Goal: Task Accomplishment & Management: Complete application form

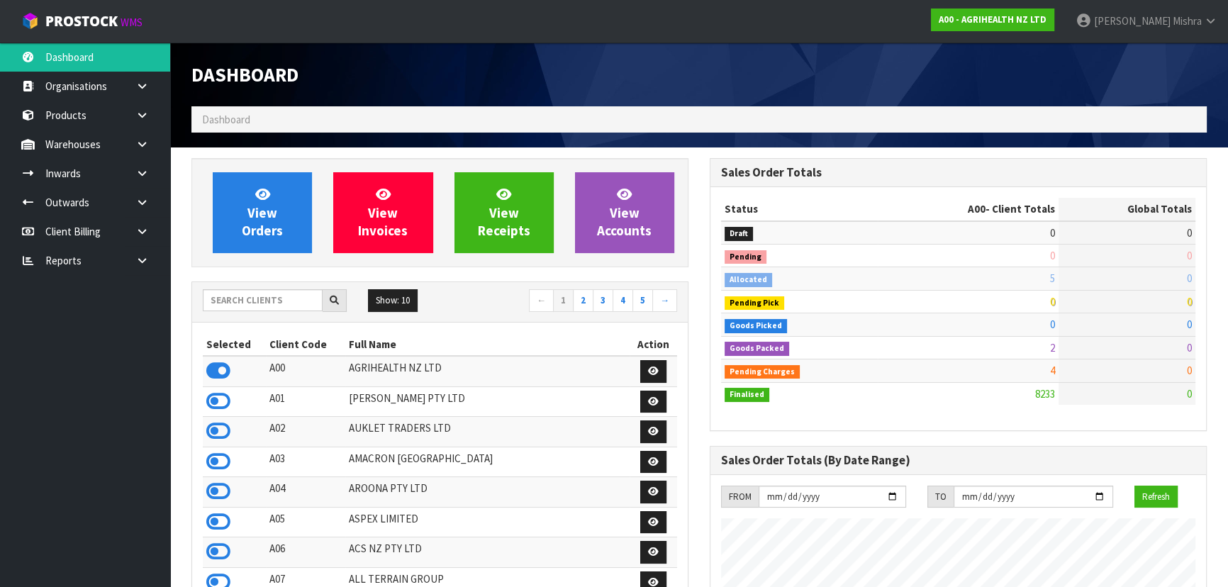
scroll to position [1072, 518]
click at [284, 309] on input "text" at bounding box center [263, 300] width 120 height 22
type input "13"
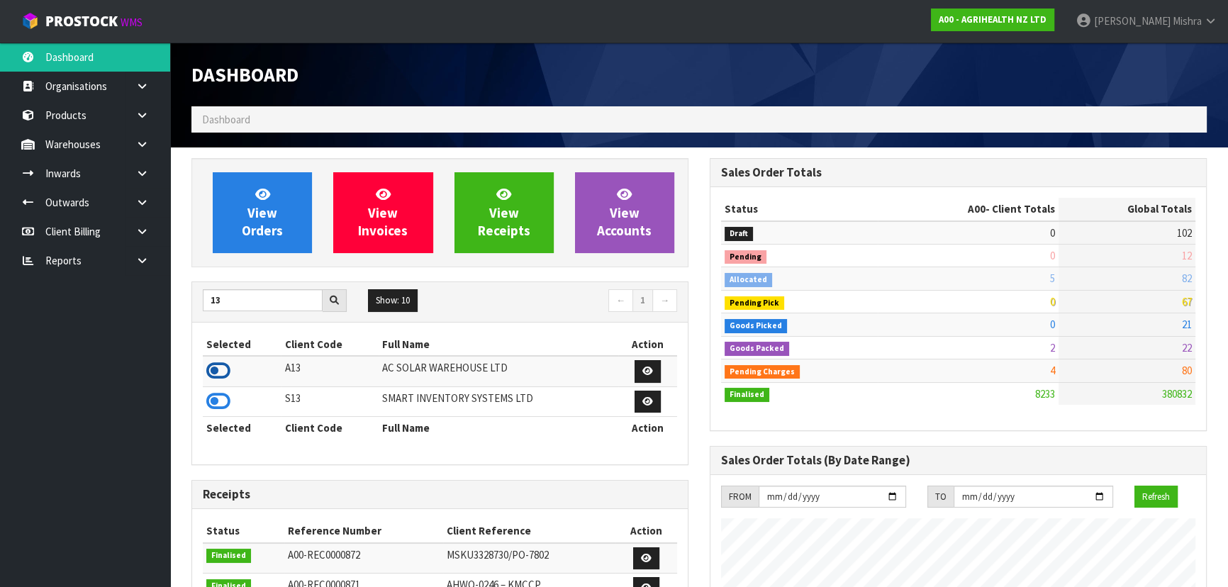
click at [220, 372] on icon at bounding box center [218, 370] width 24 height 21
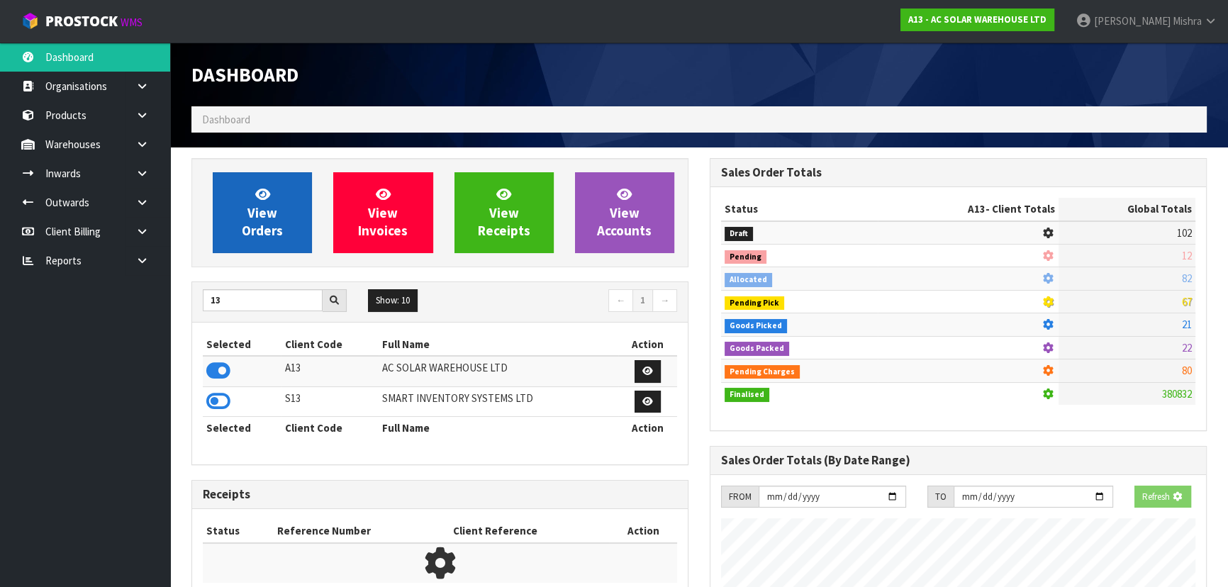
scroll to position [883, 518]
click at [255, 241] on link "View Orders" at bounding box center [262, 212] width 99 height 81
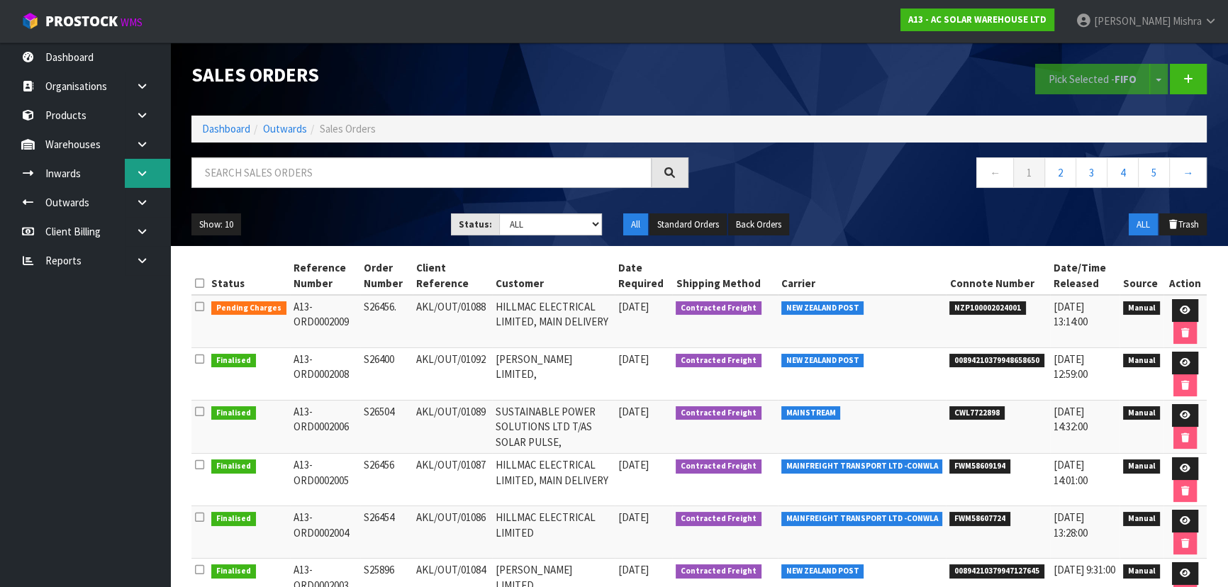
click at [151, 169] on link at bounding box center [147, 173] width 45 height 29
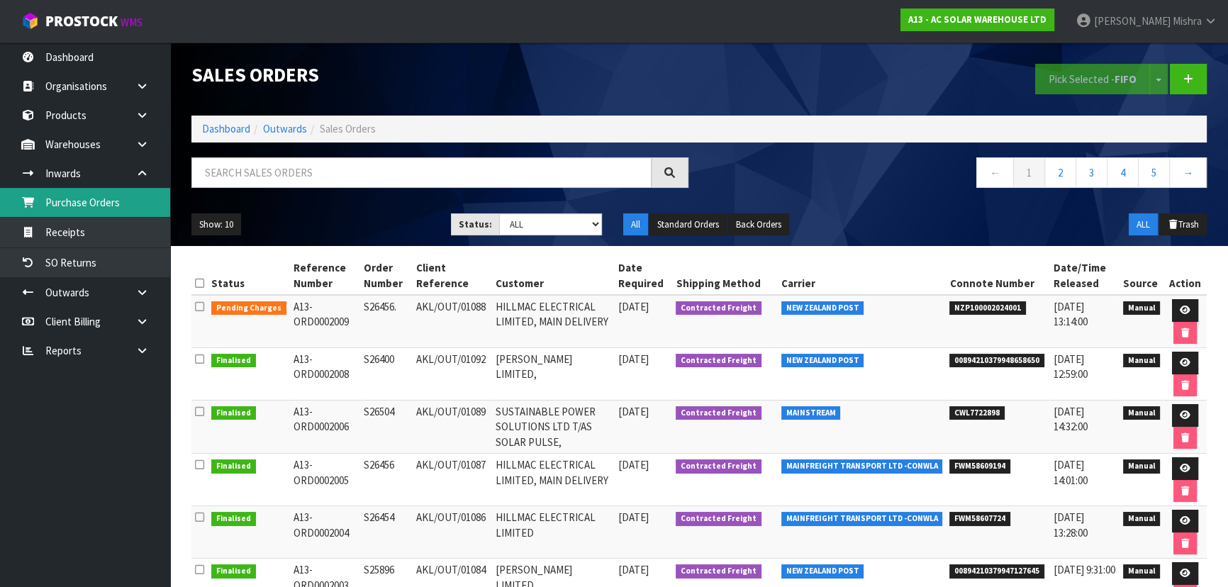
click at [149, 201] on link "Purchase Orders" at bounding box center [85, 202] width 170 height 29
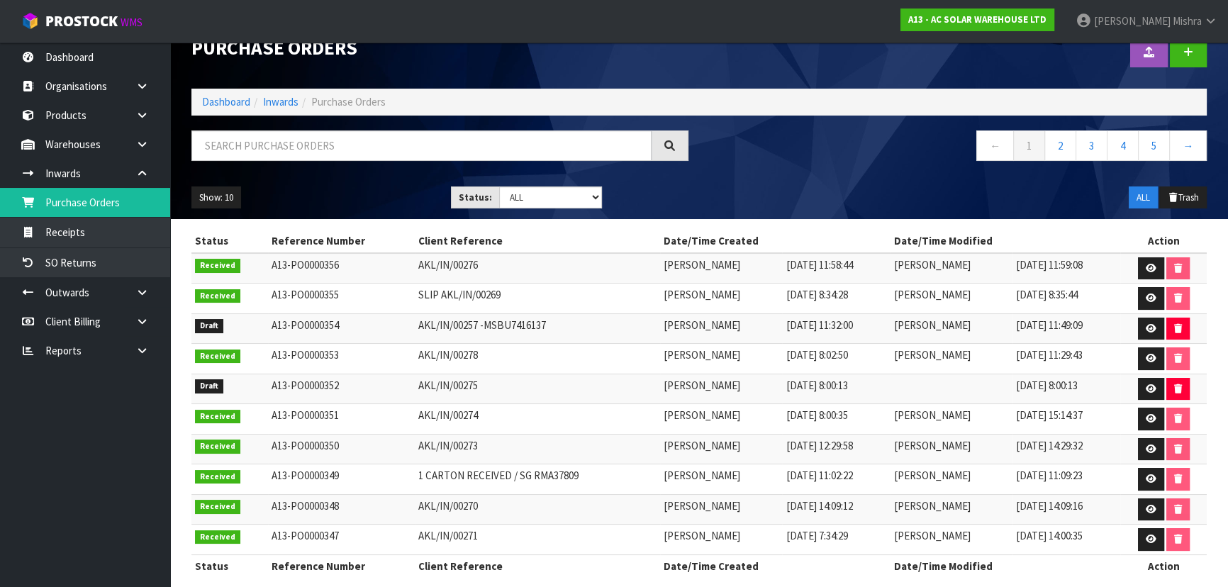
scroll to position [40, 0]
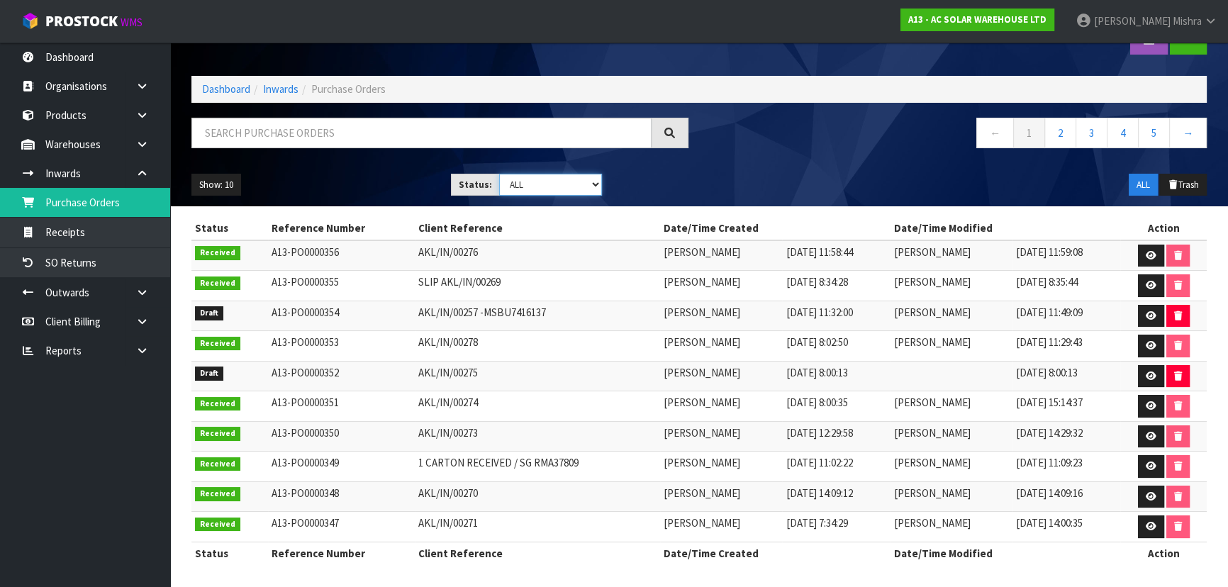
click at [546, 175] on select "Draft Pending Received Cancelled ALL" at bounding box center [551, 185] width 104 height 22
select select "string:0"
click at [499, 174] on select "Draft Pending Received Cancelled ALL" at bounding box center [551, 185] width 104 height 22
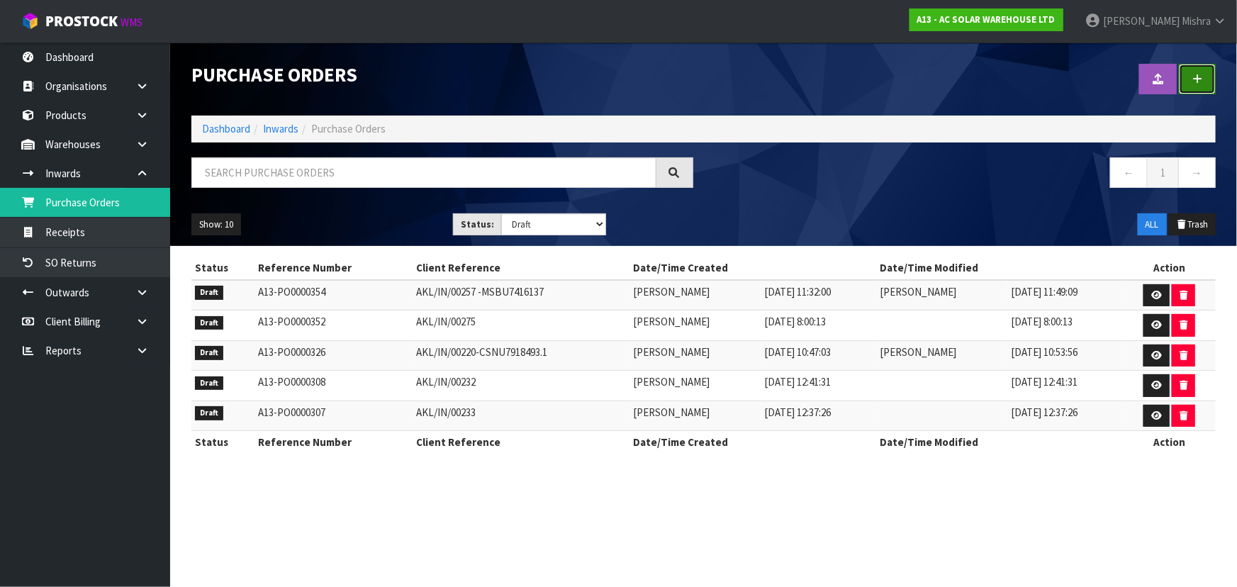
click at [1194, 78] on icon at bounding box center [1198, 79] width 10 height 11
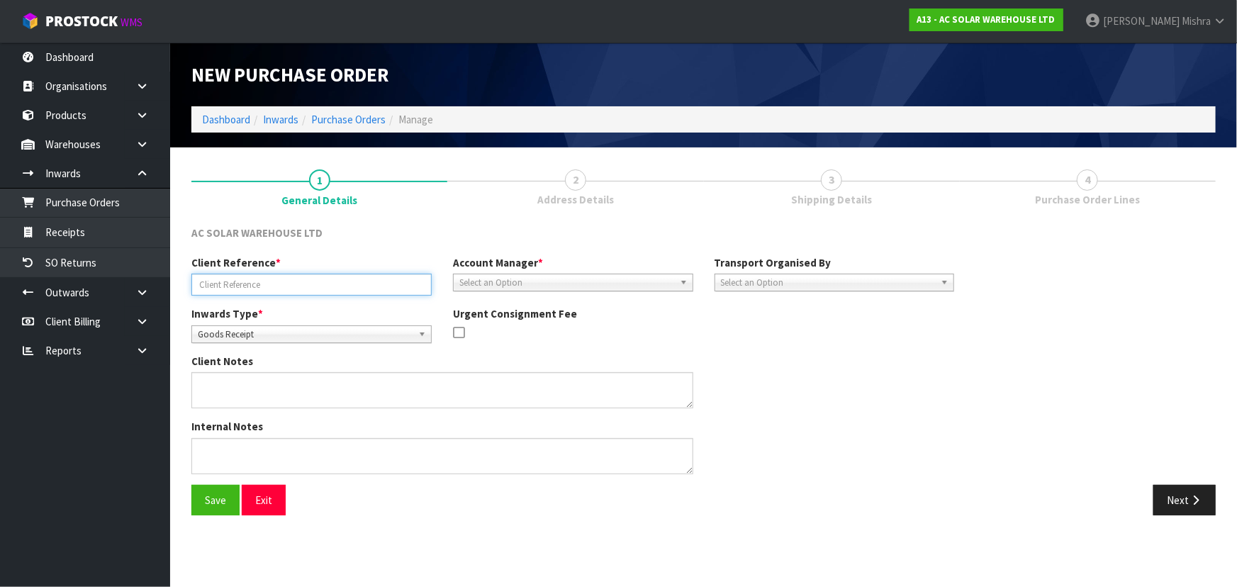
click at [331, 279] on input "text" at bounding box center [311, 285] width 240 height 22
paste input "AKL/IN/00277"
type input "AKL/IN/00277"
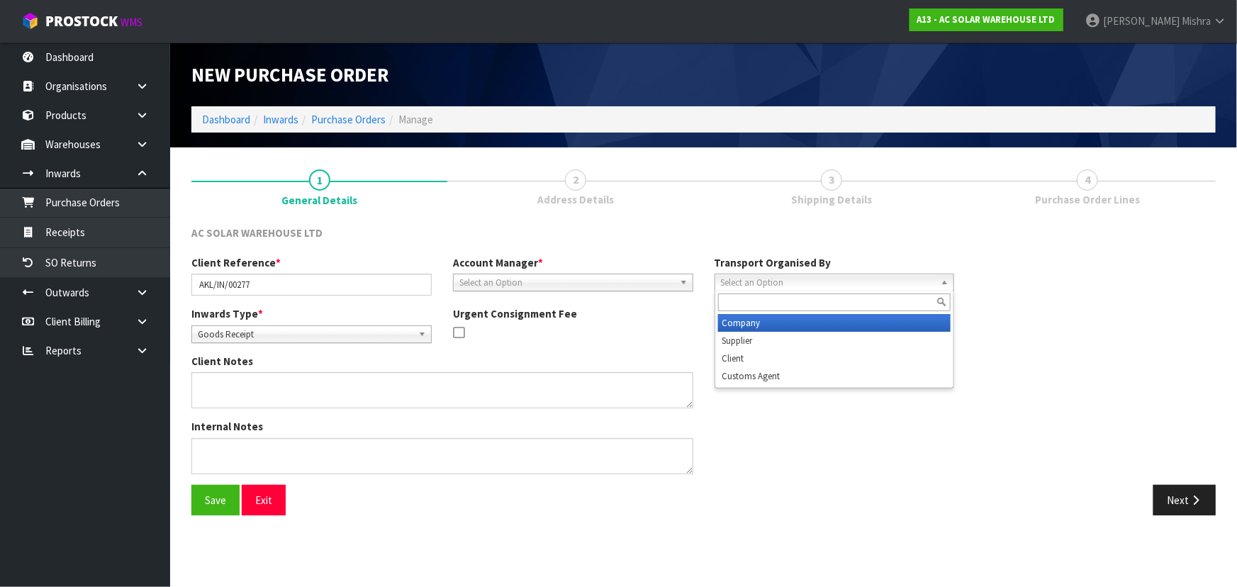
click at [844, 284] on span "Select an Option" at bounding box center [828, 282] width 215 height 17
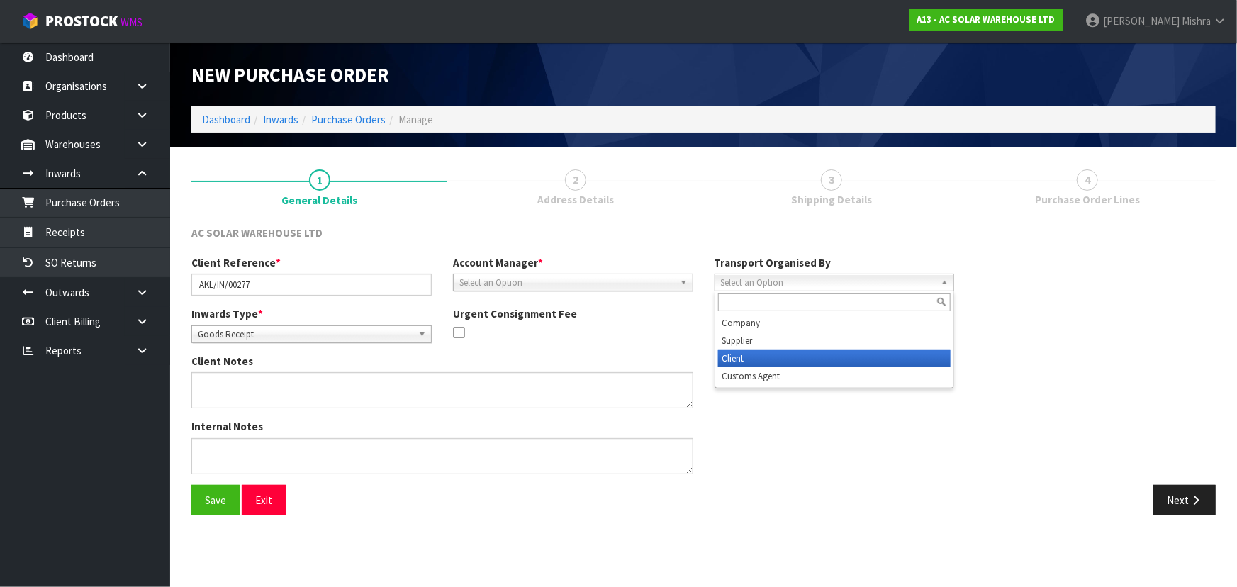
click at [827, 354] on li "Client" at bounding box center [834, 359] width 233 height 18
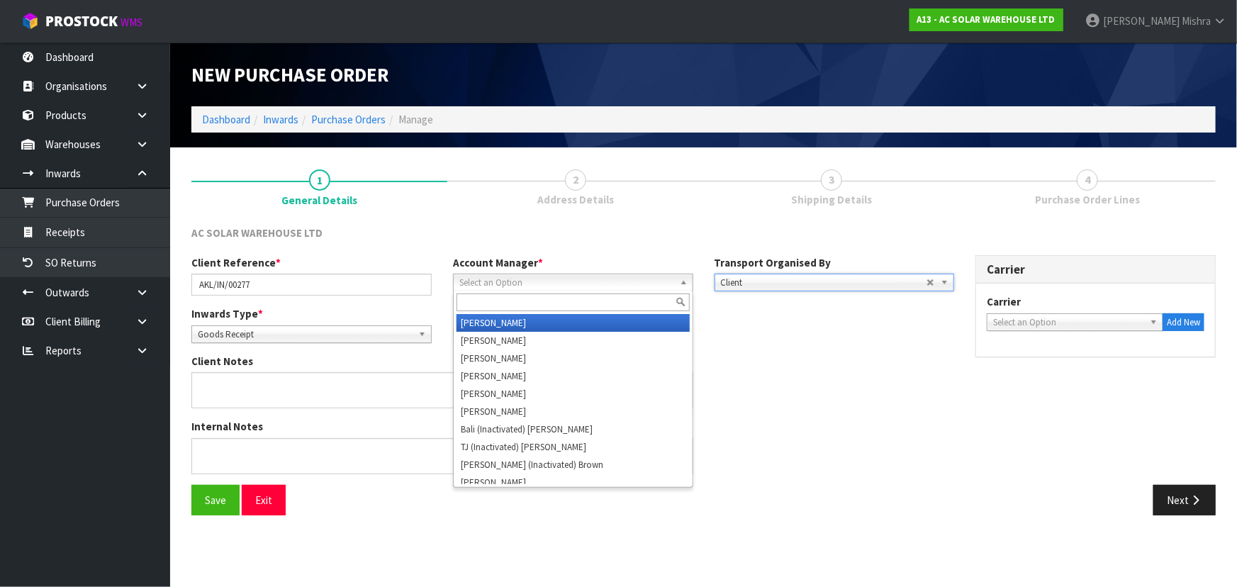
click at [596, 274] on span "Select an Option" at bounding box center [566, 282] width 215 height 17
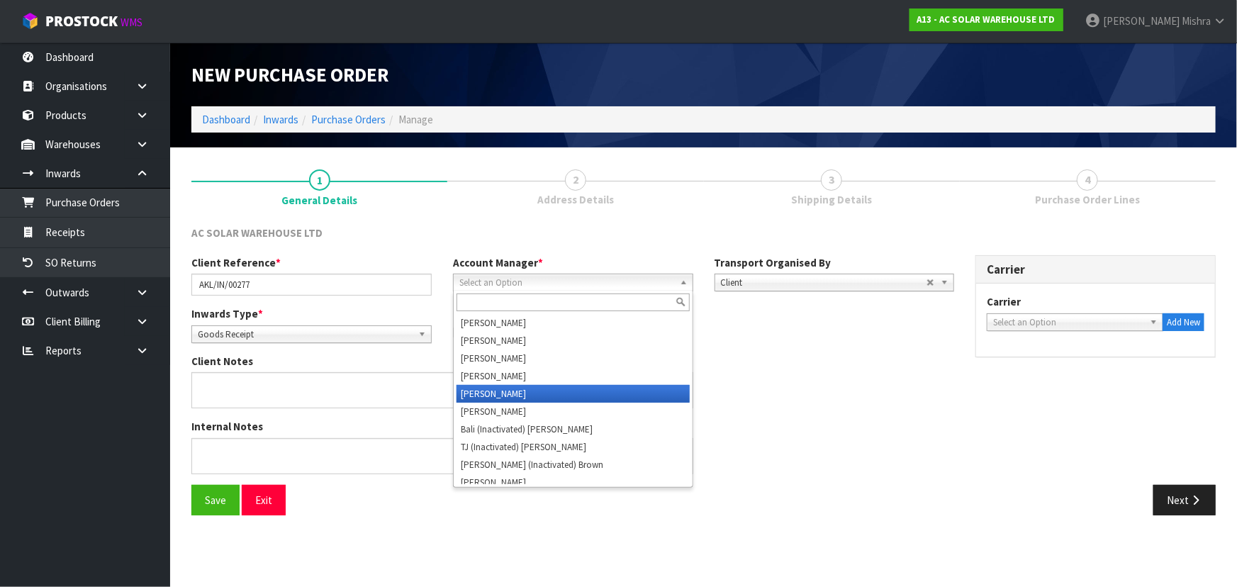
click at [581, 386] on li "[PERSON_NAME]" at bounding box center [573, 394] width 233 height 18
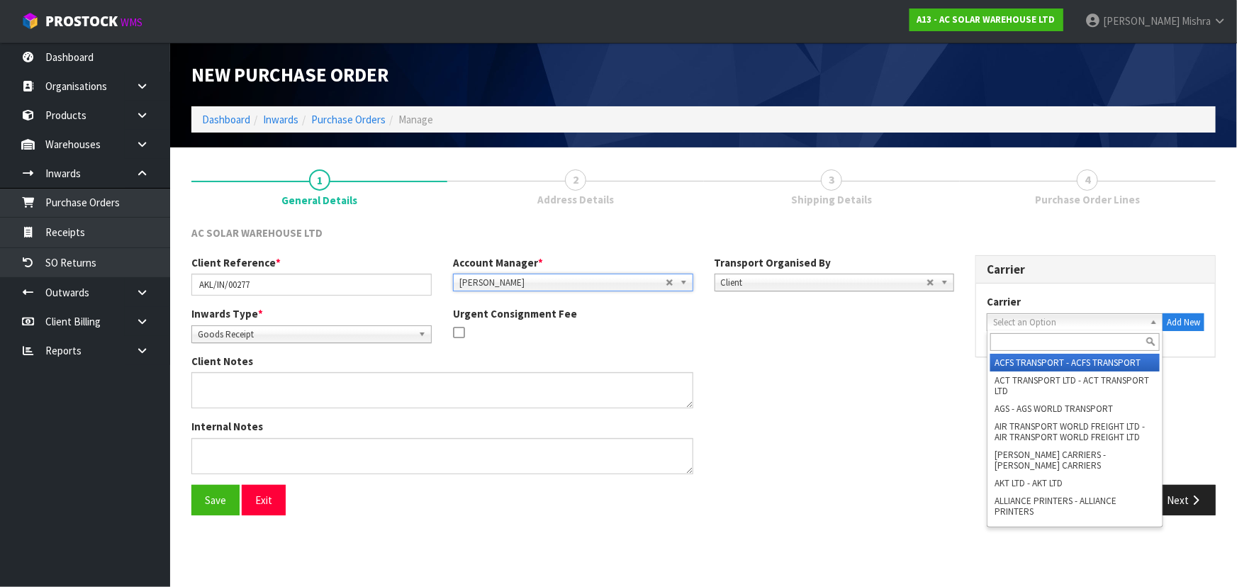
click at [1024, 325] on span "Select an Option" at bounding box center [1068, 322] width 151 height 17
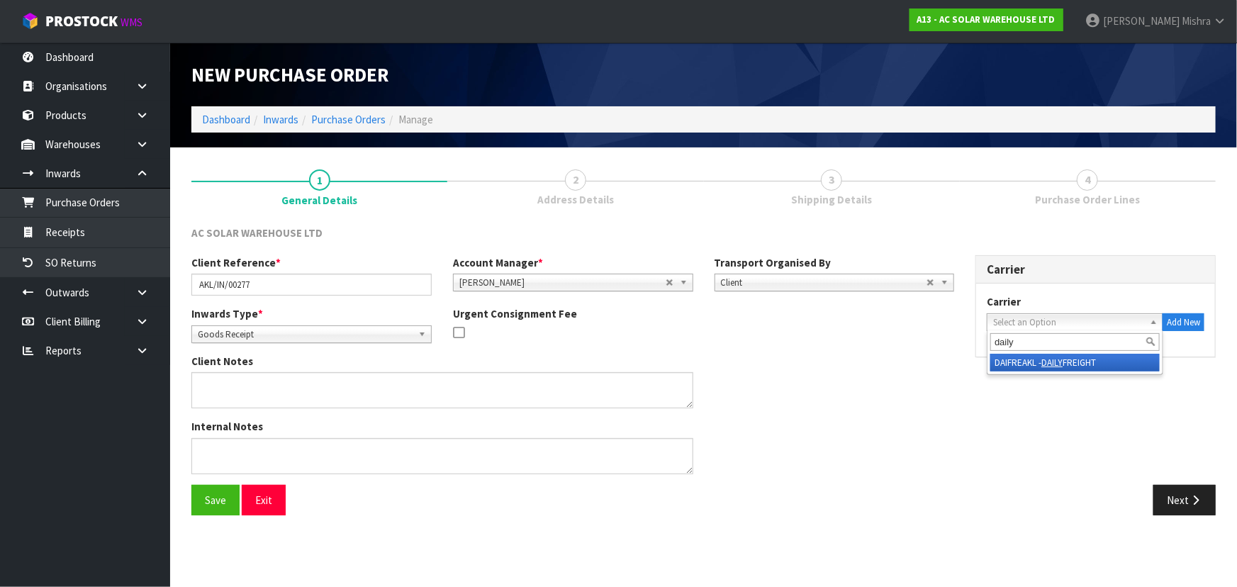
type input "daily"
click at [1066, 359] on li "DAIFREAKL - DAILY FREIGHT" at bounding box center [1075, 363] width 169 height 18
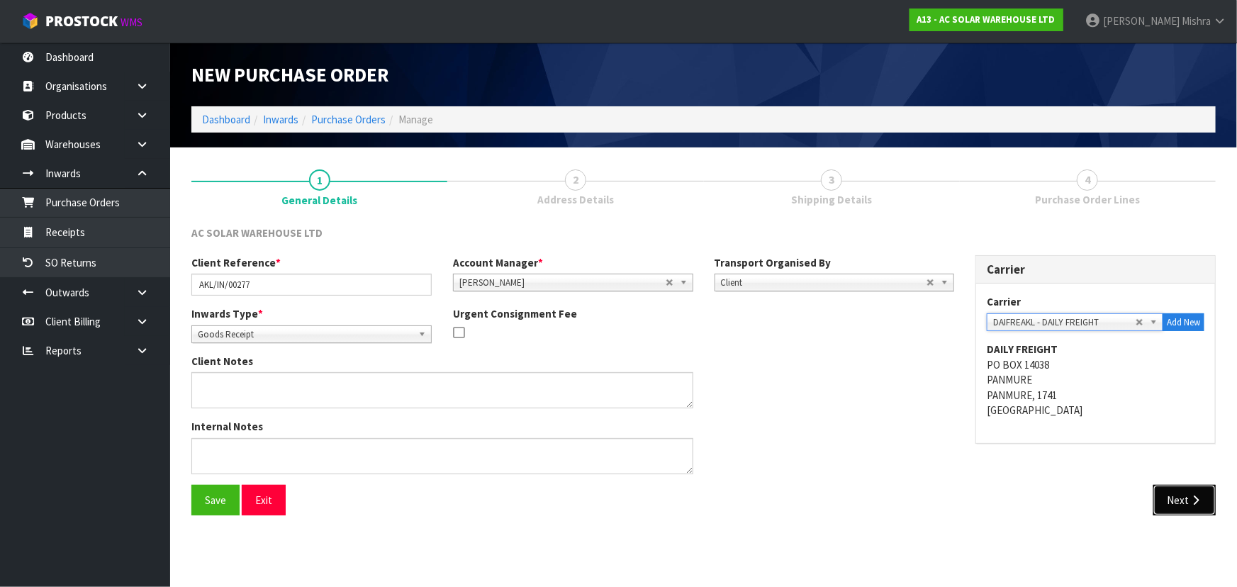
click at [1176, 489] on button "Next" at bounding box center [1185, 500] width 62 height 30
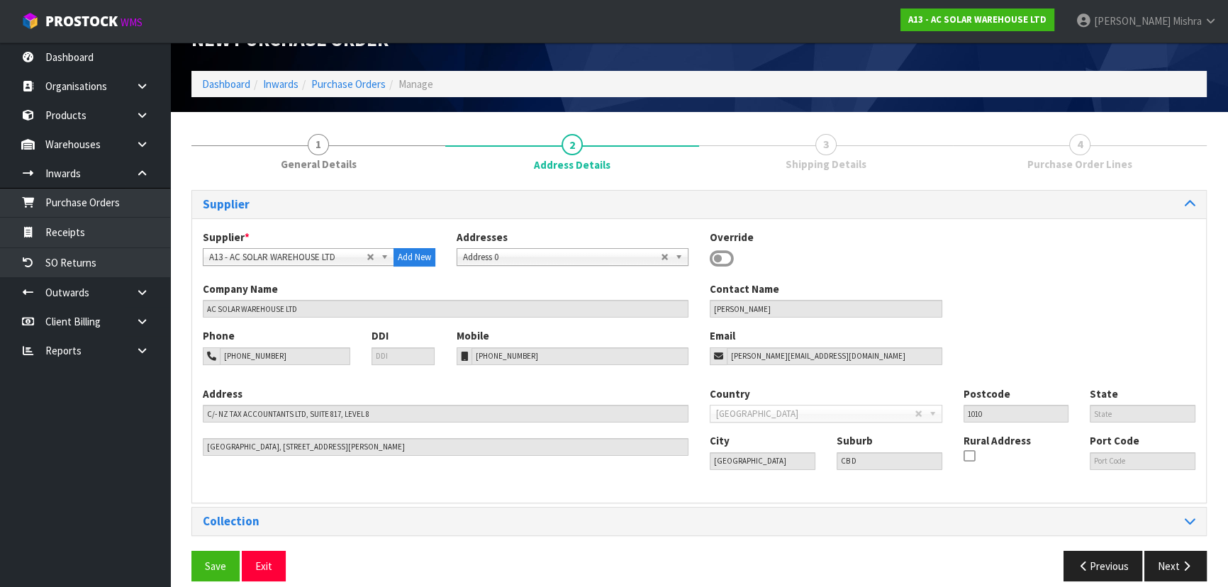
scroll to position [50, 0]
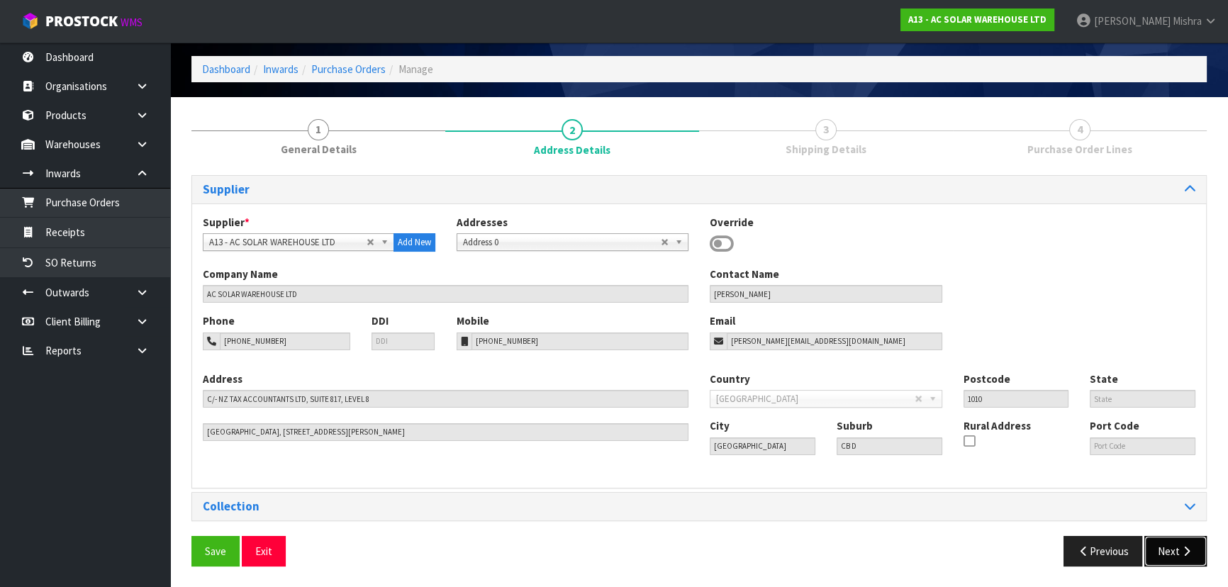
click at [1174, 543] on button "Next" at bounding box center [1175, 551] width 62 height 30
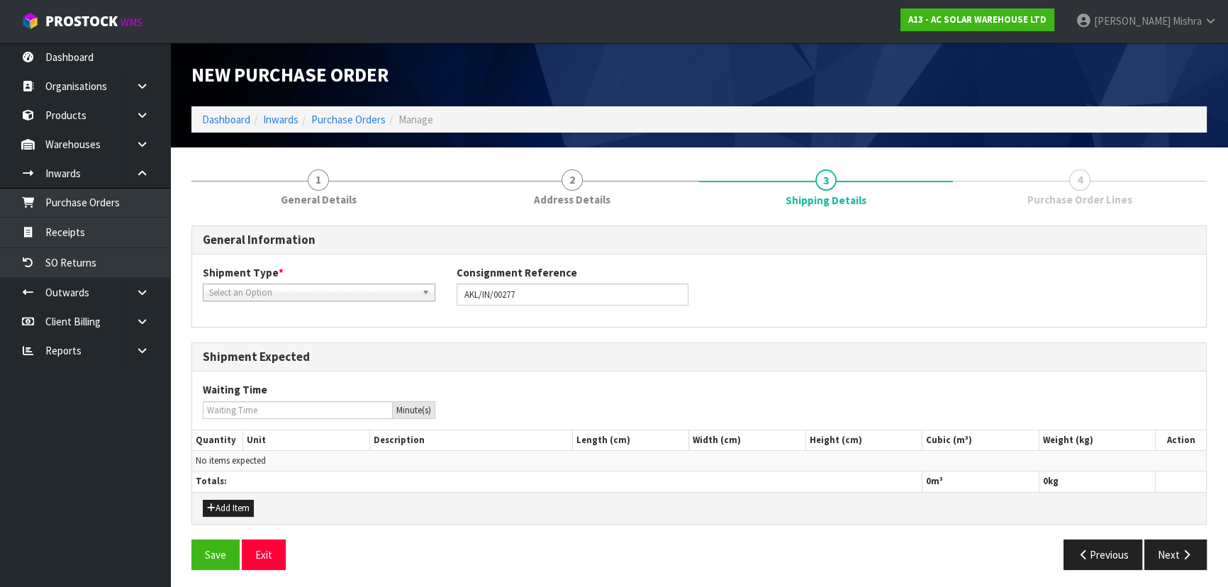
click at [369, 301] on div "Select an Option" at bounding box center [319, 293] width 233 height 18
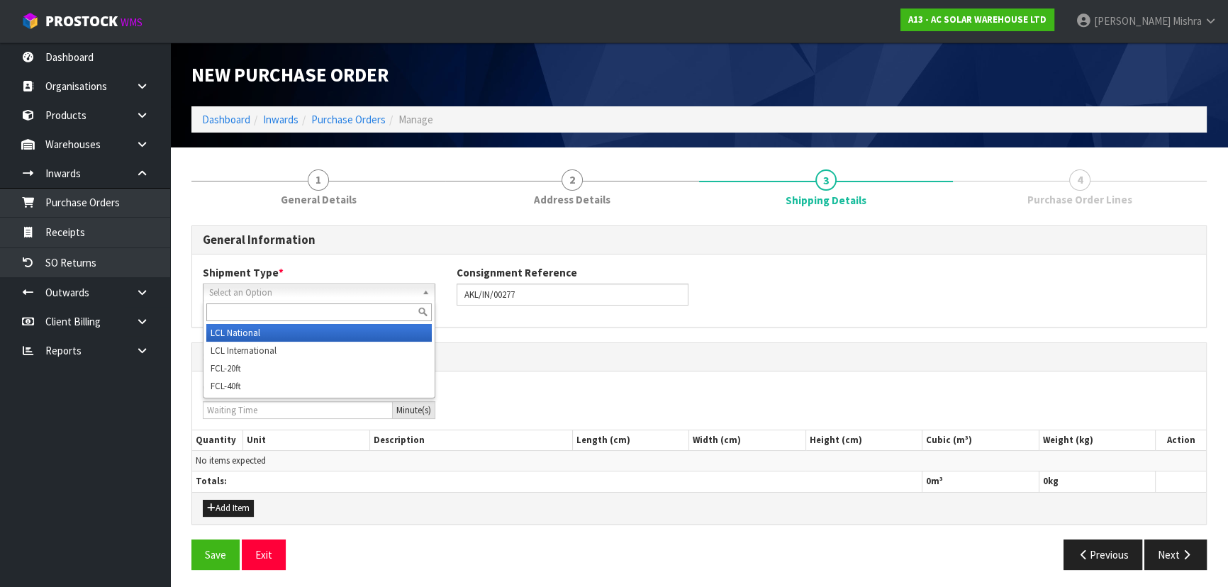
click at [359, 338] on li "LCL National" at bounding box center [318, 333] width 225 height 18
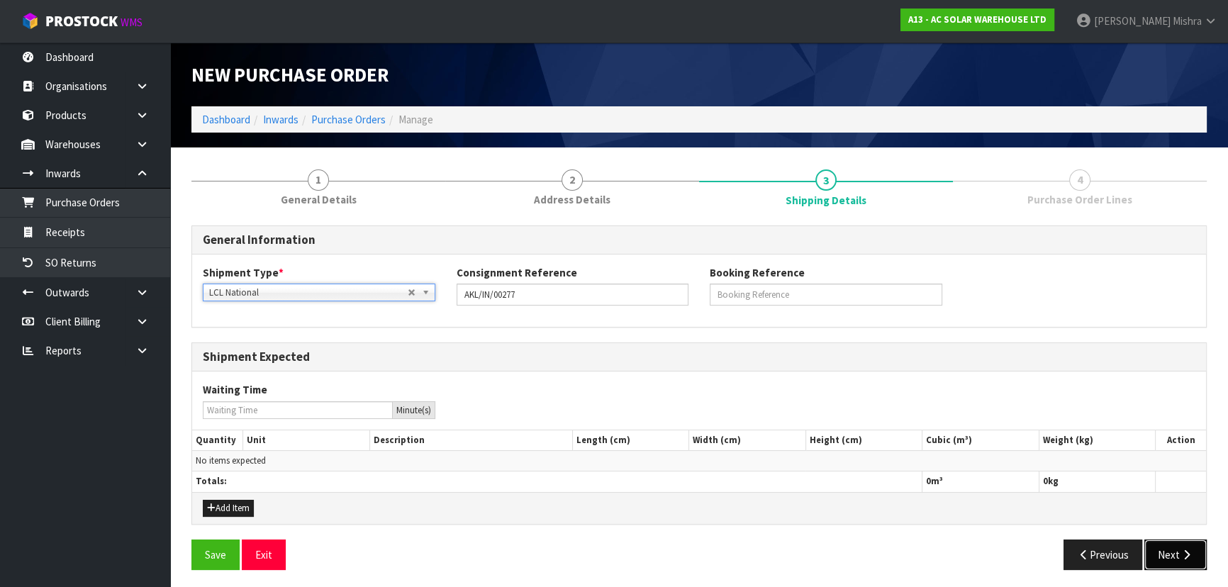
click at [1167, 557] on button "Next" at bounding box center [1175, 555] width 62 height 30
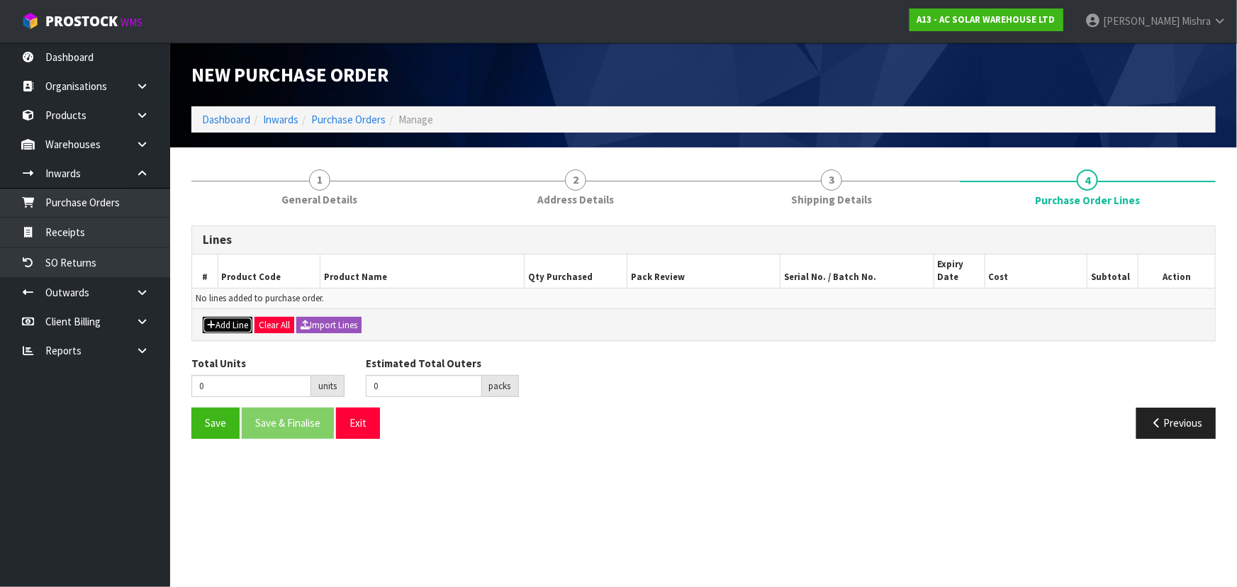
click at [230, 323] on button "Add Line" at bounding box center [228, 325] width 50 height 17
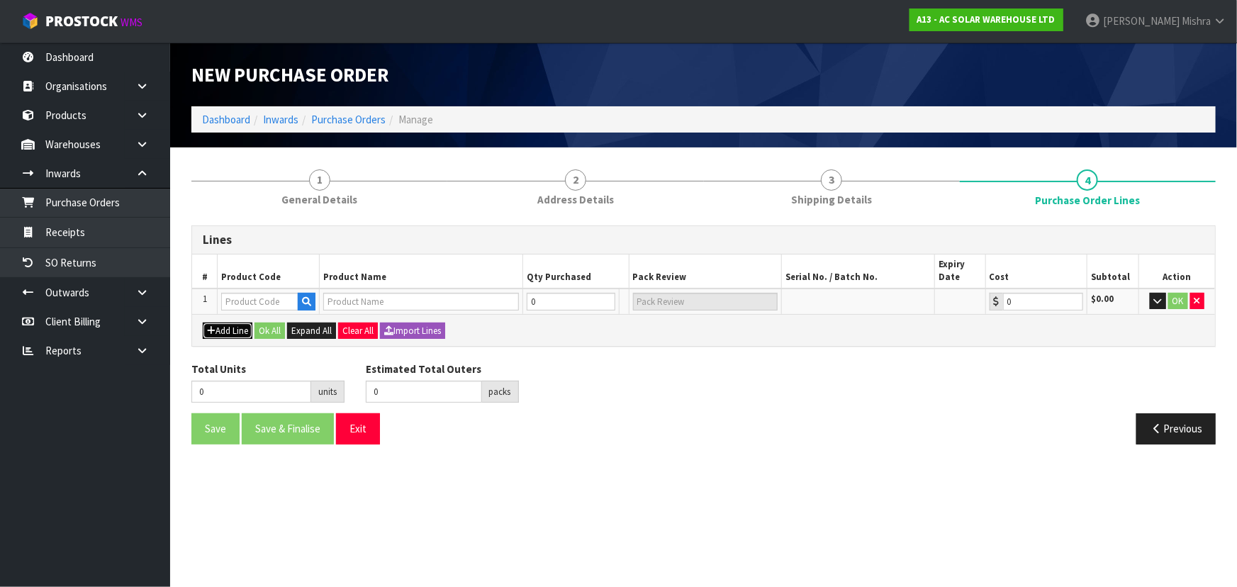
click at [228, 324] on button "Add Line" at bounding box center [228, 331] width 50 height 17
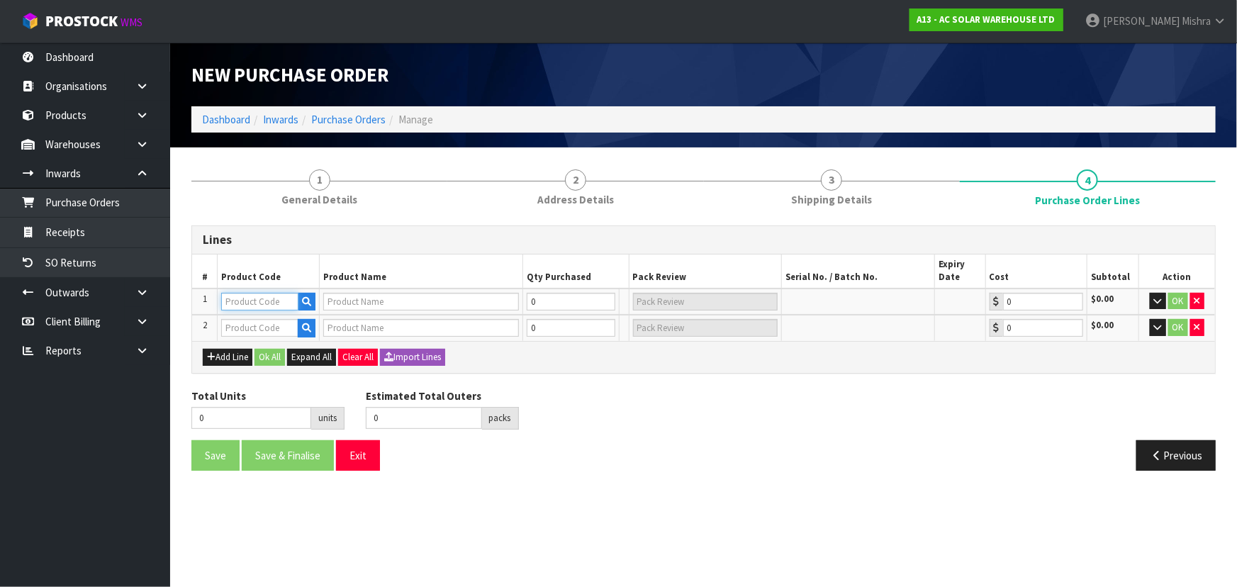
click at [266, 301] on input "text" at bounding box center [259, 302] width 77 height 18
paste input "3684"
type input "3684"
type input "SUNGROW SBH BATTERY - 5KWH MODULAR UNIT SBH050"
type input "0.00"
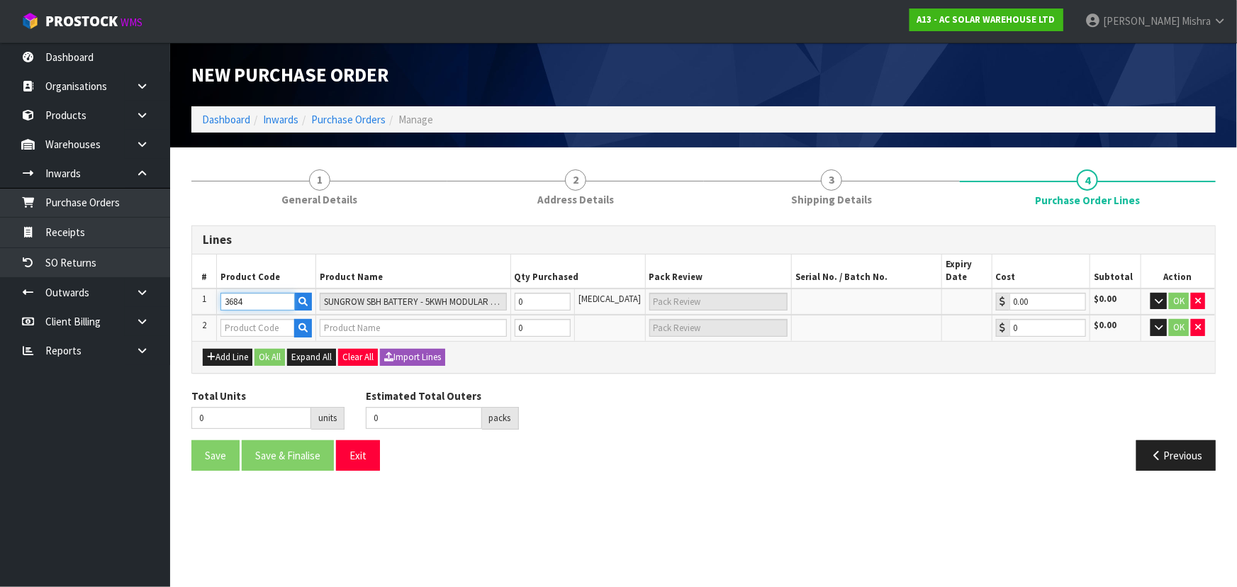
type input "3684"
drag, startPoint x: 544, startPoint y: 299, endPoint x: 447, endPoint y: 291, distance: 96.7
click at [453, 291] on tr "1 3684 SUNGROW SBH BATTERY - 5KWH MODULAR UNIT SBH050 0 [MEDICAL_DATA] 0.00 $0.…" at bounding box center [703, 302] width 1023 height 27
type input "4"
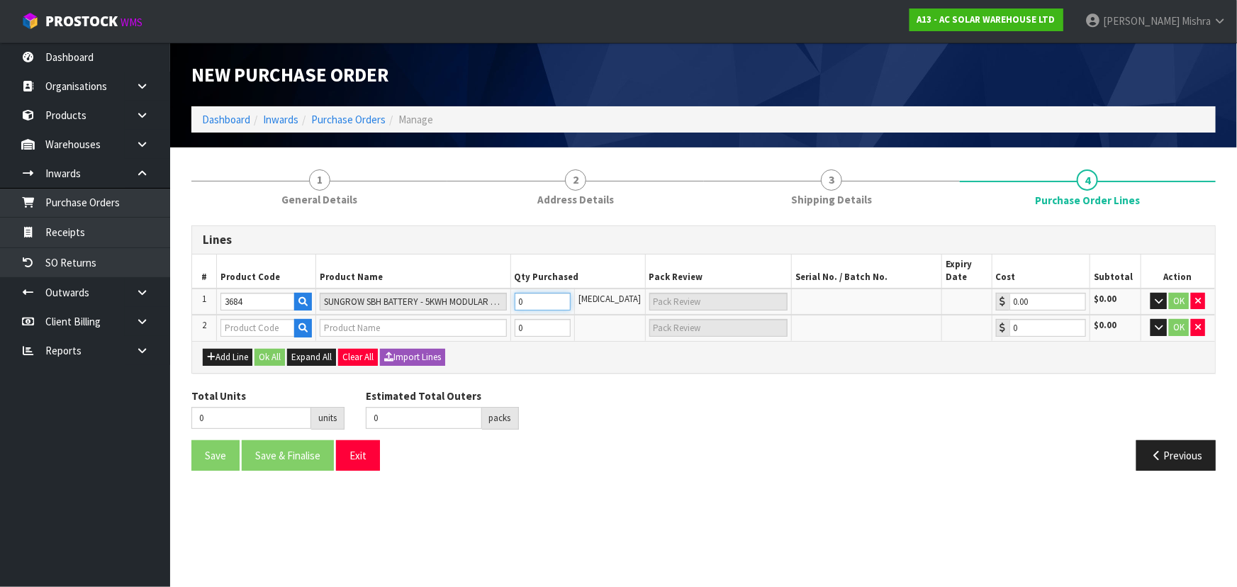
type input "4"
type input "4 CTN"
type input "4"
click at [255, 331] on input "text" at bounding box center [258, 328] width 74 height 18
paste input "3685"
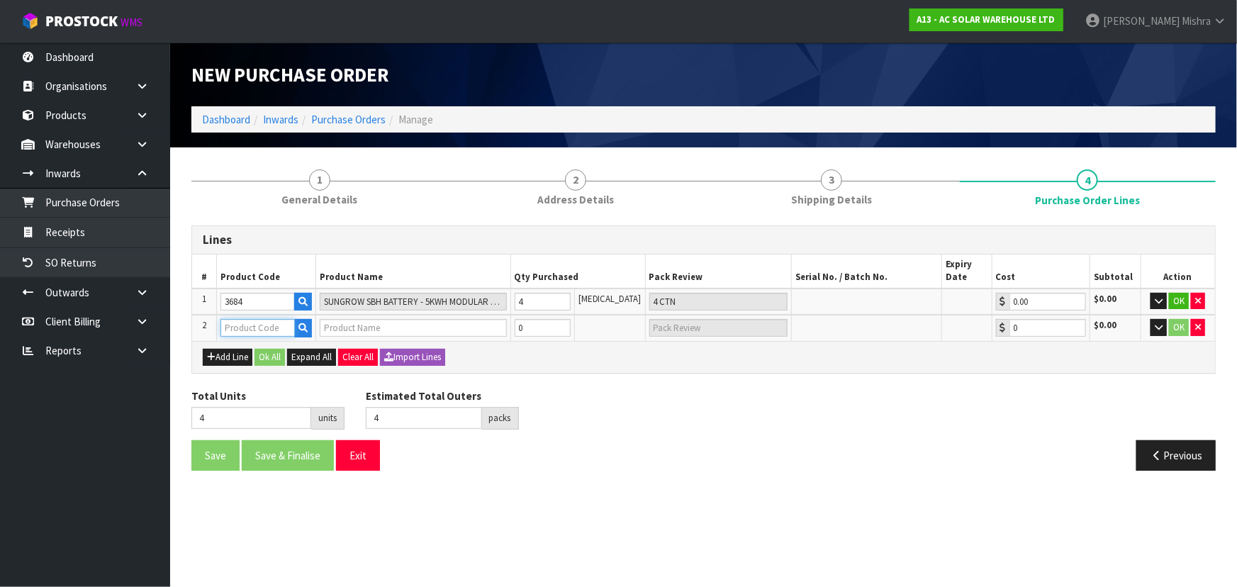
type input "3685"
type input "SUNGROW SBH BATTERY - ACCESSORY KIT SBH ACCESSORY KIT"
type input "0.00"
type input "3685"
click at [502, 332] on tr "2 3685 SUNGROW SBH BATTERY - ACCESSORY KIT SBH ACCESSORY KIT 0 [MEDICAL_DATA] 0…" at bounding box center [703, 328] width 1023 height 26
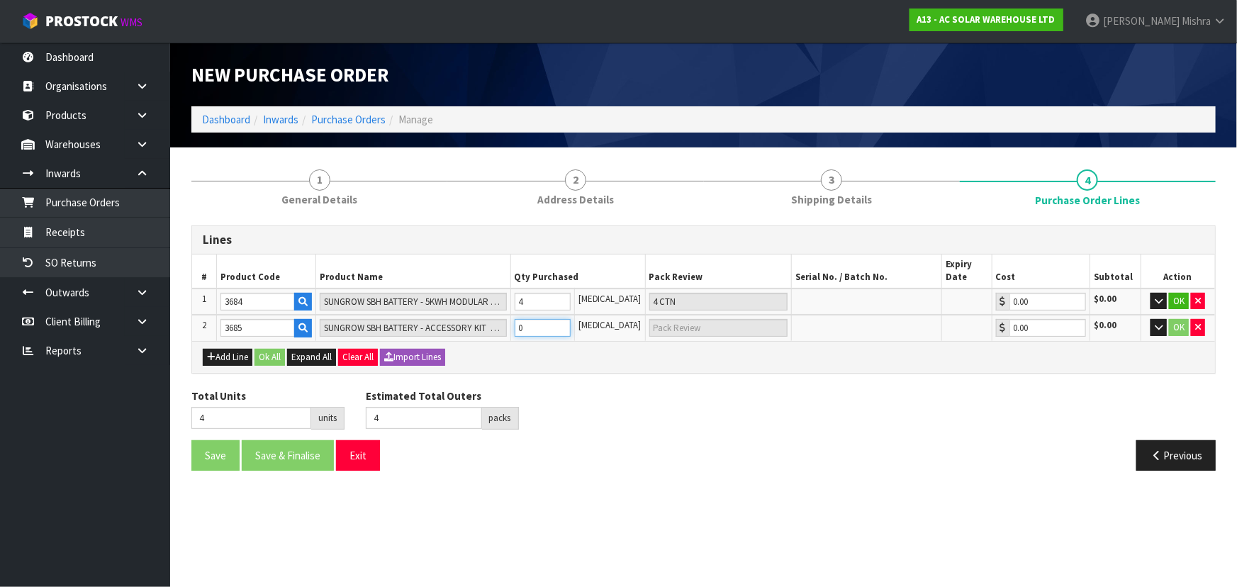
type input "5"
type input "1"
type input "1 CTN"
type input "1"
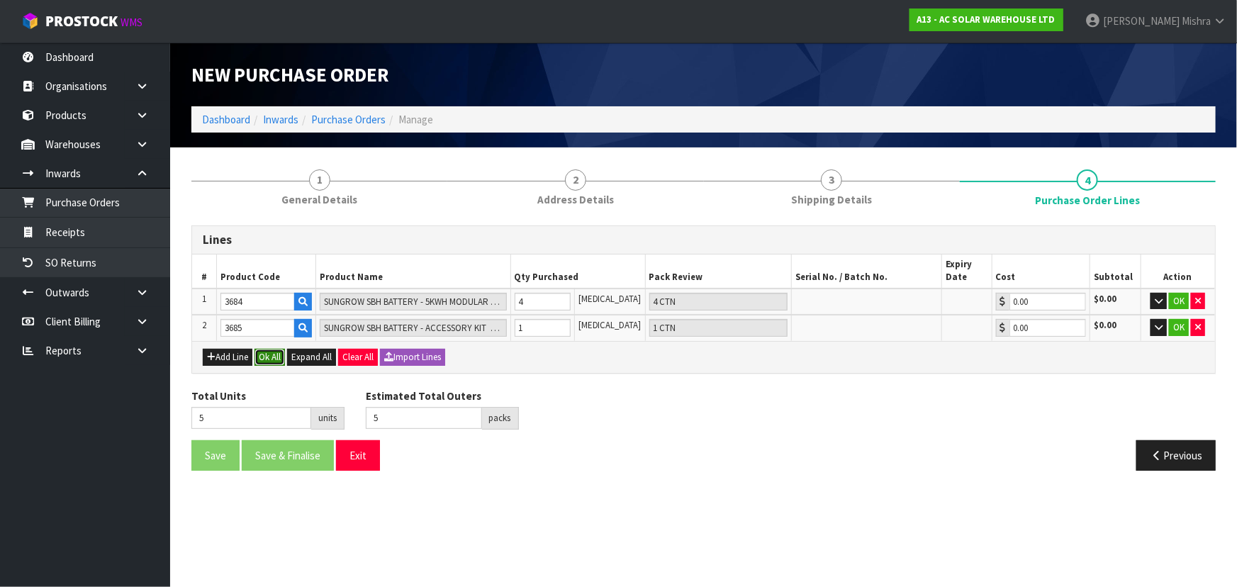
click at [262, 355] on button "Ok All" at bounding box center [270, 357] width 30 height 17
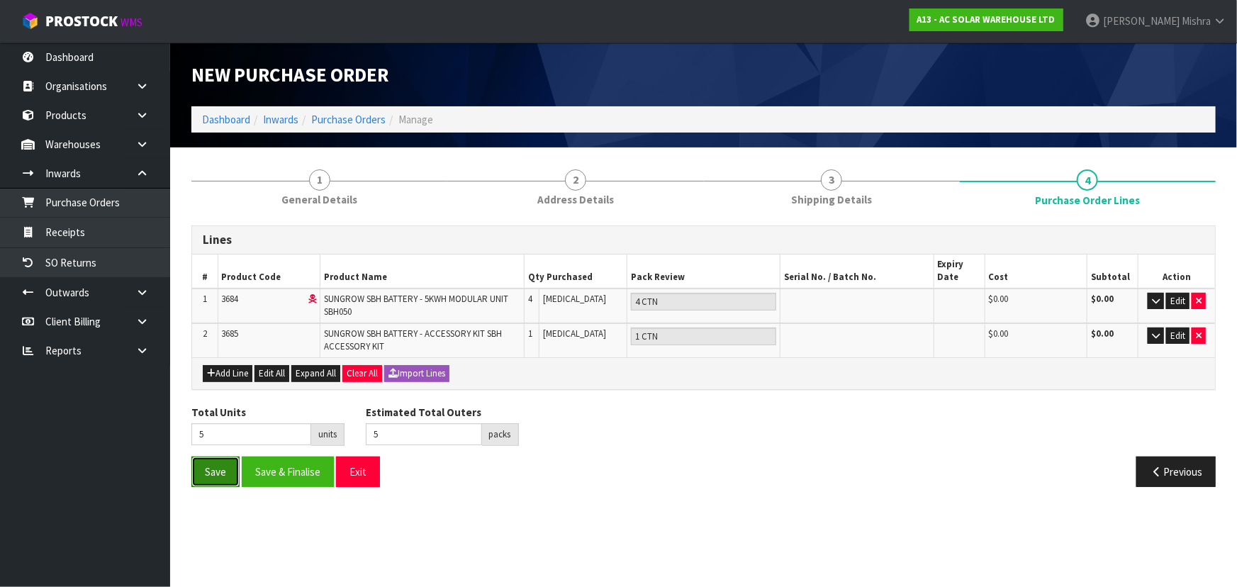
click at [218, 473] on button "Save" at bounding box center [215, 472] width 48 height 30
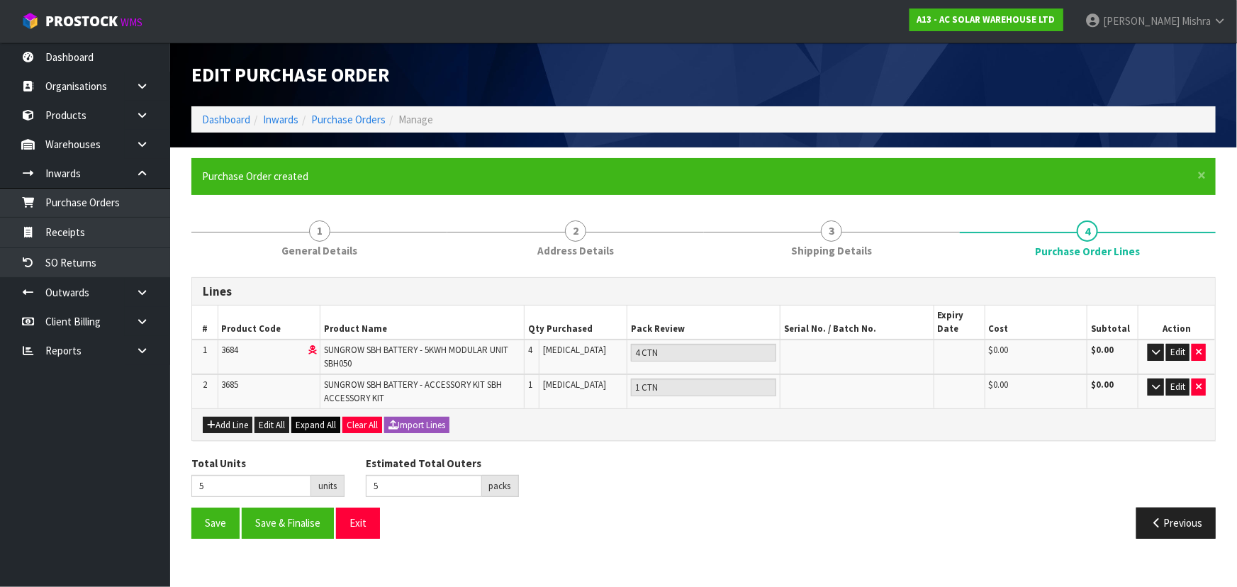
type input "0"
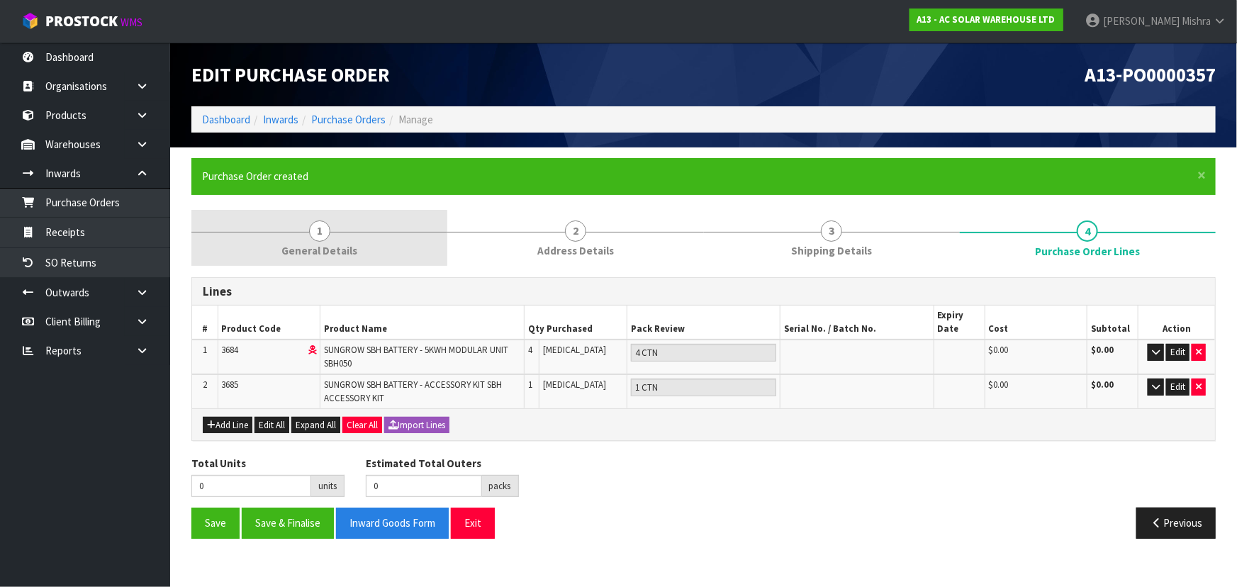
click at [306, 233] on link "1 General Details" at bounding box center [319, 238] width 256 height 56
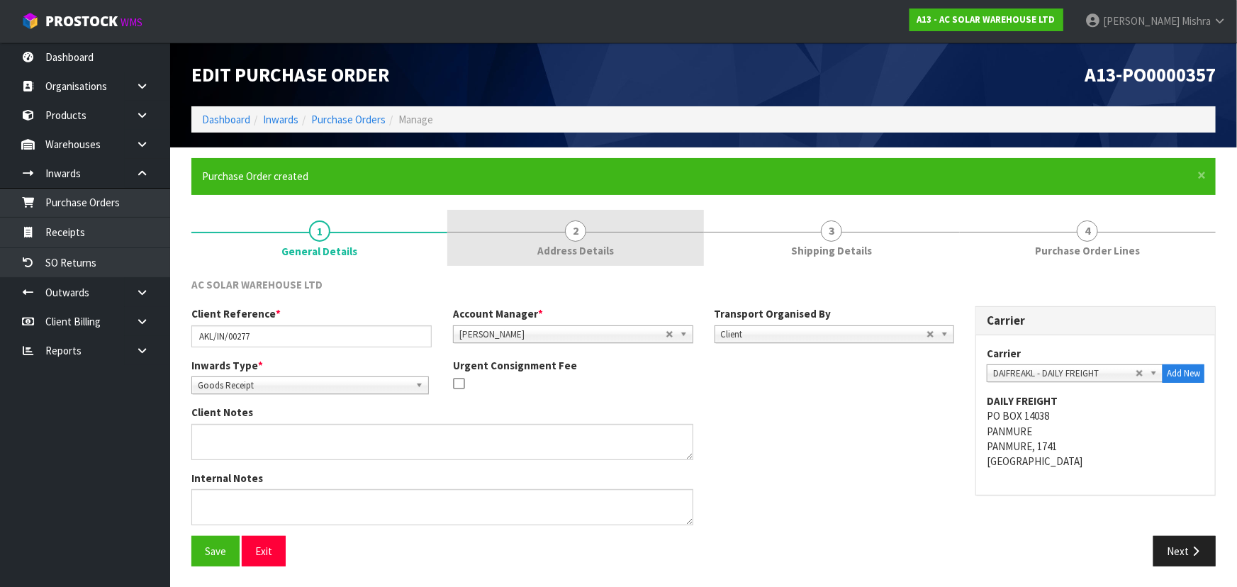
click at [586, 230] on link "2 Address Details" at bounding box center [575, 238] width 256 height 56
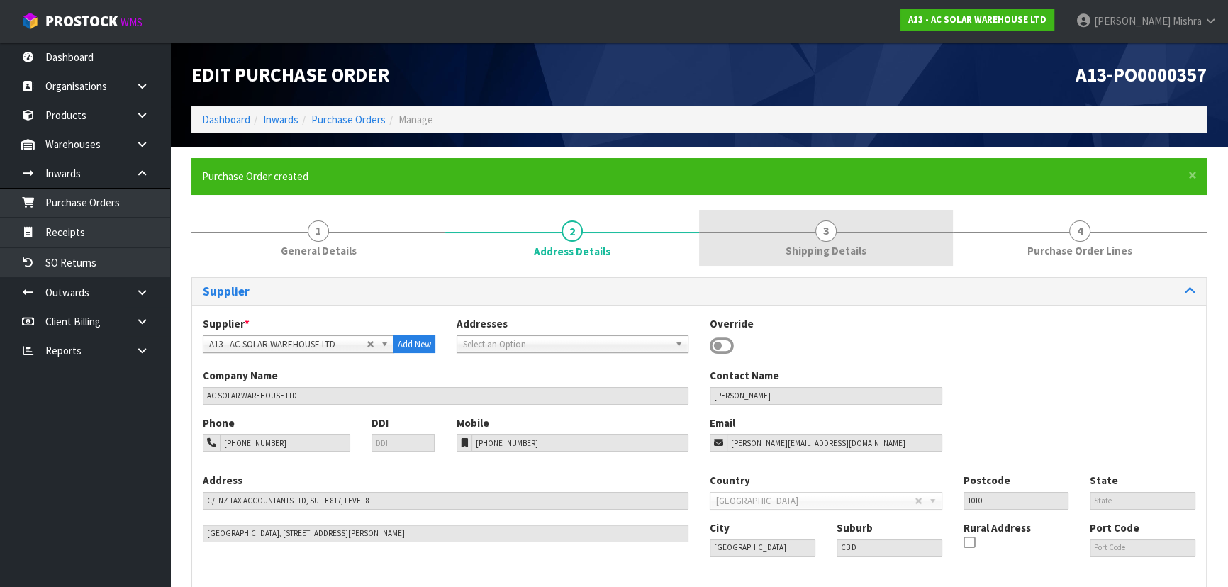
click at [871, 233] on link "3 Shipping Details" at bounding box center [826, 238] width 254 height 56
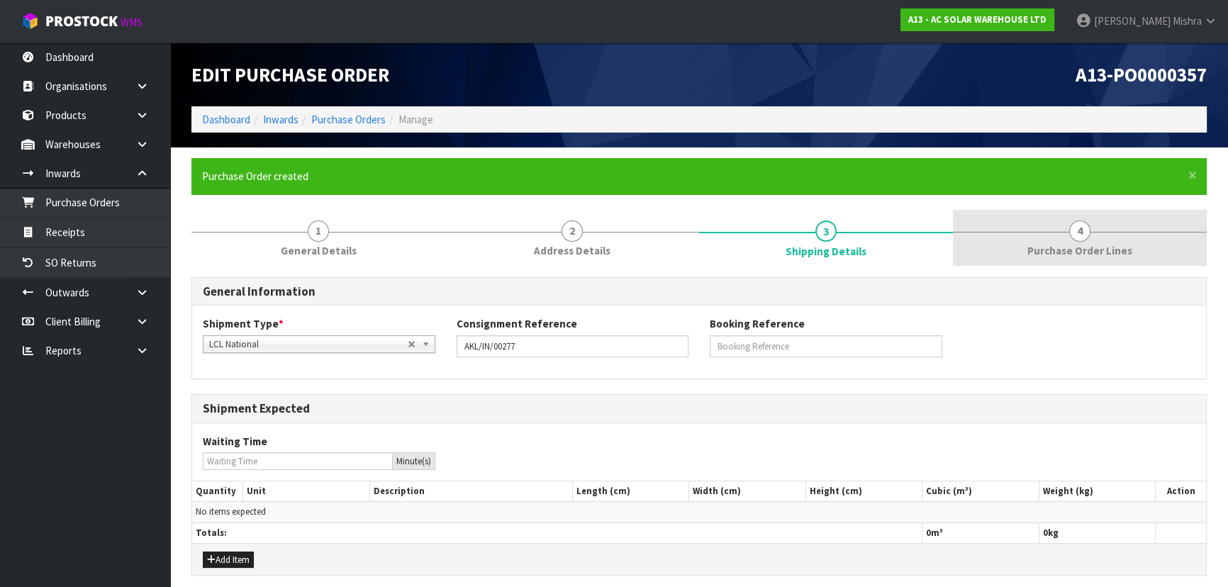
click at [1071, 235] on span "4" at bounding box center [1079, 231] width 21 height 21
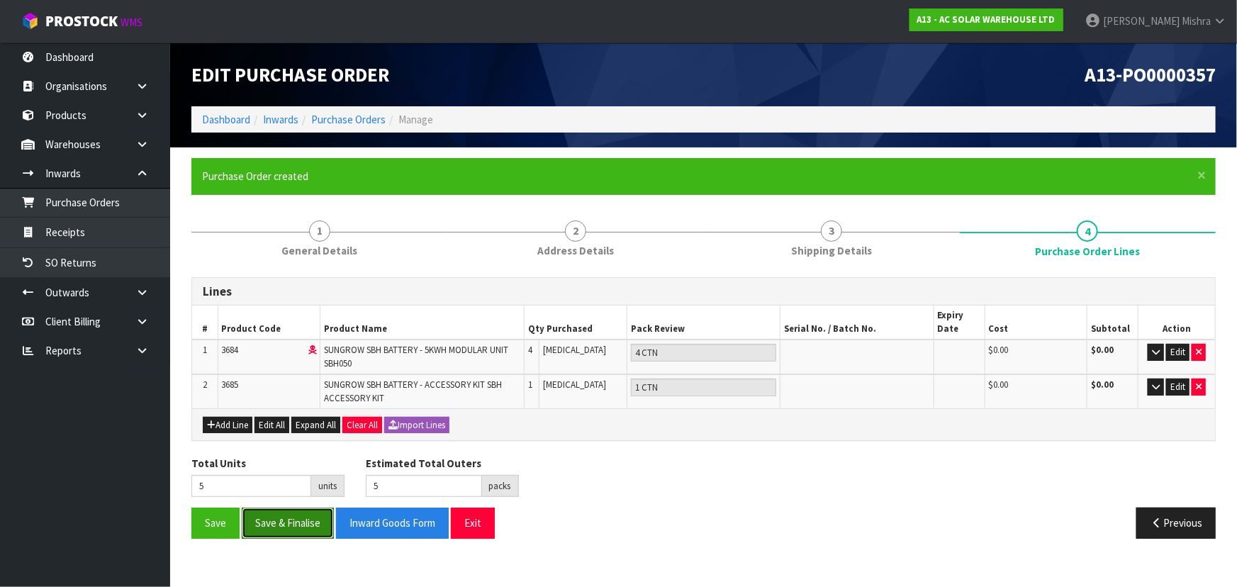
click at [306, 528] on button "Save & Finalise" at bounding box center [288, 523] width 92 height 30
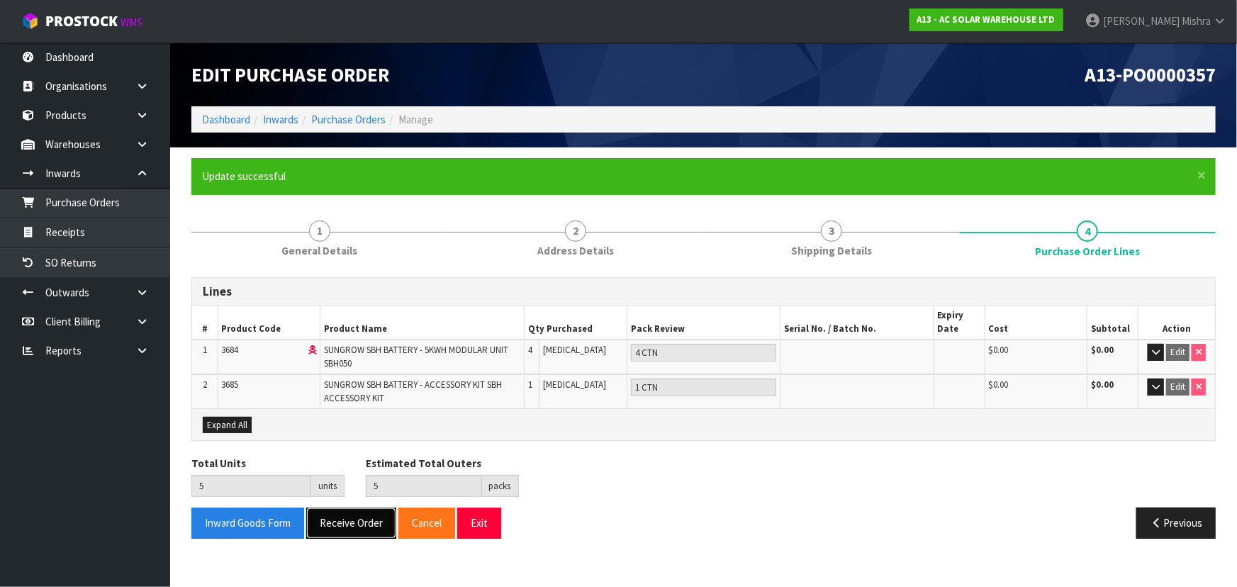
click at [325, 522] on button "Receive Order" at bounding box center [351, 523] width 90 height 30
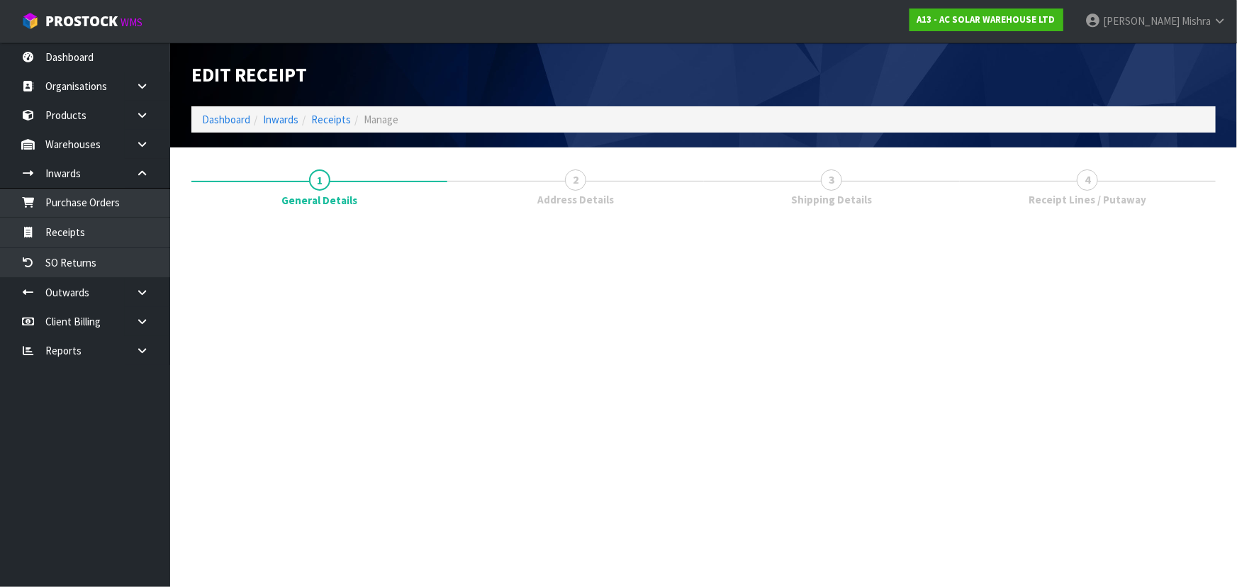
click at [289, 247] on section "Edit Receipt Dashboard Inwards Receipts Manage 1 General Details 2 Address Deta…" at bounding box center [618, 293] width 1237 height 587
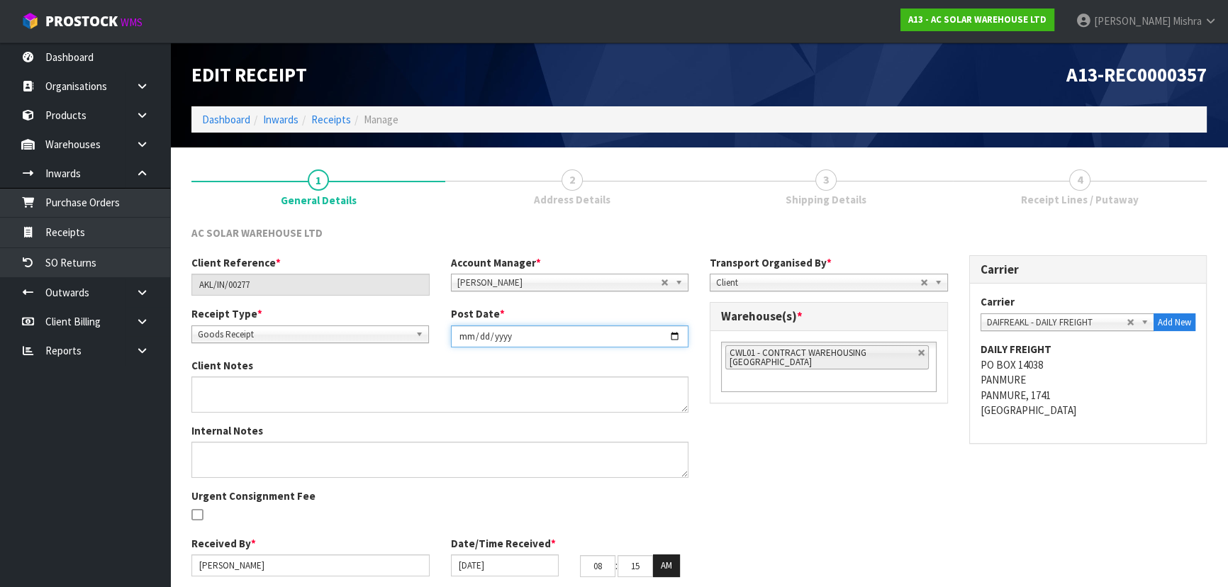
click at [573, 336] on input "[DATE]" at bounding box center [570, 336] width 238 height 22
click at [921, 350] on link at bounding box center [922, 353] width 9 height 9
type input "Select Some Options"
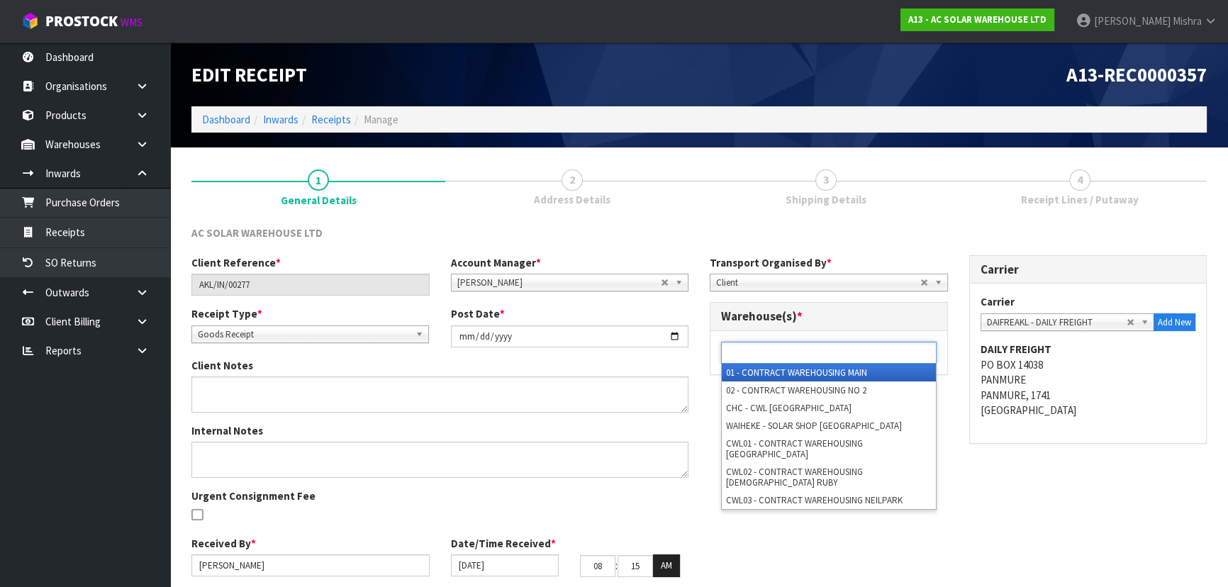
click at [879, 359] on ul at bounding box center [829, 353] width 216 height 22
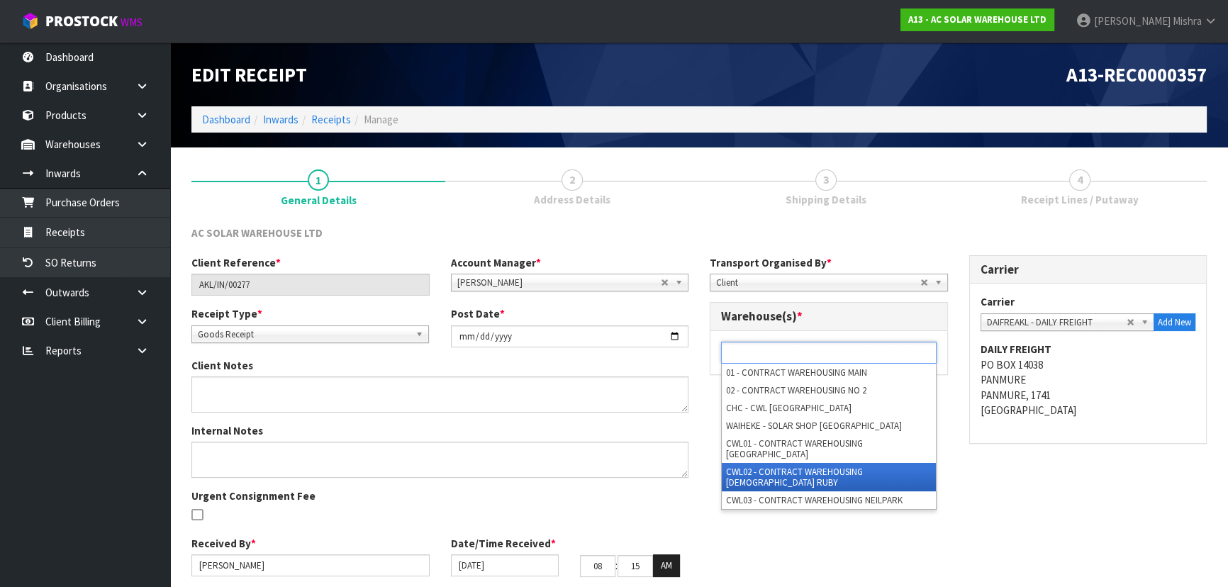
click at [854, 463] on li "CWL02 - CONTRACT WAREHOUSING [DEMOGRAPHIC_DATA] RUBY" at bounding box center [829, 477] width 214 height 28
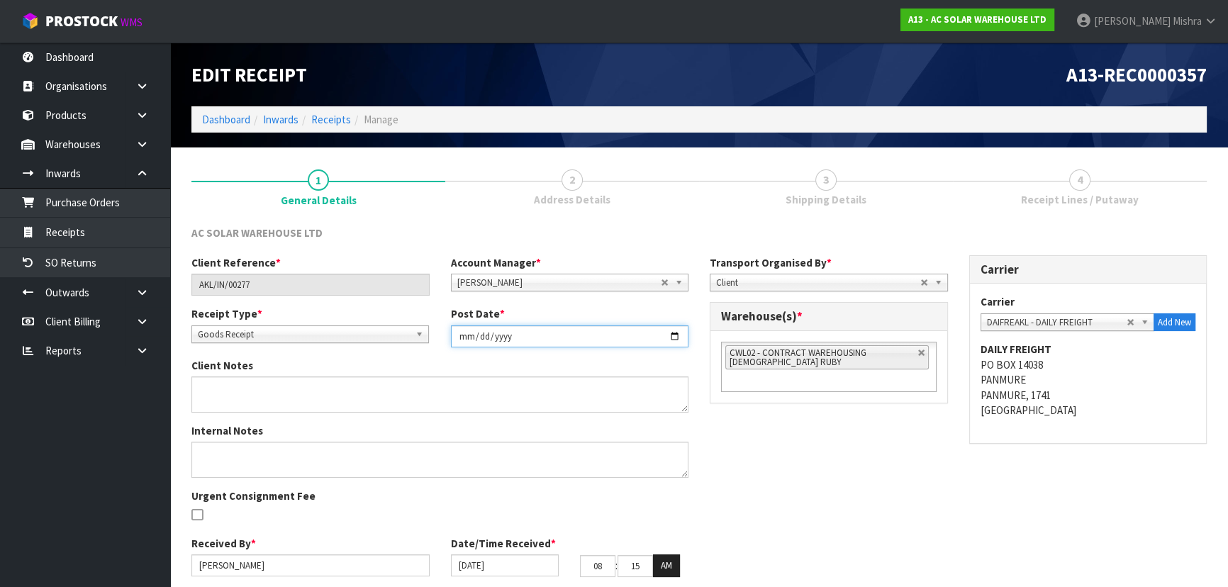
click at [670, 335] on input "[DATE]" at bounding box center [570, 336] width 238 height 22
type input "[DATE]"
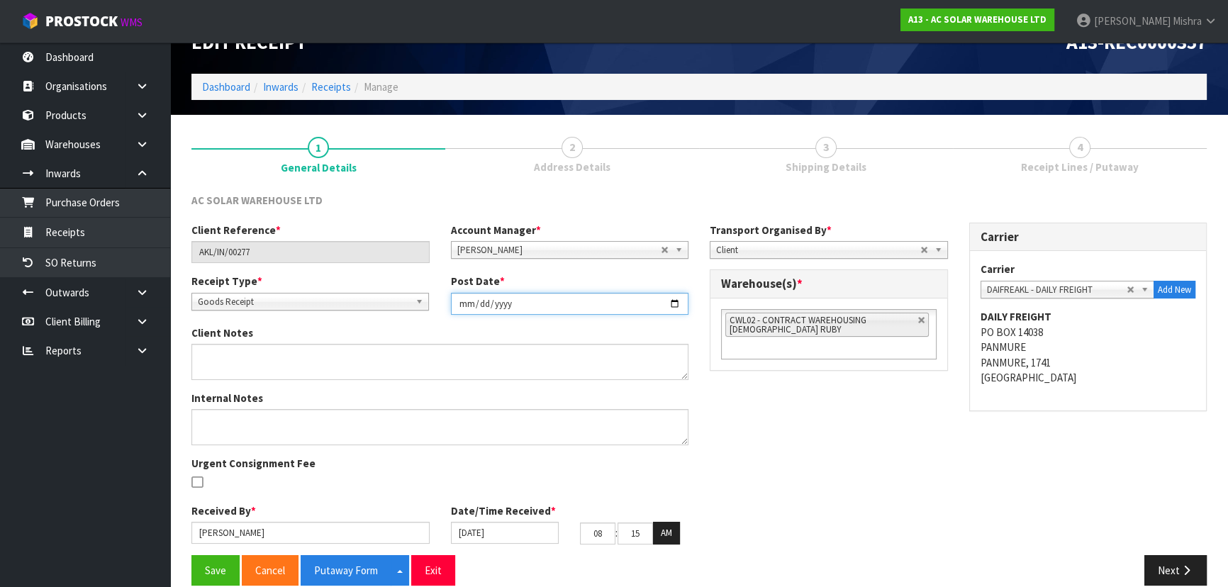
scroll to position [51, 0]
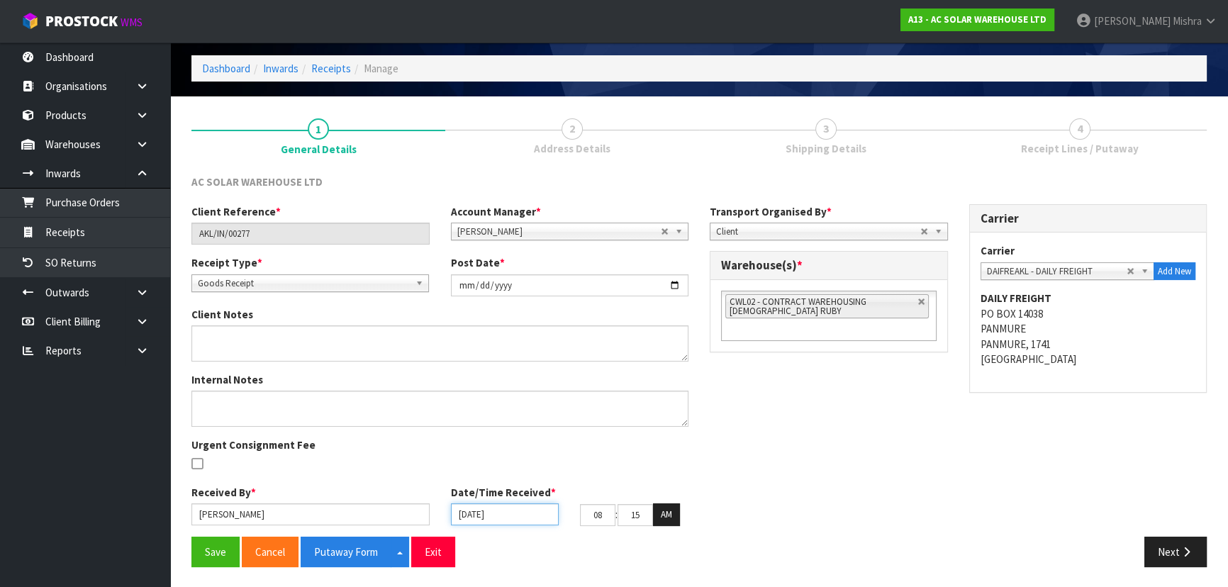
click at [518, 518] on input "[DATE]" at bounding box center [505, 514] width 108 height 22
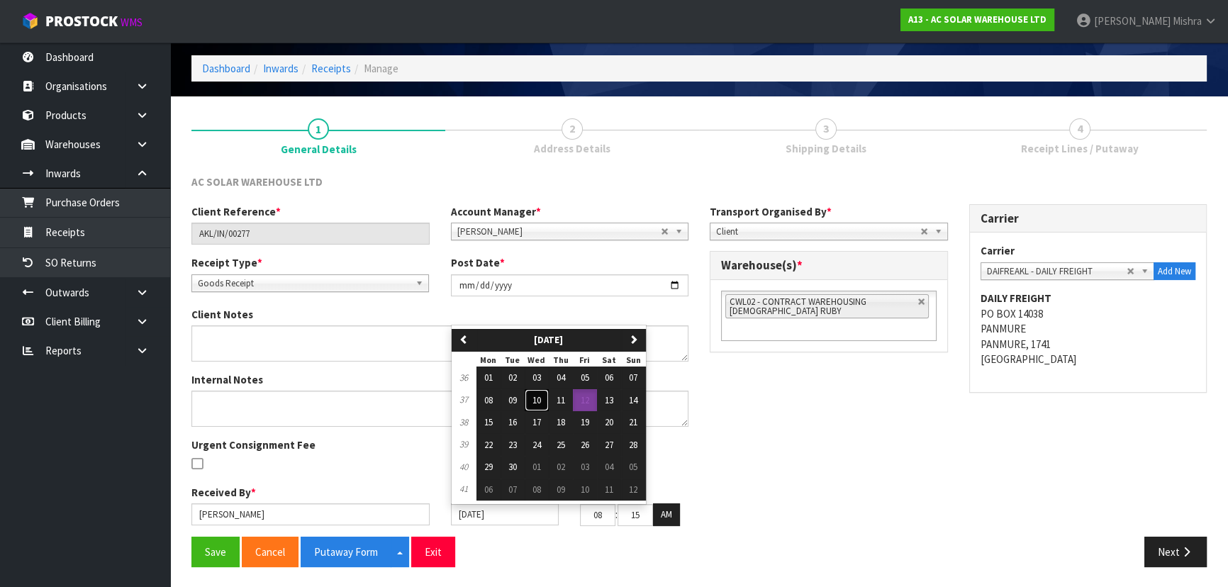
click at [538, 401] on span "10" at bounding box center [537, 400] width 9 height 12
type input "[DATE]"
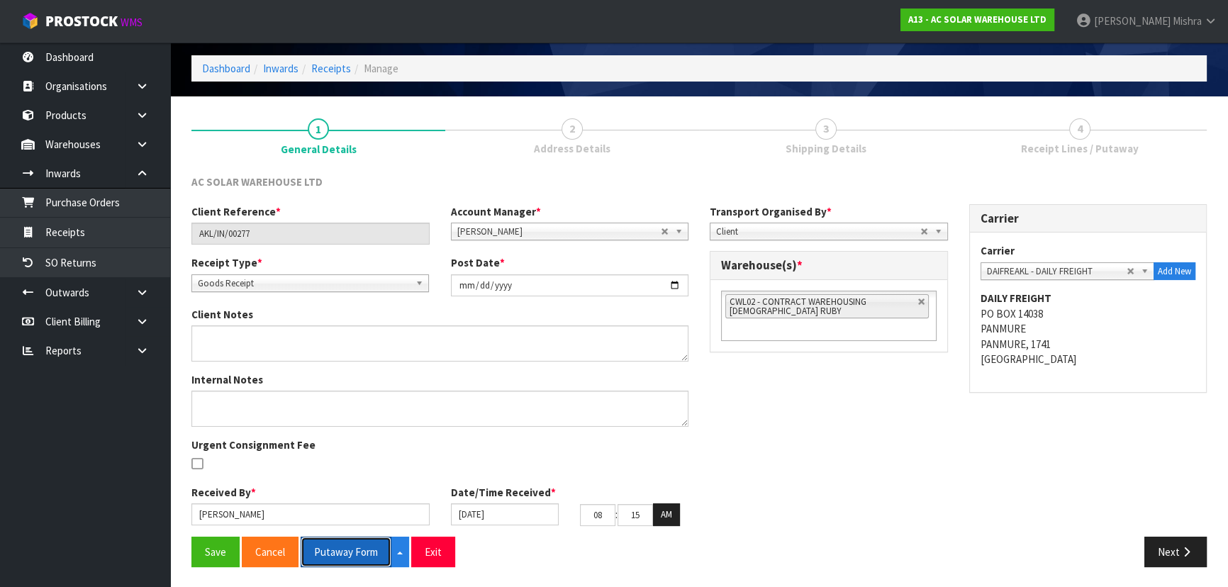
drag, startPoint x: 367, startPoint y: 557, endPoint x: 369, endPoint y: 576, distance: 18.6
click at [366, 557] on button "Putaway Form" at bounding box center [346, 552] width 91 height 30
click at [1167, 552] on button "Next" at bounding box center [1175, 552] width 62 height 30
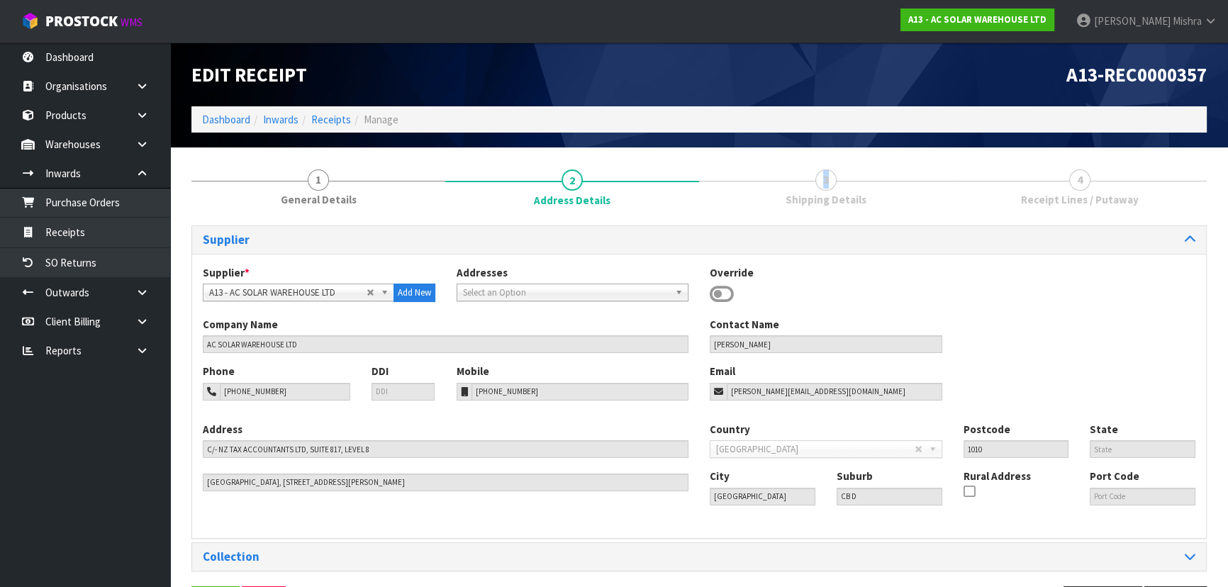
click at [827, 182] on span "3" at bounding box center [825, 179] width 21 height 21
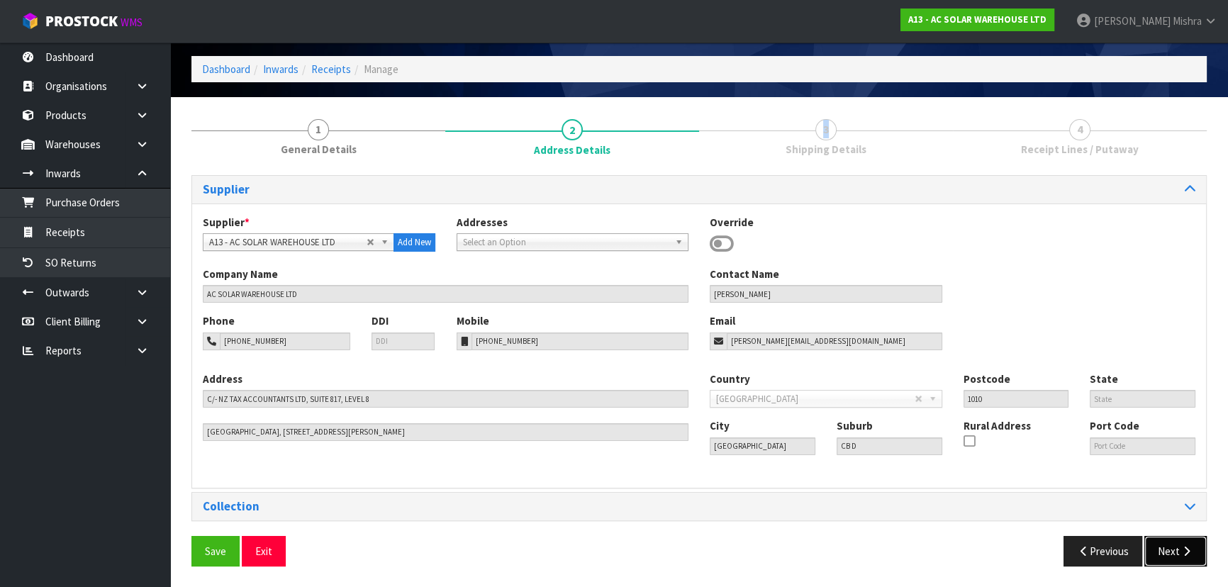
click at [1174, 551] on button "Next" at bounding box center [1175, 551] width 62 height 30
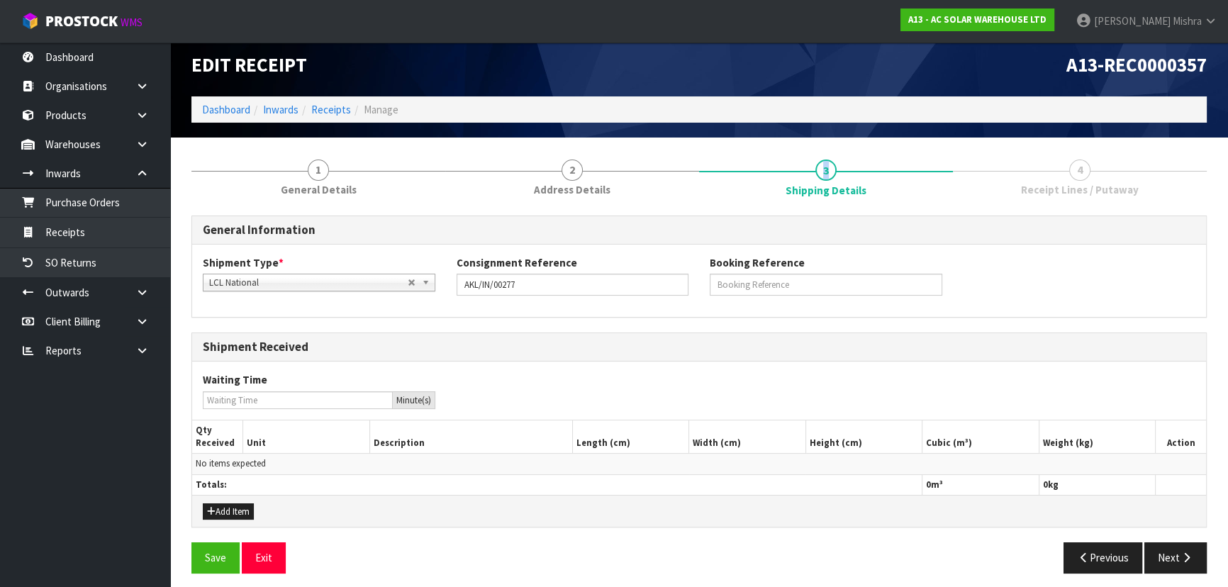
scroll to position [16, 0]
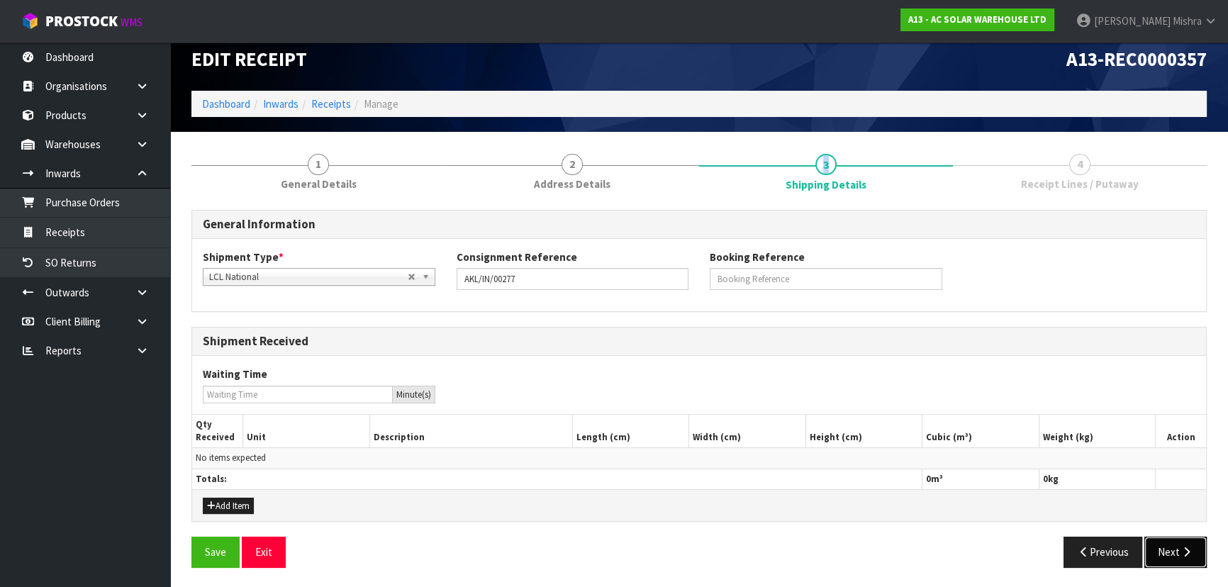
click at [1180, 550] on icon "button" at bounding box center [1186, 552] width 13 height 11
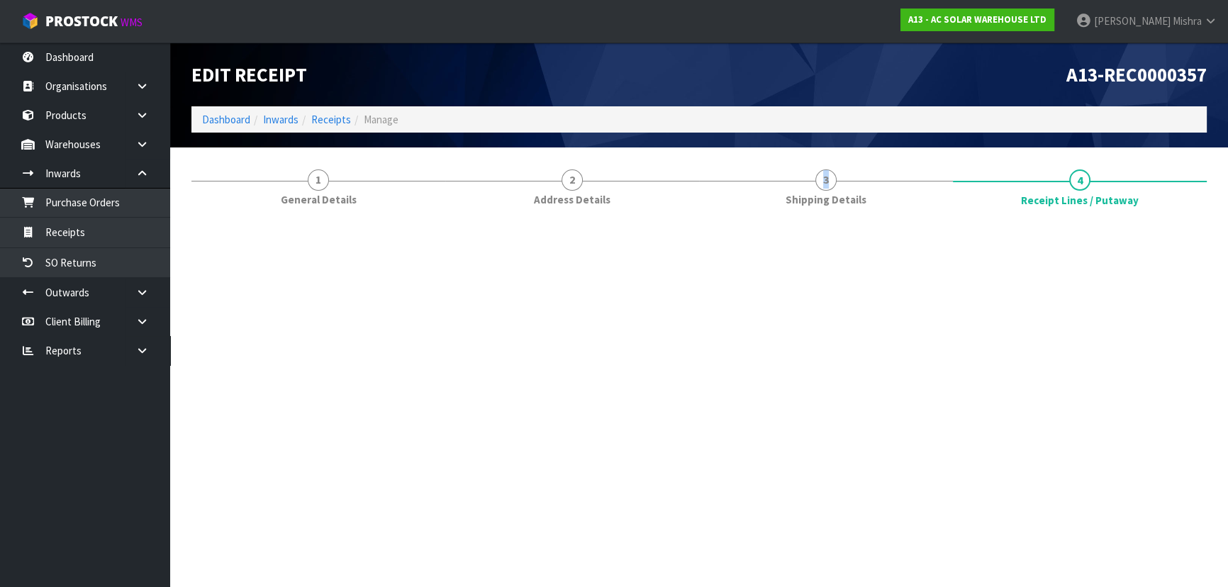
scroll to position [0, 0]
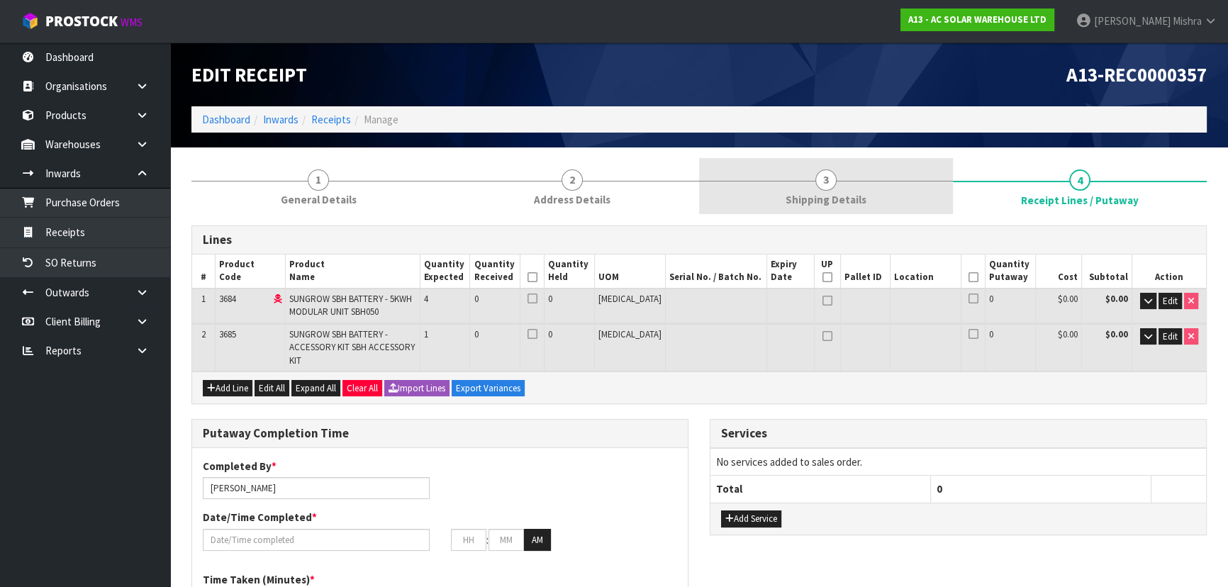
click at [836, 191] on link "3 Shipping Details" at bounding box center [826, 186] width 254 height 56
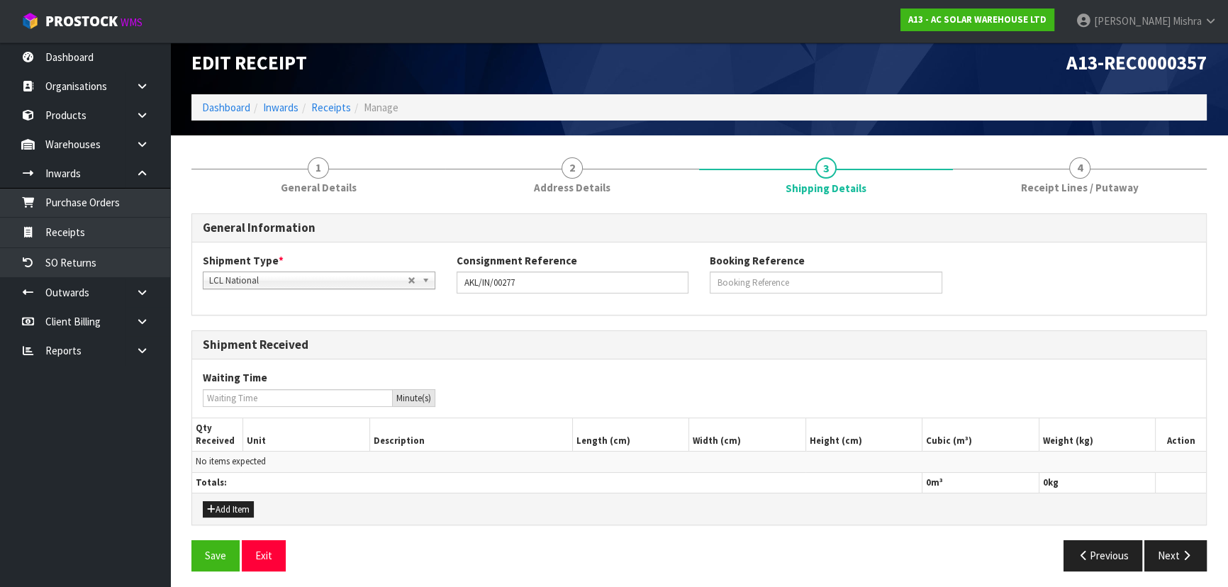
scroll to position [16, 0]
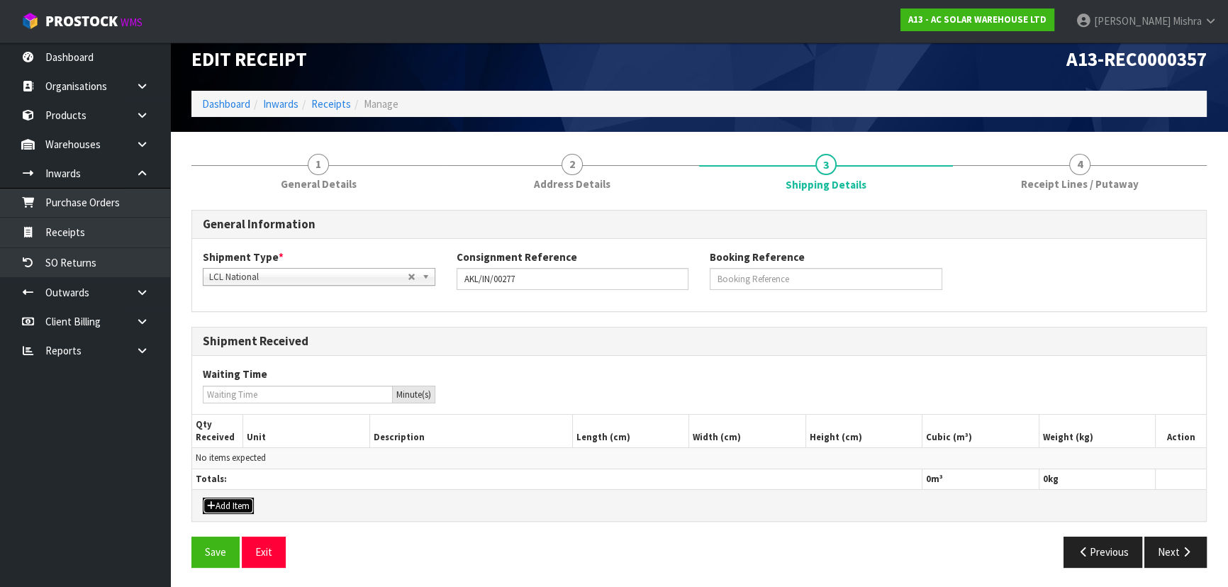
click at [238, 498] on button "Add Item" at bounding box center [228, 506] width 51 height 17
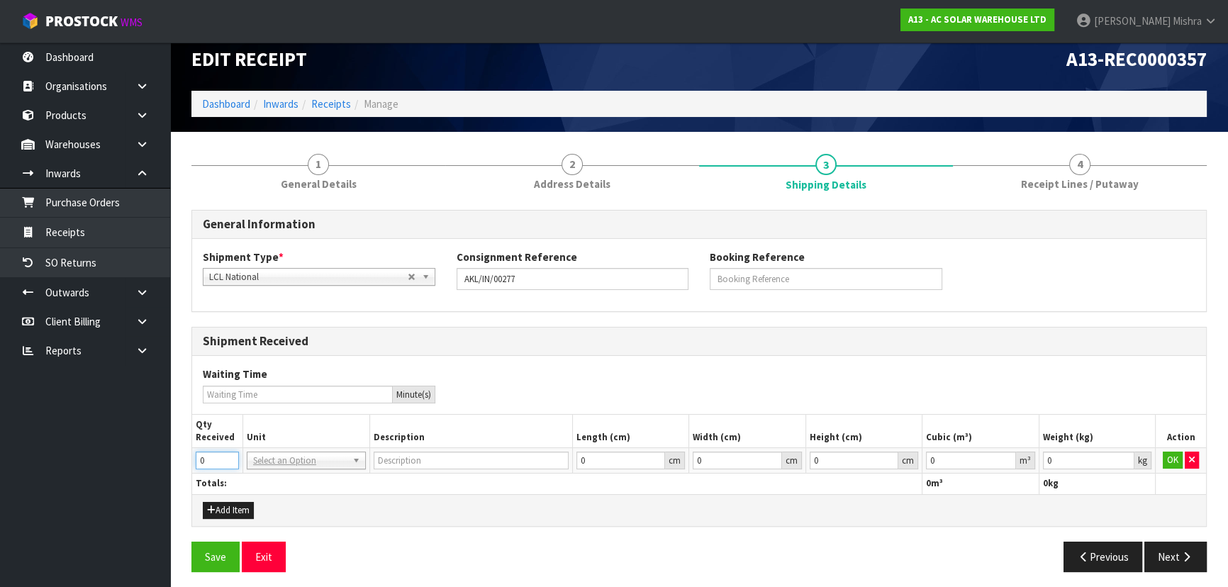
drag, startPoint x: 198, startPoint y: 458, endPoint x: 167, endPoint y: 458, distance: 30.5
click at [167, 458] on body "Toggle navigation ProStock WMS A13 - AC SOLAR WAREHOUSE LTD [PERSON_NAME] Logou…" at bounding box center [614, 277] width 1228 height 587
drag, startPoint x: 208, startPoint y: 462, endPoint x: 169, endPoint y: 459, distance: 39.9
click at [172, 459] on section "1 General Details 2 Address Details 3 Shipping Details 4 Receipt Lines / Putawa…" at bounding box center [699, 363] width 1058 height 462
type input "5"
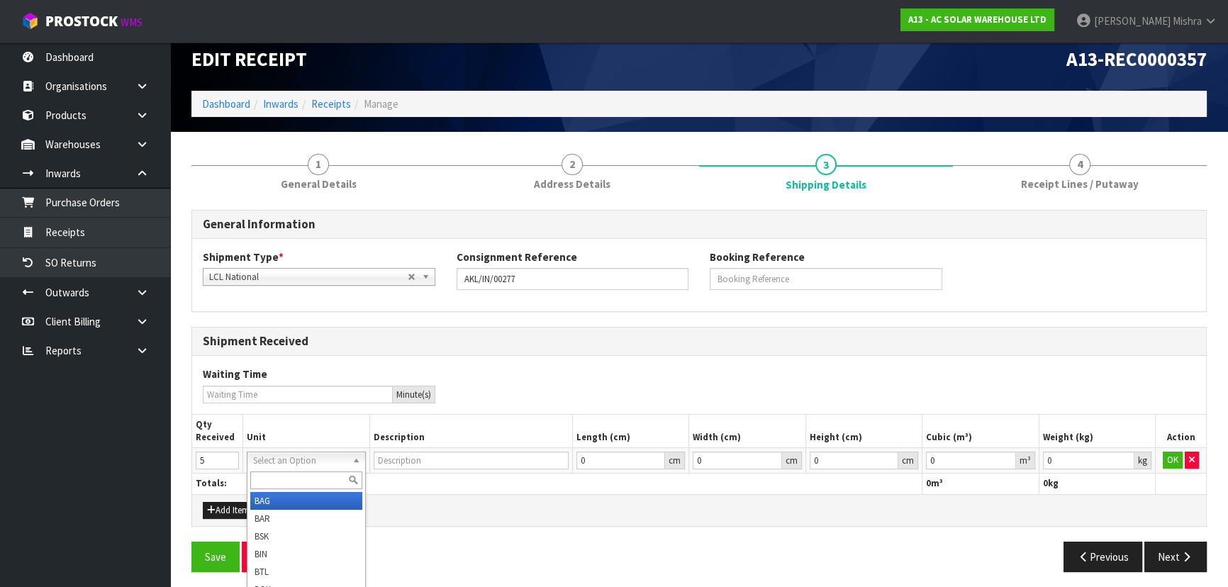
click at [303, 478] on input "text" at bounding box center [306, 481] width 112 height 18
type input "ctn"
type input "CARTON"
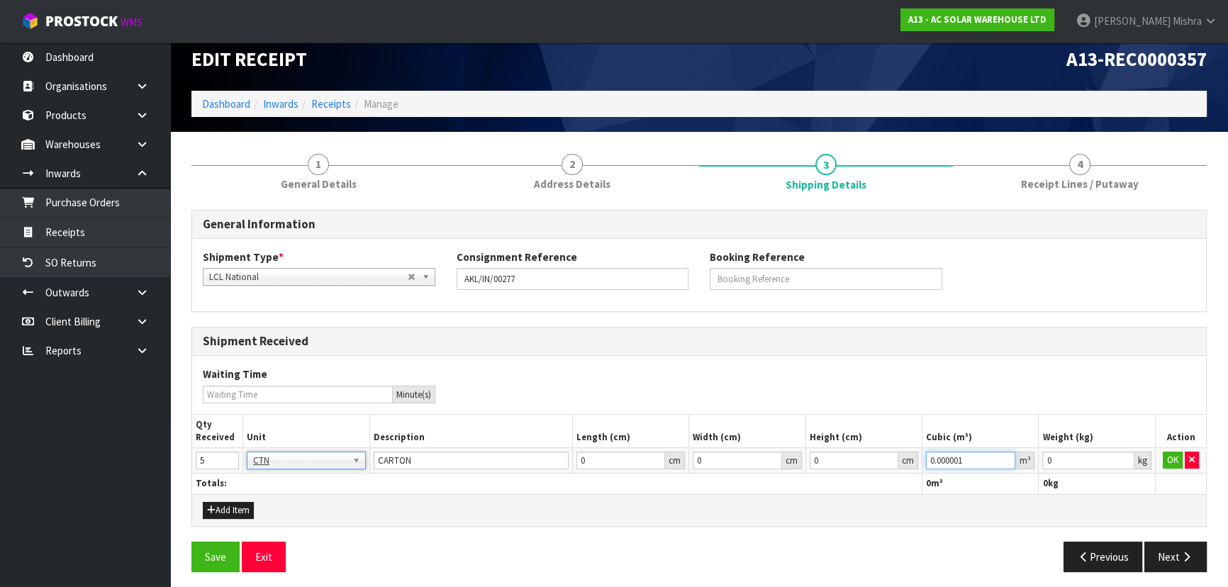
type input "0.000001"
click at [1007, 457] on input "0.000001" at bounding box center [970, 461] width 89 height 18
type input "0.001"
click at [1125, 458] on input "0.001" at bounding box center [1087, 461] width 91 height 18
click at [1170, 460] on button "OK" at bounding box center [1173, 460] width 20 height 17
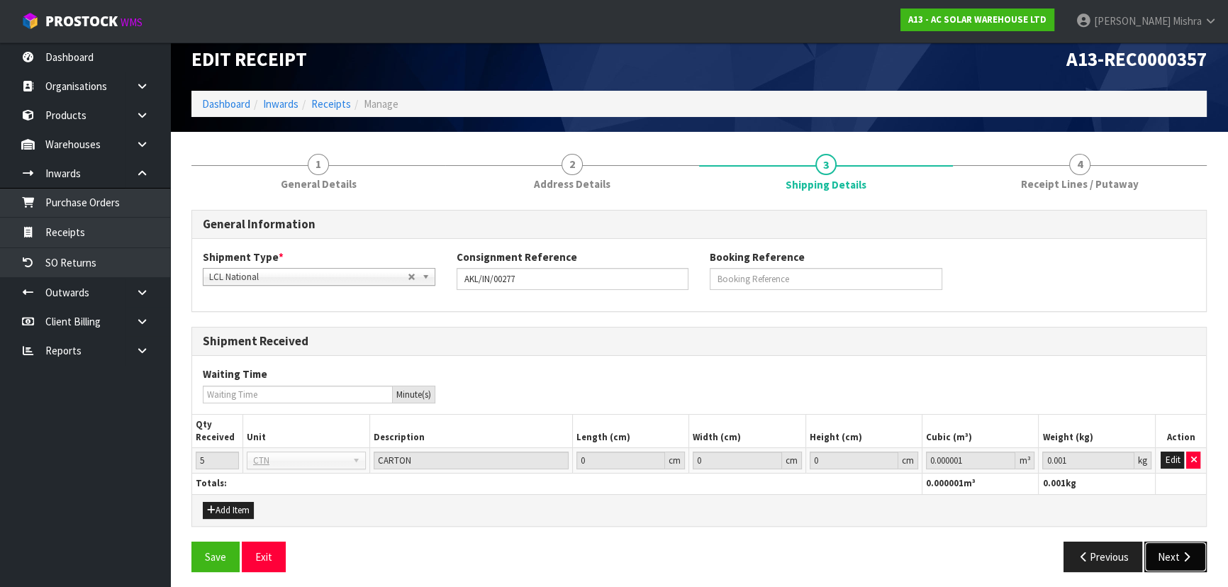
click at [1187, 552] on icon "button" at bounding box center [1186, 557] width 13 height 11
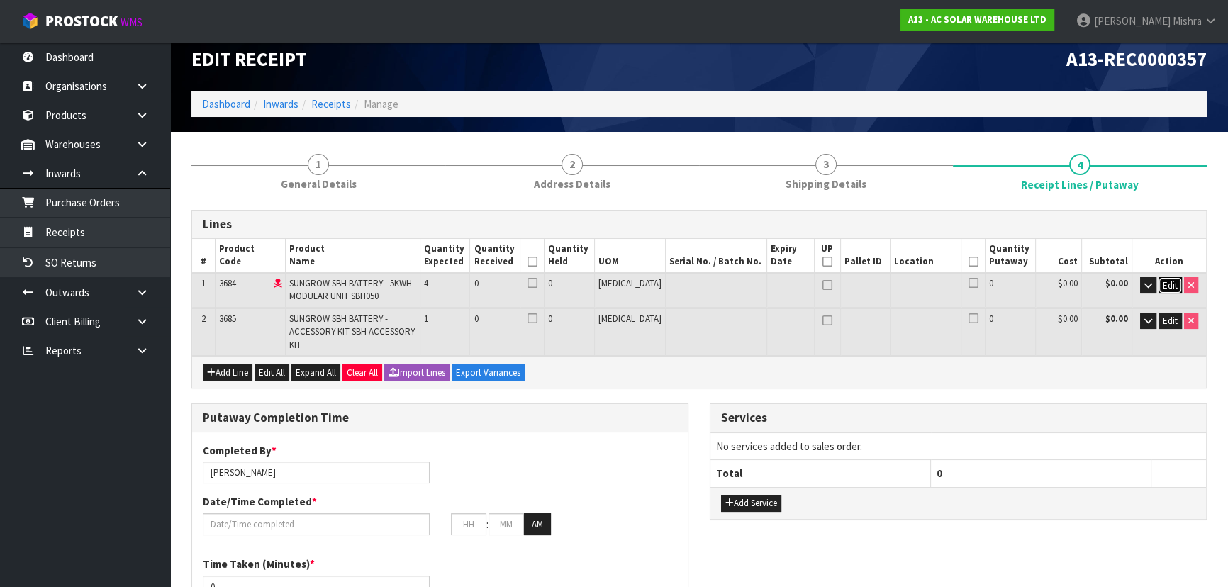
click at [1163, 284] on span "Edit" at bounding box center [1170, 285] width 15 height 12
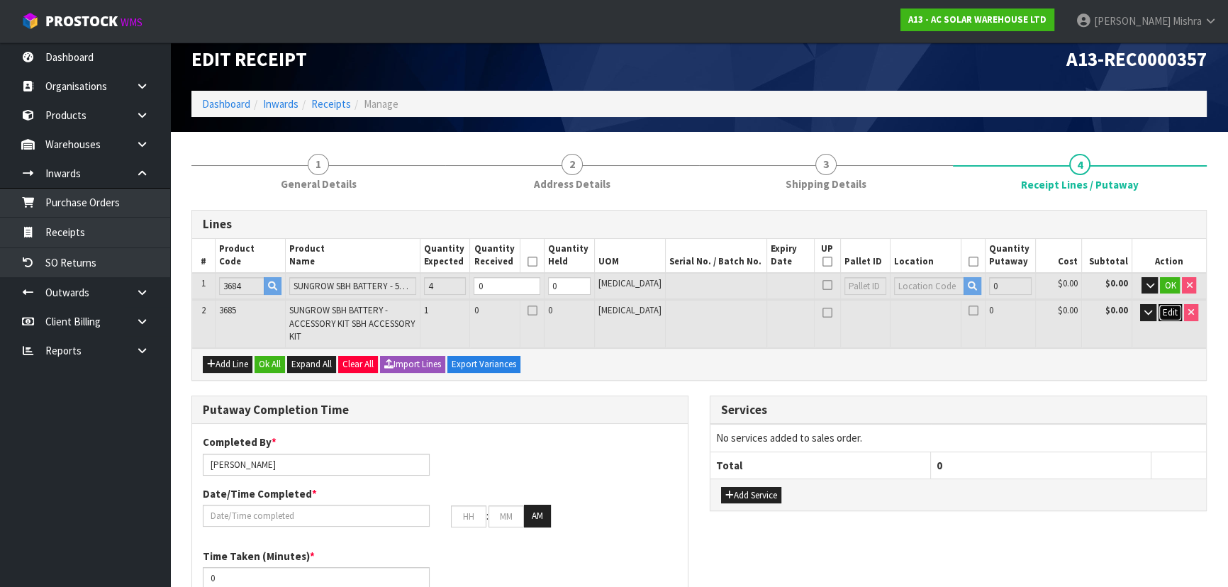
click at [1172, 314] on span "Edit" at bounding box center [1170, 312] width 15 height 12
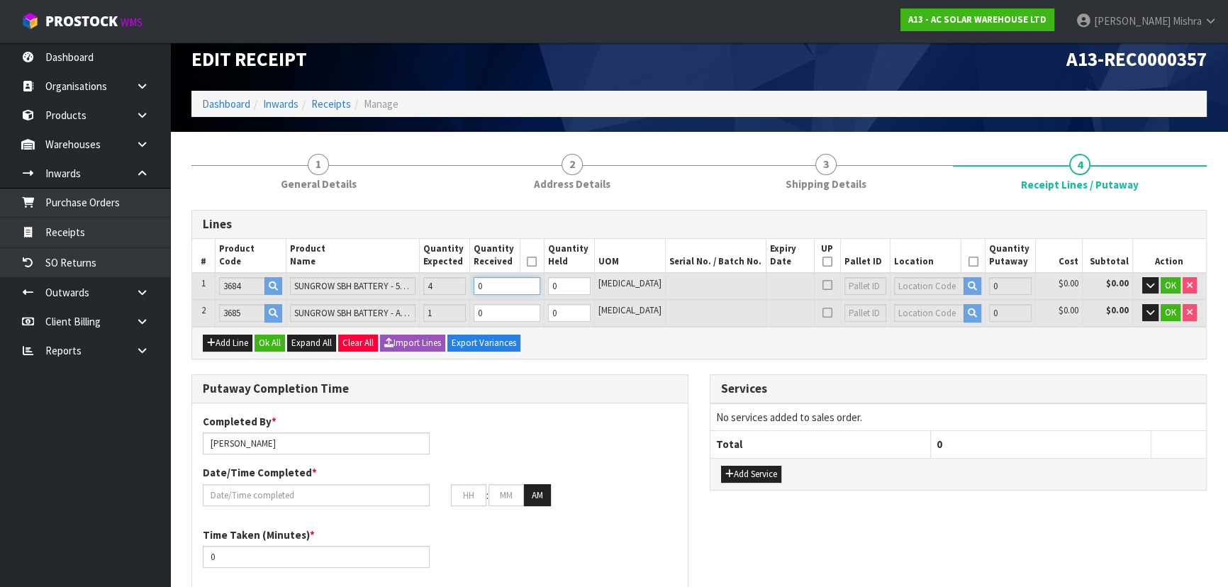
drag, startPoint x: 515, startPoint y: 291, endPoint x: 482, endPoint y: 295, distance: 33.6
click at [482, 295] on tr "1 3684 SUNGROW SBH BATTERY - 5KWH MODULAR UNIT SBH050 4 0 0 [MEDICAL_DATA] 0 $0…" at bounding box center [699, 286] width 1014 height 26
type input "4"
type input "0.375408"
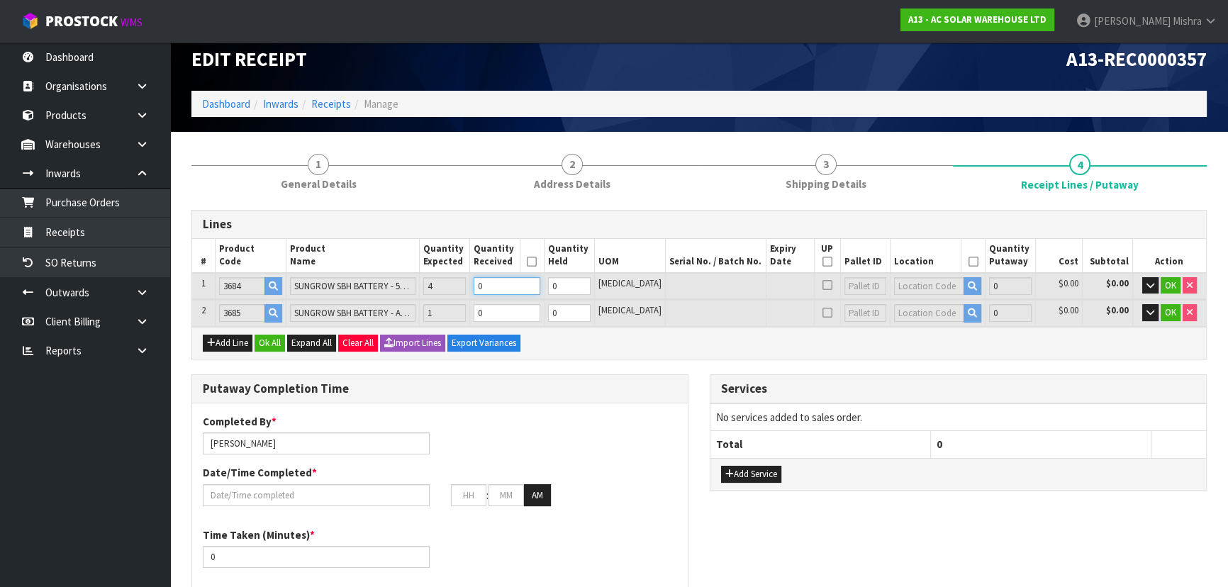
type input "196"
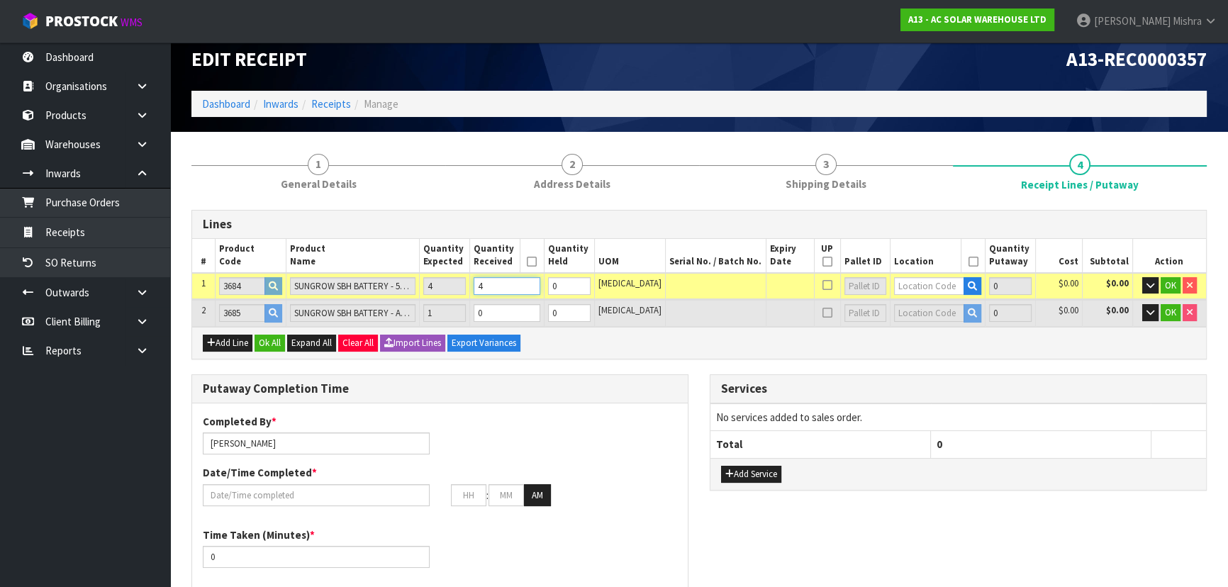
type input "4"
drag, startPoint x: 512, startPoint y: 315, endPoint x: 501, endPoint y: 310, distance: 11.7
click at [501, 310] on input "0" at bounding box center [507, 313] width 67 height 18
type input "5"
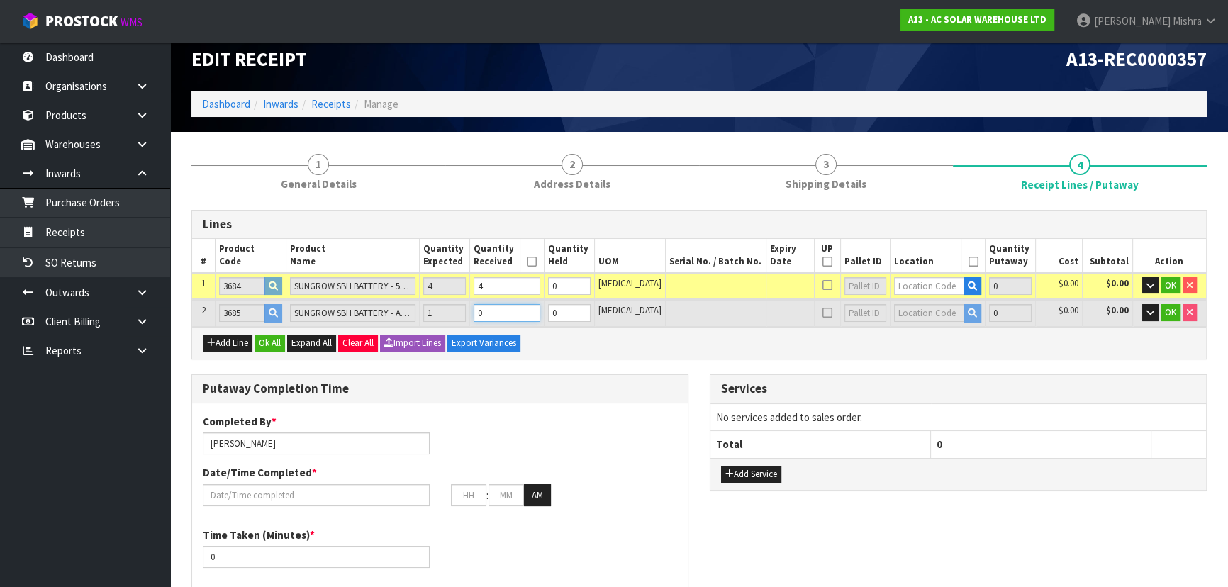
type input "0.523248"
type input "215"
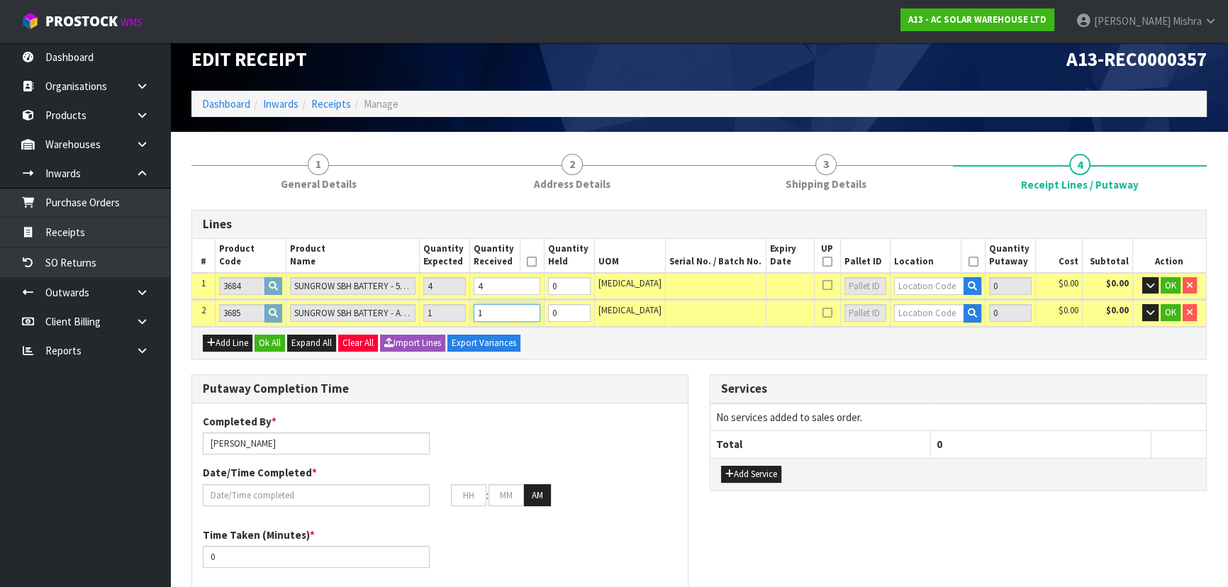
type input "1"
click at [918, 296] on td at bounding box center [937, 286] width 95 height 26
click at [916, 289] on input "text" at bounding box center [929, 286] width 70 height 18
type input "05-08-1"
click at [918, 305] on strong "05-08-1" at bounding box center [914, 309] width 37 height 13
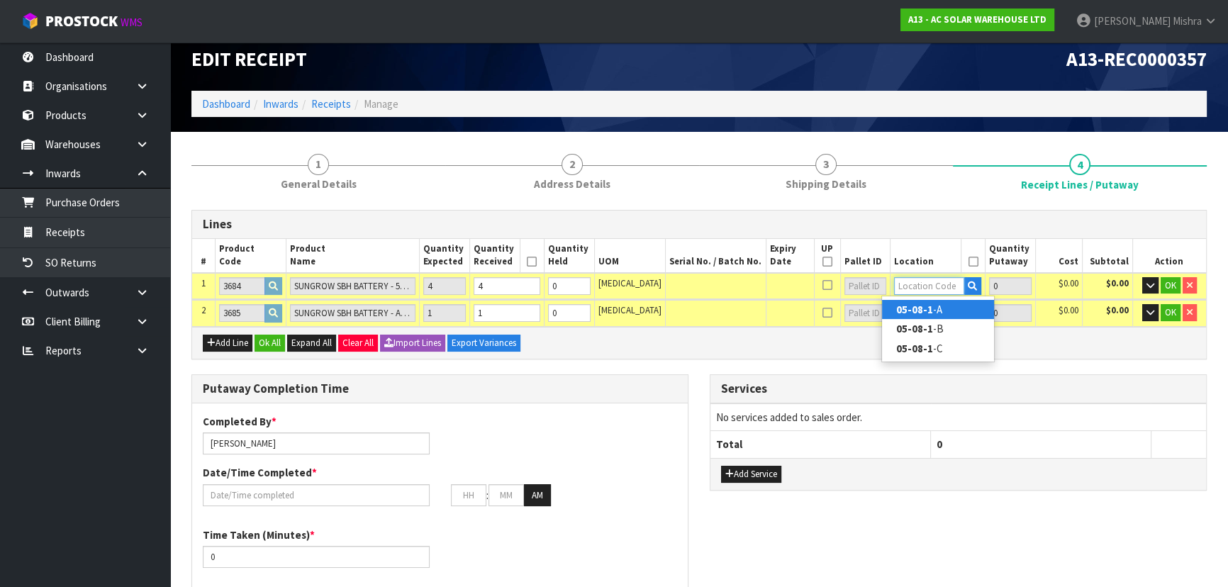
type input "4"
type input "05-08-1-A"
type input "4"
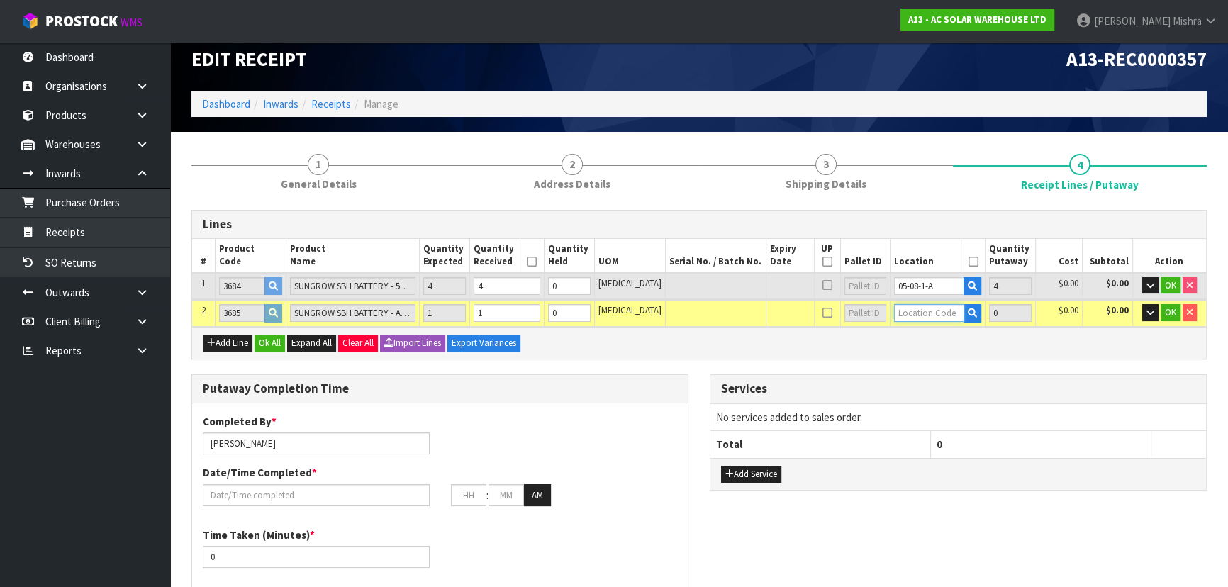
click at [915, 308] on input "text" at bounding box center [929, 313] width 70 height 18
type input "05-08-1"
click at [922, 327] on link "05-08-1 -A" at bounding box center [938, 336] width 112 height 19
type input "5"
type input "05-08-1-A"
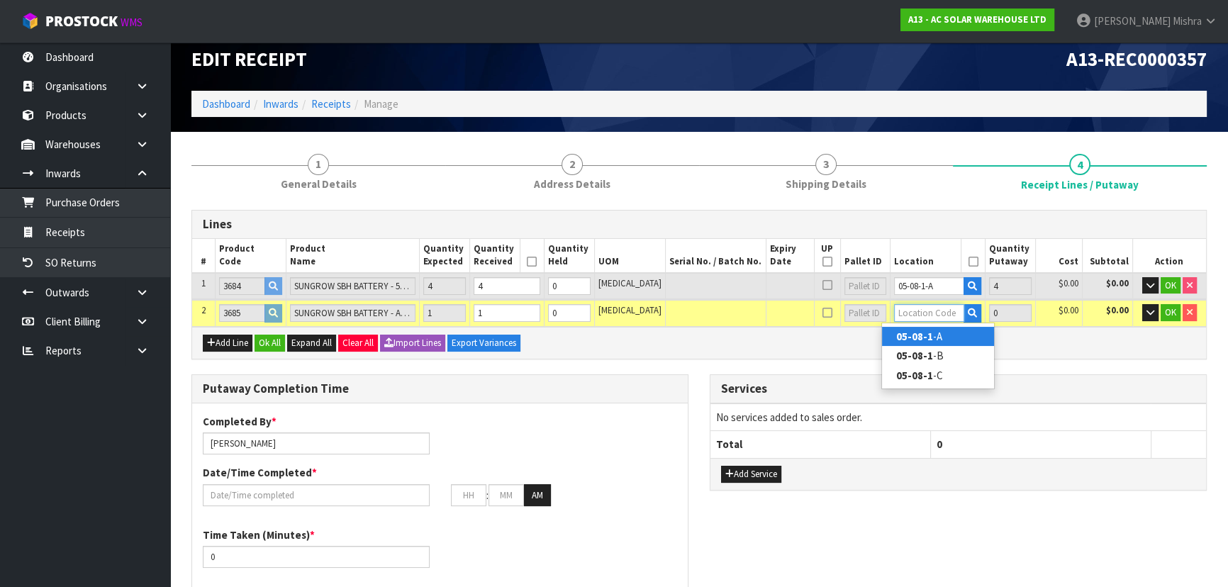
type input "1"
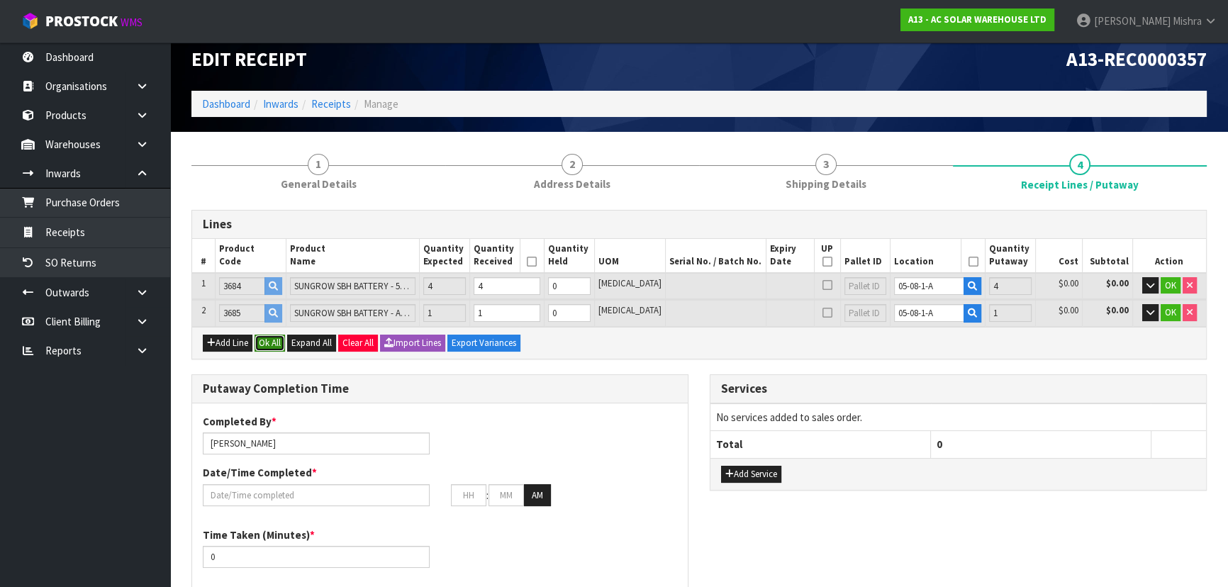
click at [279, 339] on button "Ok All" at bounding box center [270, 343] width 30 height 17
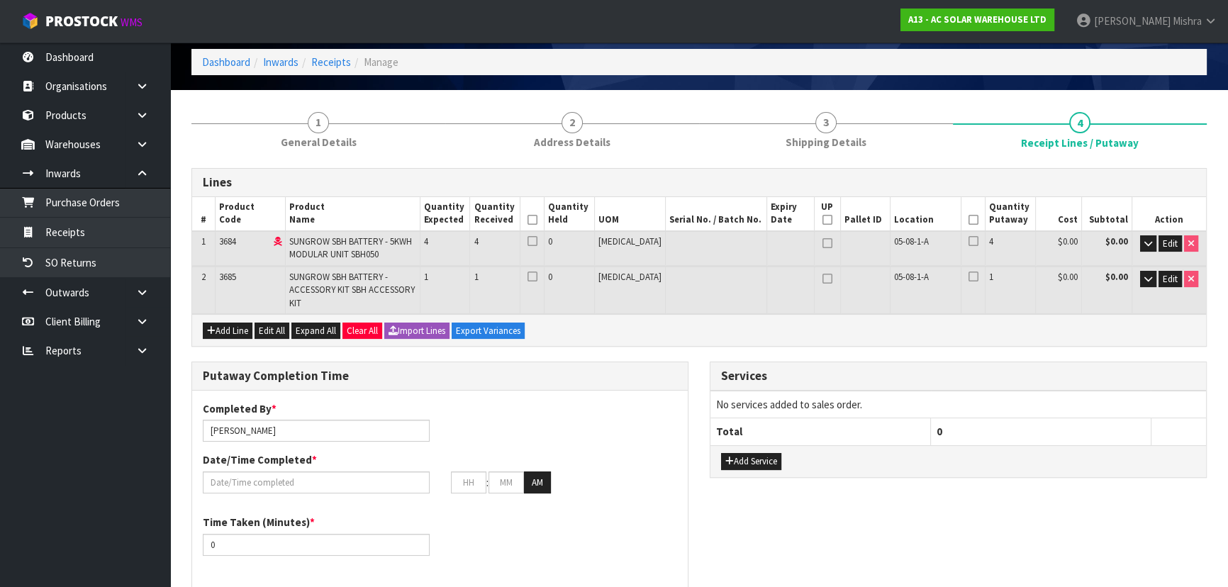
scroll to position [80, 0]
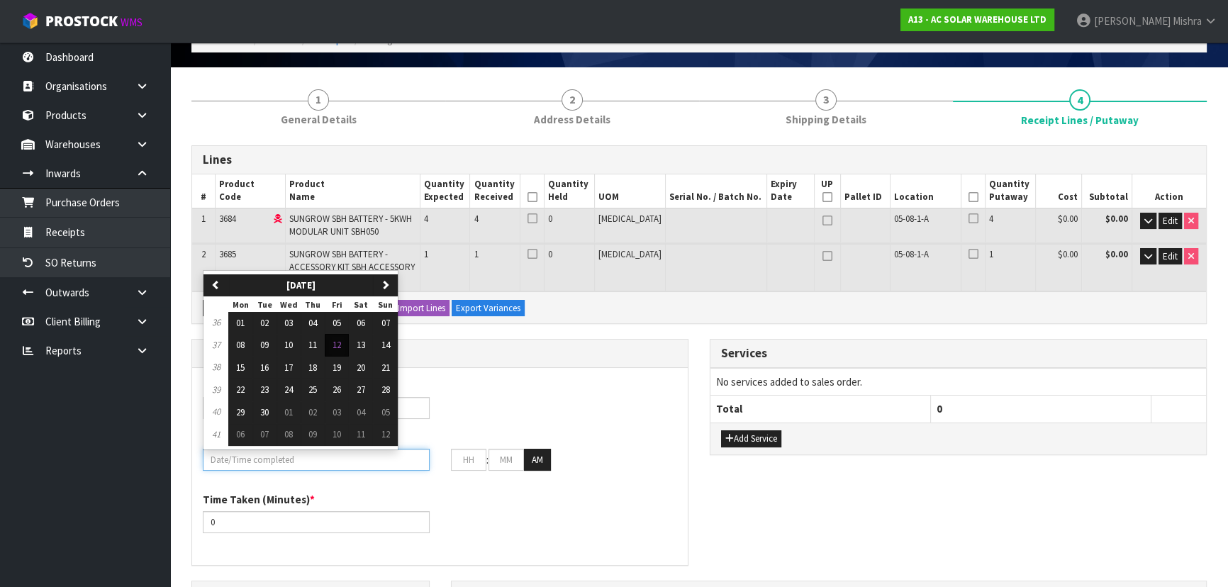
click at [281, 449] on input "text" at bounding box center [316, 460] width 227 height 22
click at [335, 339] on span "12" at bounding box center [337, 345] width 9 height 12
type input "[DATE]"
type input "12"
type input "00"
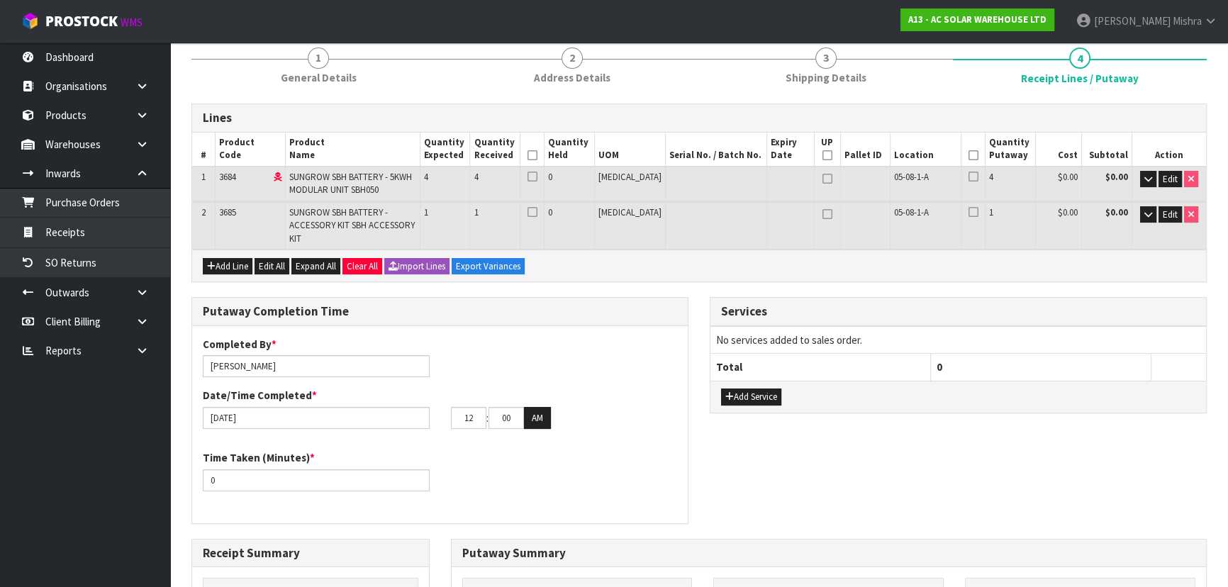
scroll to position [145, 0]
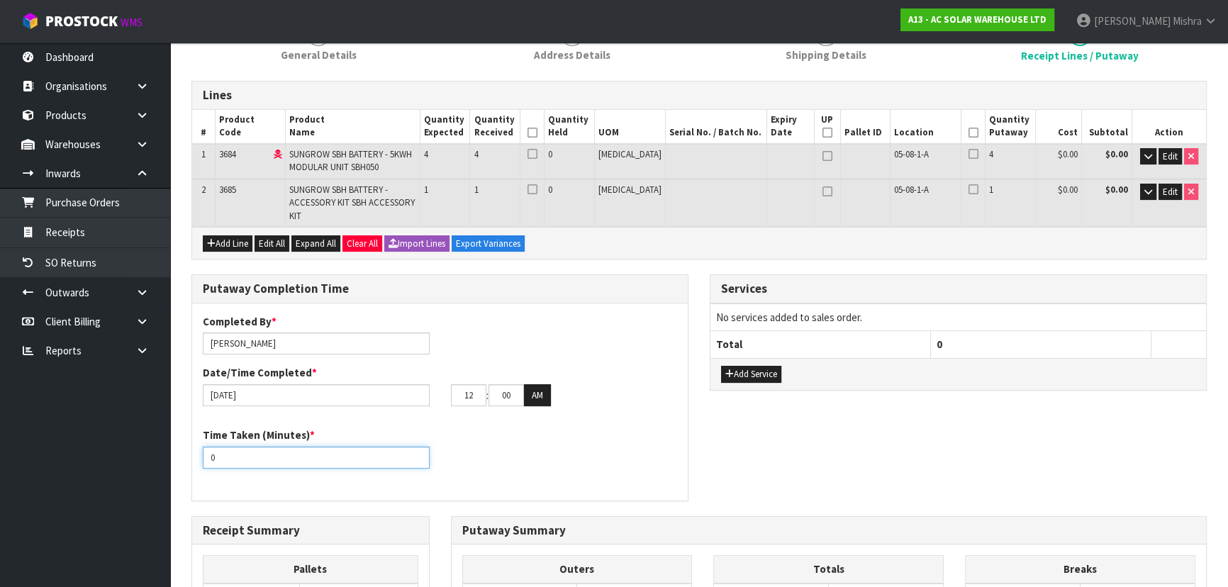
drag, startPoint x: 240, startPoint y: 437, endPoint x: 191, endPoint y: 437, distance: 48.9
click at [191, 437] on div "Putaway Completion Time Completed By * [PERSON_NAME] Date/Time Completed * [DAT…" at bounding box center [439, 387] width 497 height 226
type input "20"
drag, startPoint x: 473, startPoint y: 381, endPoint x: 432, endPoint y: 385, distance: 41.3
click at [432, 385] on div "[DATE] 12 : 00 : 00 AM" at bounding box center [440, 395] width 496 height 23
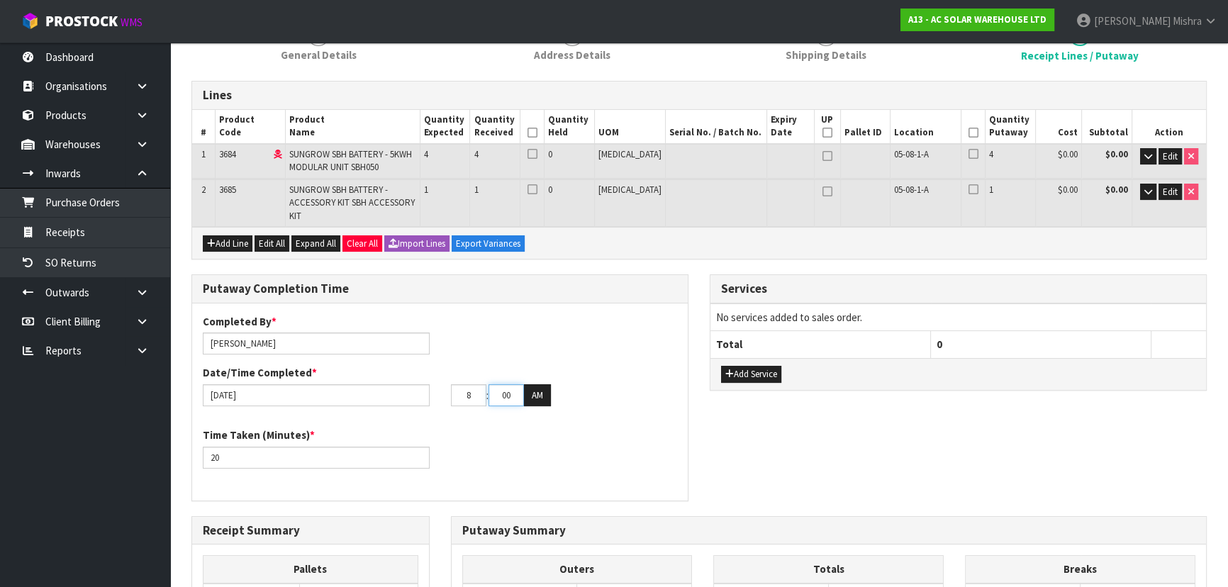
type input "08"
type input "32"
click at [751, 366] on button "Add Service" at bounding box center [751, 374] width 60 height 17
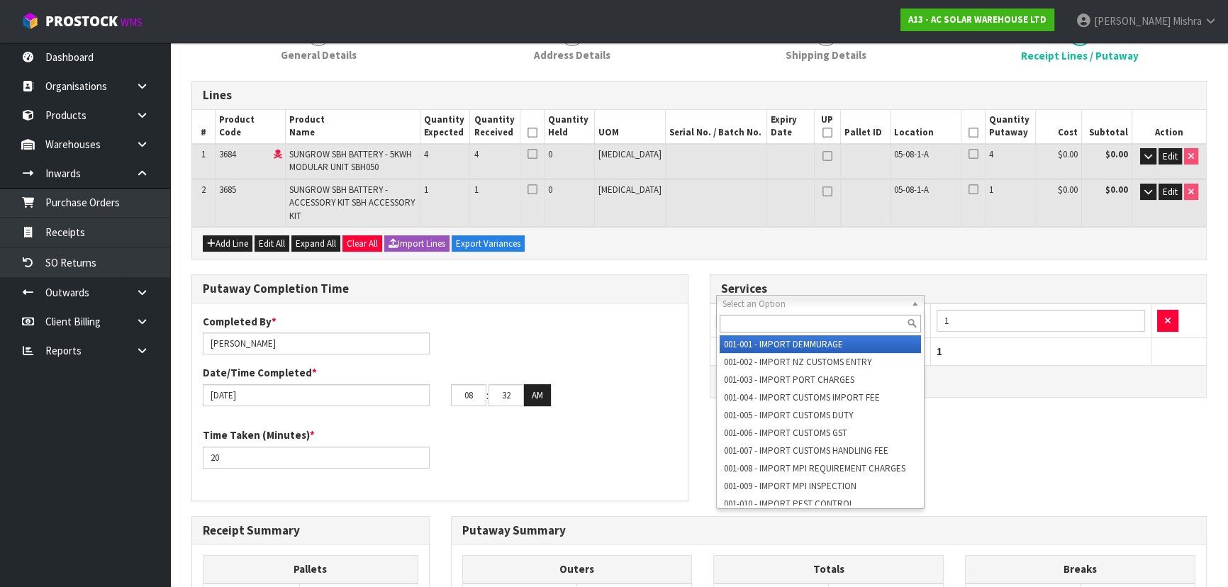
click at [790, 318] on input "text" at bounding box center [820, 324] width 201 height 18
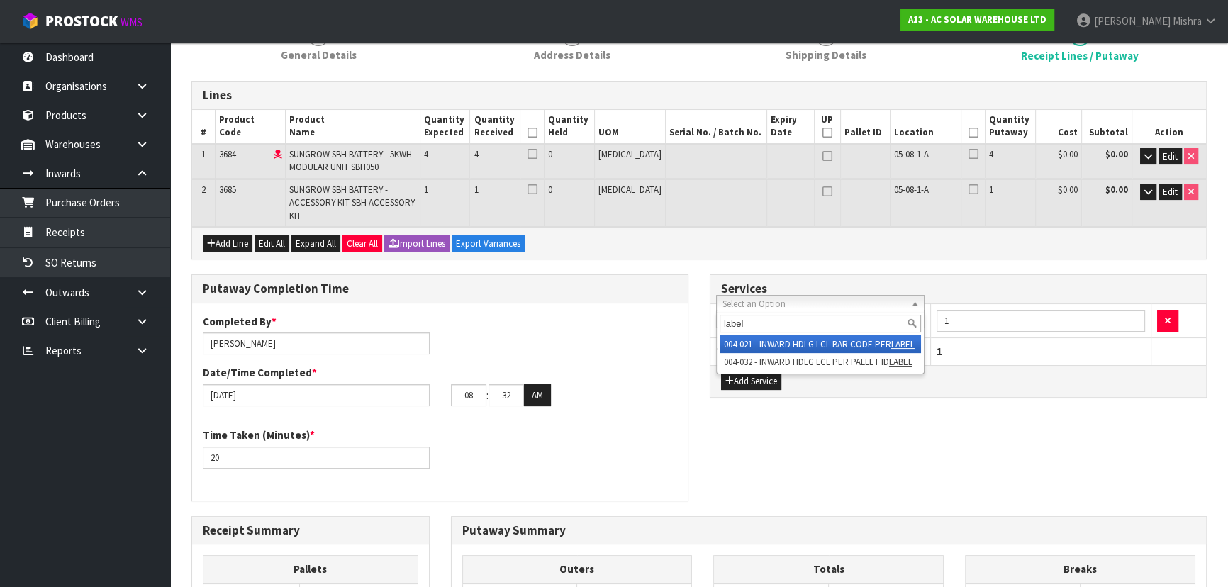
type input "label"
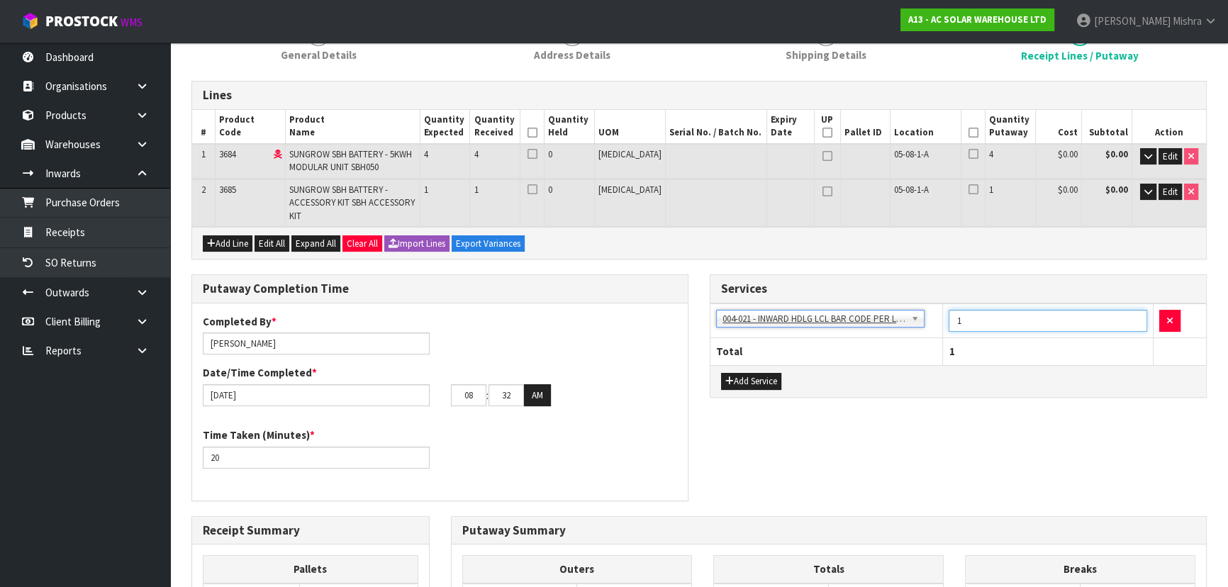
drag, startPoint x: 981, startPoint y: 299, endPoint x: 880, endPoint y: 301, distance: 100.7
click at [886, 304] on tr "001-001 - IMPORT DEMMURAGE 001-002 - IMPORT NZ CUSTOMS ENTRY 001-003 - IMPORT P…" at bounding box center [958, 320] width 496 height 35
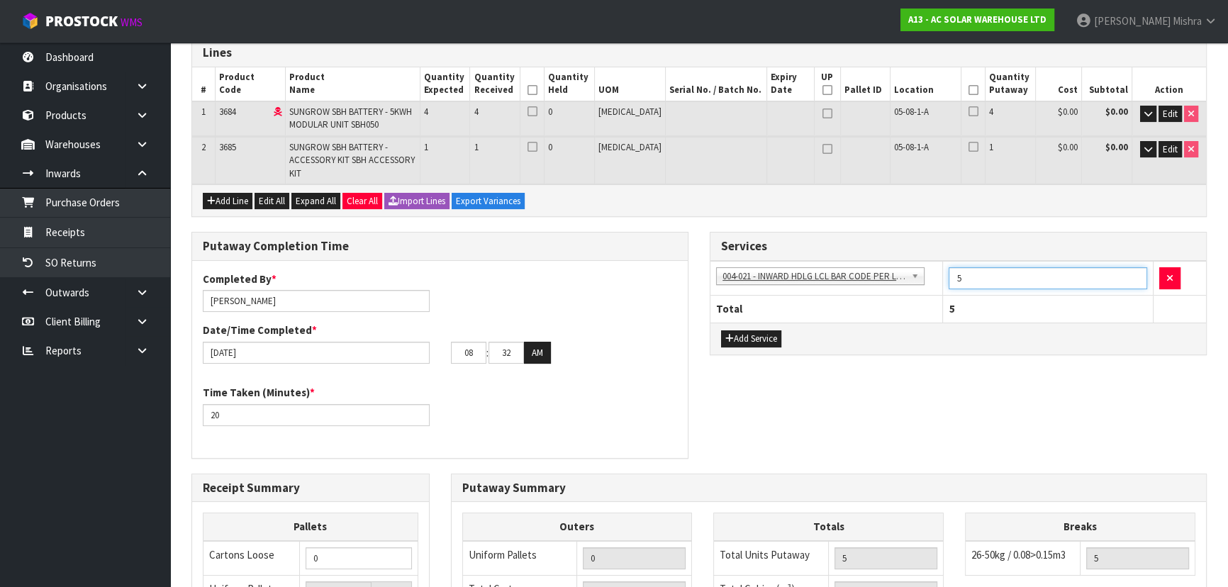
scroll to position [209, 0]
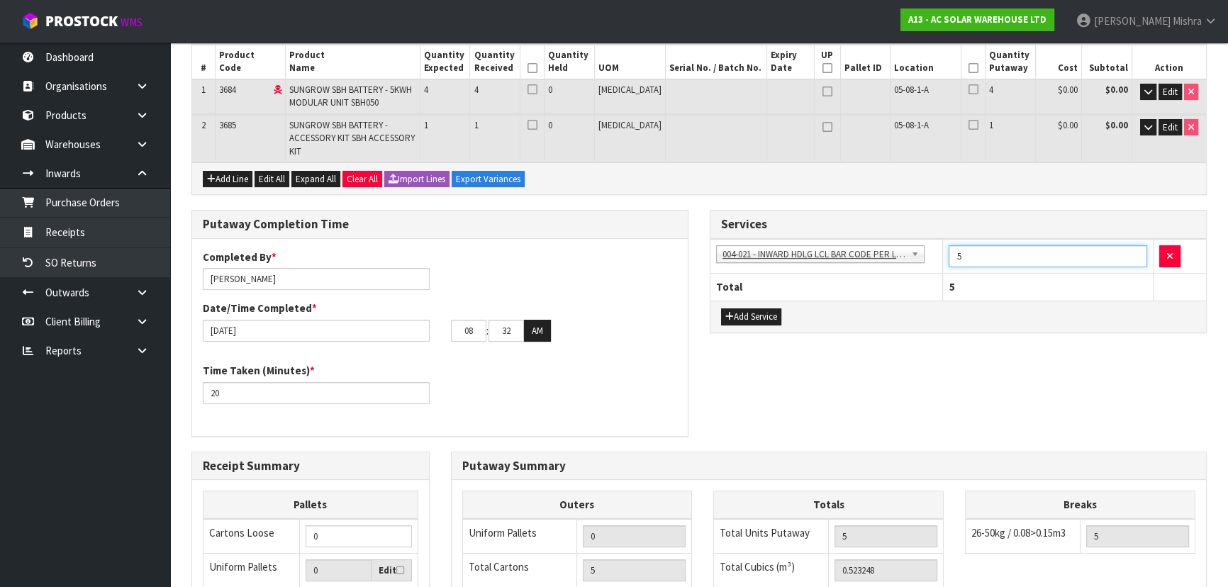
type input "5"
click at [968, 69] on icon at bounding box center [973, 68] width 10 height 1
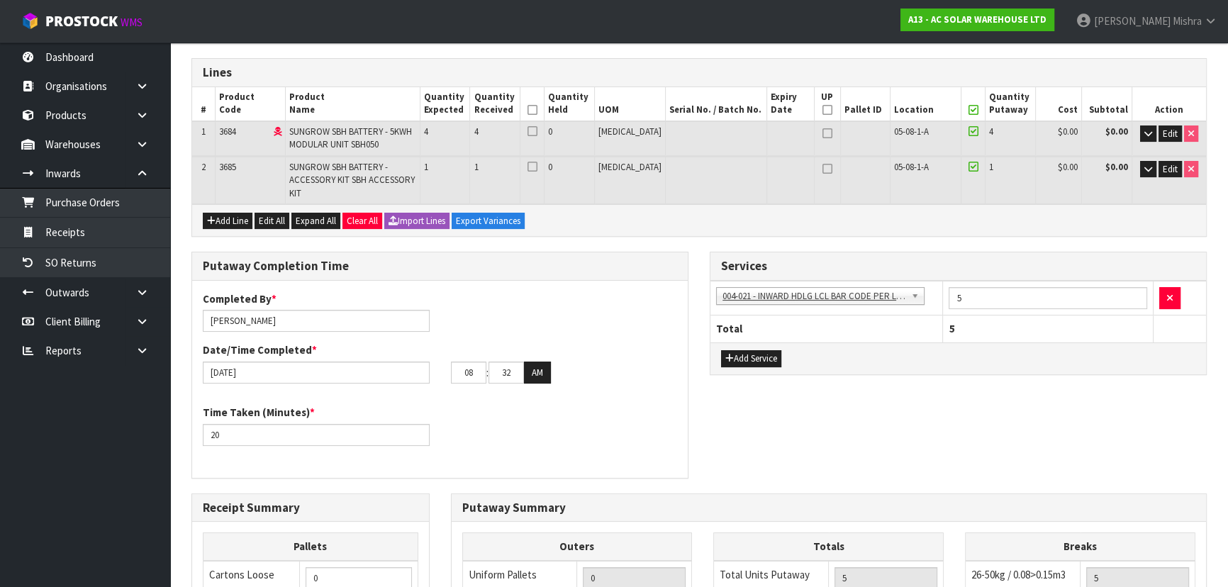
scroll to position [145, 0]
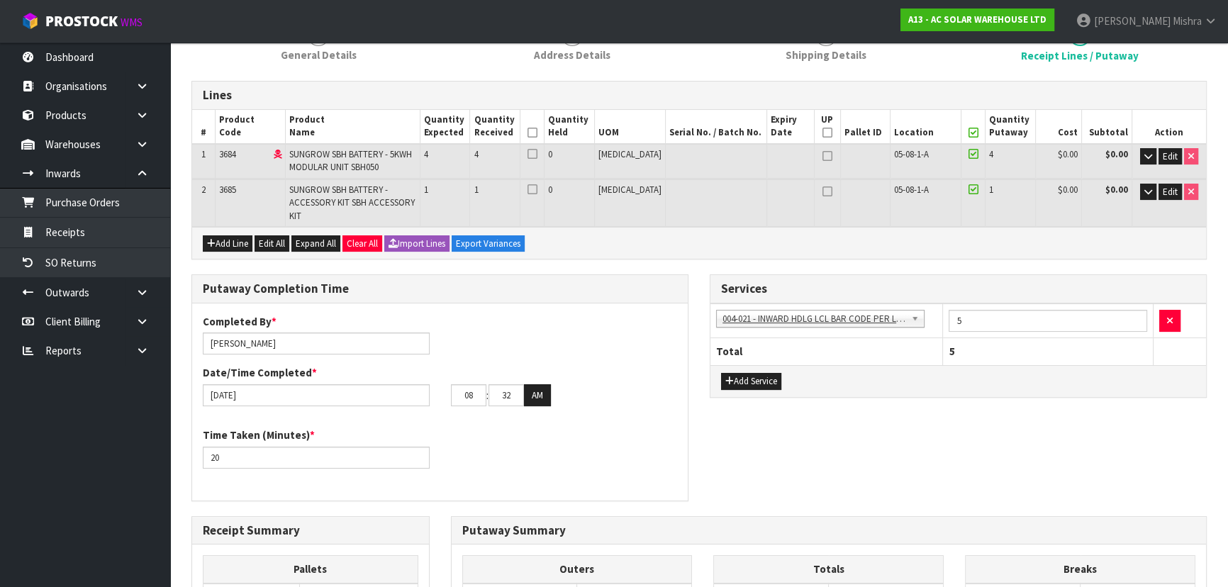
click at [537, 133] on icon at bounding box center [533, 133] width 10 height 1
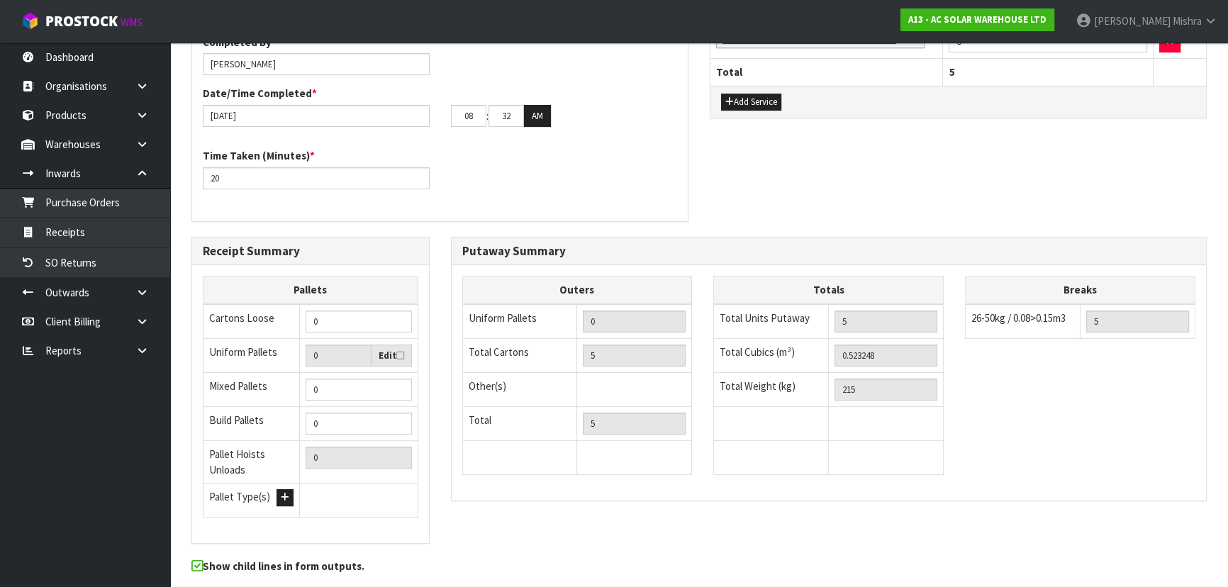
scroll to position [464, 0]
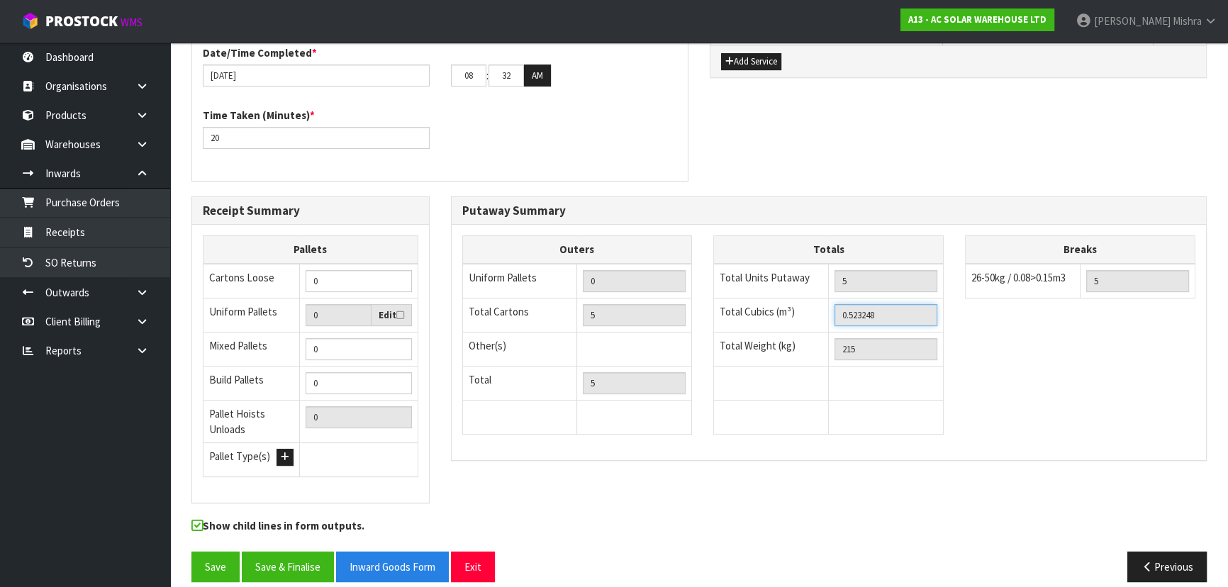
drag, startPoint x: 929, startPoint y: 308, endPoint x: 811, endPoint y: 316, distance: 118.0
click at [813, 316] on tr "Total Cubics (m³) 0.523248" at bounding box center [829, 315] width 230 height 34
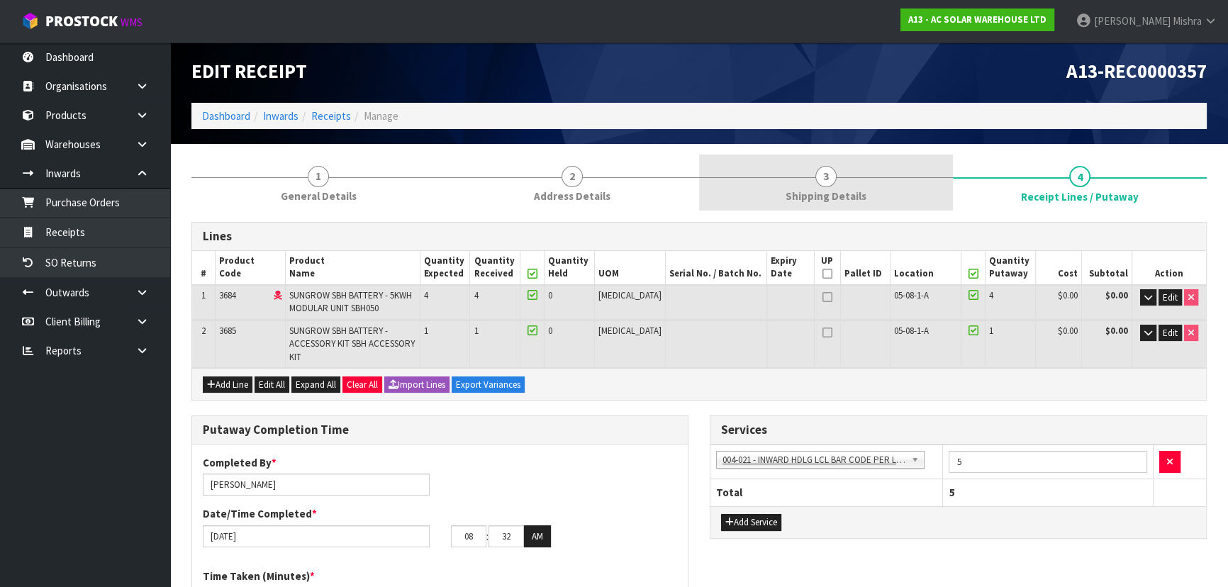
scroll to position [0, 0]
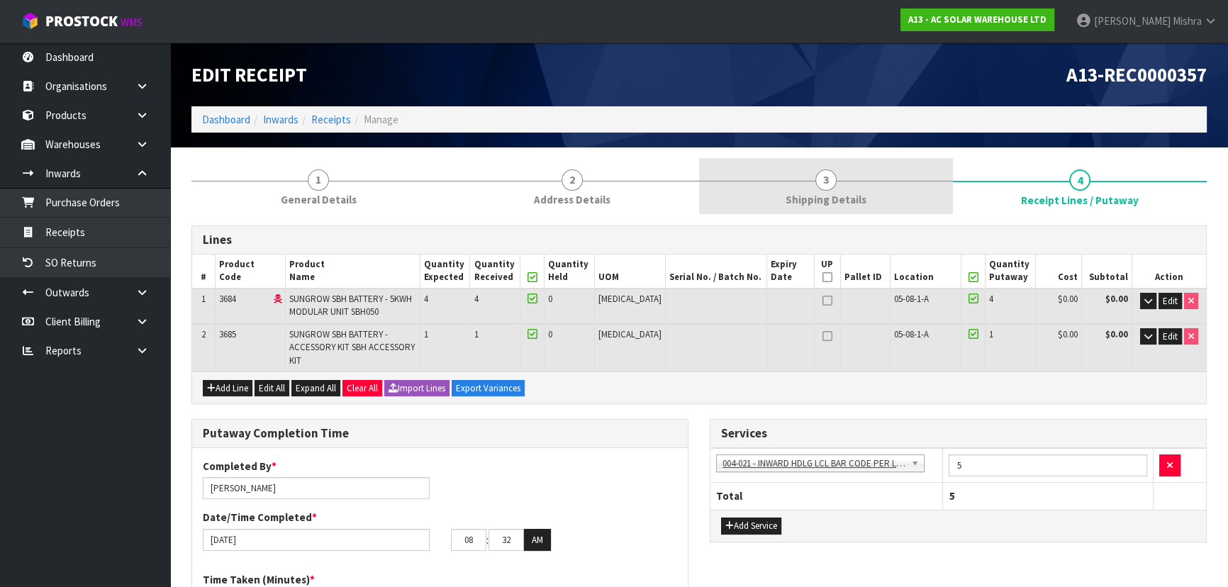
click at [811, 175] on link "3 Shipping Details" at bounding box center [826, 186] width 254 height 56
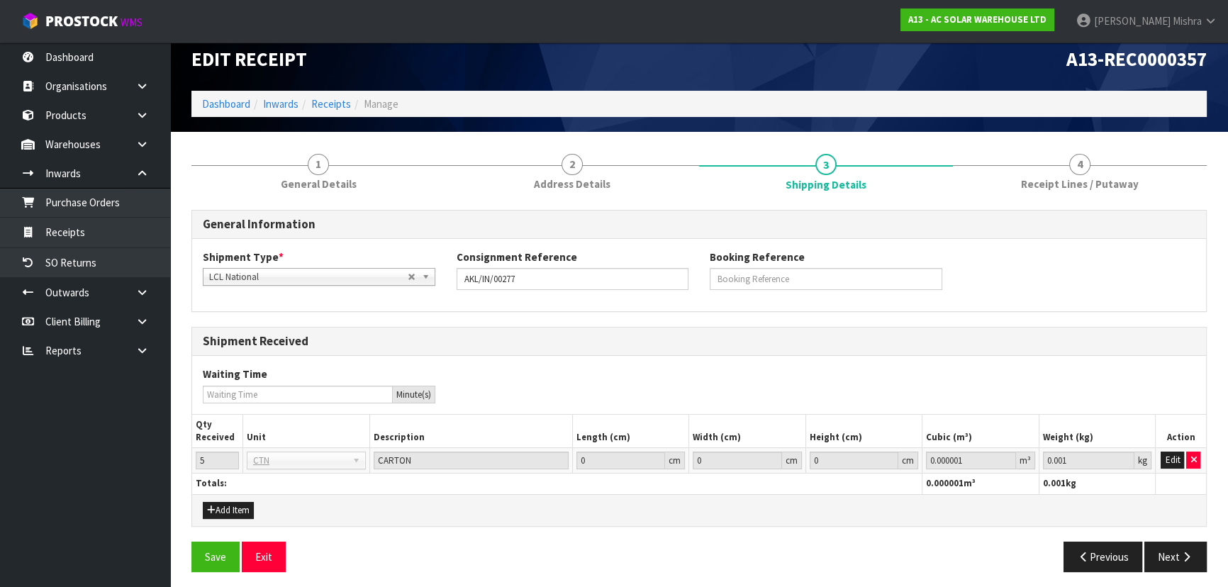
scroll to position [21, 0]
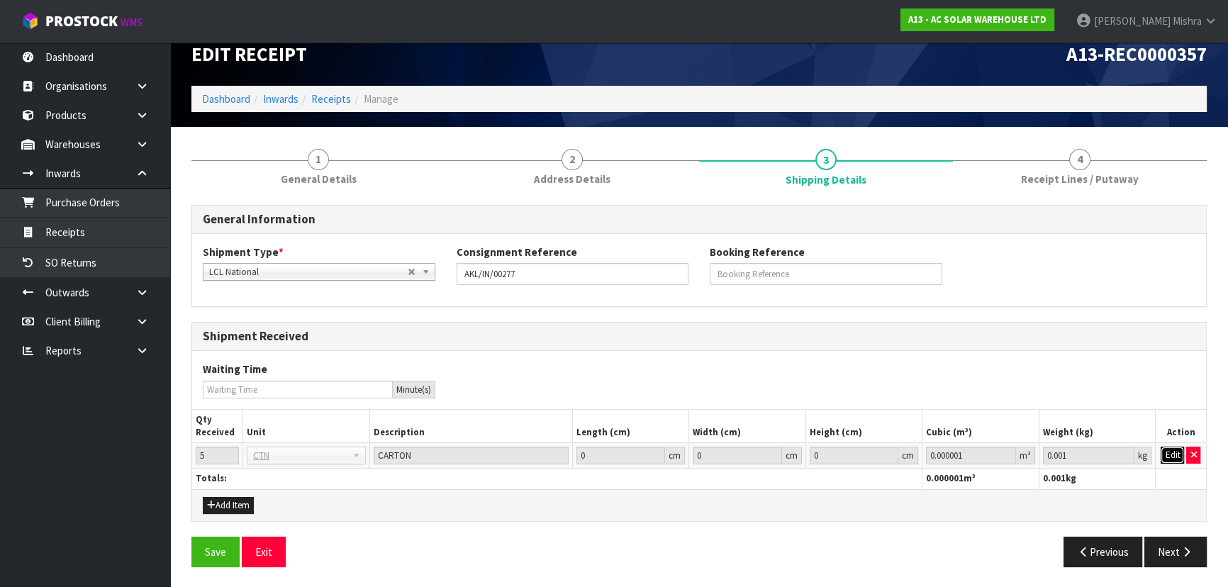
click at [1171, 455] on button "Edit" at bounding box center [1172, 455] width 23 height 17
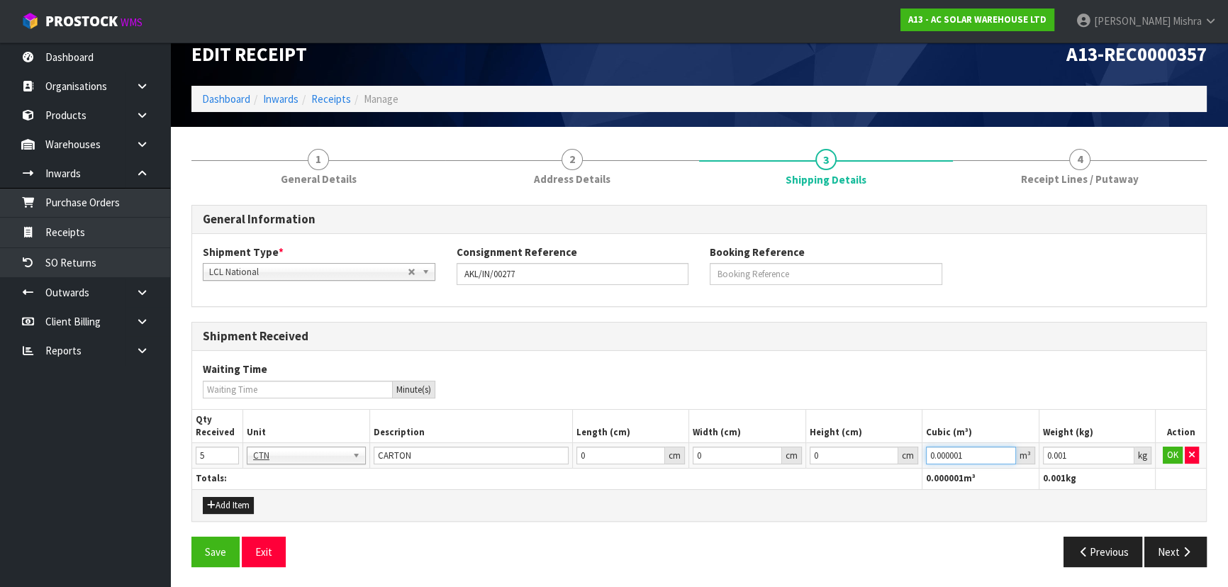
paste input "523248"
drag, startPoint x: 959, startPoint y: 459, endPoint x: 881, endPoint y: 445, distance: 78.7
click at [875, 459] on tr "5 BAG BAR BSK BIN BTL BOX BDL CAB CGE CTN CSE COI CRA CRT CBE CYL DRM JAR MTR P…" at bounding box center [699, 456] width 1014 height 26
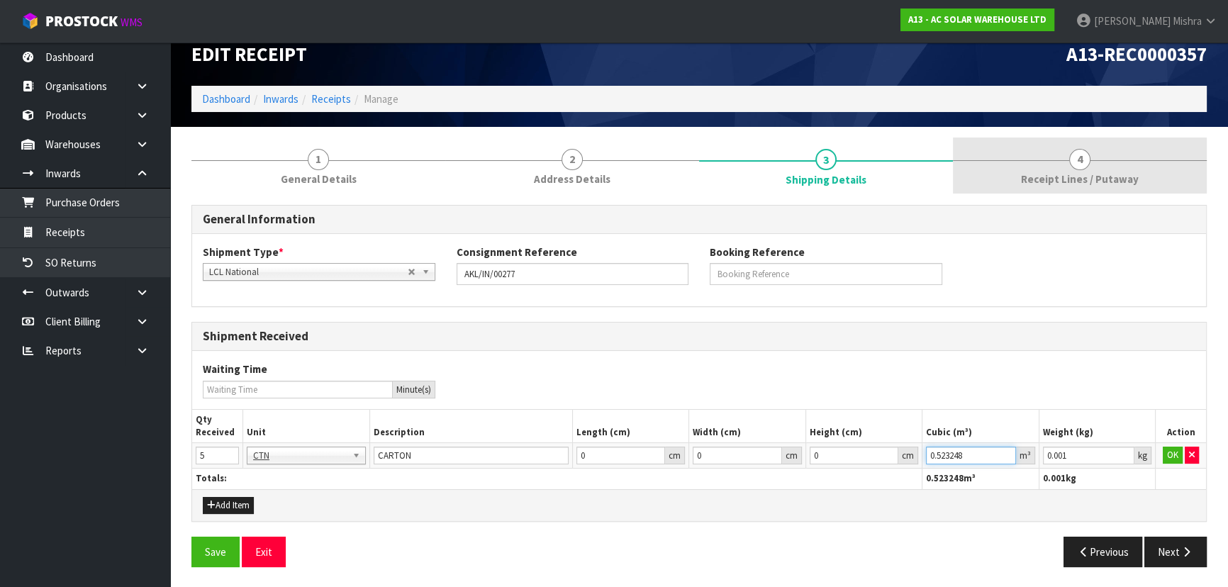
type input "0.523248"
click at [1071, 172] on span "Receipt Lines / Putaway" at bounding box center [1080, 179] width 118 height 15
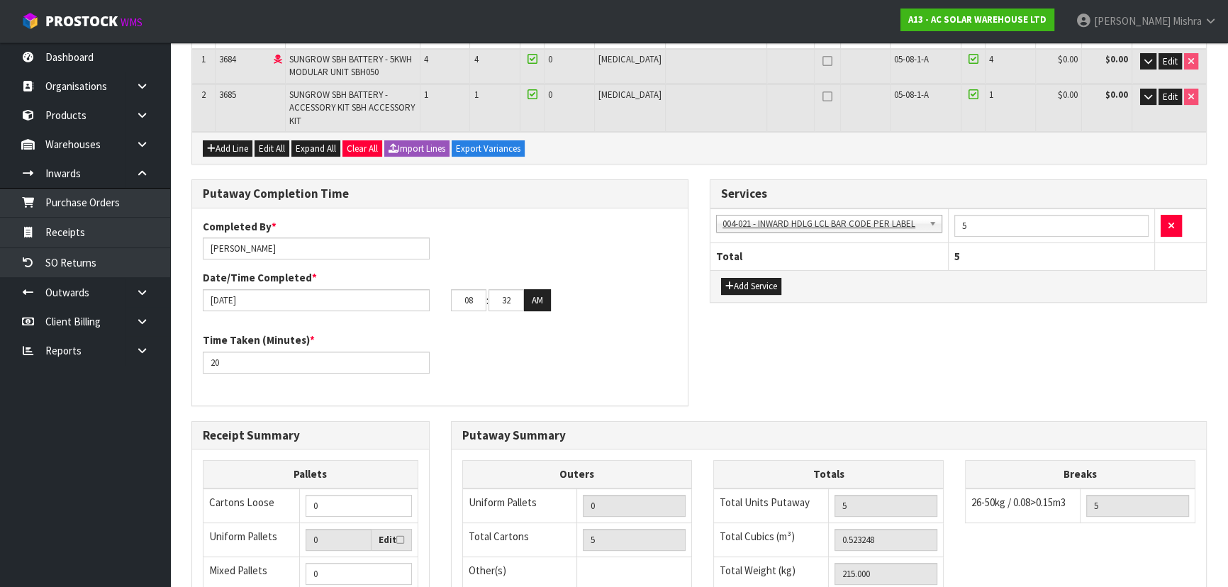
scroll to position [407, 0]
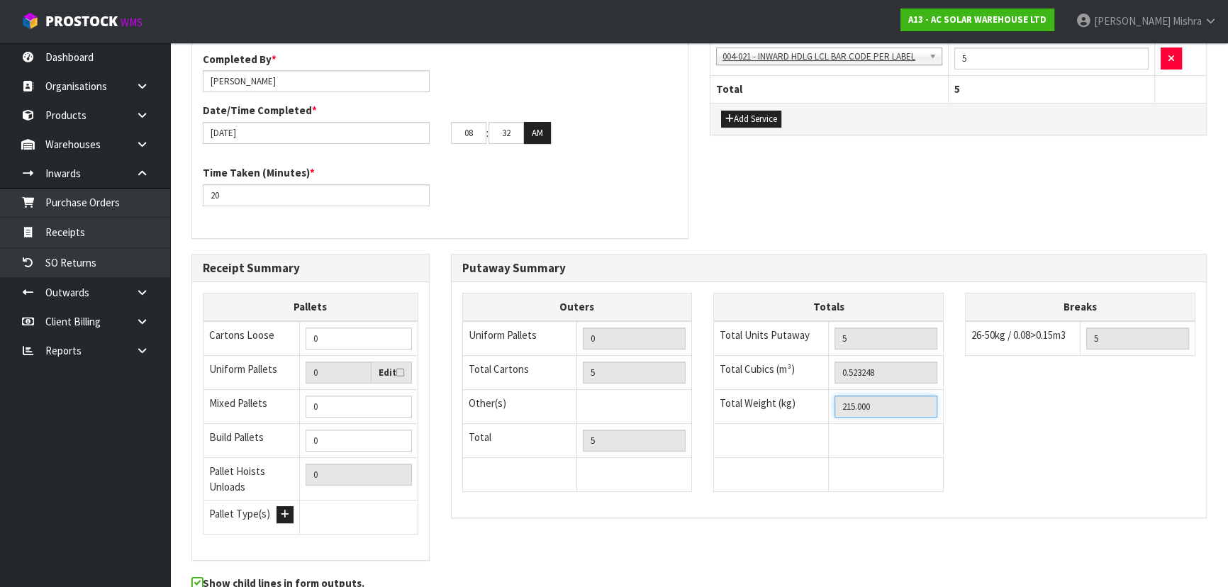
drag, startPoint x: 911, startPoint y: 398, endPoint x: 793, endPoint y: 415, distance: 118.9
click at [793, 415] on tbody "Total Units Putaway 5 Total Cubics (m³) 0.523248 Total Weight (kg) 215.000" at bounding box center [829, 406] width 230 height 171
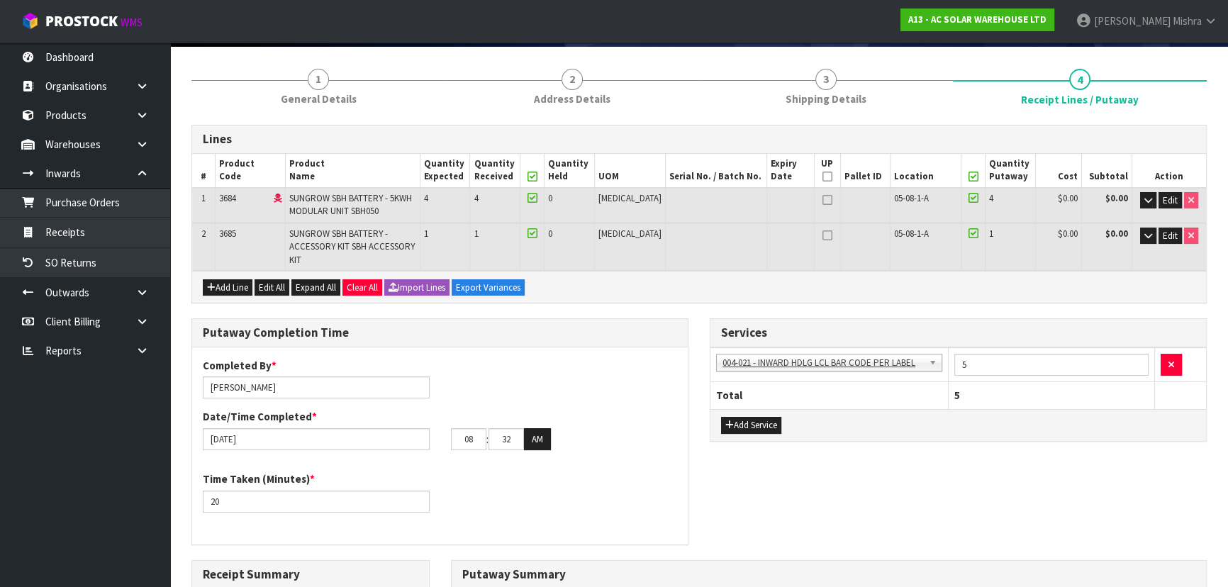
scroll to position [0, 0]
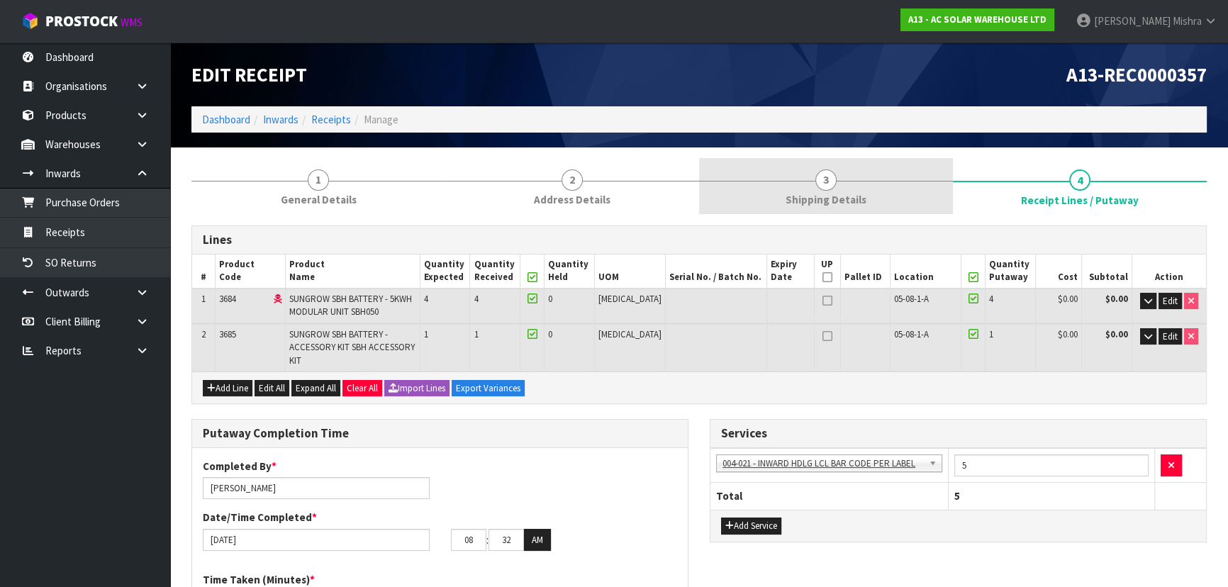
click at [929, 199] on link "3 Shipping Details" at bounding box center [826, 186] width 254 height 56
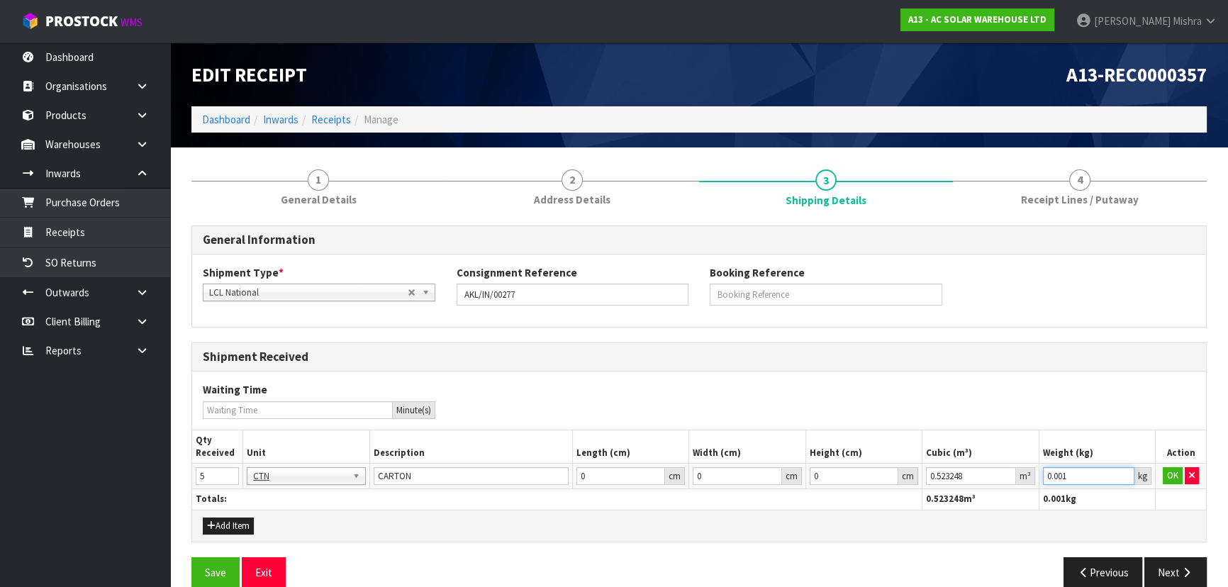
drag, startPoint x: 1099, startPoint y: 474, endPoint x: 869, endPoint y: 476, distance: 229.7
click at [869, 476] on tr "5 BAG BAR BSK BIN BTL BOX BDL CAB CGE CTN CSE COI CRA CRT CBE CYL DRM JAR MTR P…" at bounding box center [699, 477] width 1014 height 26
paste input "215"
type input "215"
click at [1176, 475] on button "OK" at bounding box center [1173, 475] width 20 height 17
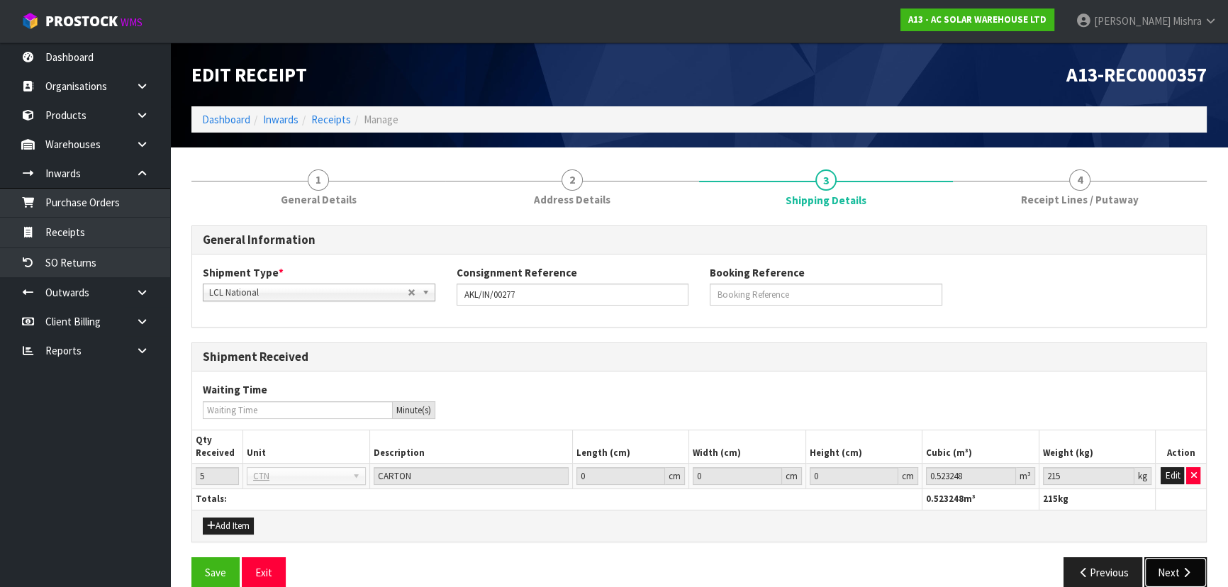
click at [1177, 580] on button "Next" at bounding box center [1175, 572] width 62 height 30
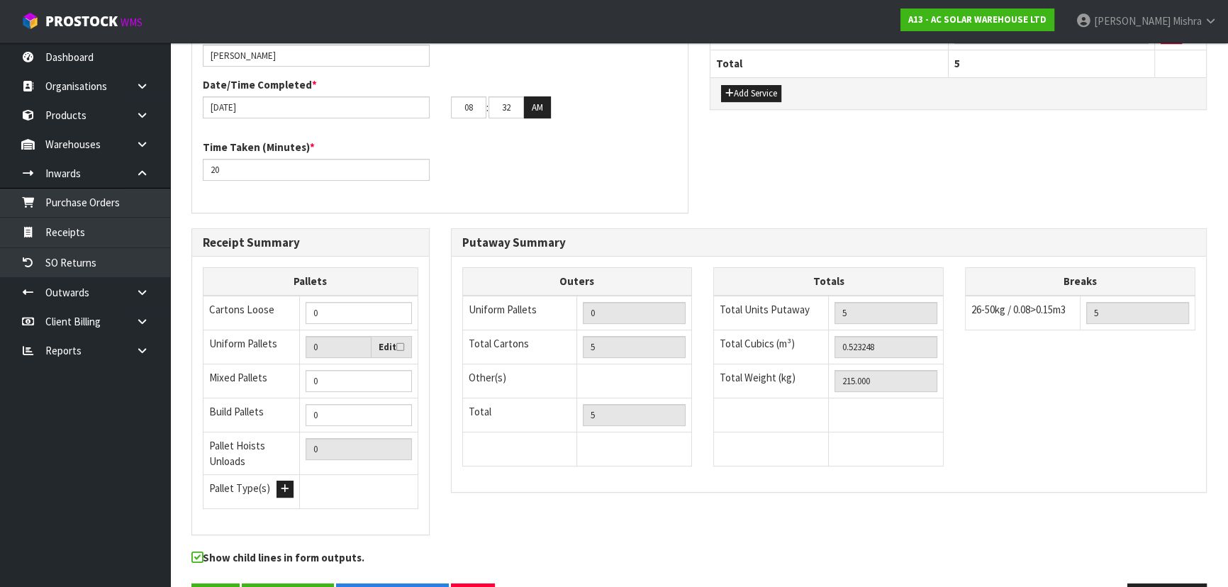
scroll to position [451, 0]
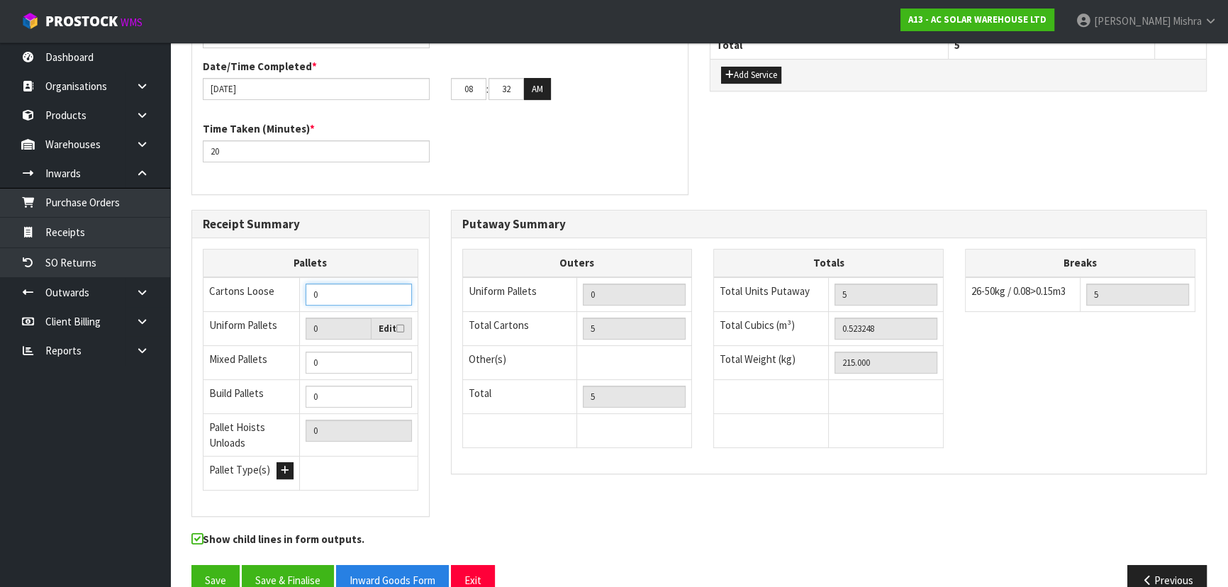
drag, startPoint x: 340, startPoint y: 281, endPoint x: 259, endPoint y: 286, distance: 81.0
click at [259, 286] on tr "Cartons Loose 0" at bounding box center [311, 294] width 215 height 35
type input "4"
type input "5"
drag, startPoint x: 323, startPoint y: 345, endPoint x: 282, endPoint y: 357, distance: 42.7
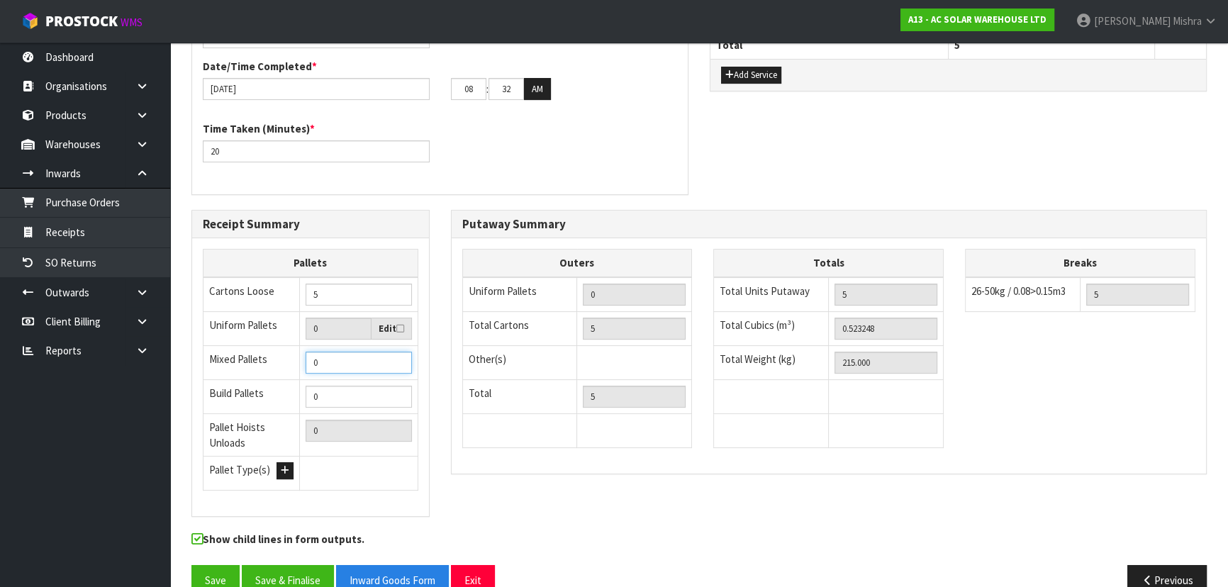
click at [284, 357] on tr "Mixed Pallets 0" at bounding box center [311, 363] width 215 height 34
type input "1"
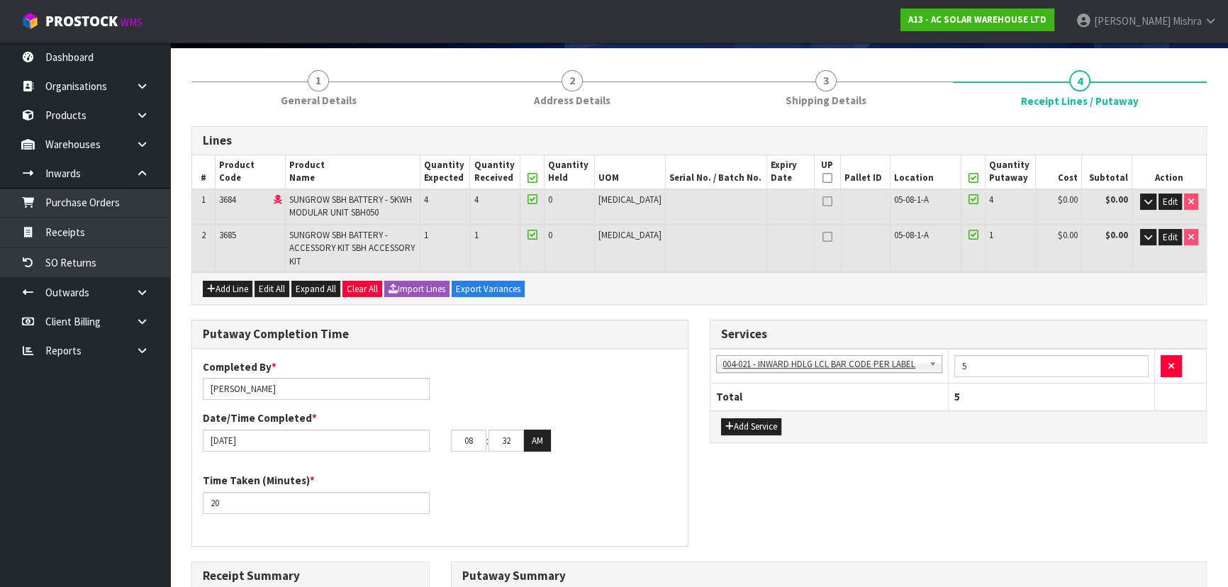
scroll to position [0, 0]
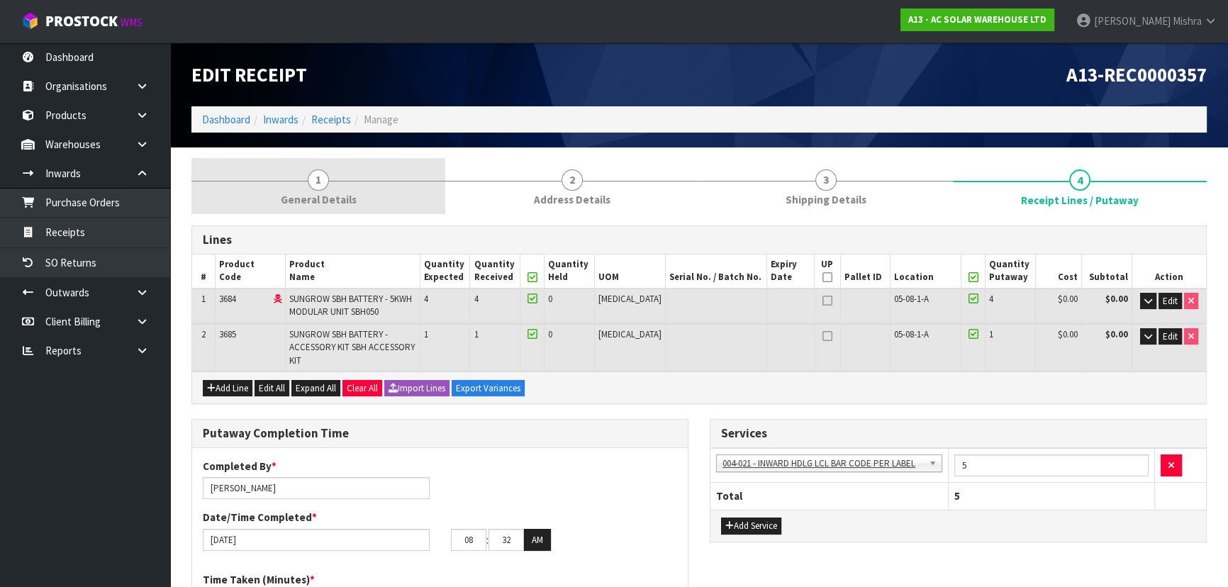
type input "1"
click at [402, 183] on link "1 General Details" at bounding box center [318, 186] width 254 height 56
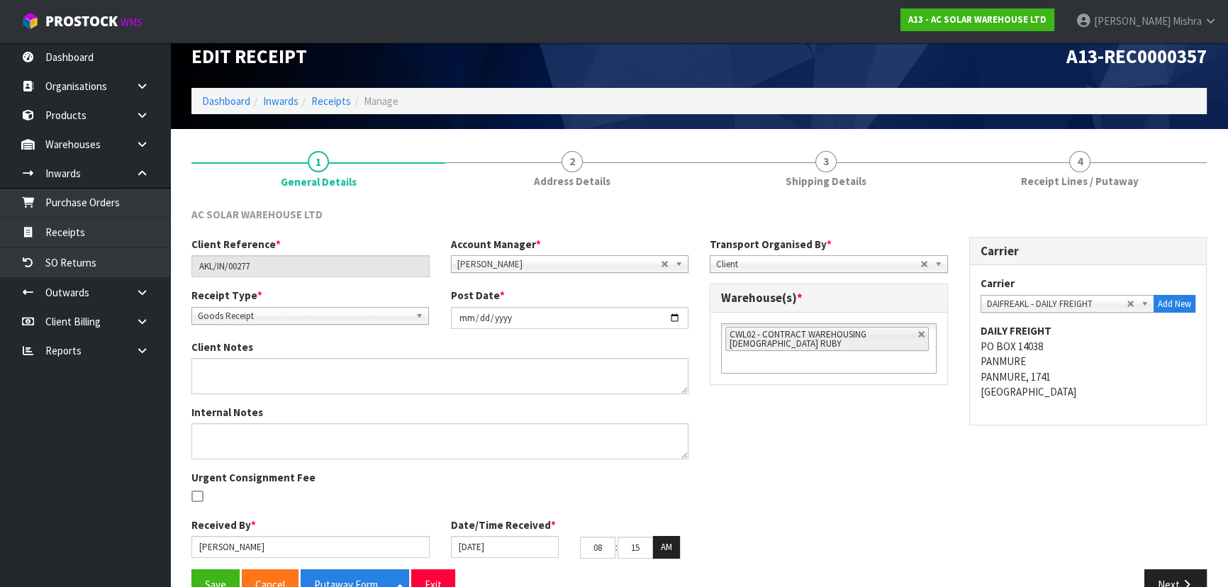
scroll to position [51, 0]
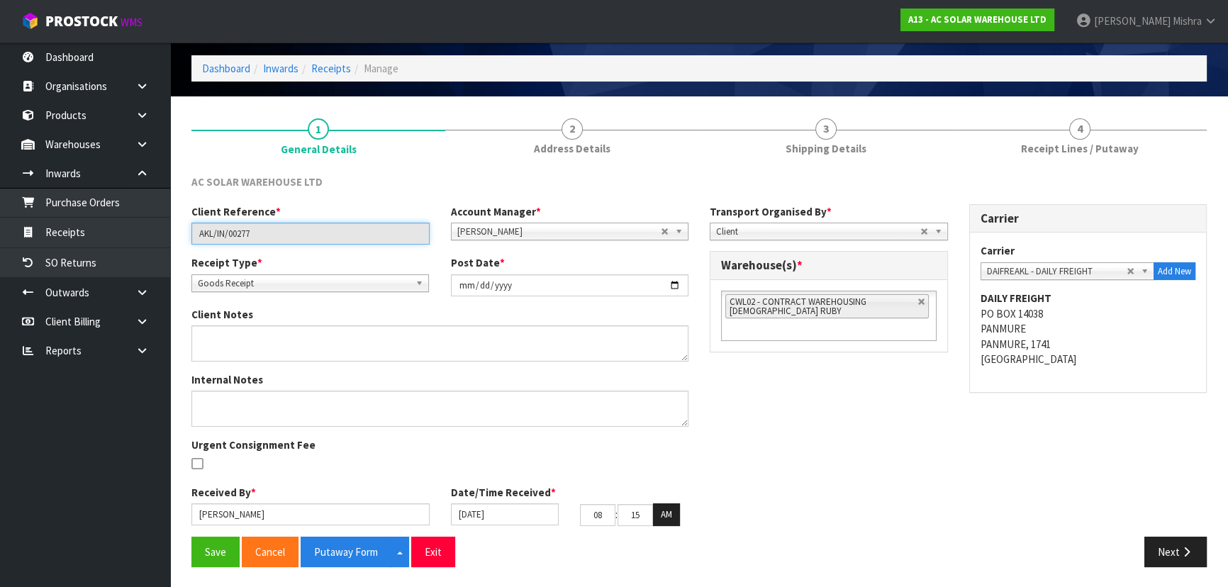
drag, startPoint x: 327, startPoint y: 231, endPoint x: 199, endPoint y: 224, distance: 127.8
click at [199, 224] on input "AKL/IN/00277" at bounding box center [310, 234] width 238 height 22
click at [729, 410] on div "Client Reference * AKL/IN/00277 Account Manager * [PERSON_NAME] [PERSON_NAME] […" at bounding box center [699, 370] width 1037 height 333
click at [1170, 553] on button "Next" at bounding box center [1175, 552] width 62 height 30
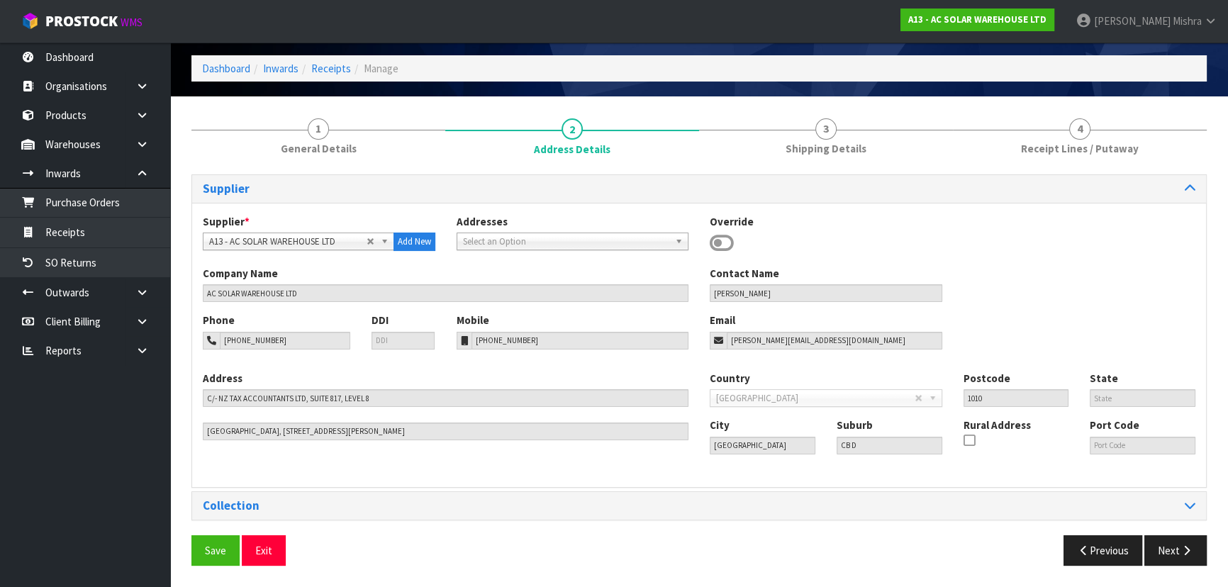
scroll to position [50, 0]
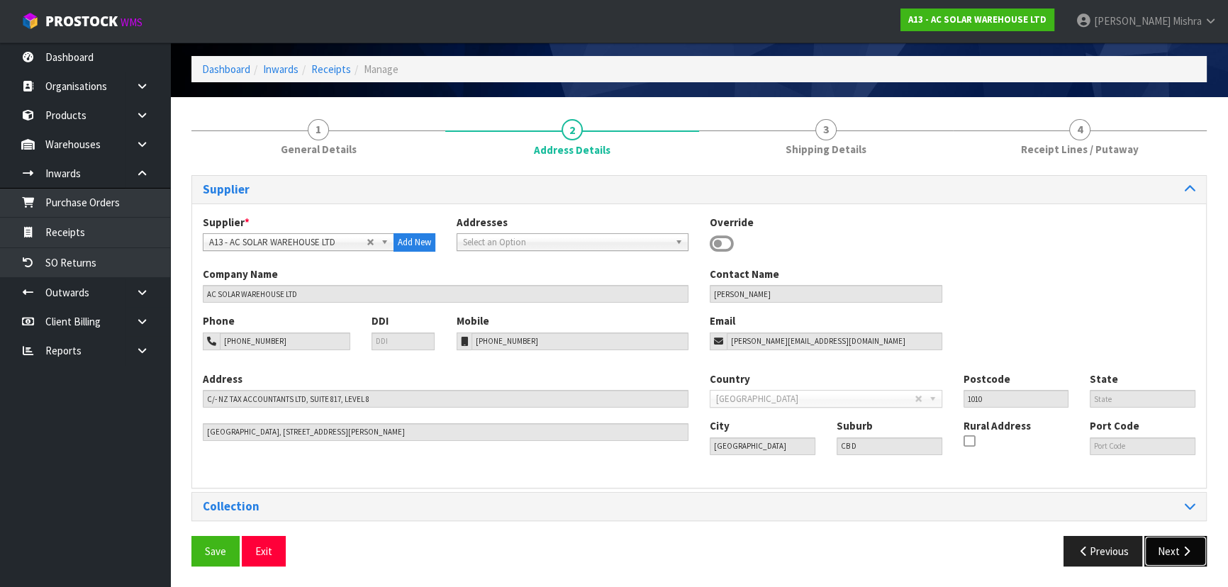
click at [1190, 546] on icon "button" at bounding box center [1186, 551] width 13 height 11
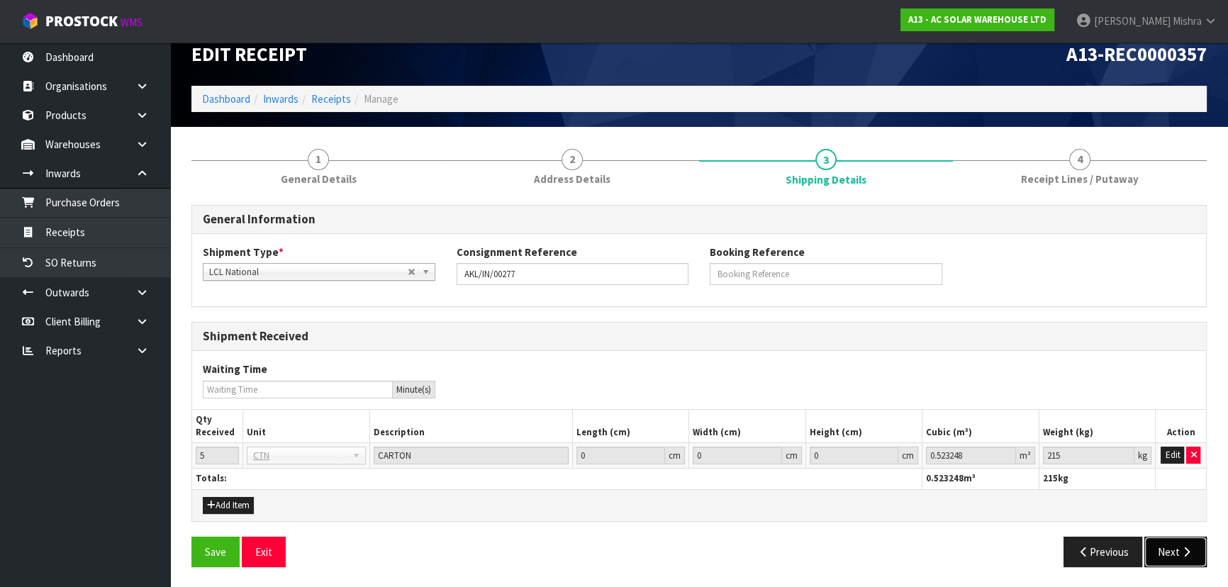
click at [1166, 546] on button "Next" at bounding box center [1175, 552] width 62 height 30
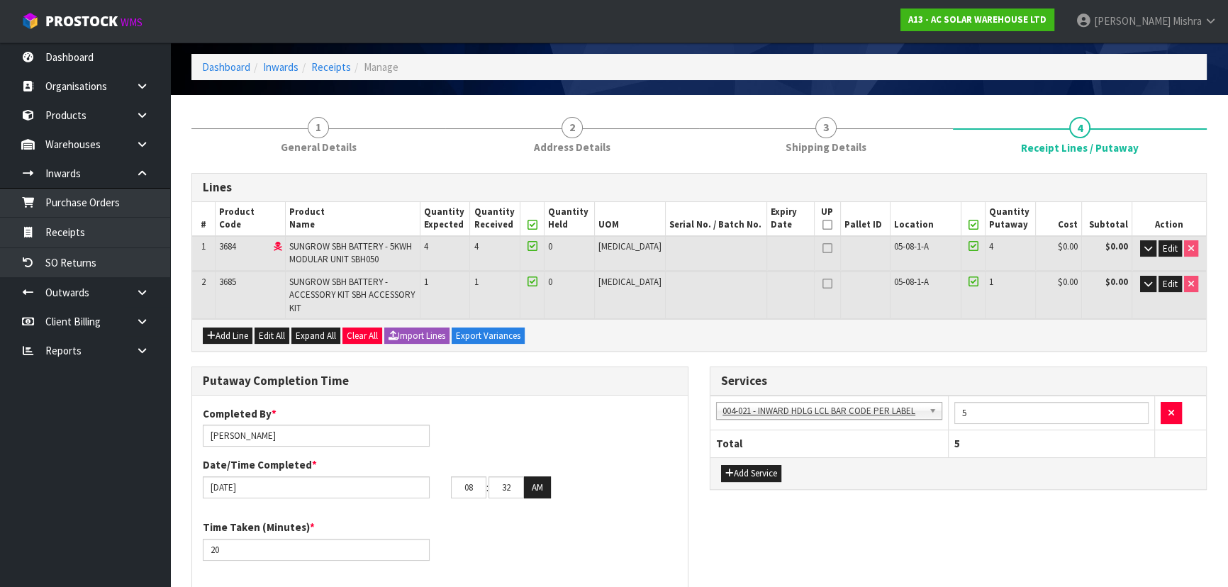
scroll to position [0, 0]
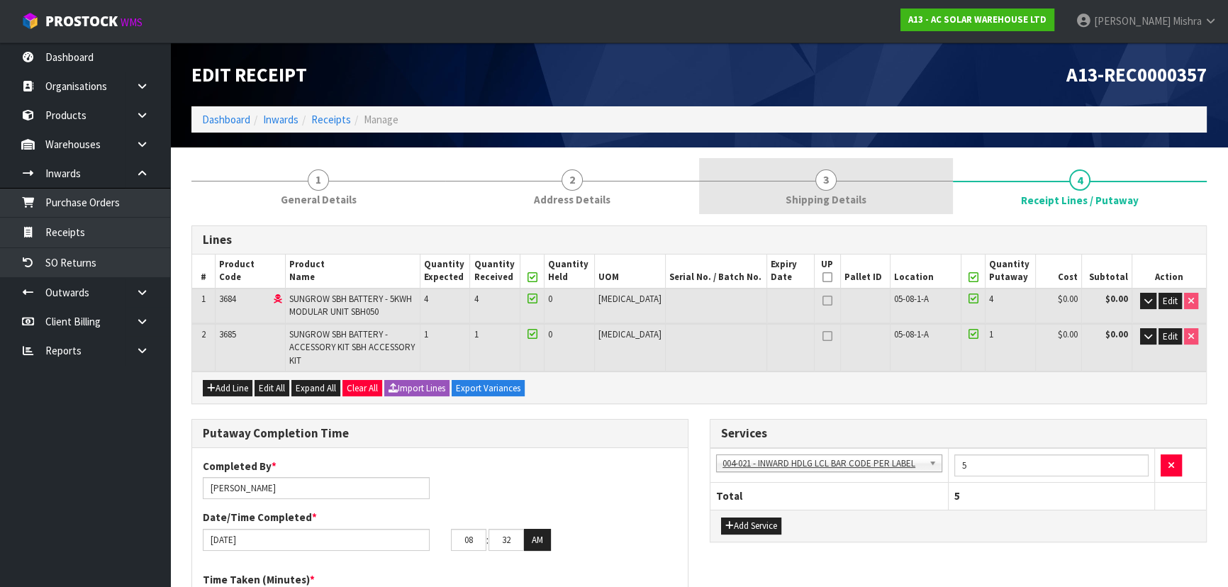
click at [849, 198] on span "Shipping Details" at bounding box center [826, 199] width 81 height 15
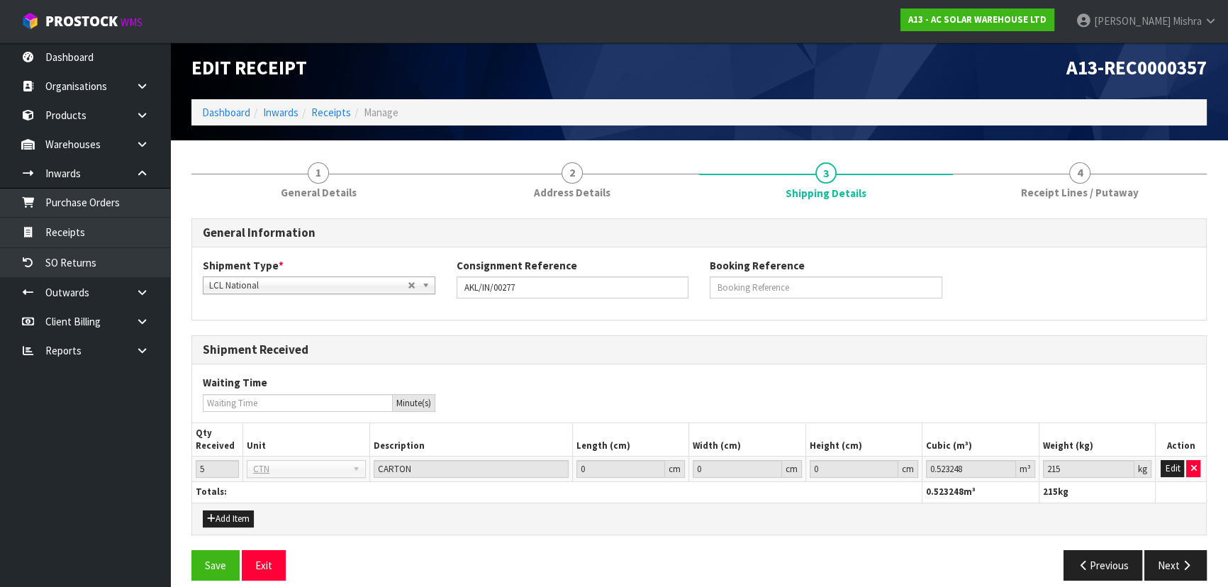
scroll to position [21, 0]
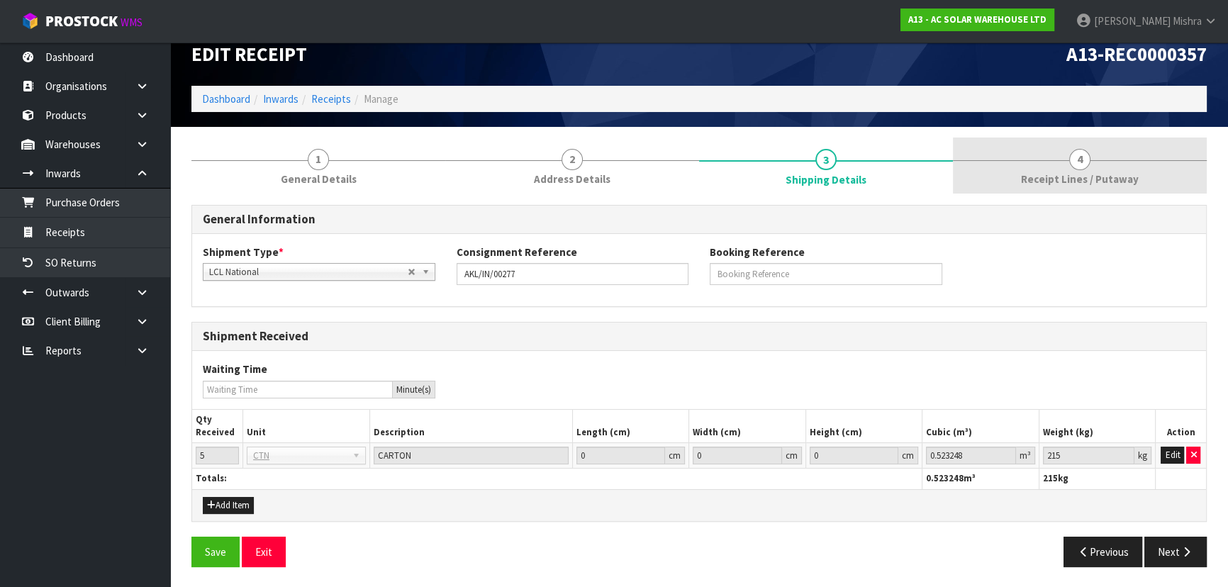
click at [1008, 177] on link "4 Receipt Lines / Putaway" at bounding box center [1080, 166] width 254 height 56
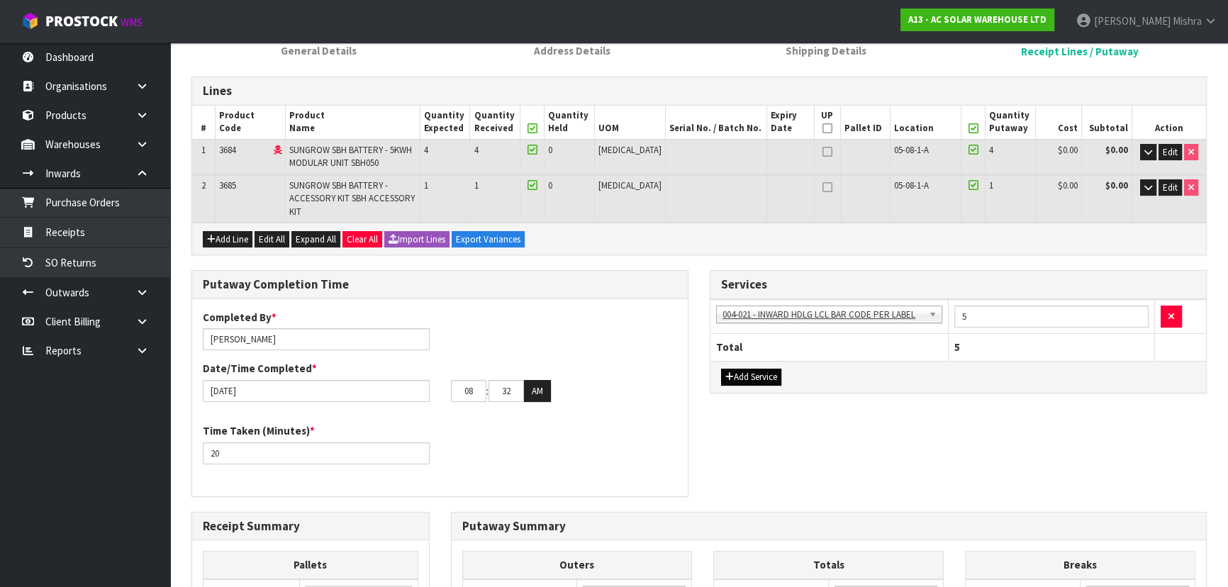
scroll to position [149, 0]
click at [694, 314] on div "Putaway Completion Time Completed By * [PERSON_NAME] Date/Time Completed * [DAT…" at bounding box center [440, 390] width 518 height 241
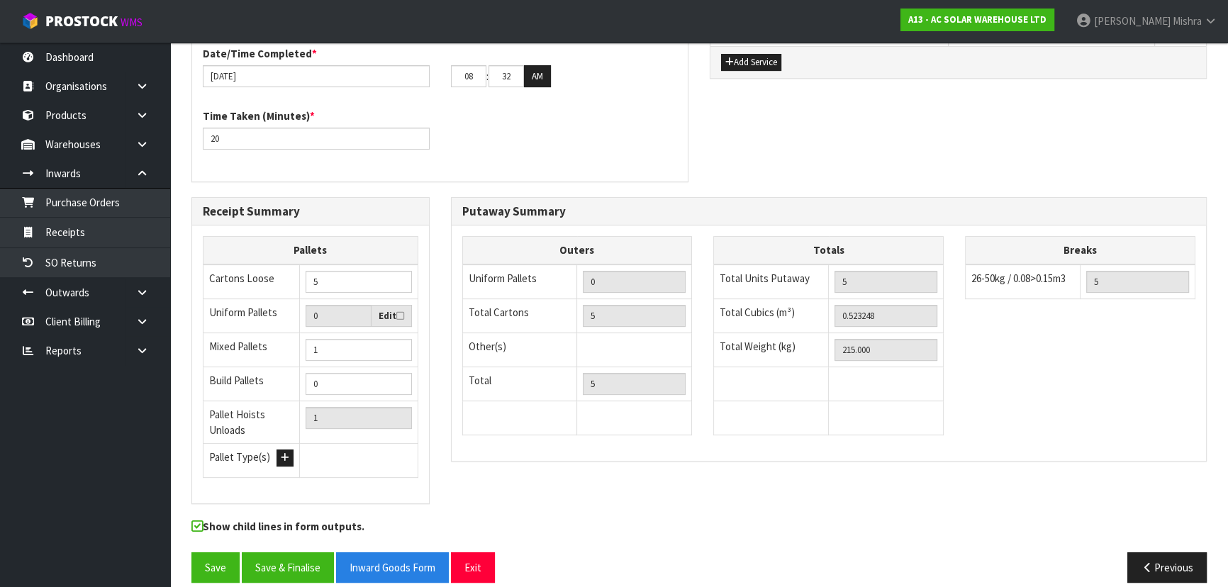
scroll to position [464, 0]
click at [302, 555] on button "Save & Finalise" at bounding box center [288, 567] width 92 height 30
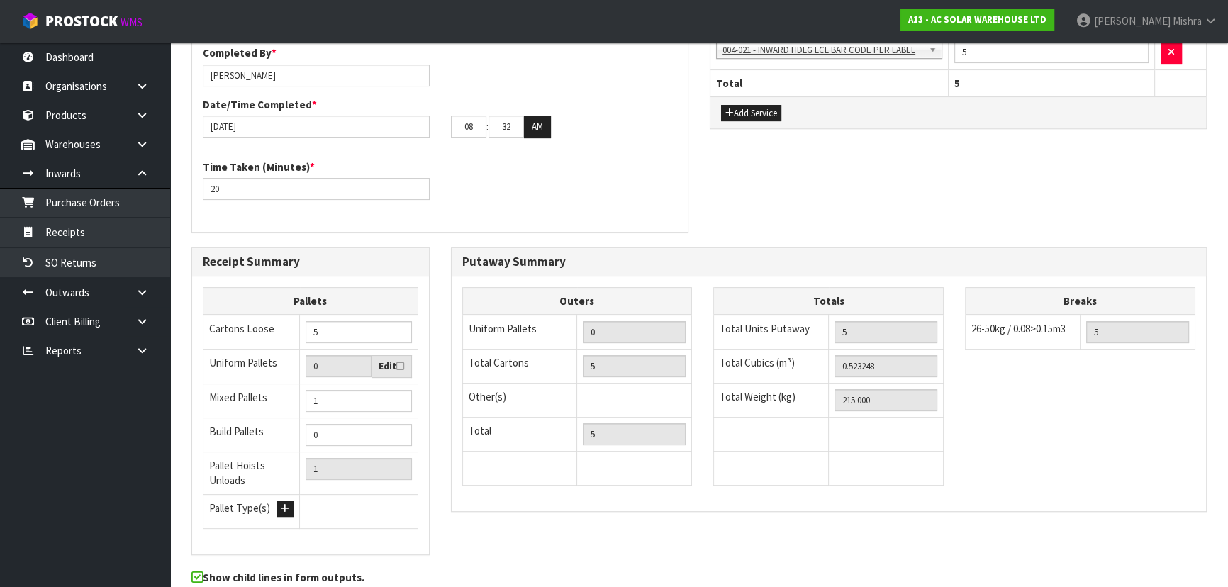
scroll to position [0, 0]
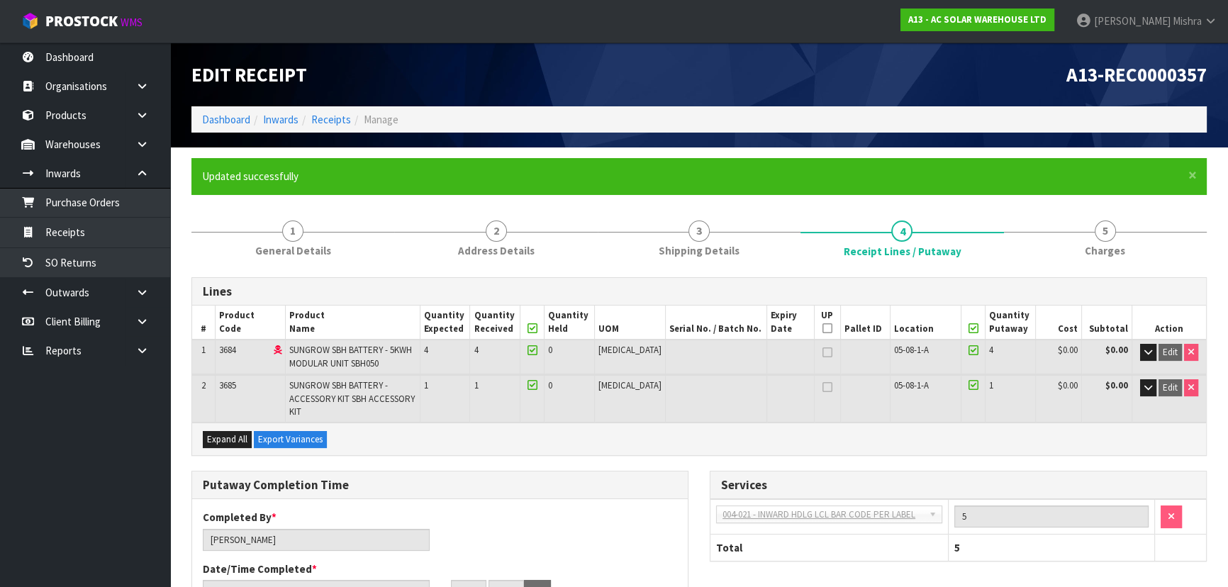
click at [817, 50] on div "A13-REC0000357" at bounding box center [958, 75] width 518 height 64
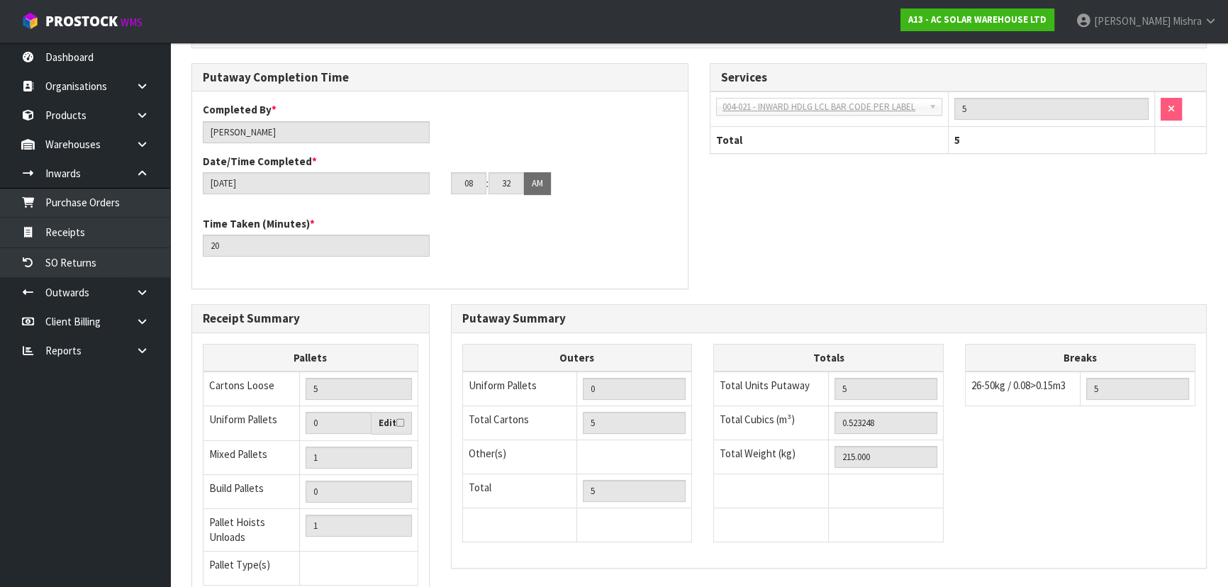
scroll to position [516, 0]
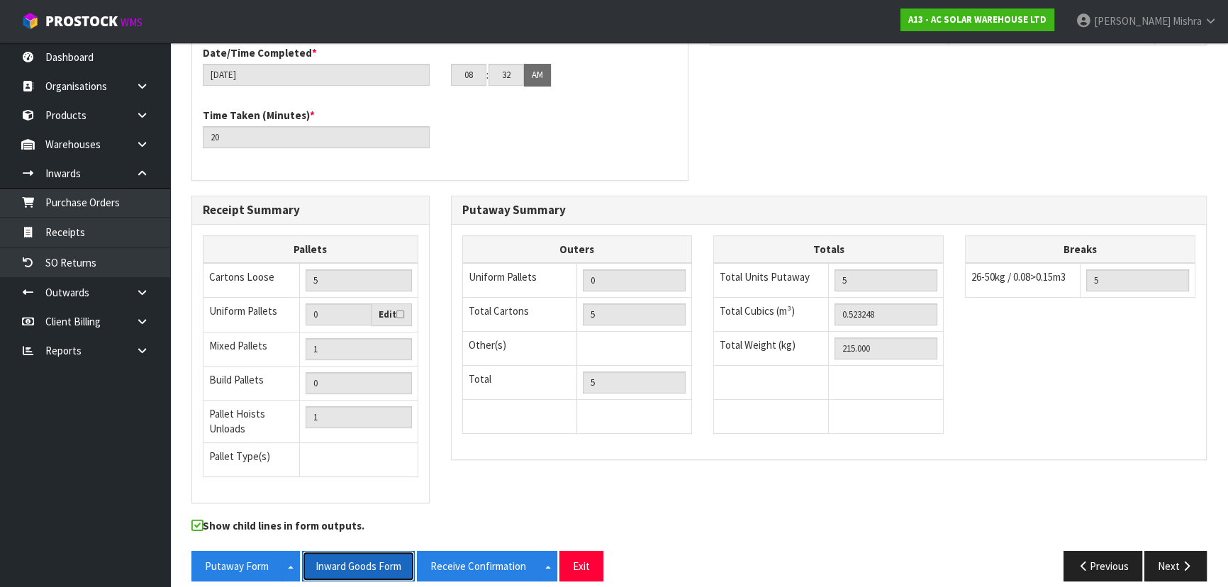
drag, startPoint x: 343, startPoint y: 555, endPoint x: 379, endPoint y: 542, distance: 38.3
click at [344, 554] on button "Inward Goods Form" at bounding box center [358, 566] width 113 height 30
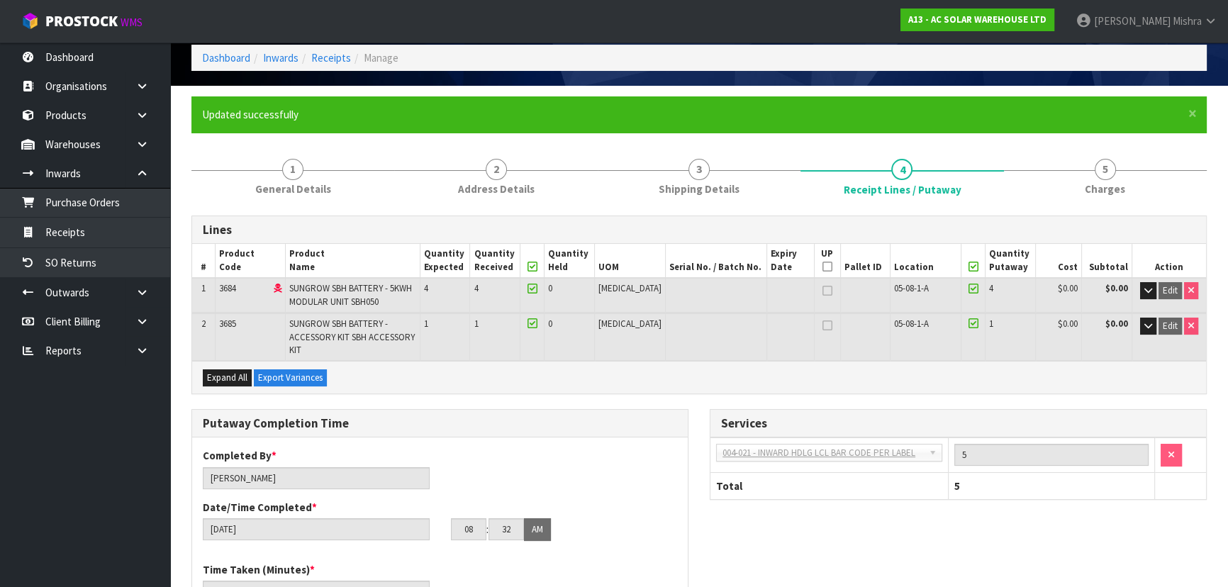
scroll to position [0, 0]
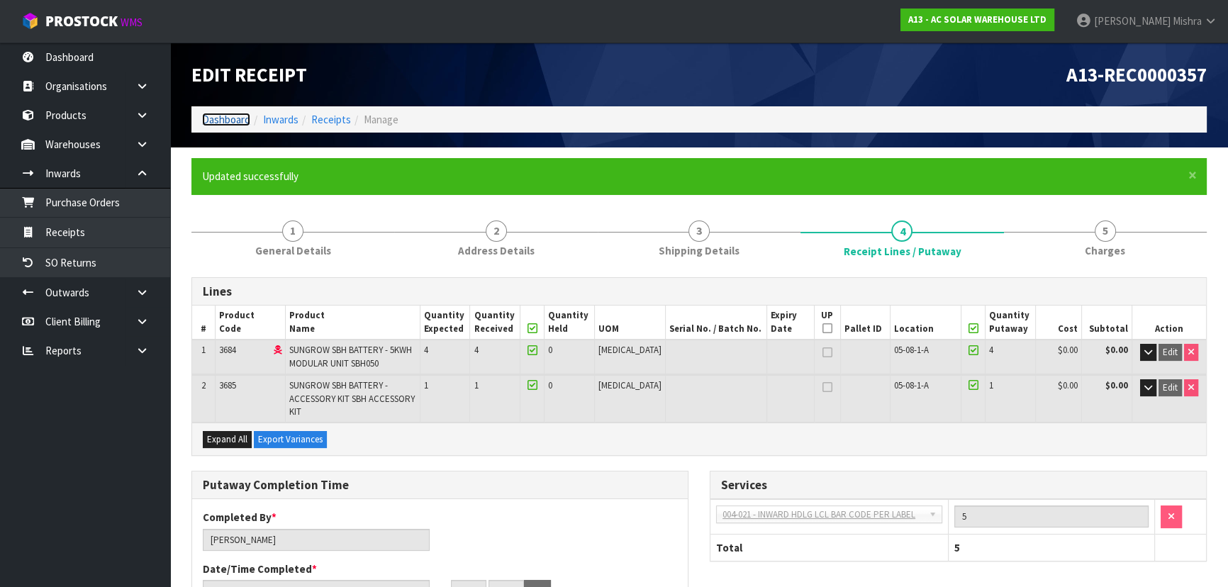
click at [213, 120] on link "Dashboard" at bounding box center [226, 119] width 48 height 13
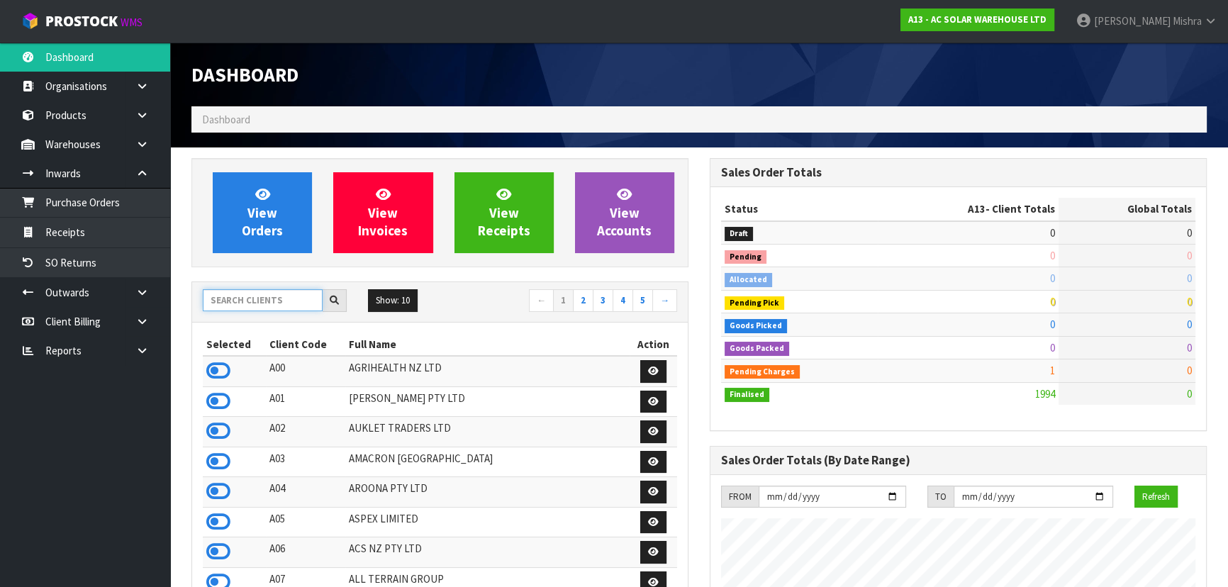
click at [246, 309] on input "text" at bounding box center [263, 300] width 120 height 22
type input "C09"
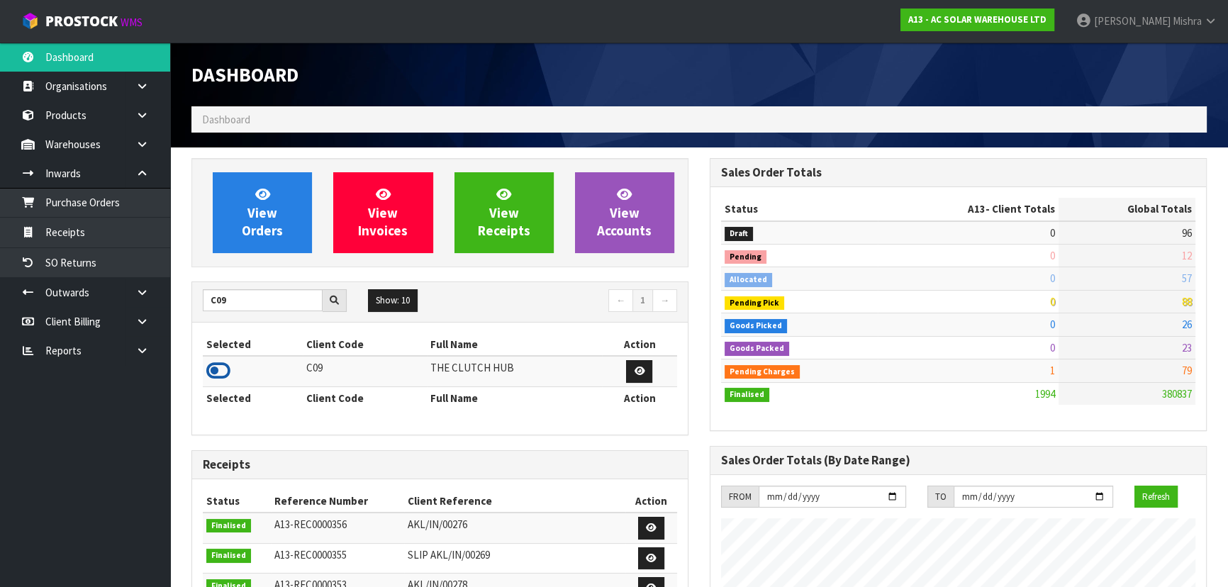
click at [217, 371] on icon at bounding box center [218, 370] width 24 height 21
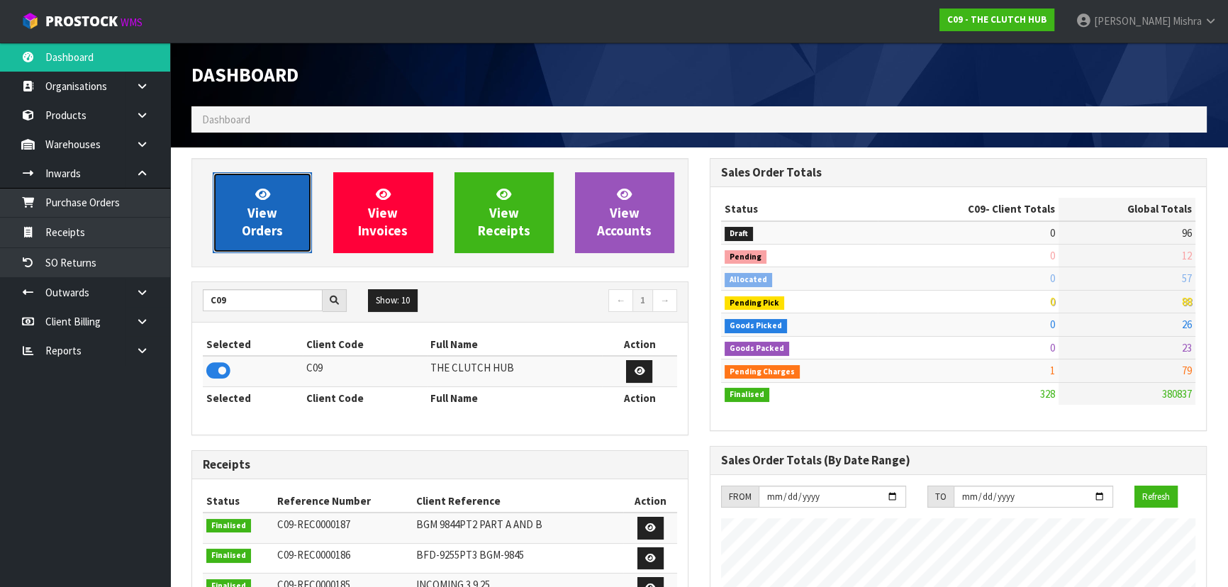
click at [245, 237] on span "View Orders" at bounding box center [262, 212] width 41 height 53
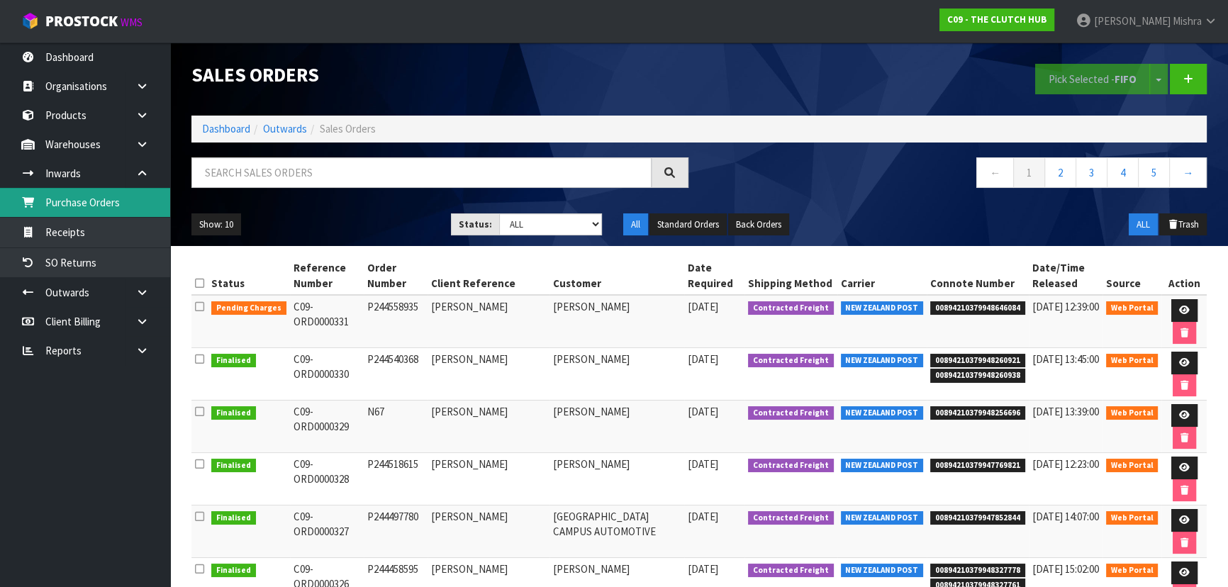
click at [103, 196] on link "Purchase Orders" at bounding box center [85, 202] width 170 height 29
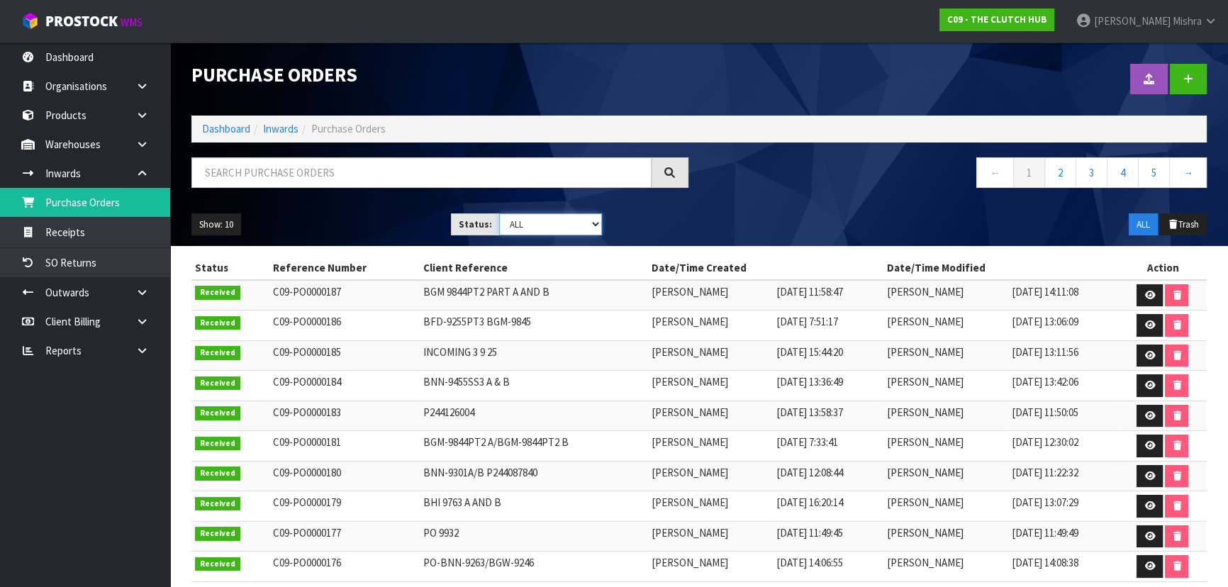
click at [504, 224] on select "Draft Pending Received Cancelled ALL" at bounding box center [551, 224] width 104 height 22
click at [499, 213] on select "Draft Pending Received Cancelled ALL" at bounding box center [551, 224] width 104 height 22
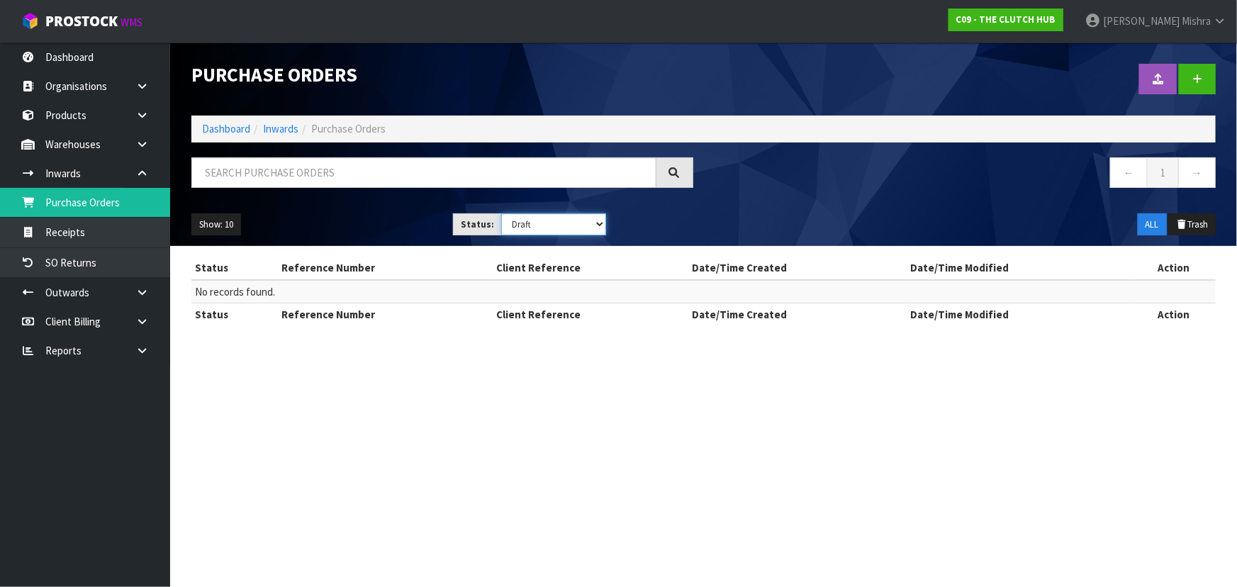
click at [554, 225] on select "Draft Pending Received Cancelled ALL" at bounding box center [553, 224] width 105 height 22
select select "string:ALL"
click at [501, 213] on select "Draft Pending Received Cancelled ALL" at bounding box center [553, 224] width 105 height 22
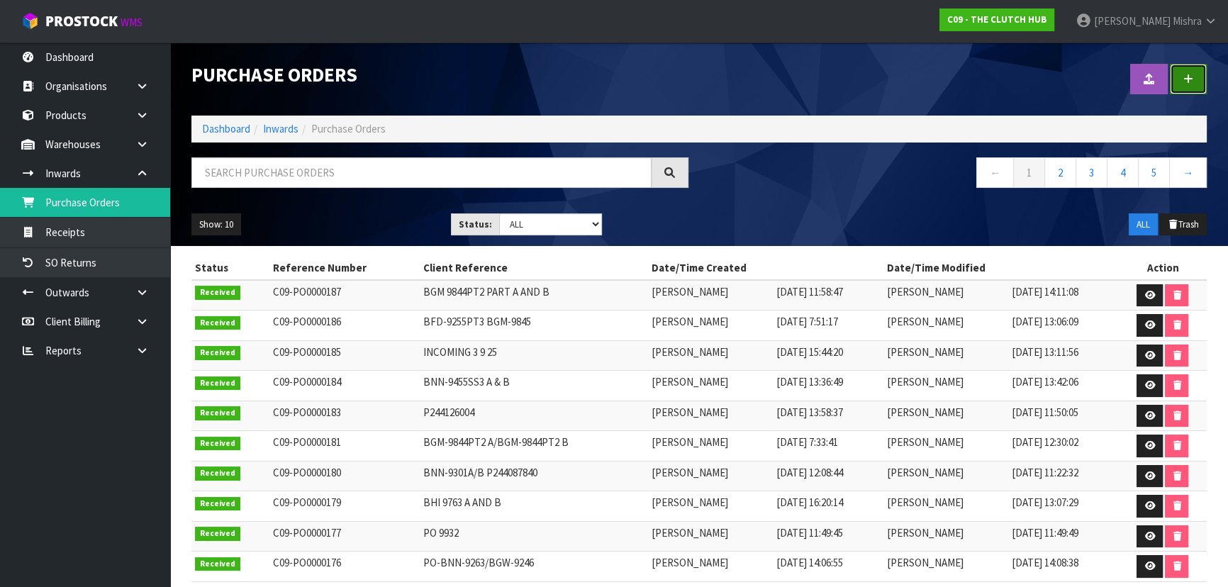
click at [1193, 76] on link at bounding box center [1188, 79] width 37 height 30
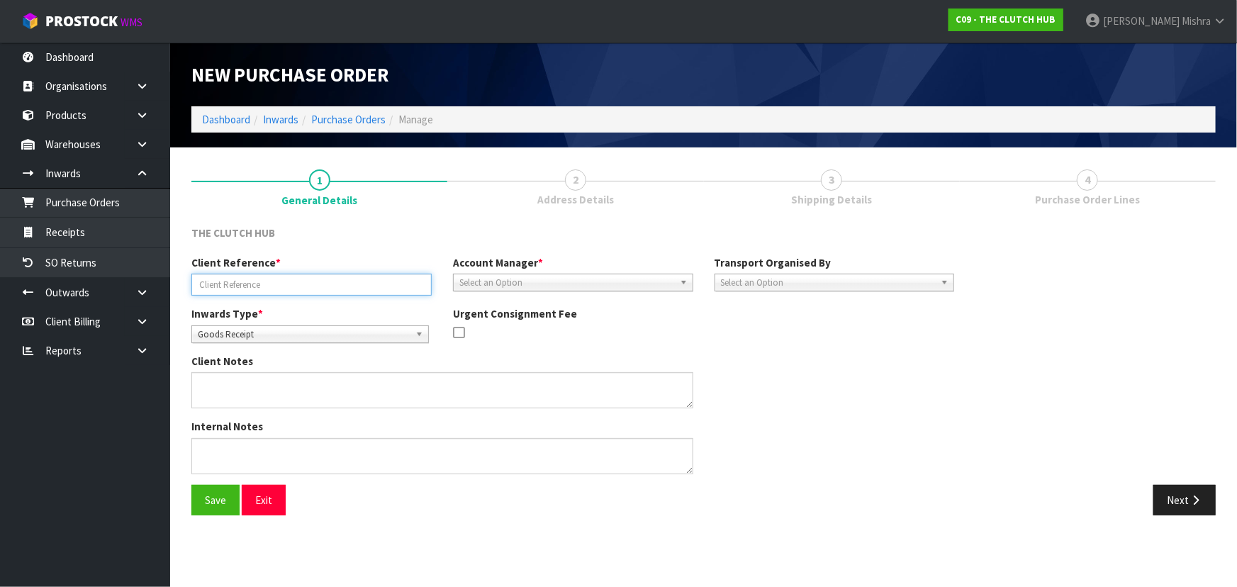
click at [262, 281] on input "text" at bounding box center [311, 285] width 240 height 22
paste input "PO 9763"
type input "PO 9763"
drag, startPoint x: 526, startPoint y: 275, endPoint x: 529, endPoint y: 283, distance: 8.3
click at [528, 277] on span "Select an Option" at bounding box center [566, 282] width 215 height 17
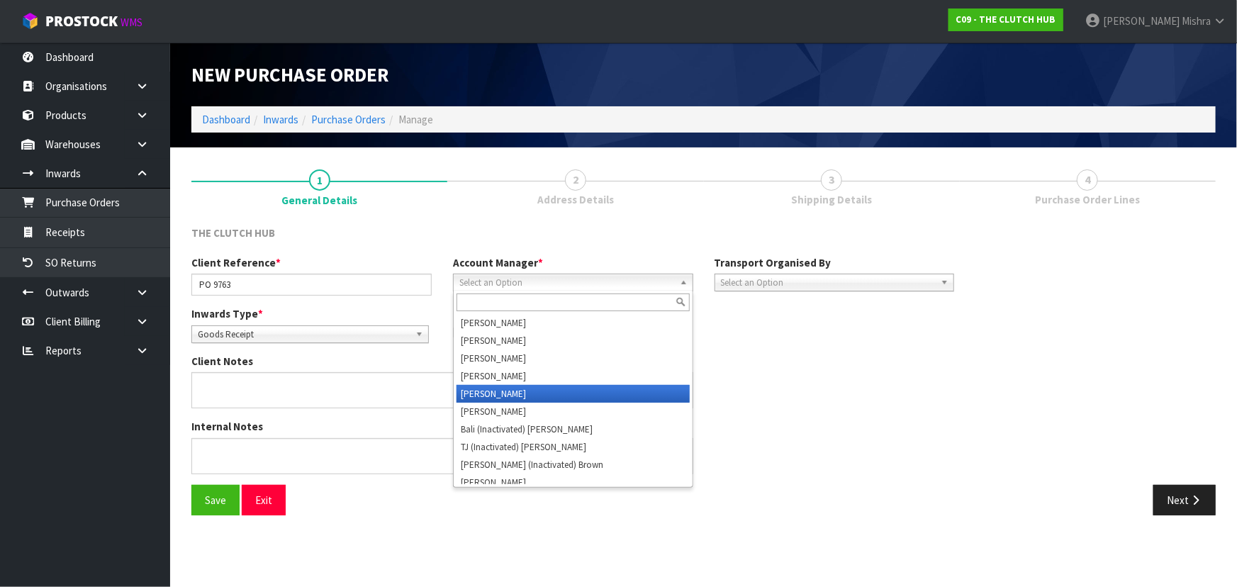
click at [553, 391] on li "[PERSON_NAME]" at bounding box center [573, 394] width 233 height 18
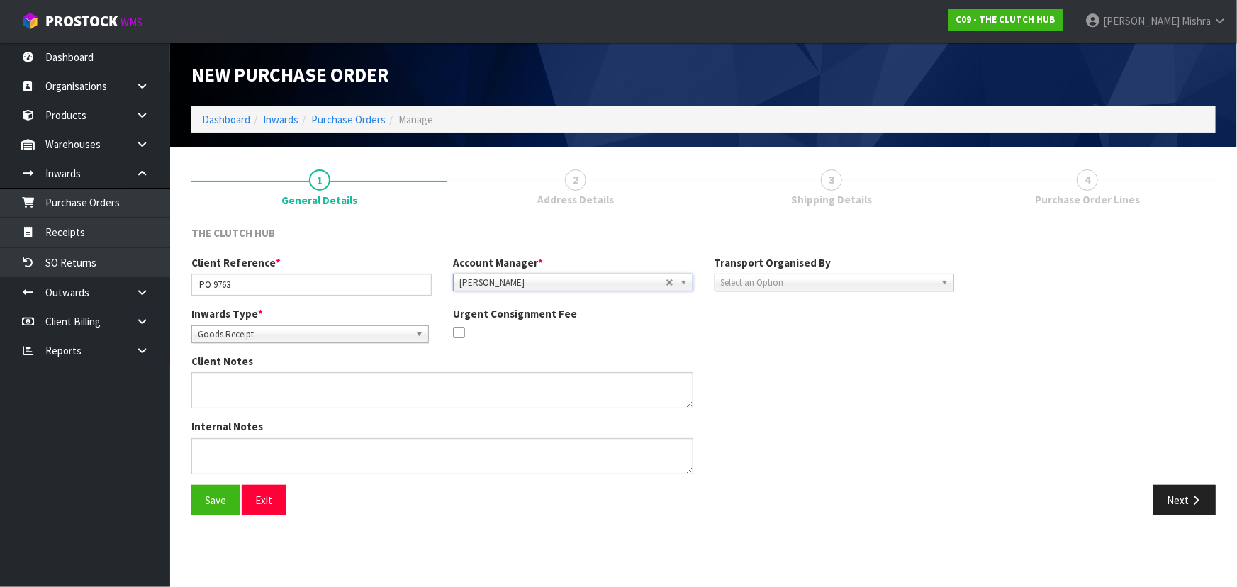
click at [749, 292] on div "Client Reference * PO 9763 Account Manager * [PERSON_NAME] [PERSON_NAME] [PERSO…" at bounding box center [573, 280] width 784 height 51
click at [754, 281] on span "Select an Option" at bounding box center [828, 282] width 215 height 17
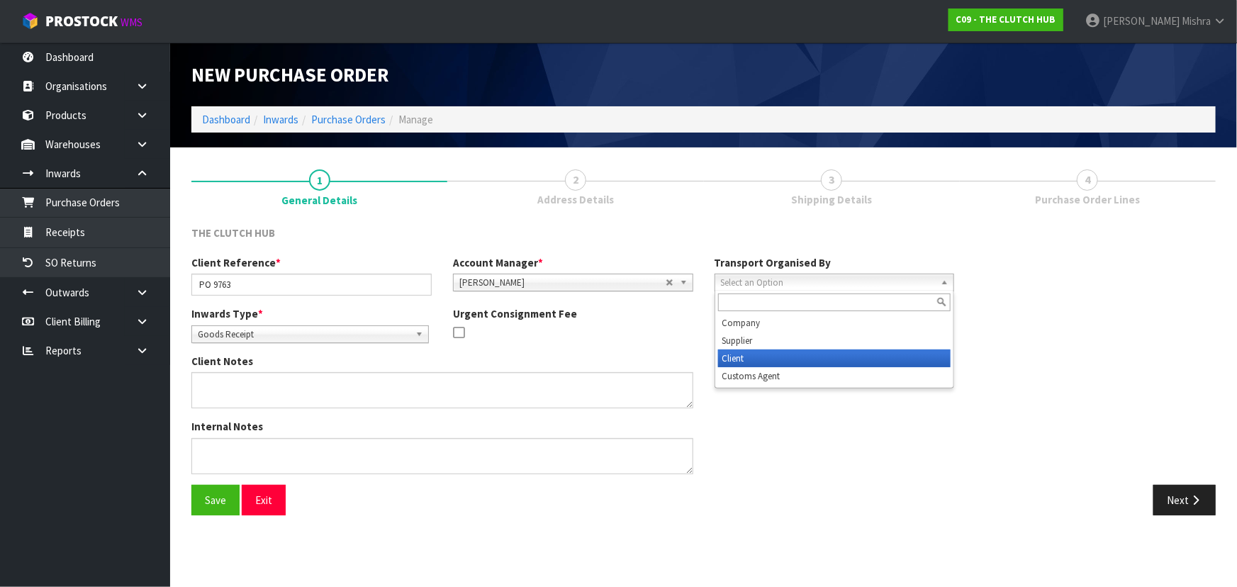
click at [745, 359] on li "Client" at bounding box center [834, 359] width 233 height 18
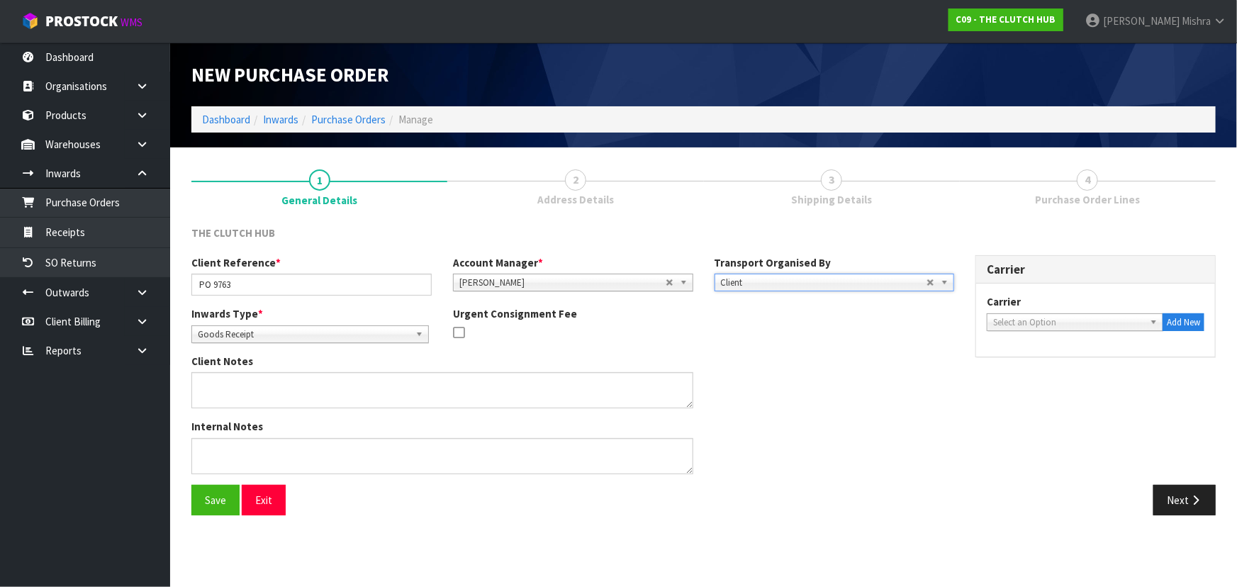
click at [1059, 325] on span "Select an Option" at bounding box center [1068, 322] width 151 height 17
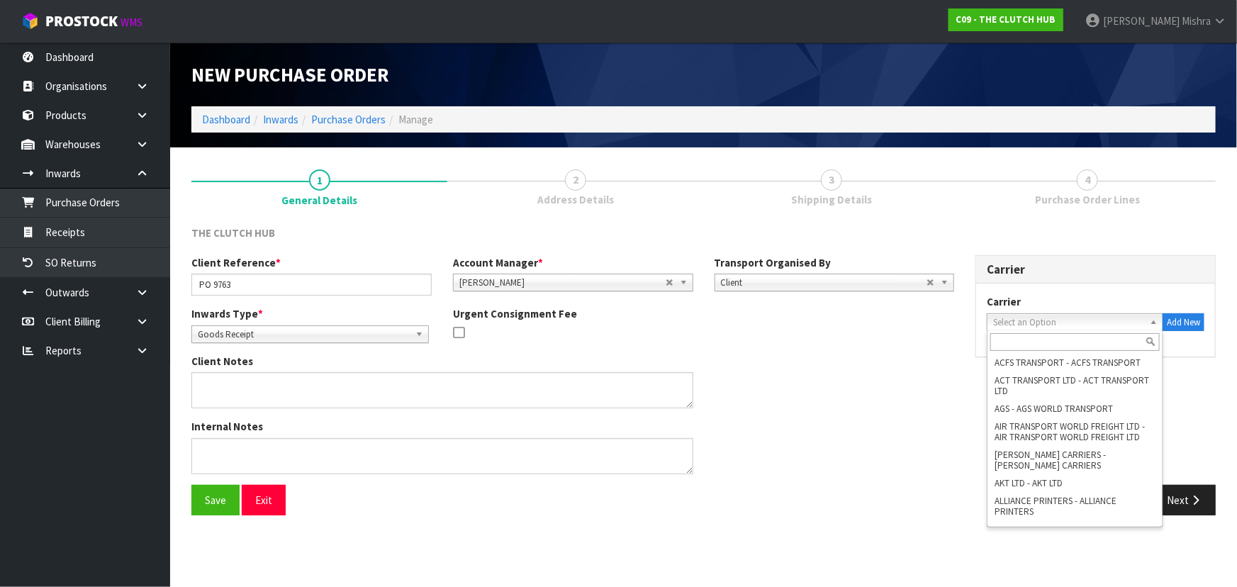
click at [1030, 346] on input "text" at bounding box center [1075, 342] width 169 height 18
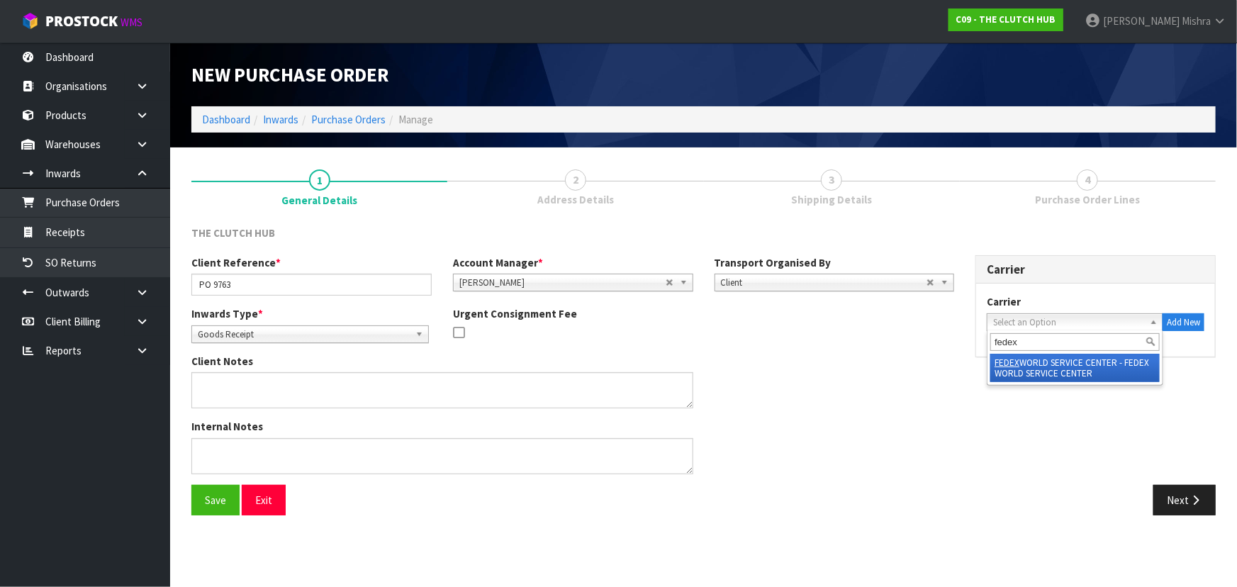
type input "fedex"
click at [1020, 369] on li "FEDEX WORLD SERVICE CENTER - FEDEX WORLD SERVICE CENTER" at bounding box center [1075, 368] width 169 height 28
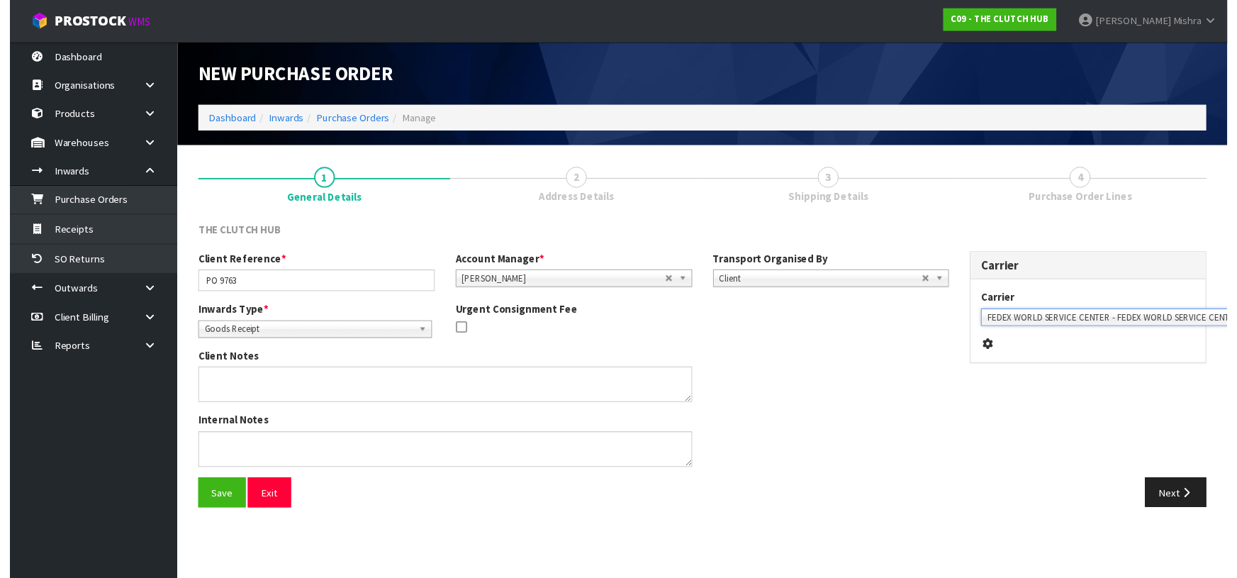
scroll to position [0, 31]
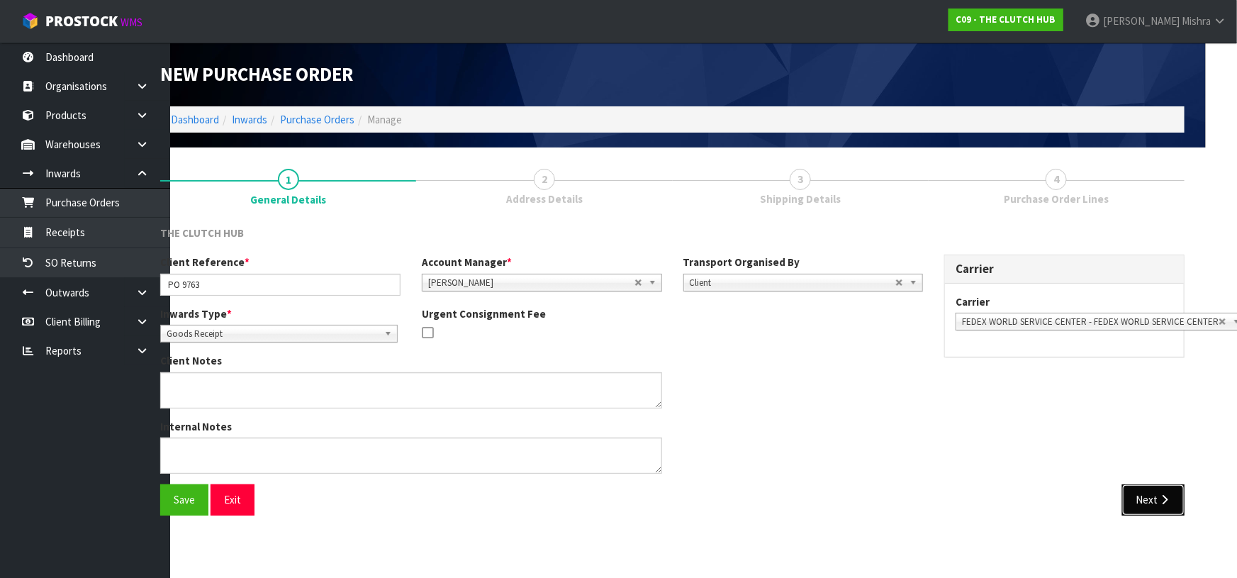
click at [1166, 497] on icon "button" at bounding box center [1164, 499] width 13 height 11
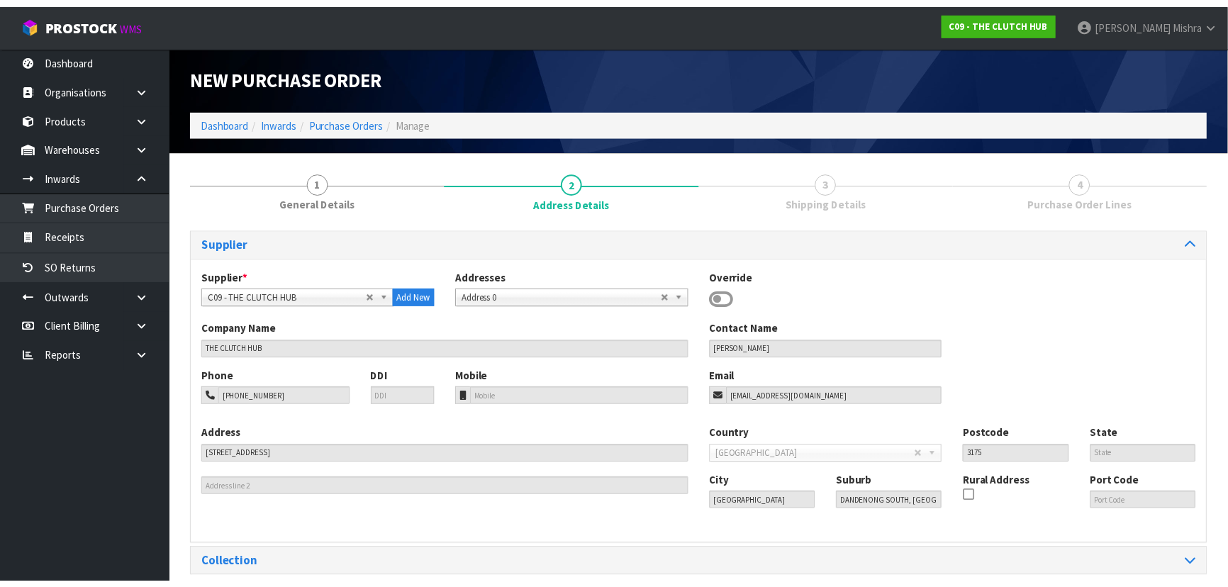
scroll to position [0, 0]
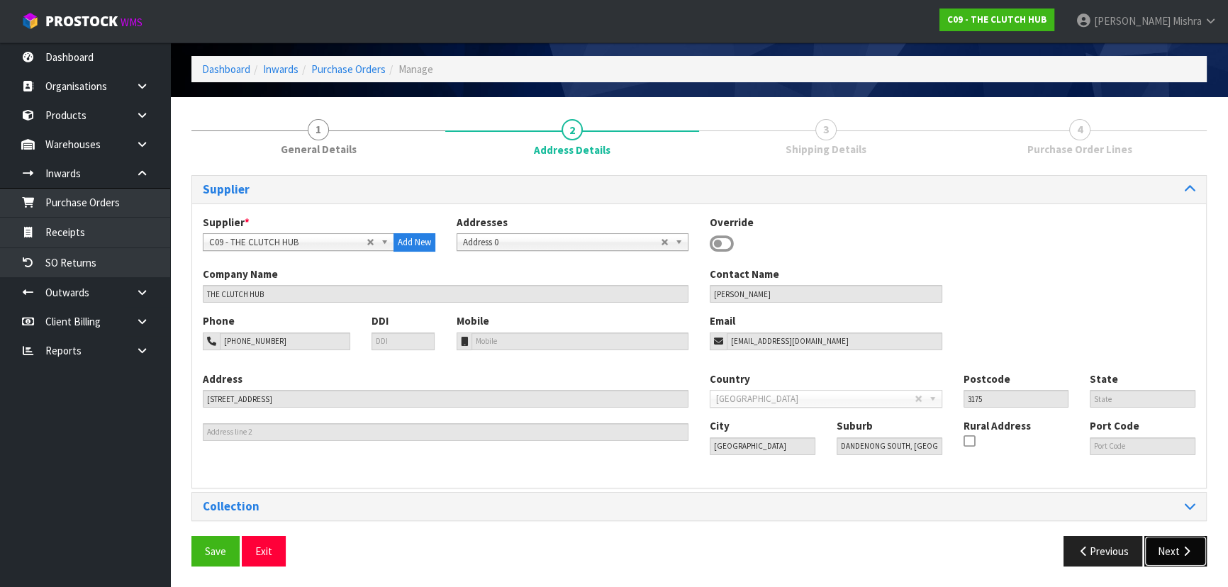
click at [1163, 543] on button "Next" at bounding box center [1175, 551] width 62 height 30
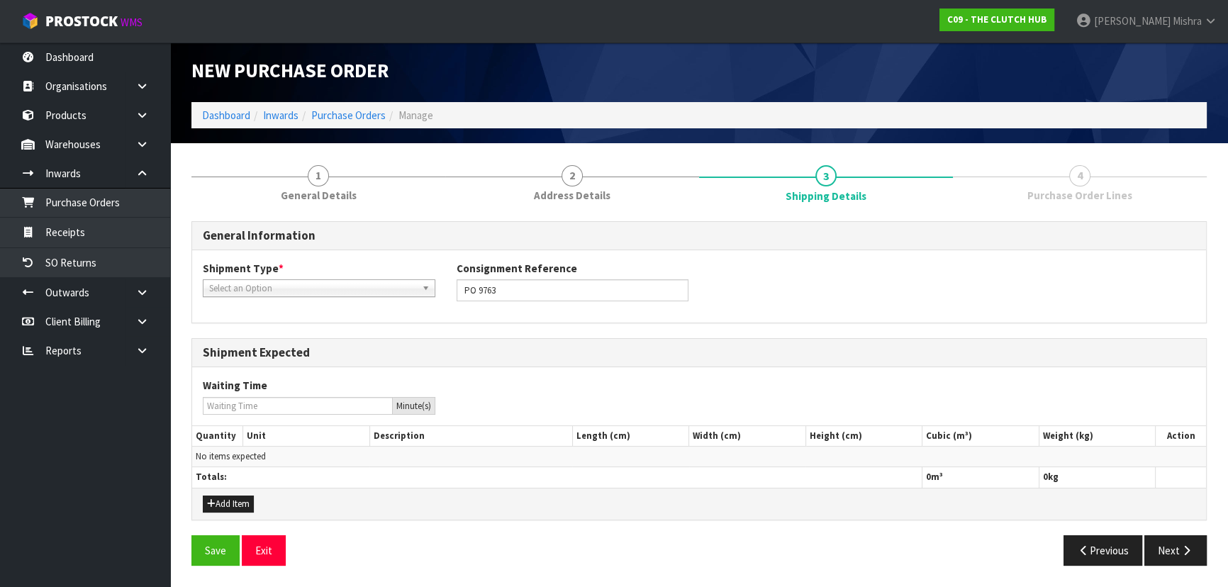
scroll to position [3, 0]
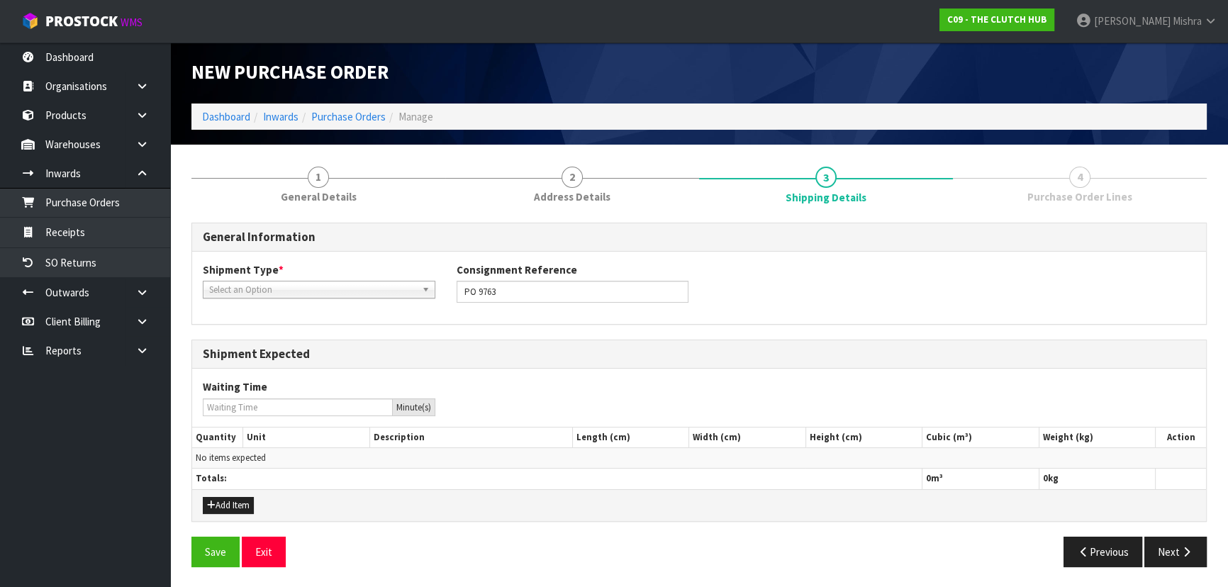
click at [342, 291] on span "Select an Option" at bounding box center [312, 289] width 207 height 17
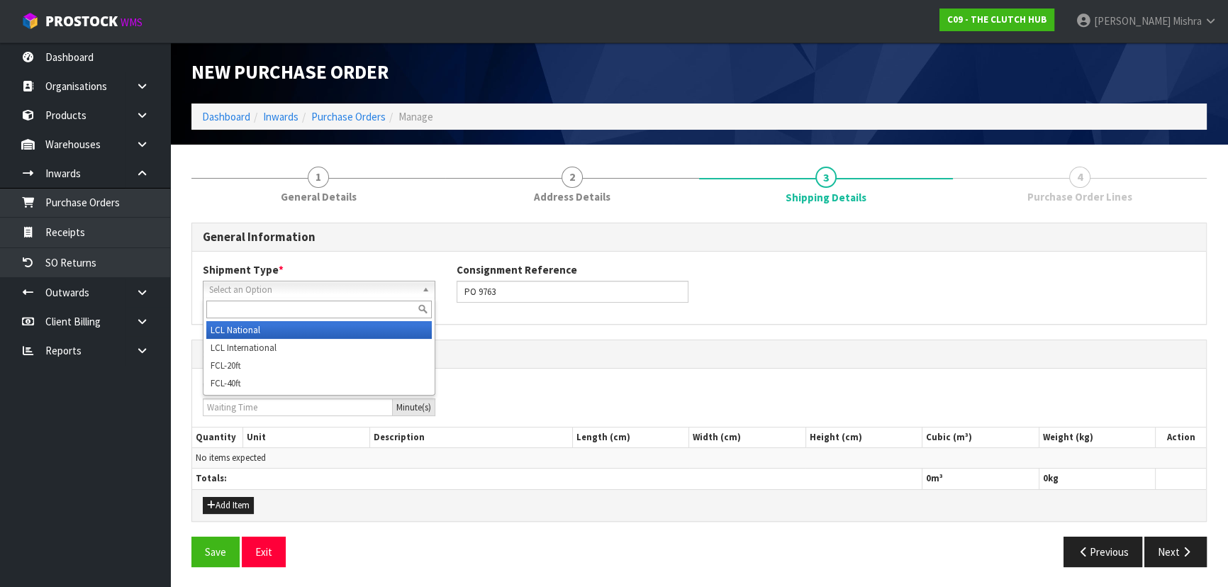
click at [333, 333] on li "LCL National" at bounding box center [318, 330] width 225 height 18
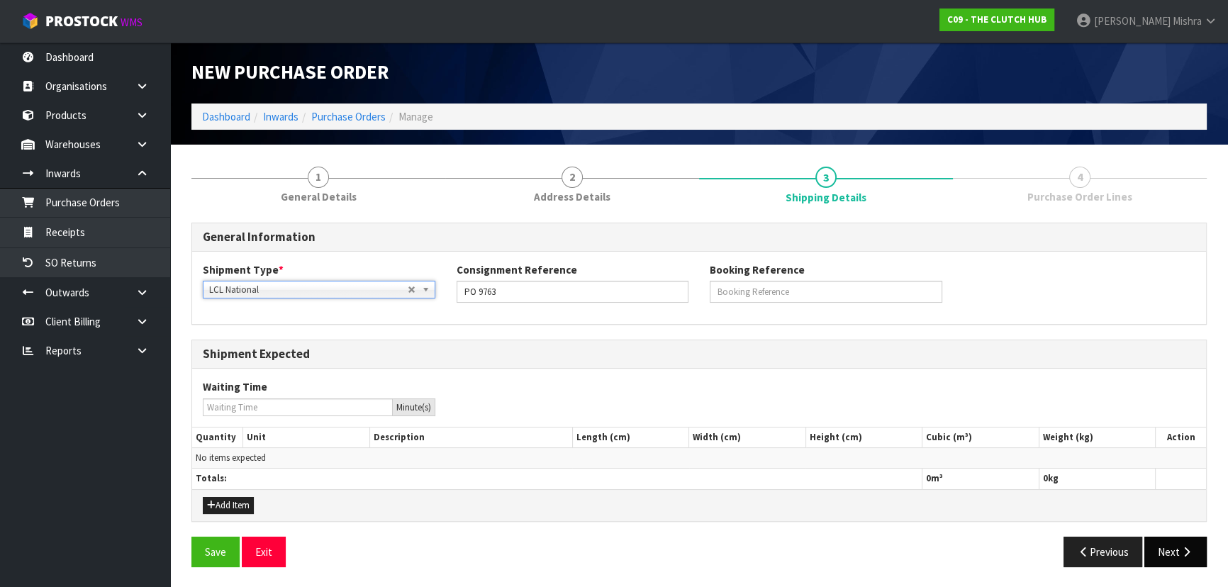
click at [1179, 565] on div "Save Exit Previous Next" at bounding box center [699, 557] width 1037 height 41
click at [1177, 552] on button "Next" at bounding box center [1175, 552] width 62 height 30
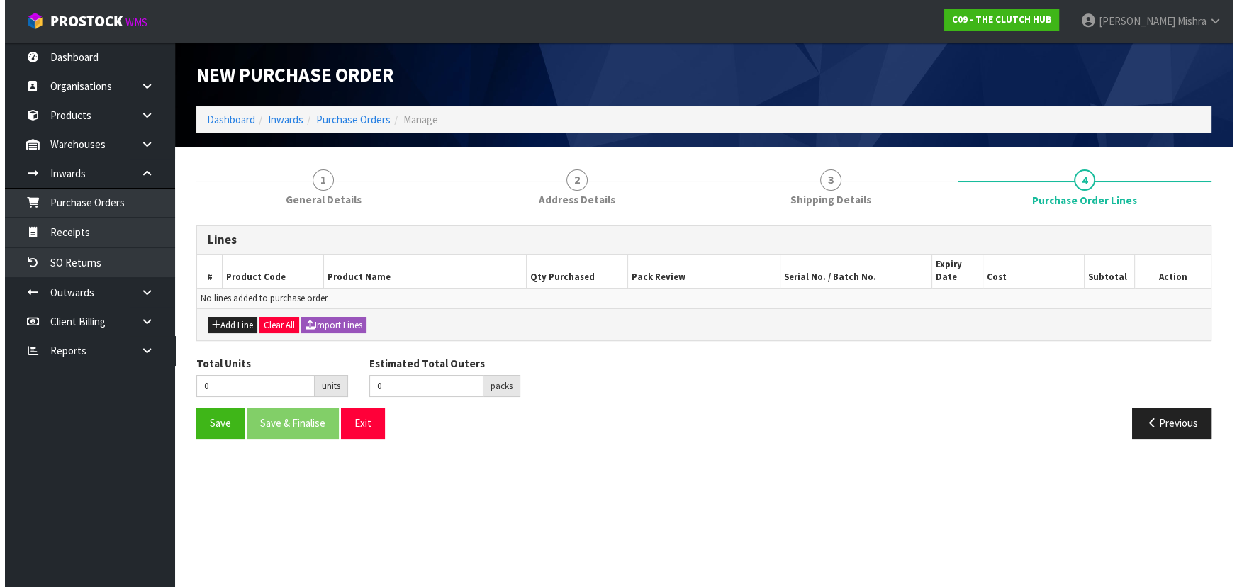
scroll to position [0, 0]
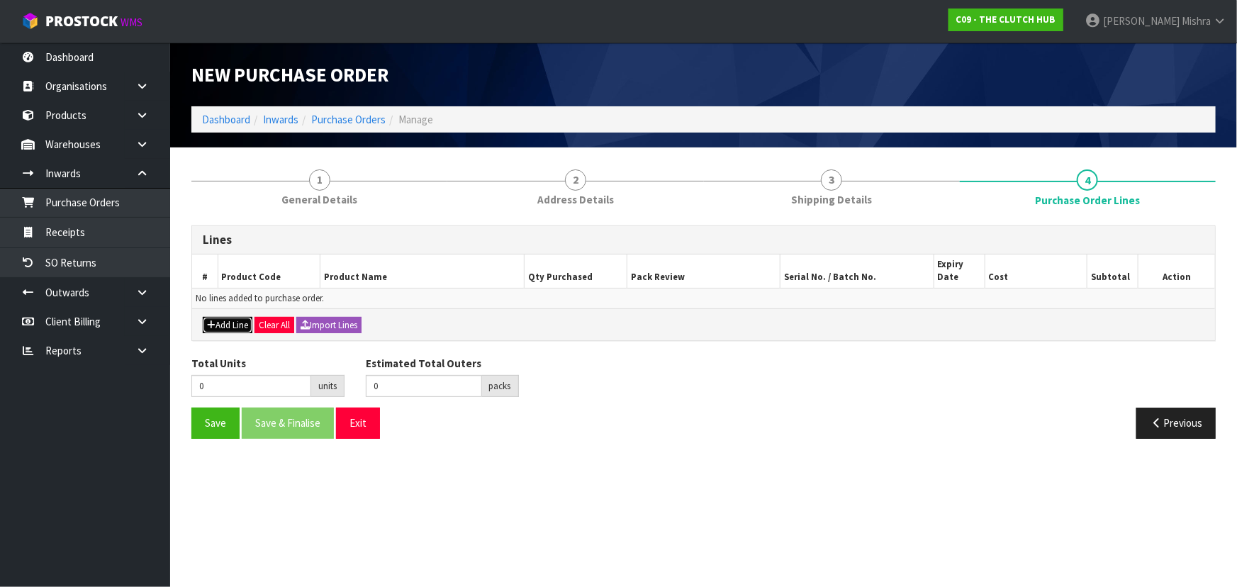
click at [213, 323] on icon "button" at bounding box center [211, 324] width 9 height 9
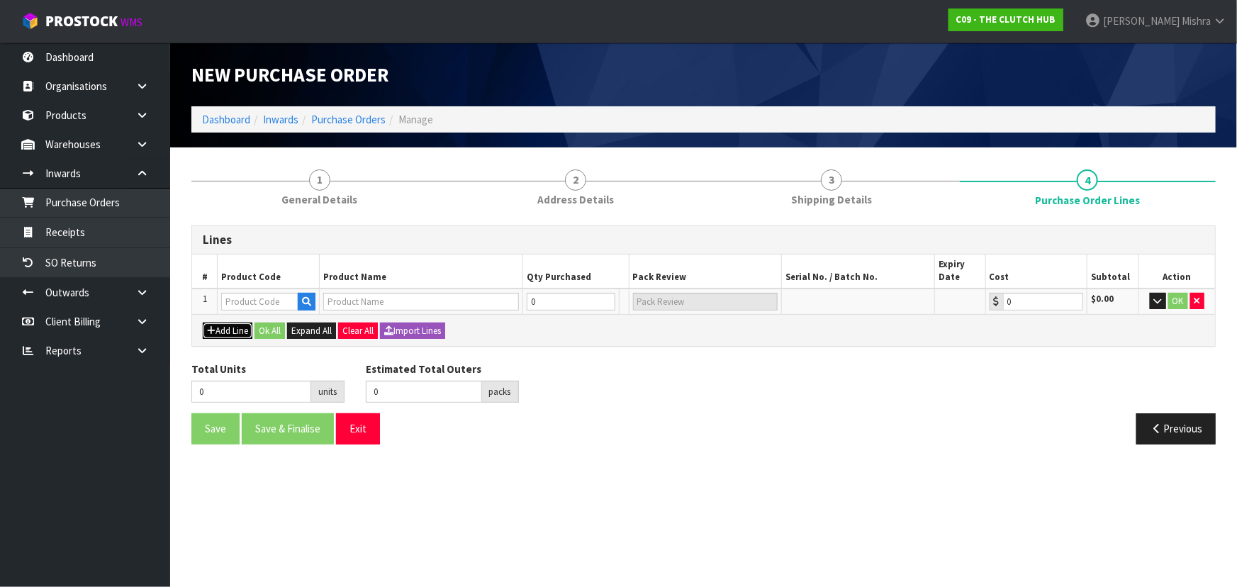
click at [214, 323] on button "Add Line" at bounding box center [228, 331] width 50 height 17
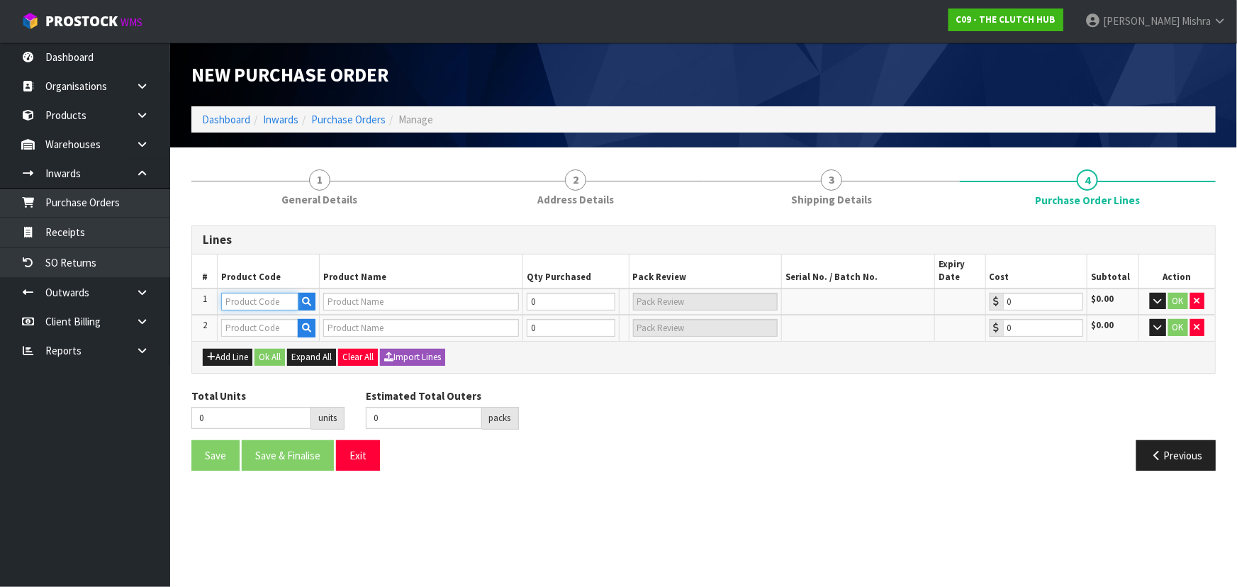
click at [275, 303] on input "text" at bounding box center [259, 302] width 77 height 18
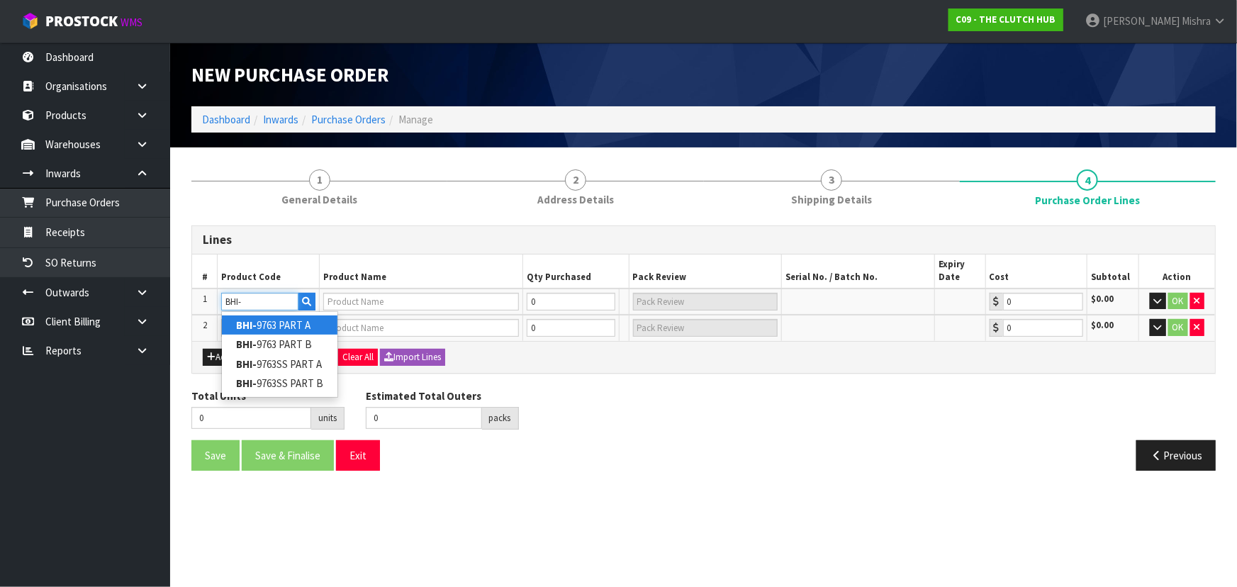
type input "BHI-"
click at [295, 328] on link "BHI- 9763 PART A" at bounding box center [280, 325] width 116 height 19
type input "BHI-9763 PART A"
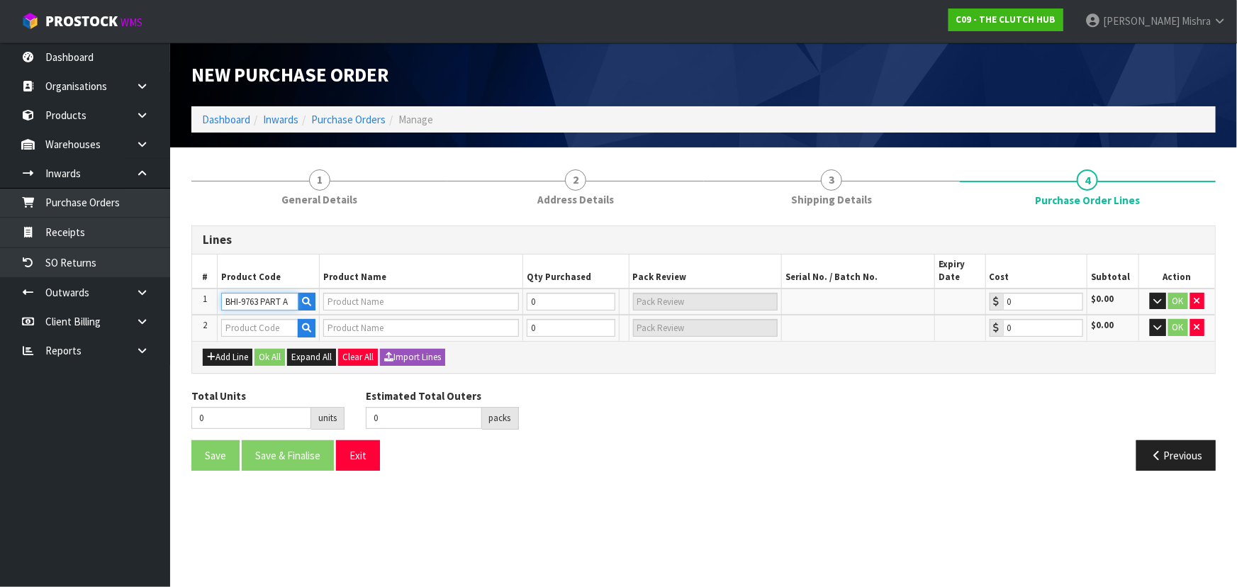
type input "BLUSTEELE CLUTCH KIT INC SMF FLYWHEEL - PART A"
type input "0.00"
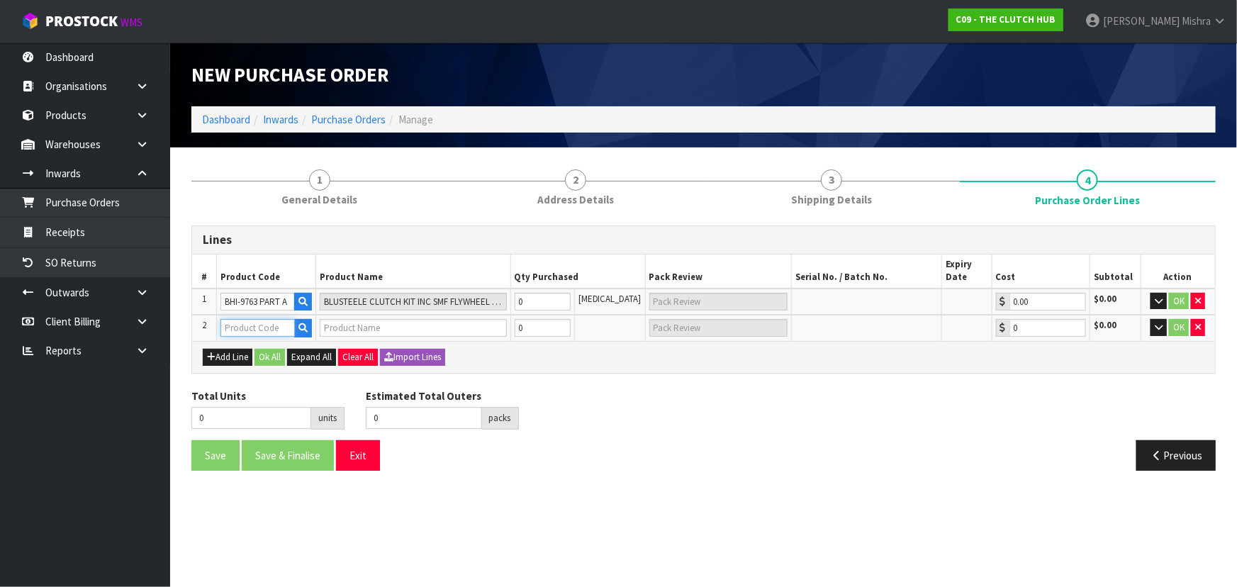
click at [263, 328] on input "text" at bounding box center [258, 328] width 74 height 18
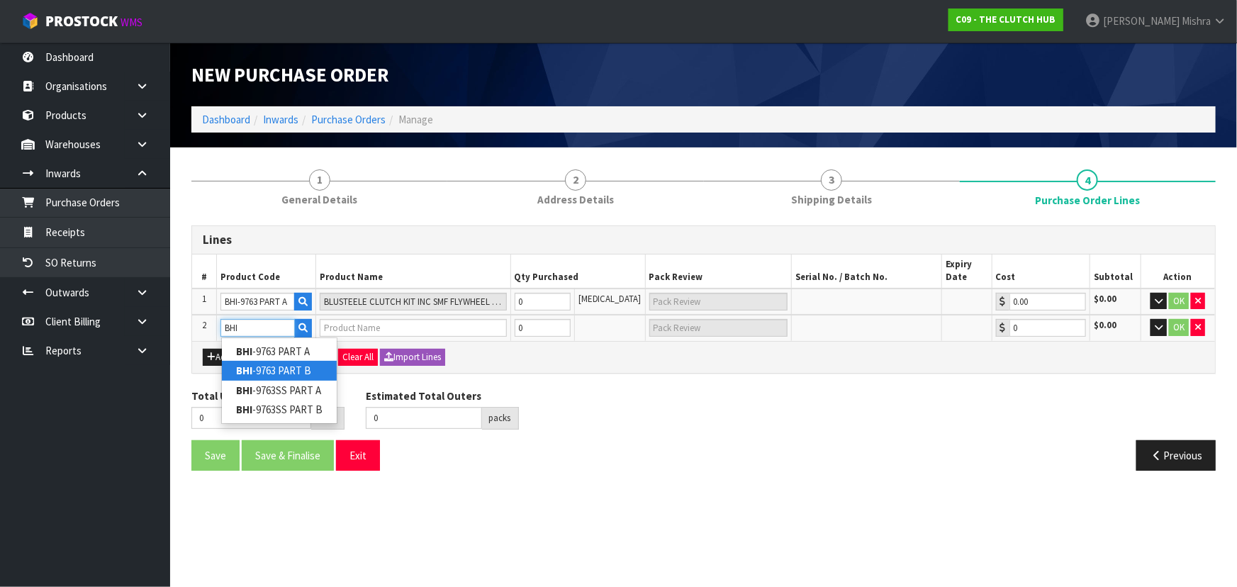
type input "BHI"
click at [320, 366] on link "BHI -9763 PART B" at bounding box center [279, 370] width 115 height 19
type input "BHI-9763 PART B"
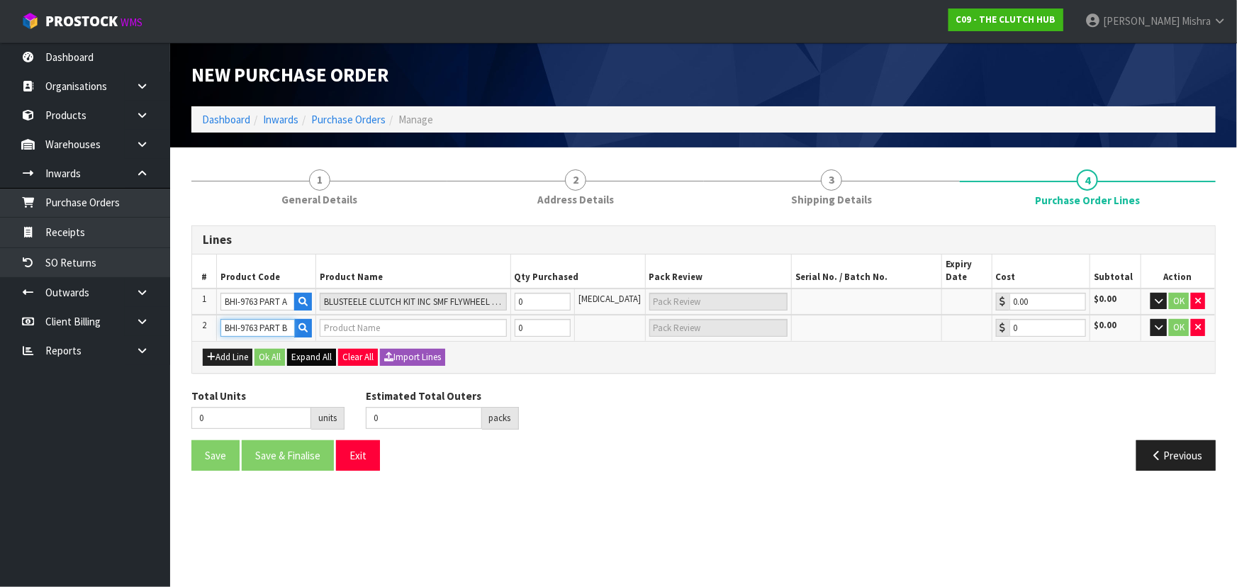
type input "BLUSTEELE CLUTCH KIT INC SMF FLYWHEEL - PART B"
type input "0.00"
drag, startPoint x: 545, startPoint y: 300, endPoint x: 473, endPoint y: 284, distance: 74.0
click at [475, 286] on table "# Product Code Product Name Qty Purchased Pack Review Serial No. / Batch No. Ex…" at bounding box center [703, 298] width 1023 height 87
type input "1"
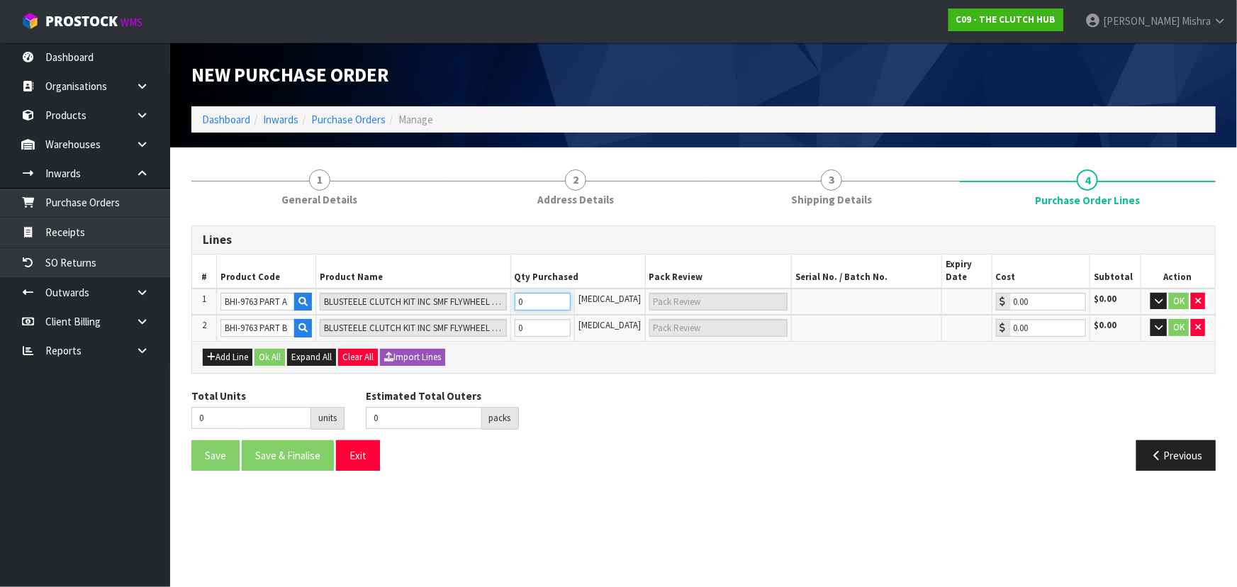
type input "1"
type input "1 CTN"
type input "1"
click at [496, 325] on tr "2 BHI-9763 PART B BLUSTEELE CLUTCH KIT INC SMF FLYWHEEL - PART B 0 [MEDICAL_DAT…" at bounding box center [703, 328] width 1023 height 26
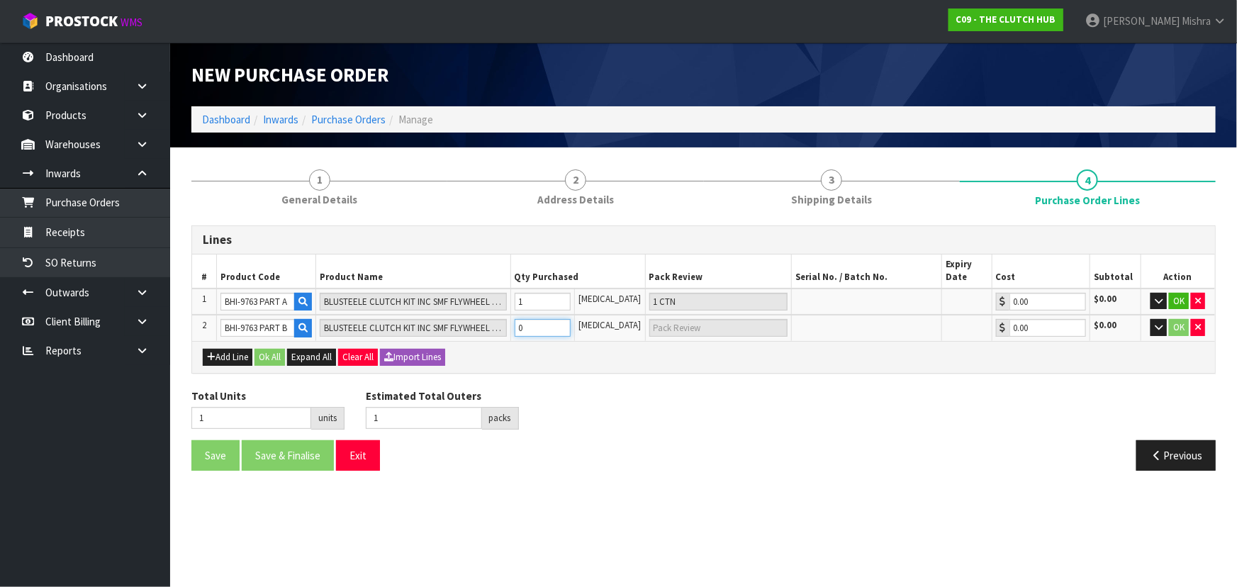
type input "2"
type input "1"
type input "1 CTN"
type input "1"
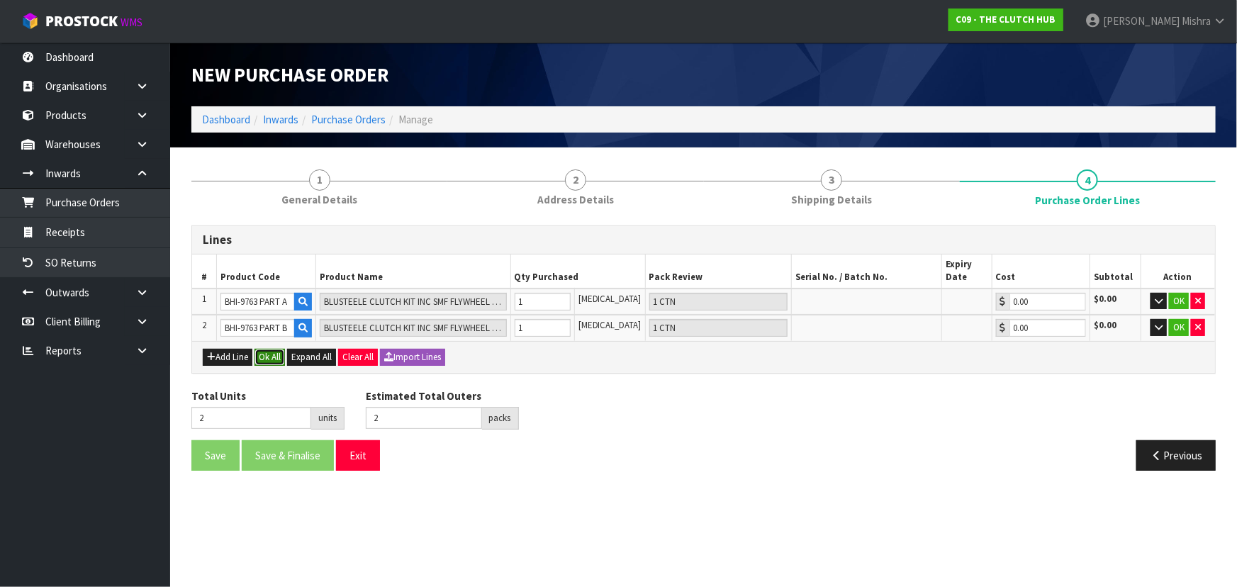
click at [263, 357] on button "Ok All" at bounding box center [270, 357] width 30 height 17
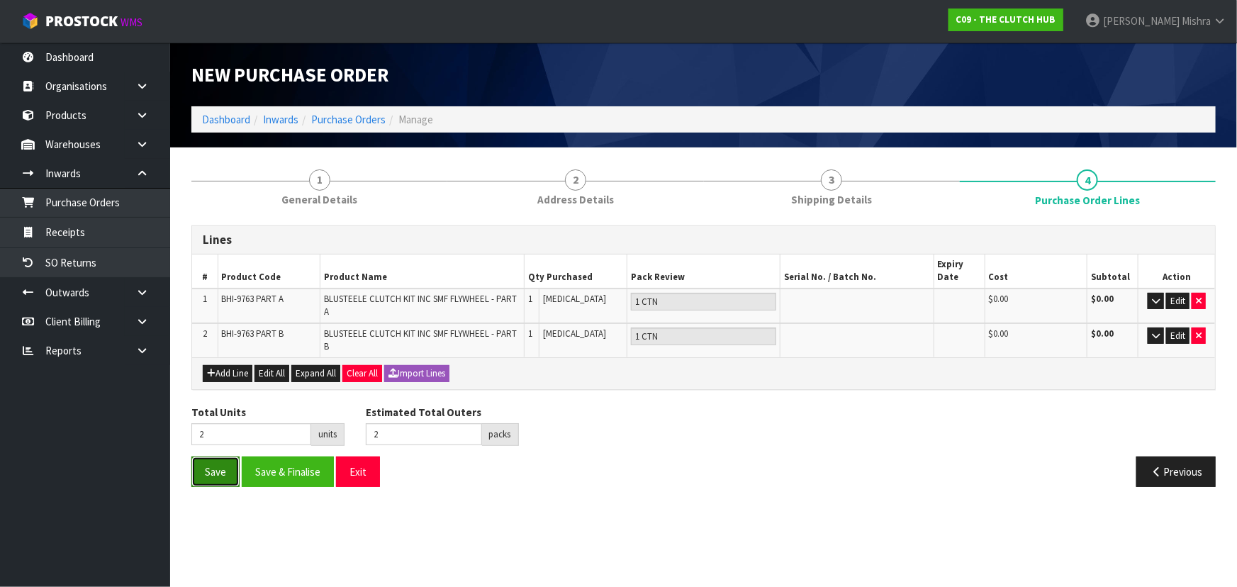
click at [200, 477] on button "Save" at bounding box center [215, 472] width 48 height 30
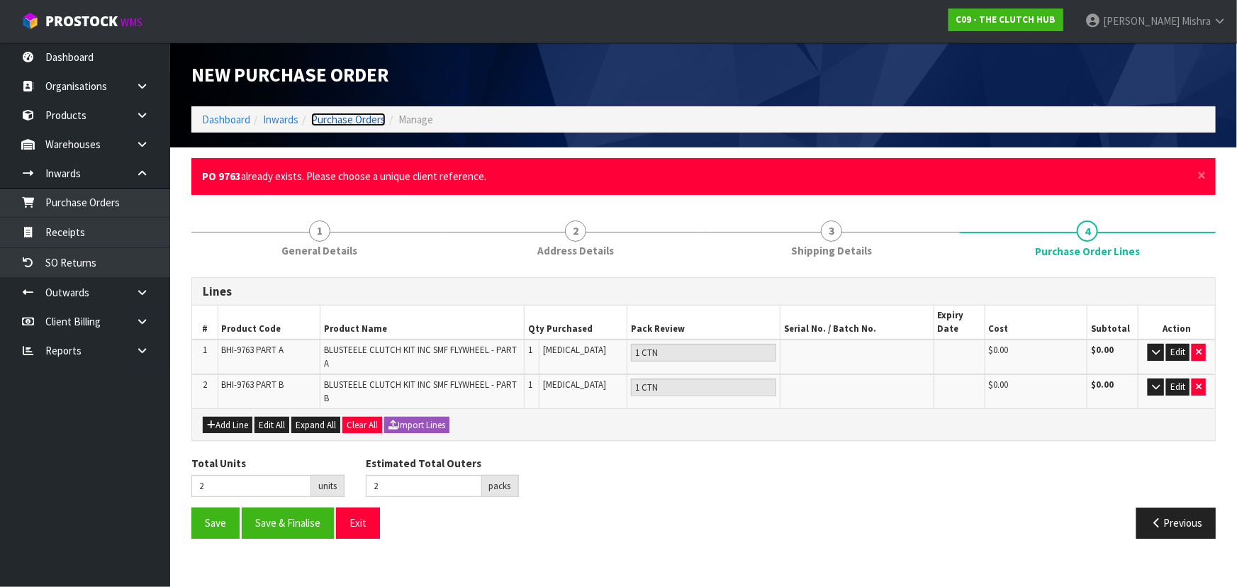
click at [361, 122] on link "Purchase Orders" at bounding box center [348, 119] width 74 height 13
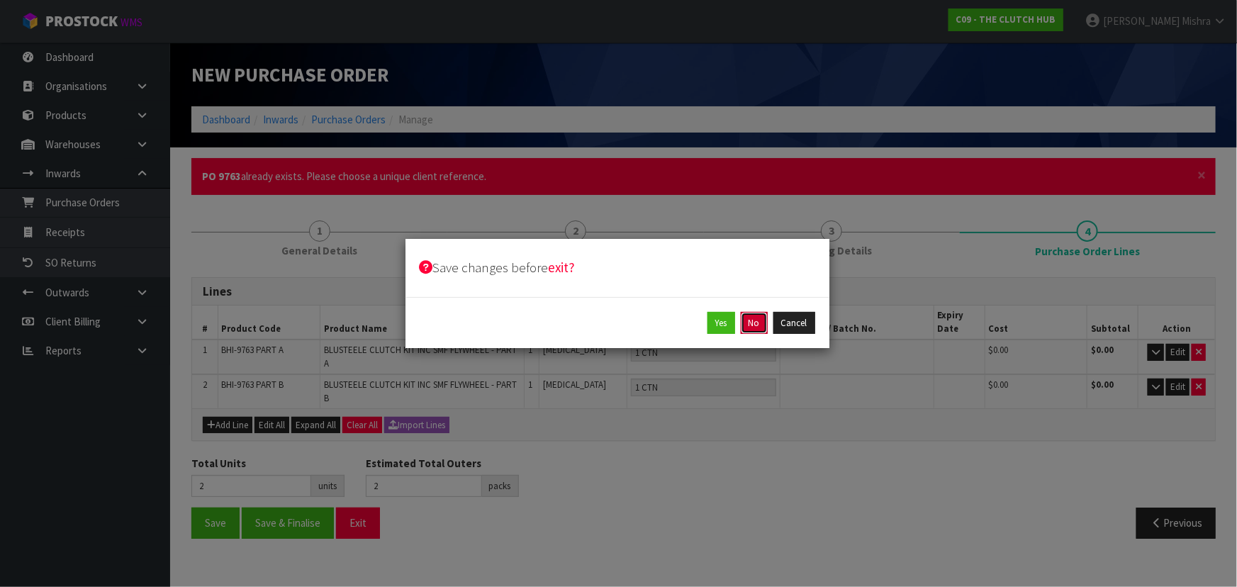
click at [754, 323] on button "No" at bounding box center [754, 323] width 27 height 23
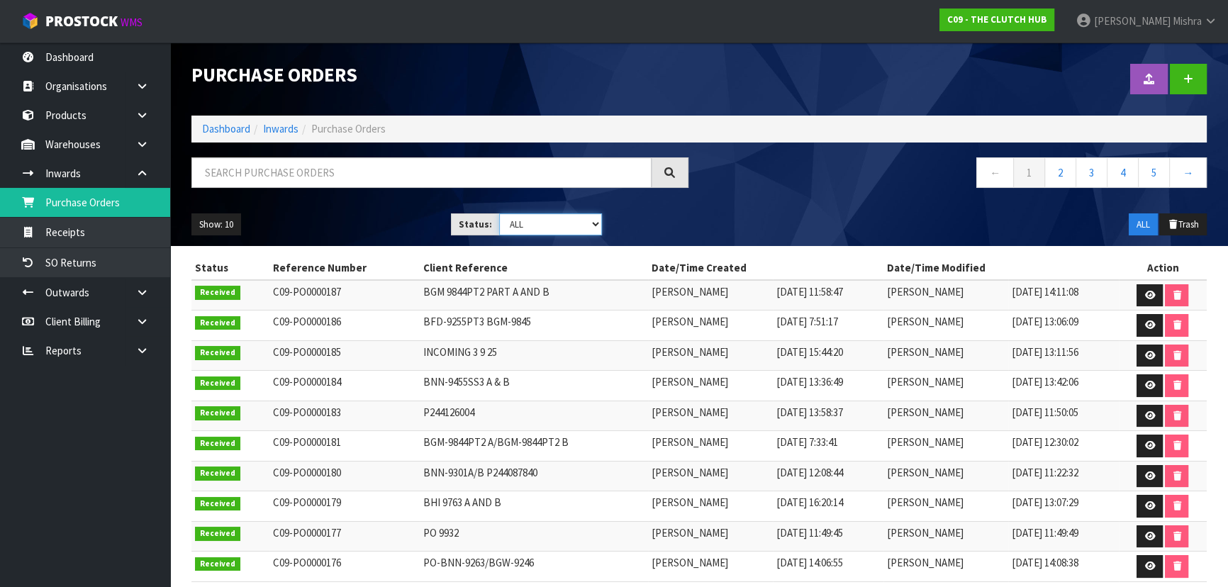
click at [552, 229] on select "Draft Pending Received Cancelled ALL" at bounding box center [551, 224] width 104 height 22
select select "string:0"
click at [499, 213] on select "Draft Pending Received Cancelled ALL" at bounding box center [551, 224] width 104 height 22
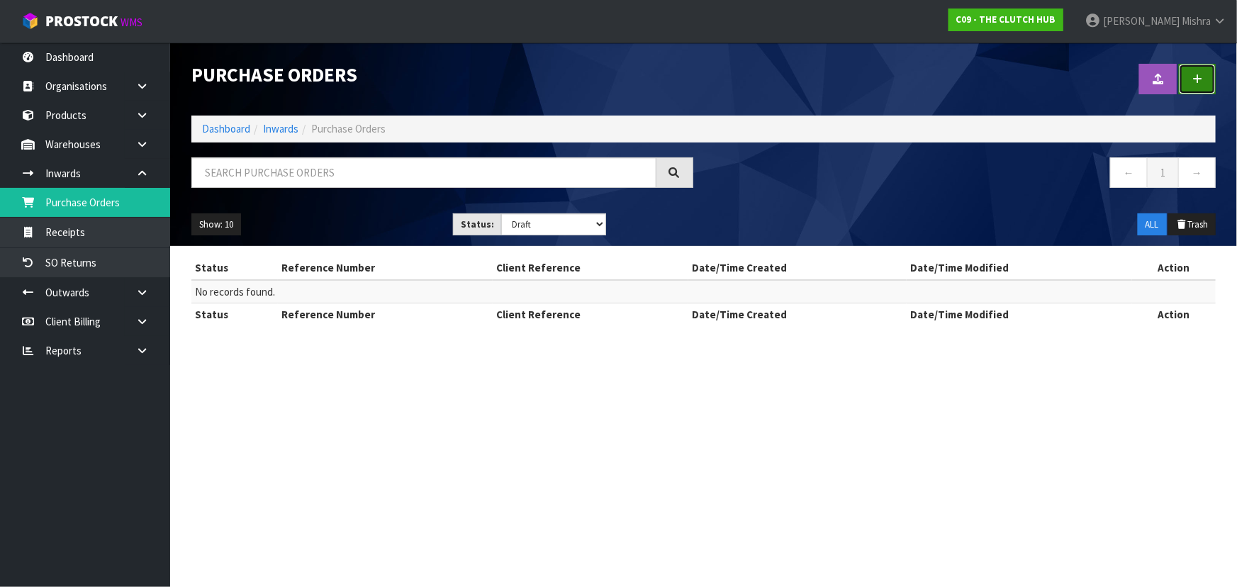
click at [1198, 74] on icon at bounding box center [1198, 79] width 10 height 11
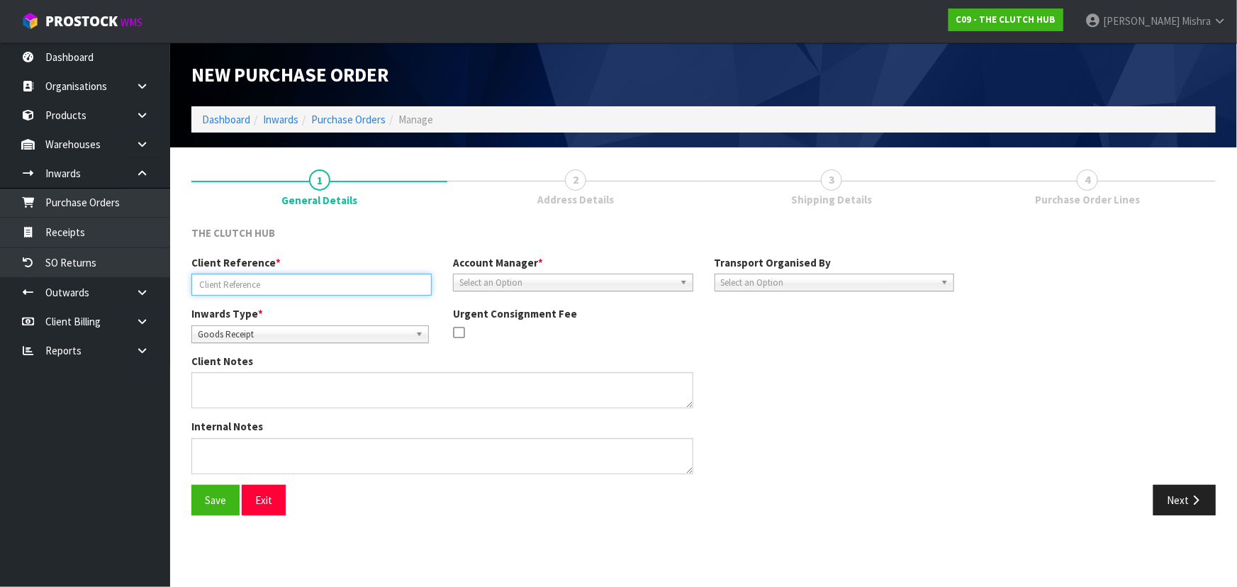
click at [239, 282] on input "text" at bounding box center [311, 285] width 240 height 22
click at [259, 279] on input "text" at bounding box center [311, 285] width 240 height 22
paste input "PO 9763"
paste input "BHI-9763 A&B"
click at [248, 286] on input "PO 9763-BHI-9763 A&B" at bounding box center [311, 285] width 240 height 22
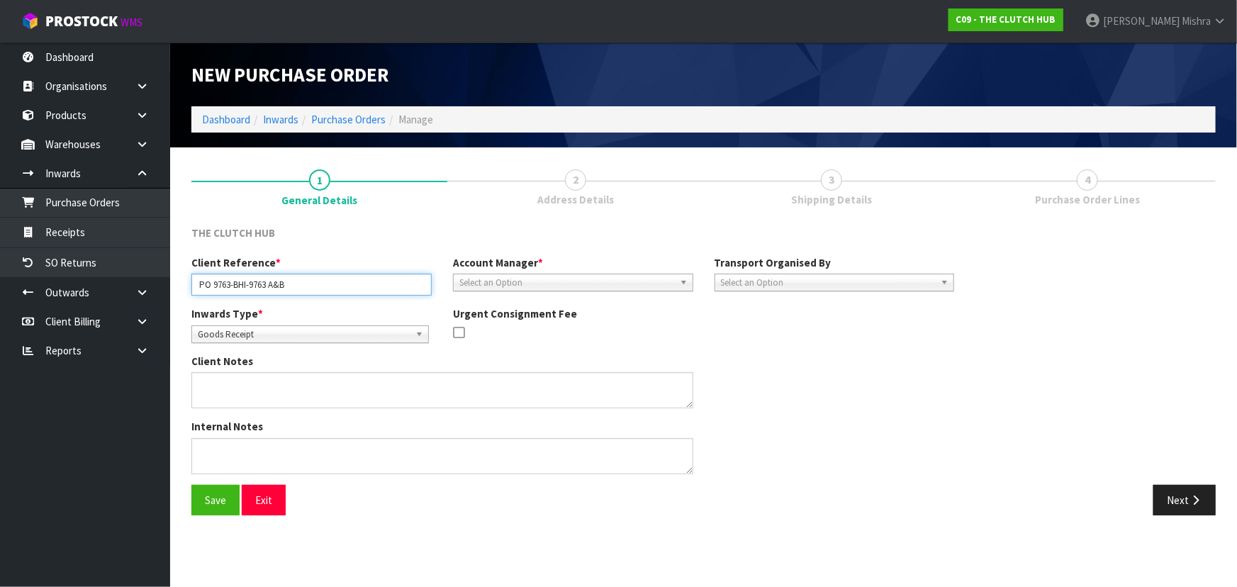
type input "PO 9763-BHI-9763 A&B"
click at [589, 283] on span "Select an Option" at bounding box center [566, 282] width 215 height 17
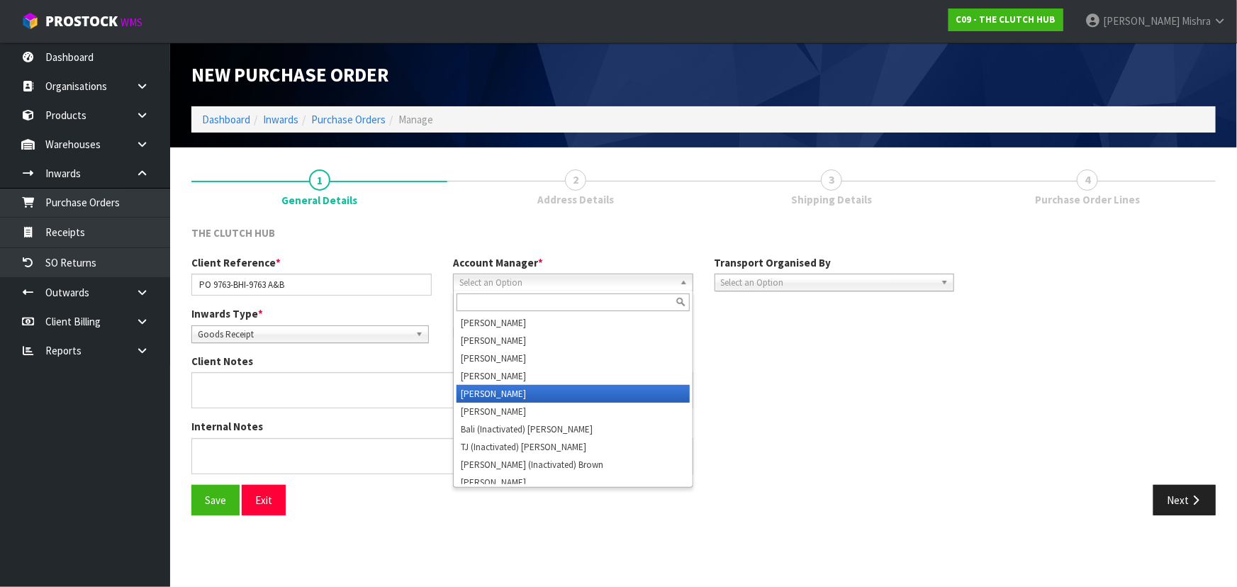
click at [583, 389] on li "[PERSON_NAME]" at bounding box center [573, 394] width 233 height 18
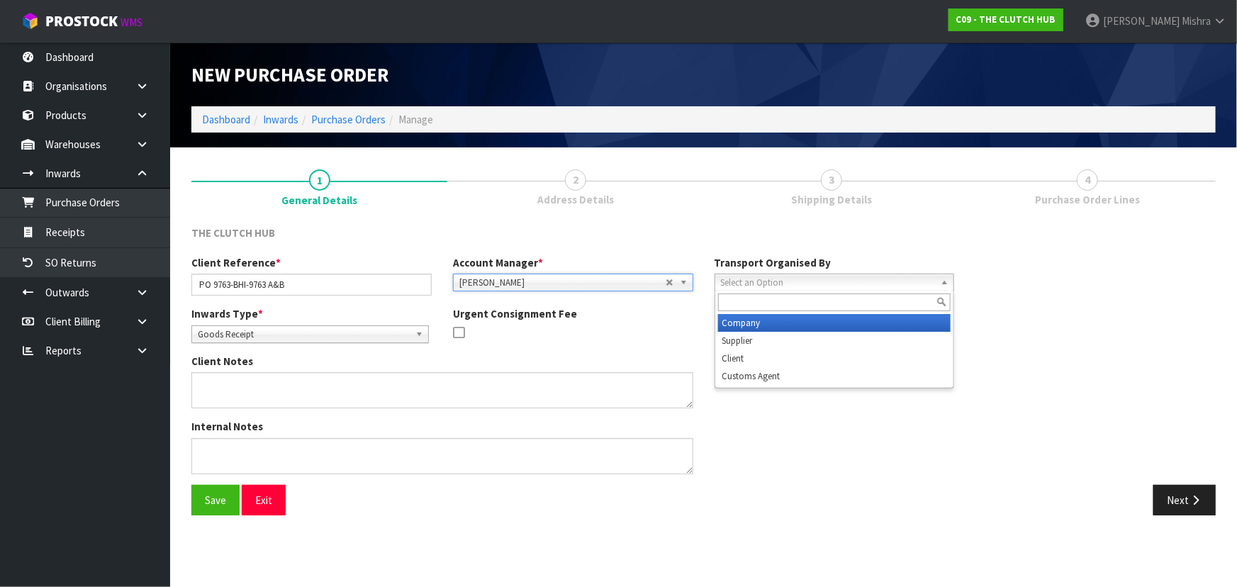
drag, startPoint x: 796, startPoint y: 283, endPoint x: 805, endPoint y: 349, distance: 66.6
click at [798, 283] on span "Select an Option" at bounding box center [828, 282] width 215 height 17
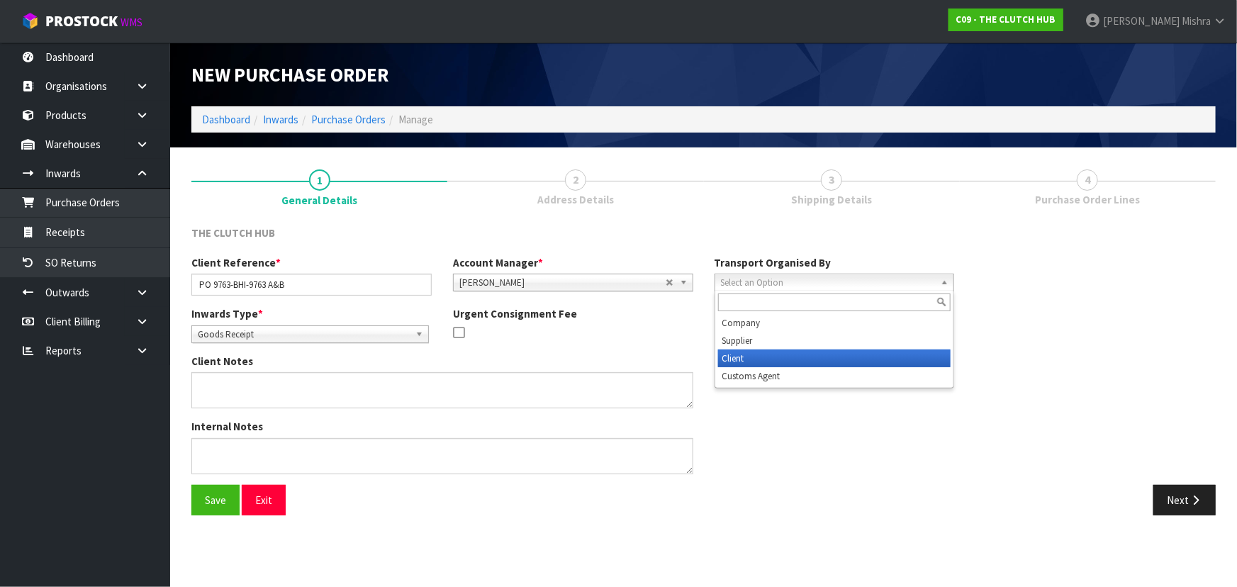
click at [810, 356] on li "Client" at bounding box center [834, 359] width 233 height 18
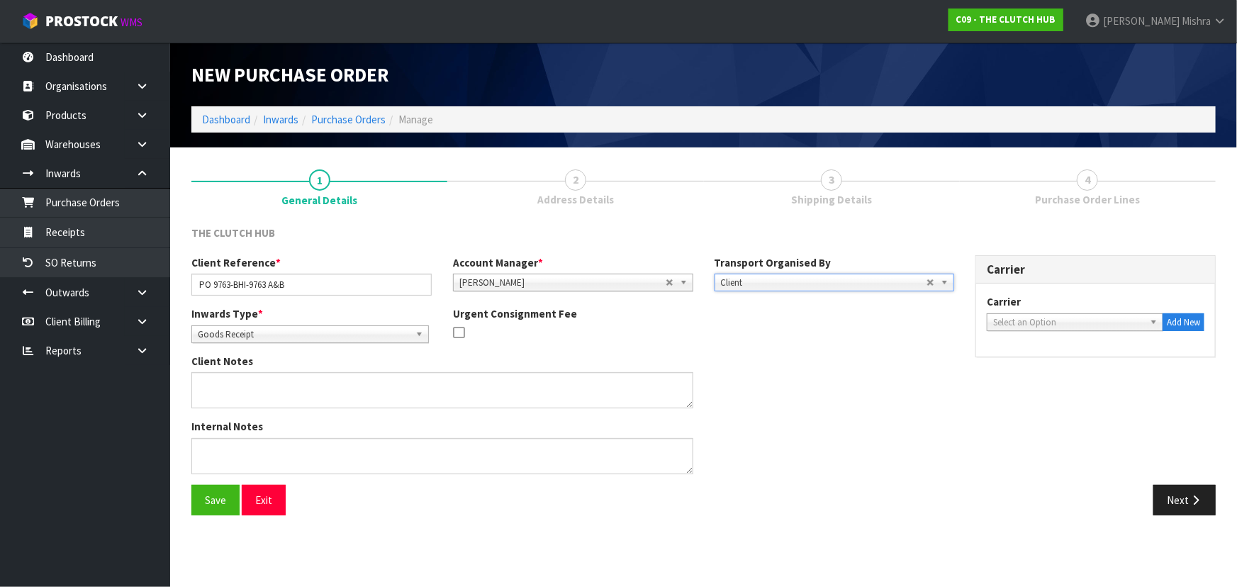
click at [1091, 320] on span "Select an Option" at bounding box center [1068, 322] width 151 height 17
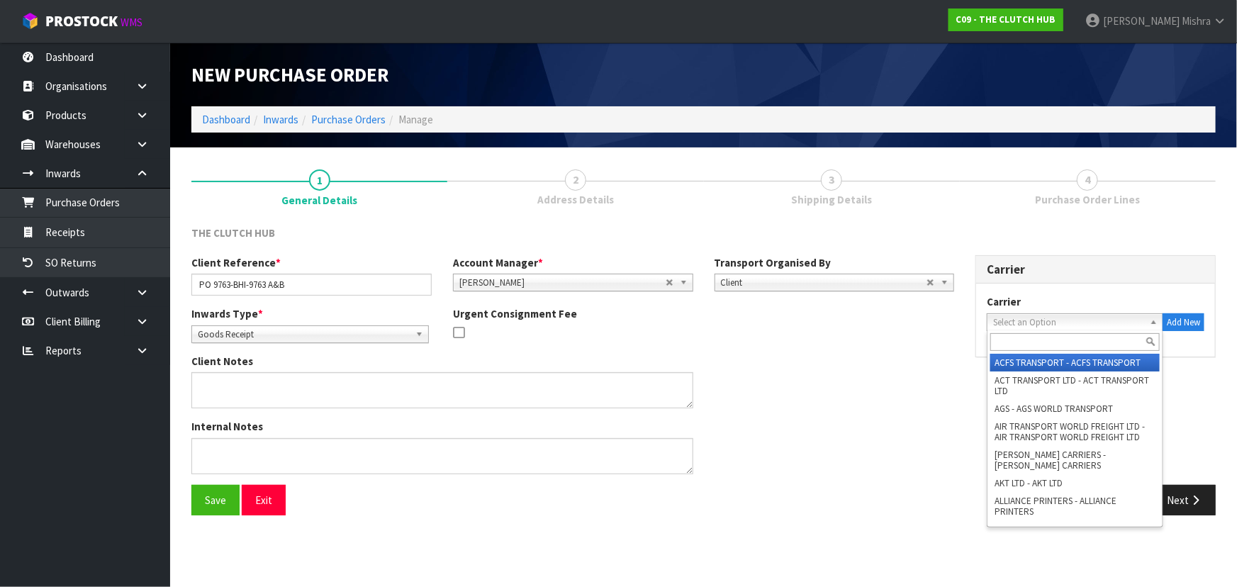
click at [1074, 338] on input "text" at bounding box center [1075, 342] width 169 height 18
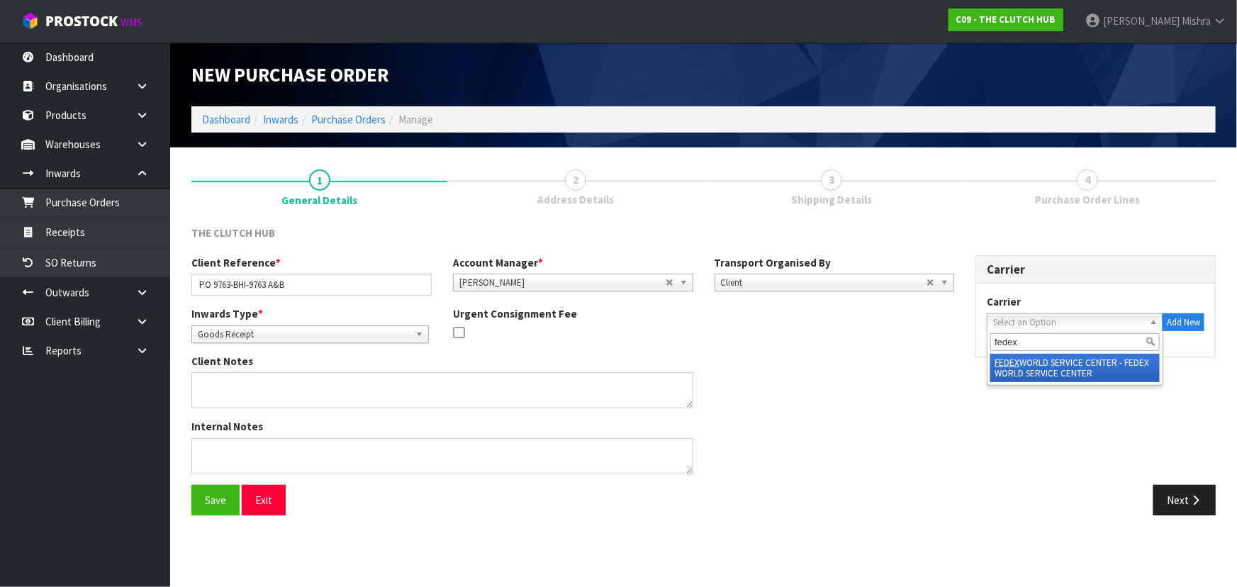
type input "fedex"
click at [1092, 362] on li "FEDEX WORLD SERVICE CENTER - FEDEX WORLD SERVICE CENTER" at bounding box center [1075, 368] width 169 height 28
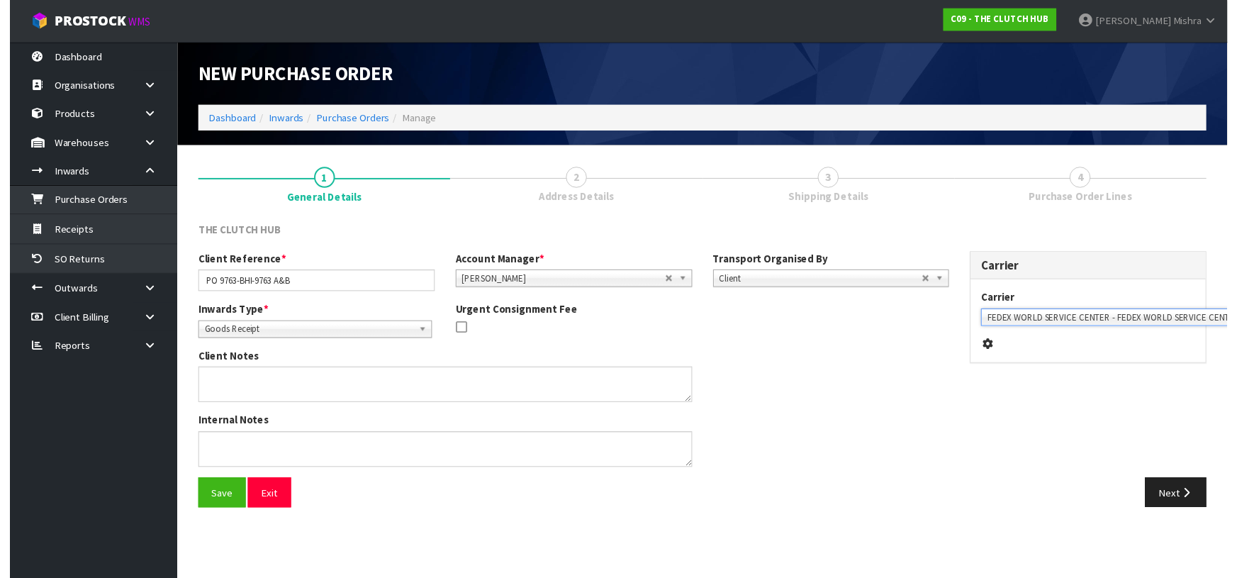
scroll to position [0, 31]
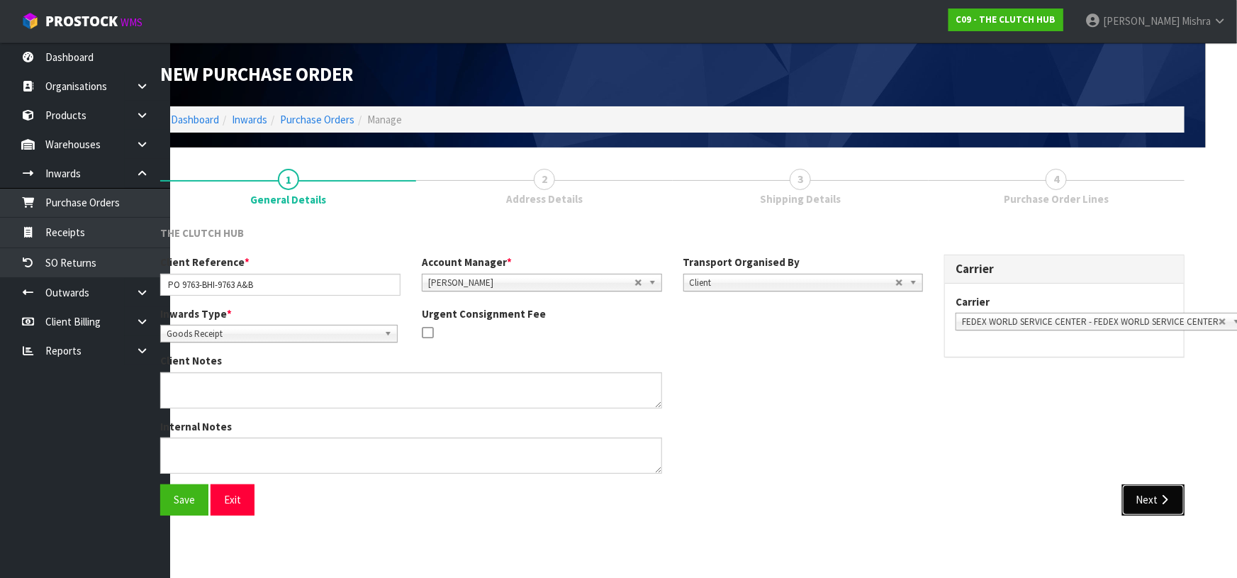
click at [1140, 495] on button "Next" at bounding box center [1153, 499] width 62 height 30
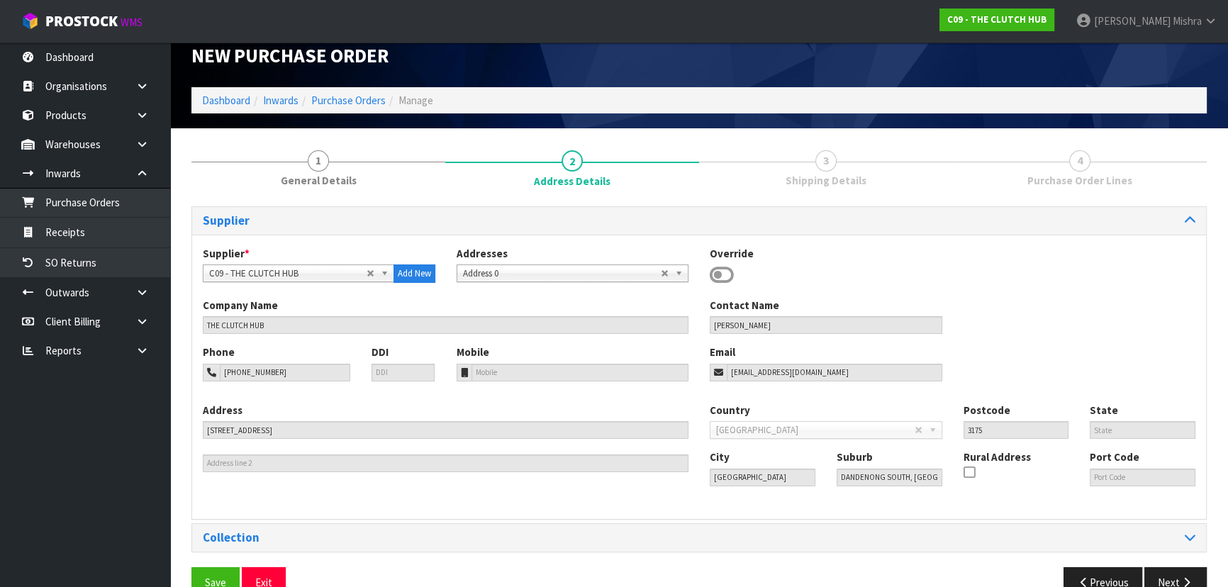
scroll to position [50, 0]
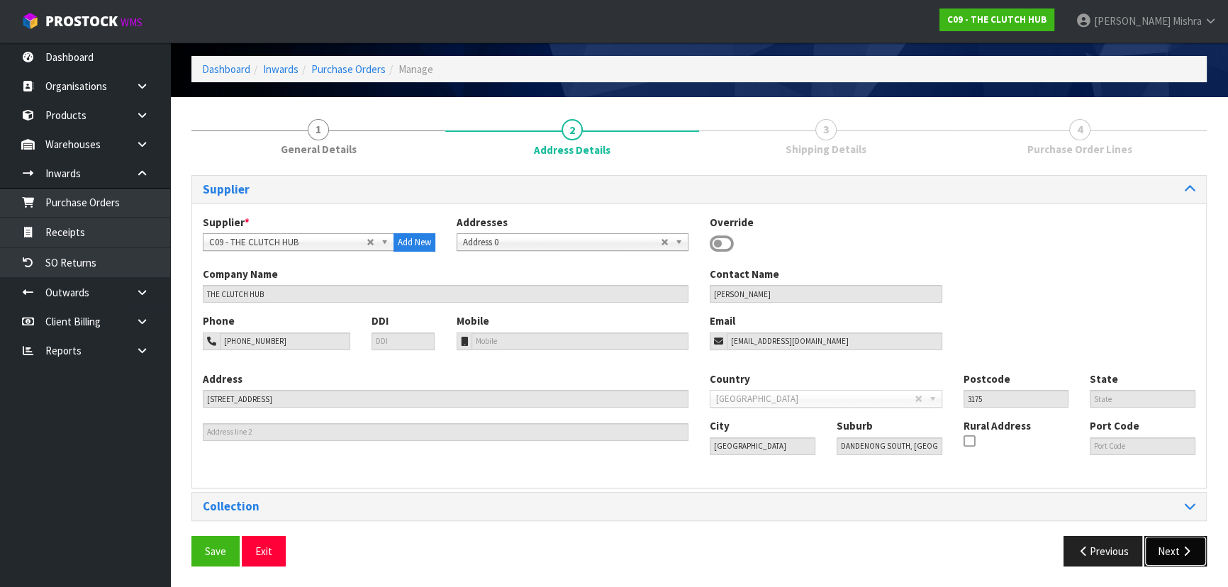
click at [1180, 559] on button "Next" at bounding box center [1175, 551] width 62 height 30
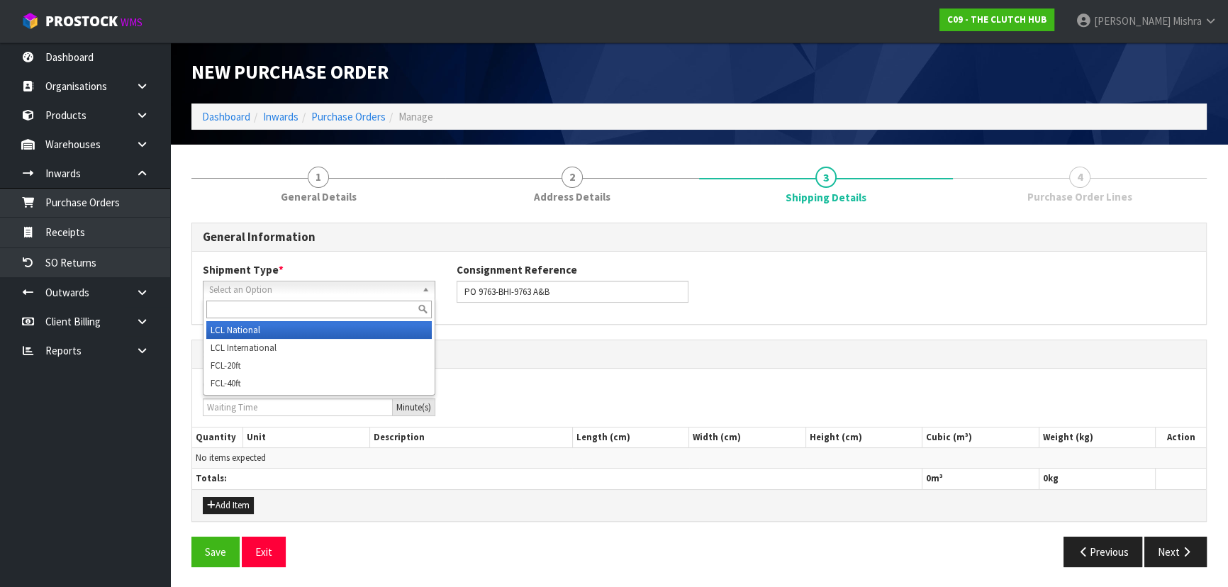
click at [274, 291] on span "Select an Option" at bounding box center [312, 289] width 207 height 17
click at [289, 330] on li "LCL National" at bounding box center [318, 330] width 225 height 18
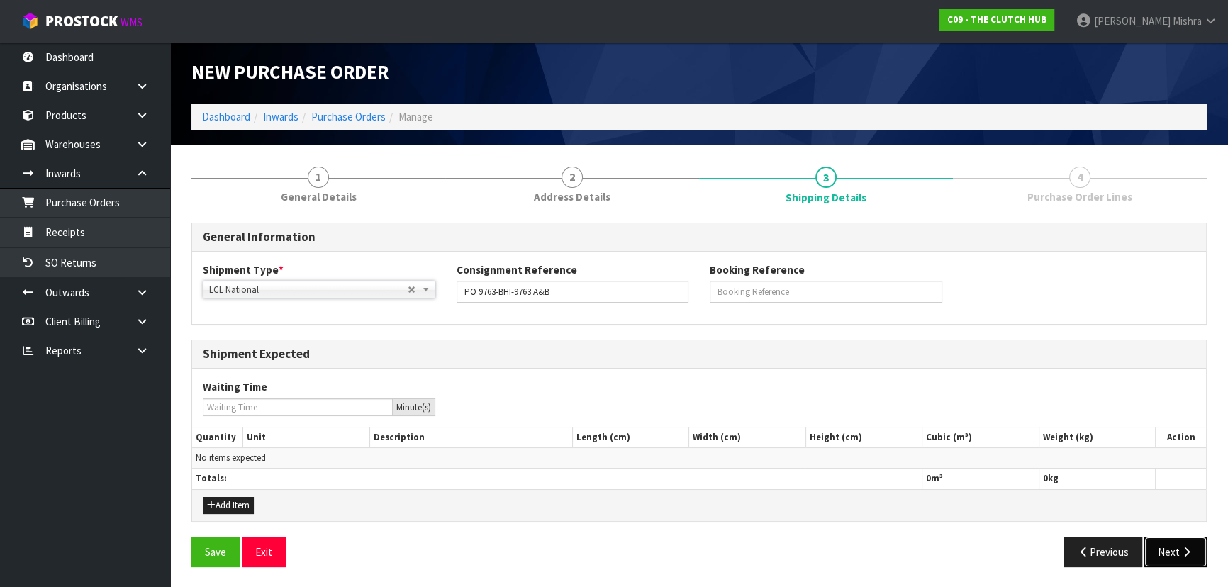
drag, startPoint x: 1173, startPoint y: 552, endPoint x: 1100, endPoint y: 531, distance: 75.4
click at [1165, 549] on button "Next" at bounding box center [1175, 552] width 62 height 30
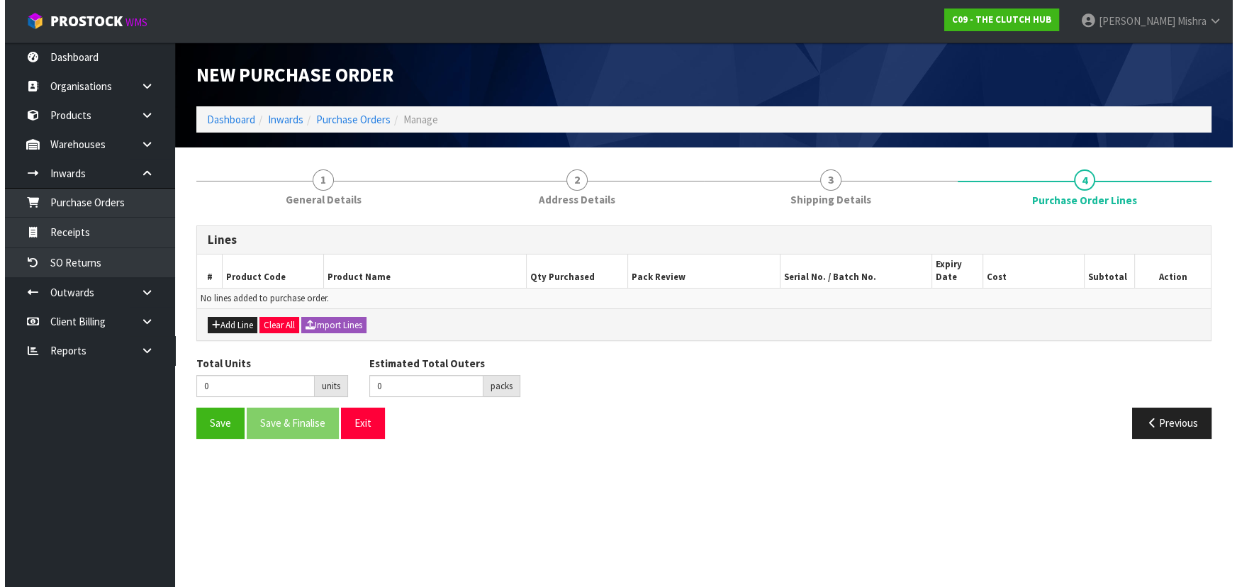
scroll to position [0, 0]
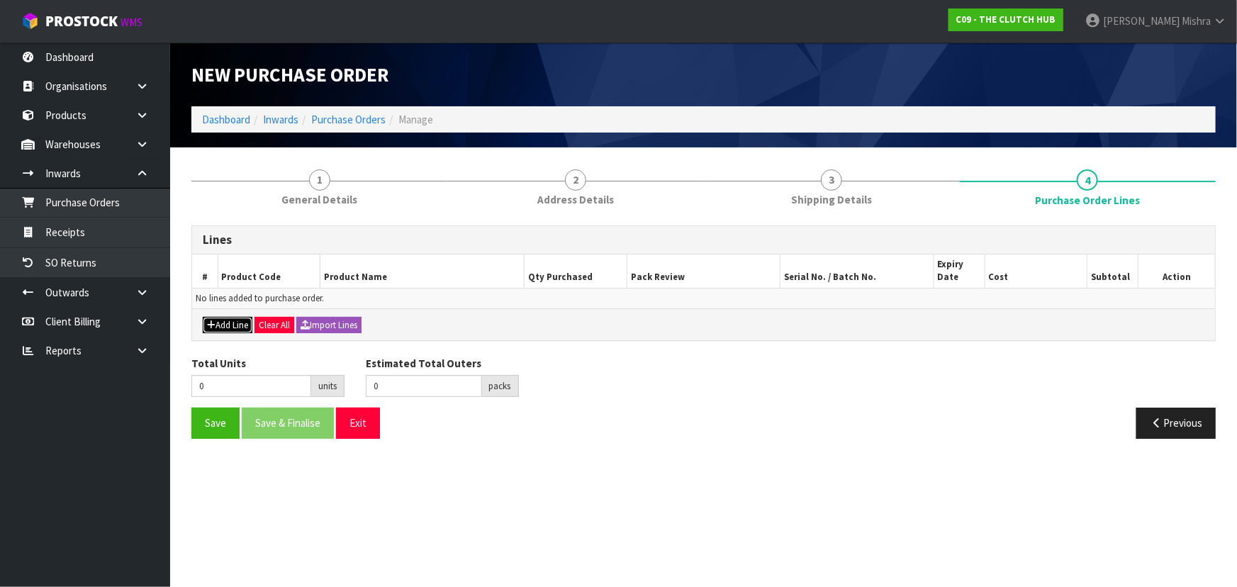
click at [226, 324] on button "Add Line" at bounding box center [228, 325] width 50 height 17
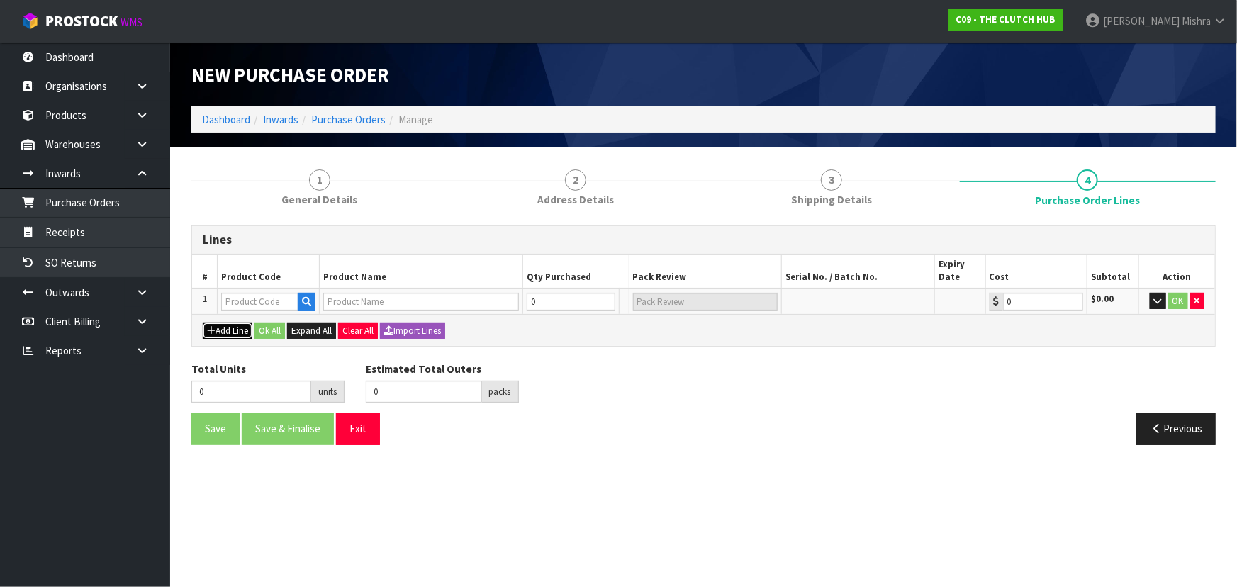
click at [227, 332] on button "Add Line" at bounding box center [228, 331] width 50 height 17
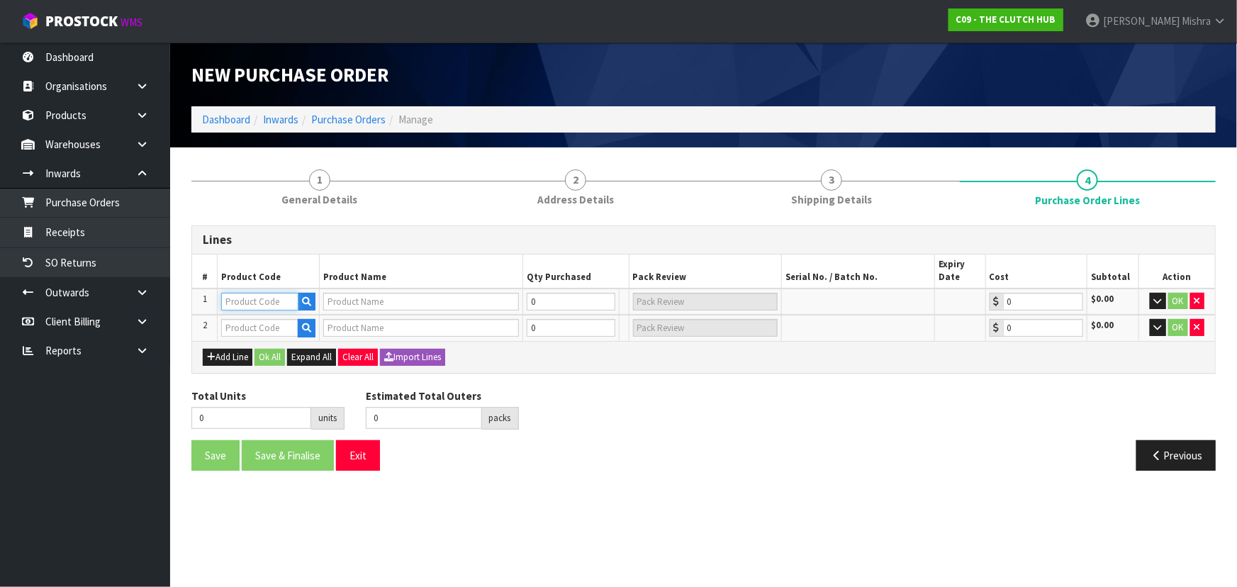
click at [241, 299] on input "text" at bounding box center [259, 302] width 77 height 18
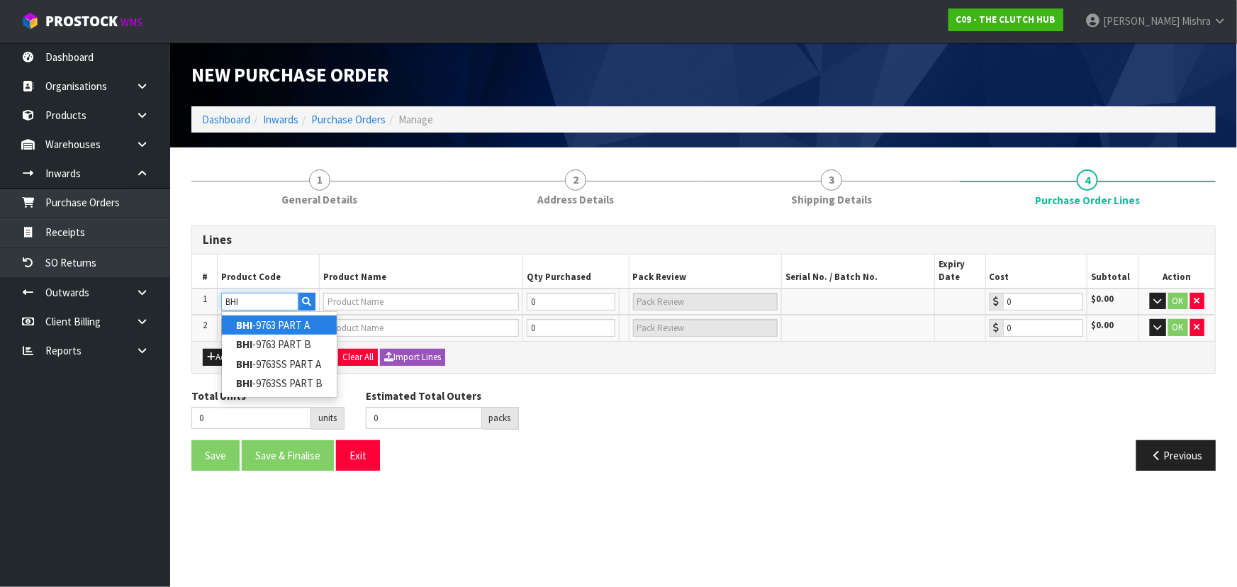
type input "BHI"
click at [277, 326] on link "BHI -9763 PART A" at bounding box center [279, 325] width 115 height 19
type input "BHI-9763 PART A"
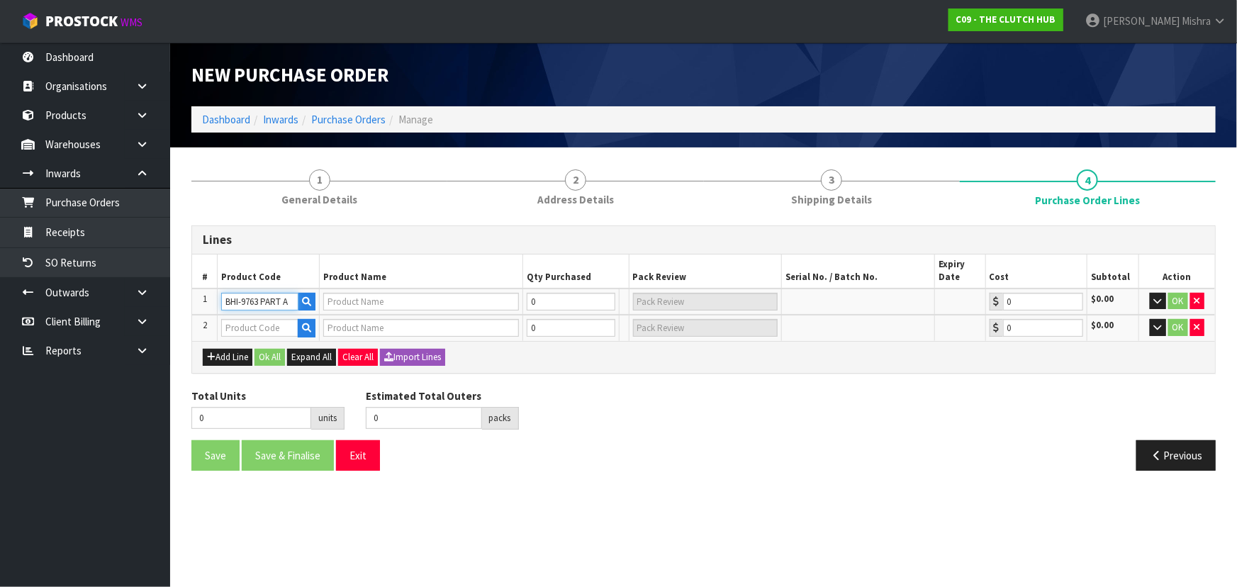
type input "BLUSTEELE CLUTCH KIT INC SMF FLYWHEEL - PART A"
type input "0.00"
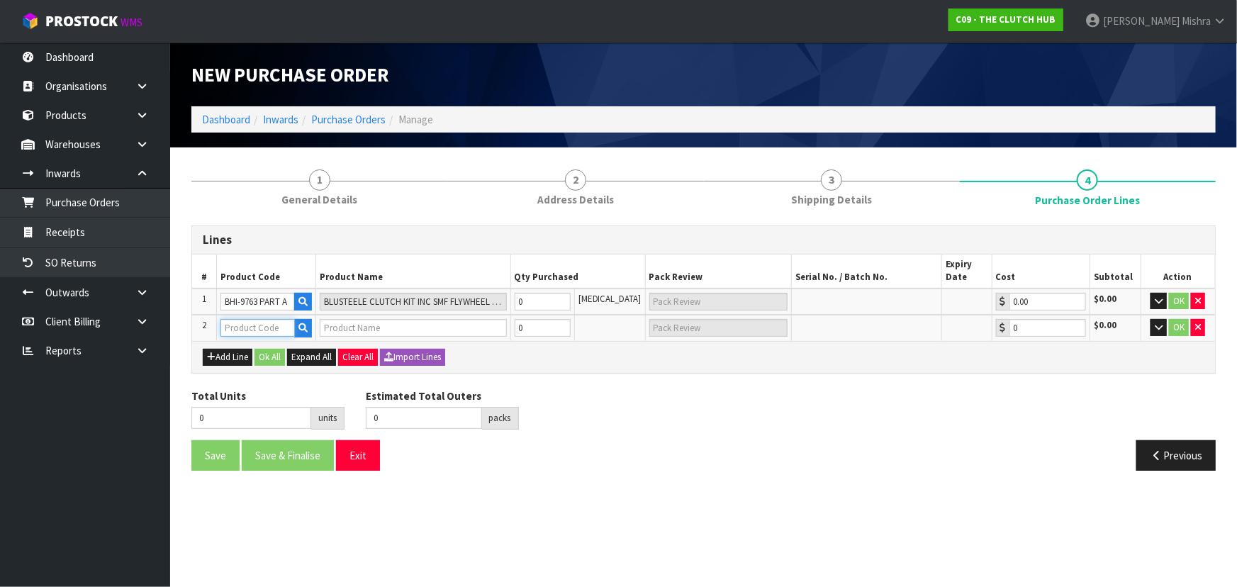
click at [255, 326] on input "text" at bounding box center [258, 328] width 74 height 18
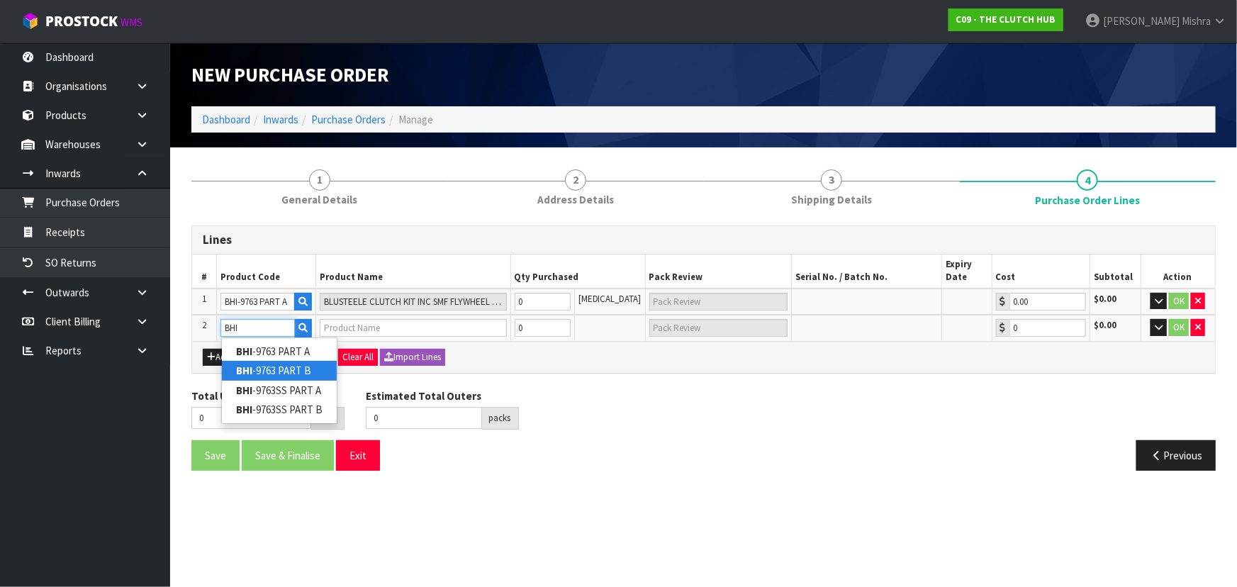
type input "BHI"
click at [278, 364] on link "BHI -9763 PART B" at bounding box center [279, 370] width 115 height 19
type input "BHI-9763 PART B"
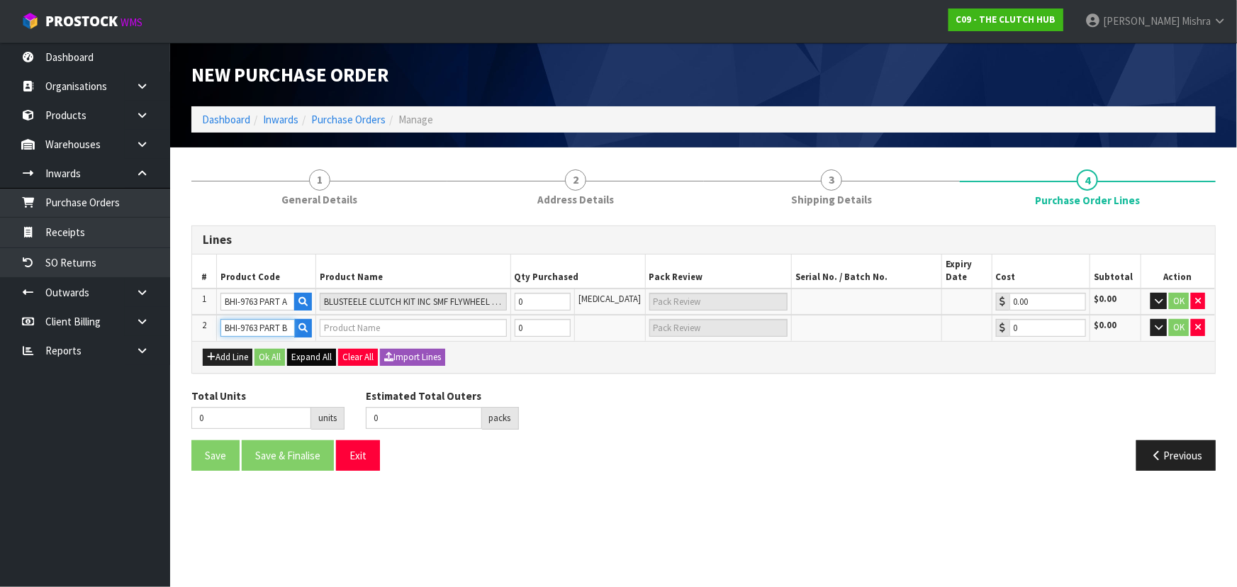
type input "BLUSTEELE CLUTCH KIT INC SMF FLYWHEEL - PART B"
type input "0.00"
click at [491, 294] on tr "1 BHI-9763 PART A BLUSTEELE CLUTCH KIT INC SMF FLYWHEEL - PART A 0 [MEDICAL_DAT…" at bounding box center [703, 302] width 1023 height 27
type input "1"
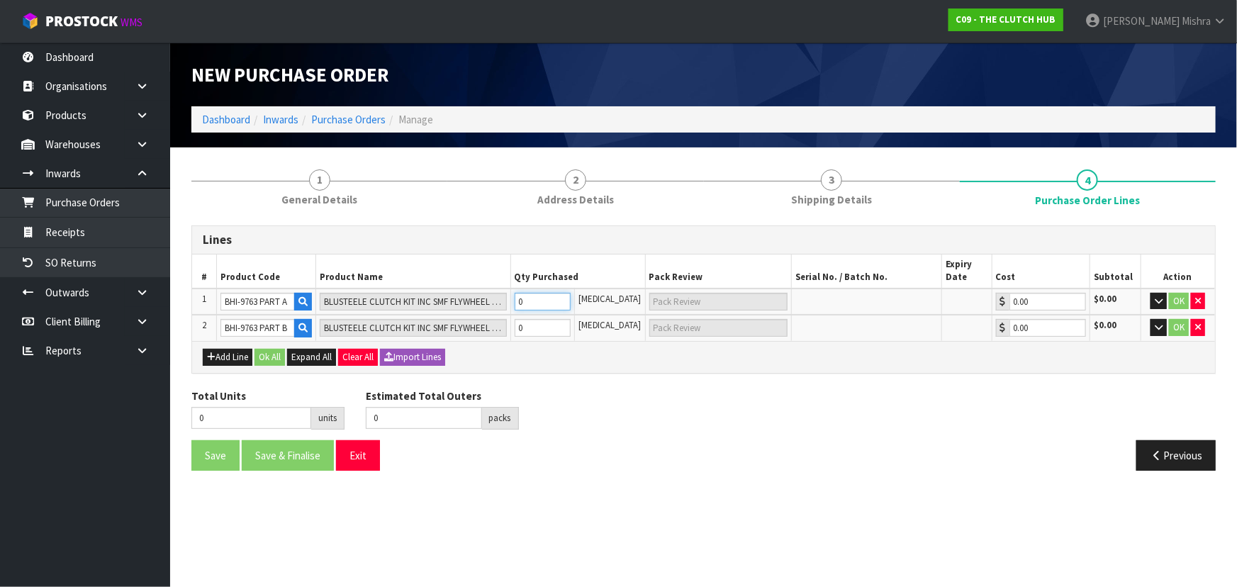
type input "1"
type input "1 CTN"
type input "1"
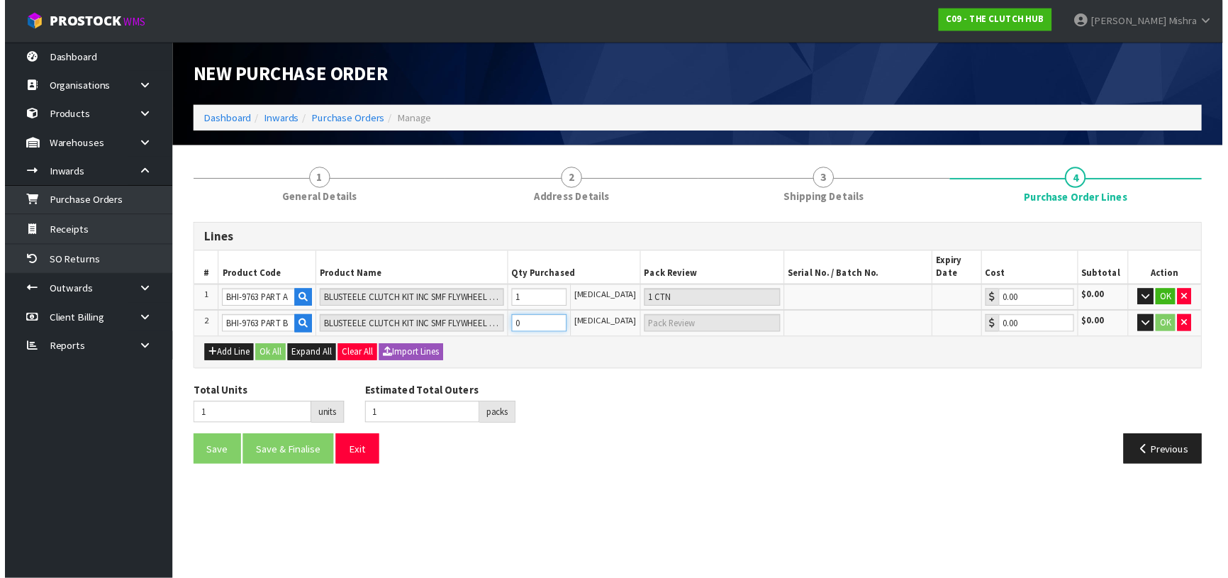
scroll to position [0, 5]
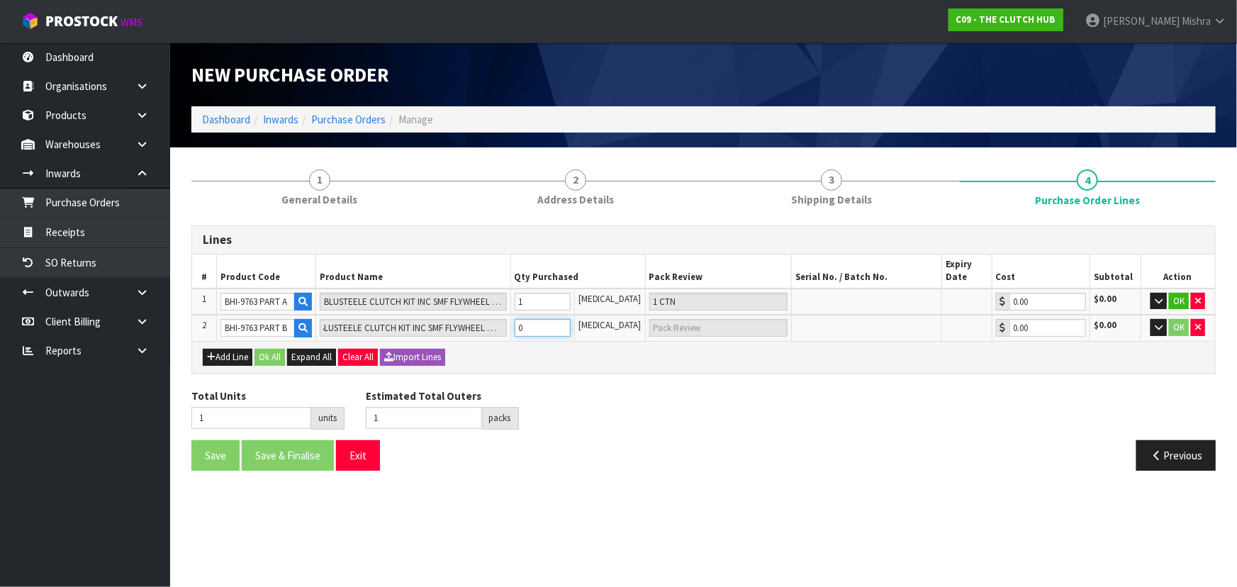
click at [423, 324] on tr "2 BHI-9763 PART B BLUSTEELE CLUTCH KIT INC SMF FLYWHEEL - PART B 0 [MEDICAL_DAT…" at bounding box center [703, 328] width 1023 height 26
type input "2"
type input "1"
type input "1 CTN"
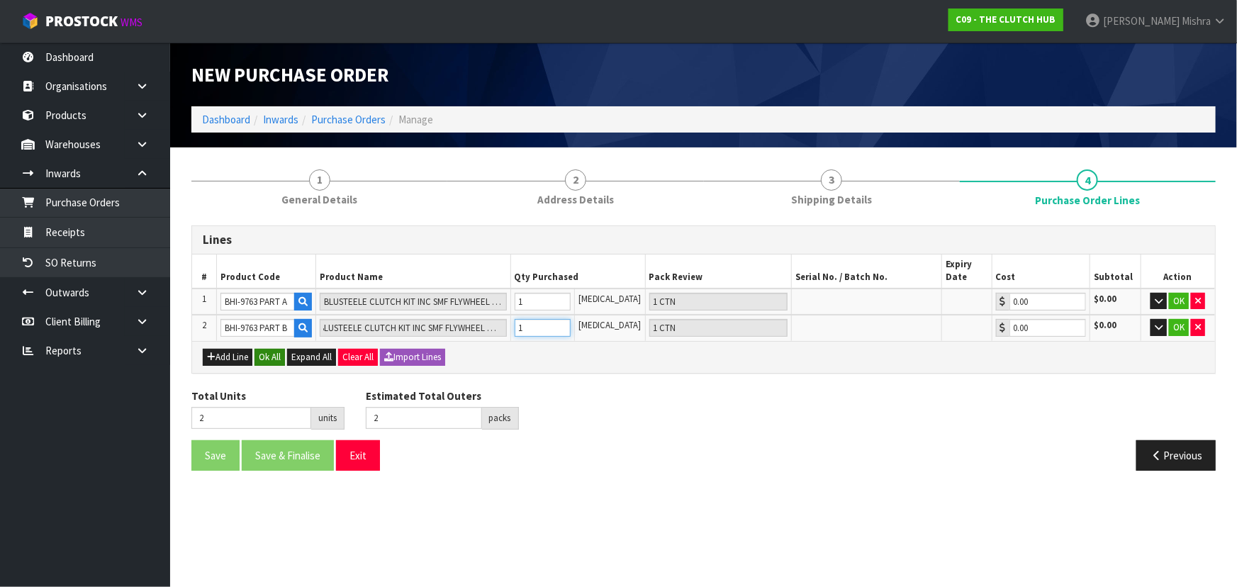
type input "1"
click at [269, 352] on button "Ok All" at bounding box center [270, 357] width 30 height 17
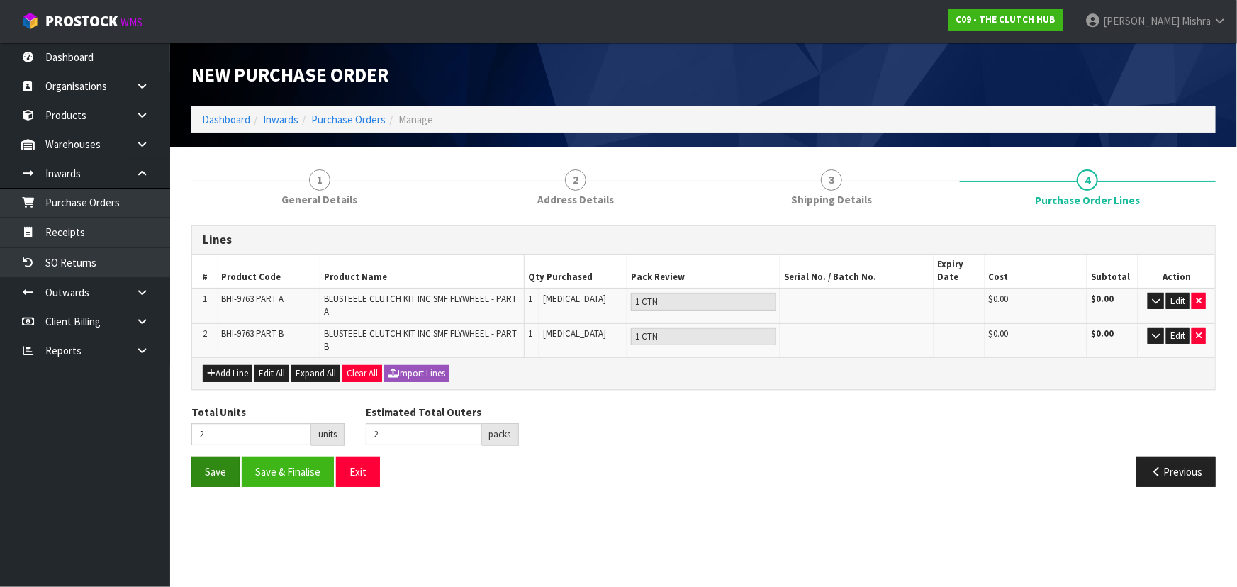
click at [213, 488] on div "Save Save & Finalise Exit Previous" at bounding box center [704, 477] width 1046 height 41
click at [213, 477] on button "Save" at bounding box center [215, 472] width 48 height 30
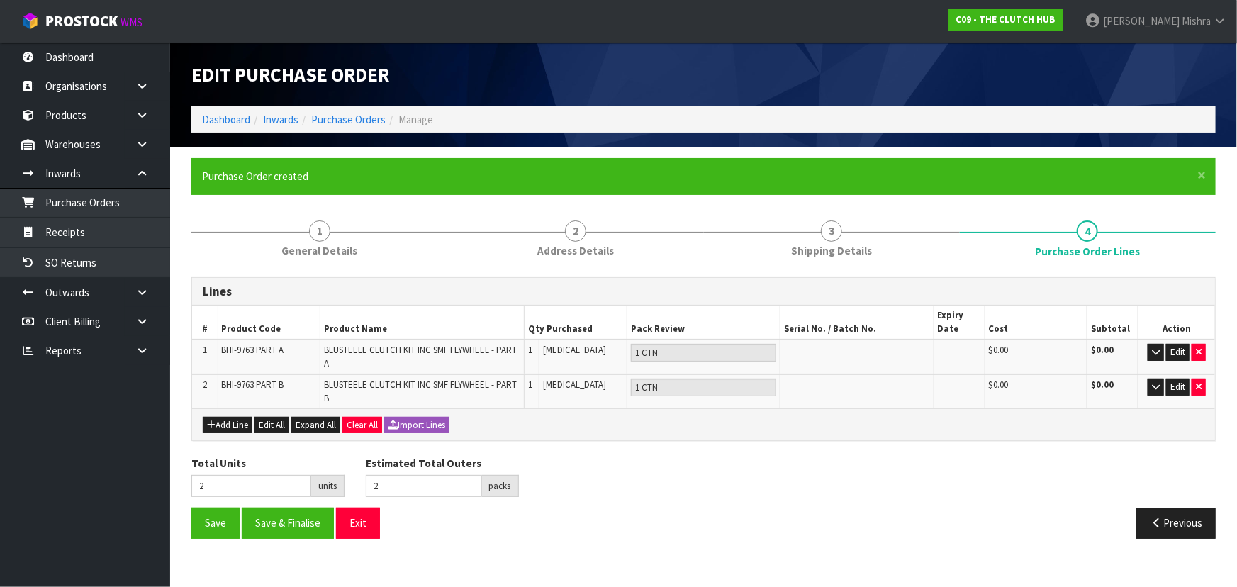
type input "0"
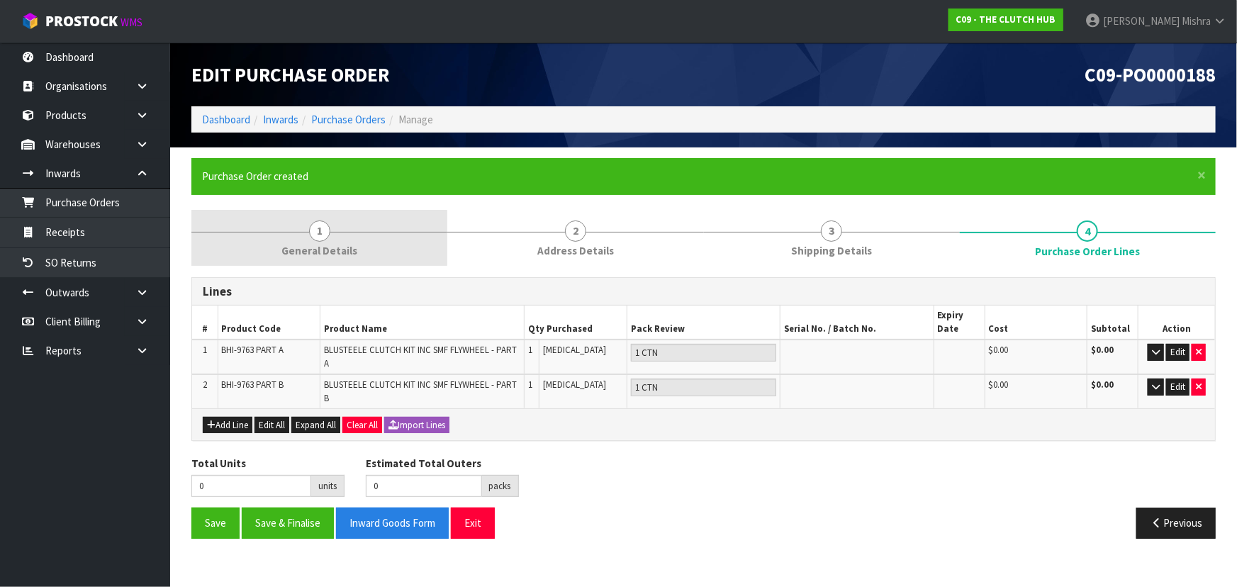
click at [352, 223] on link "1 General Details" at bounding box center [319, 238] width 256 height 56
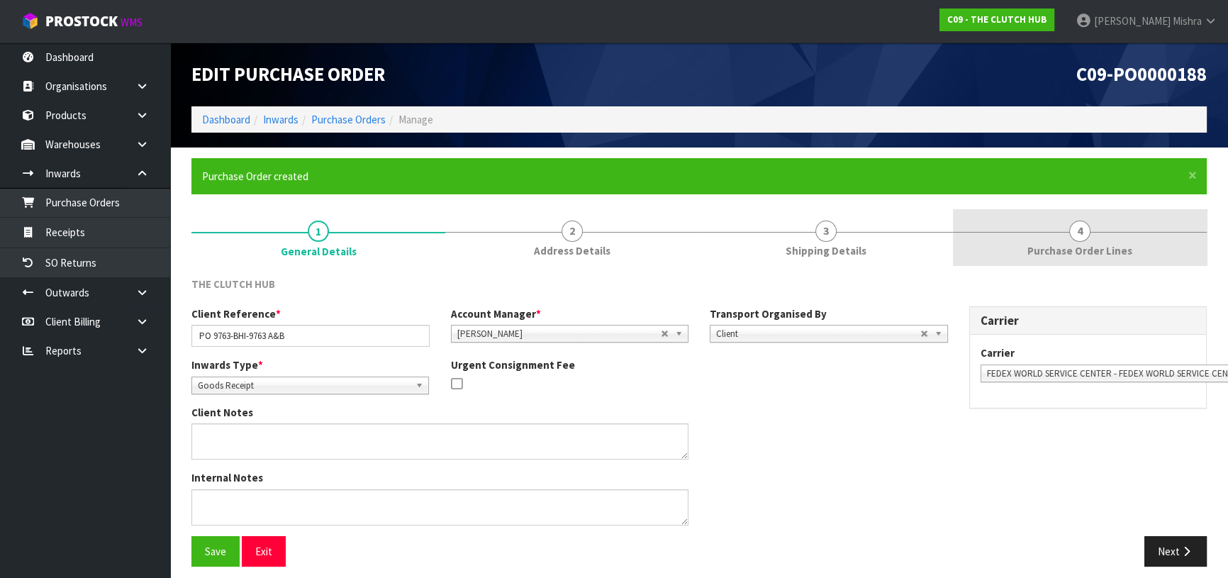
click at [1074, 255] on span "Purchase Order Lines" at bounding box center [1079, 250] width 105 height 15
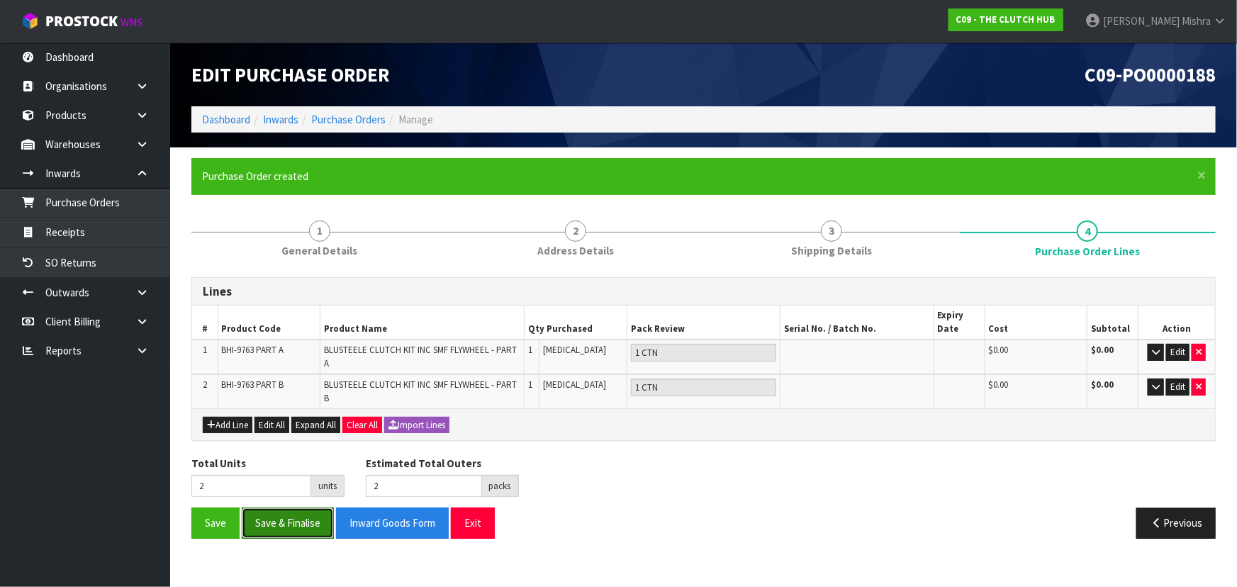
click at [299, 517] on button "Save & Finalise" at bounding box center [288, 523] width 92 height 30
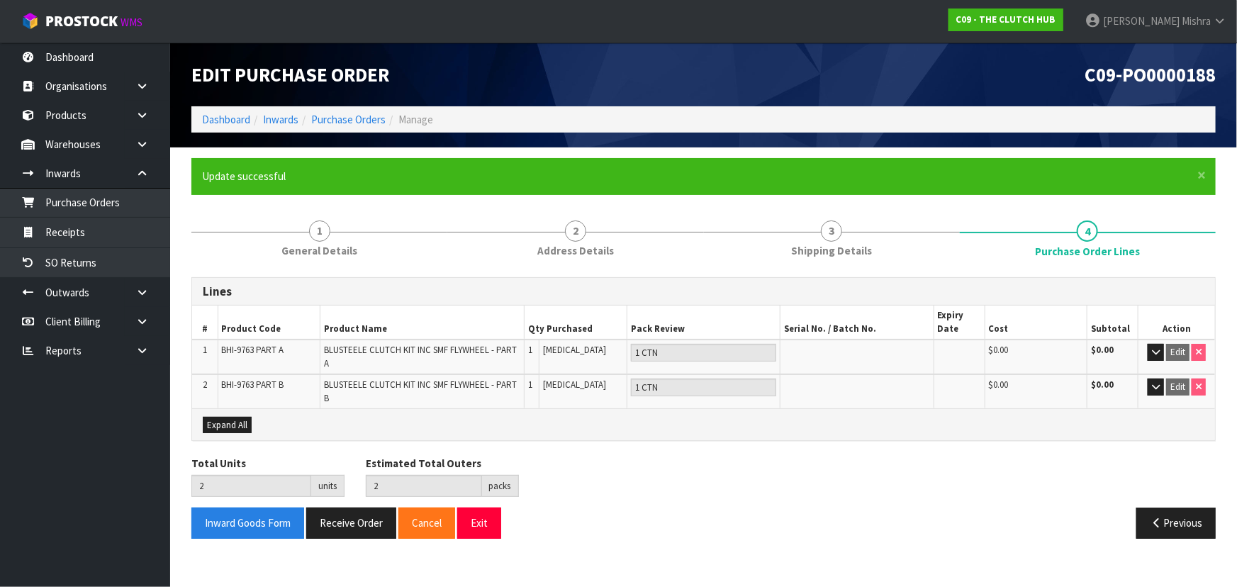
click at [291, 267] on div "Lines # Product Code Product Name Qty Purchased Pack Review Serial No. / Batch …" at bounding box center [703, 408] width 1025 height 283
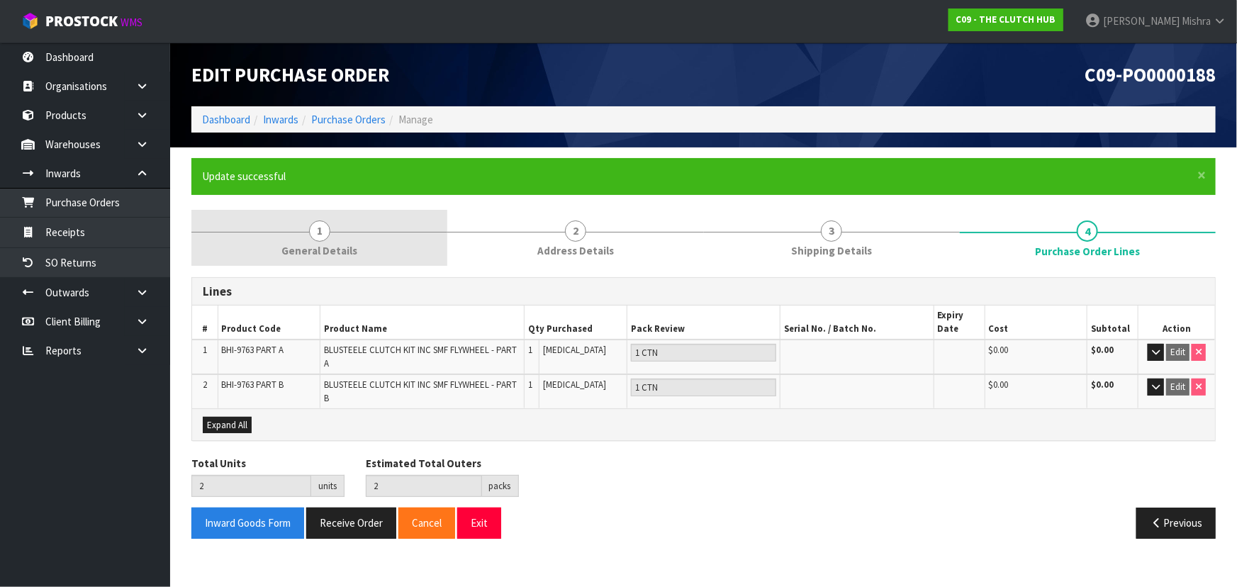
click at [308, 252] on span "General Details" at bounding box center [319, 250] width 76 height 15
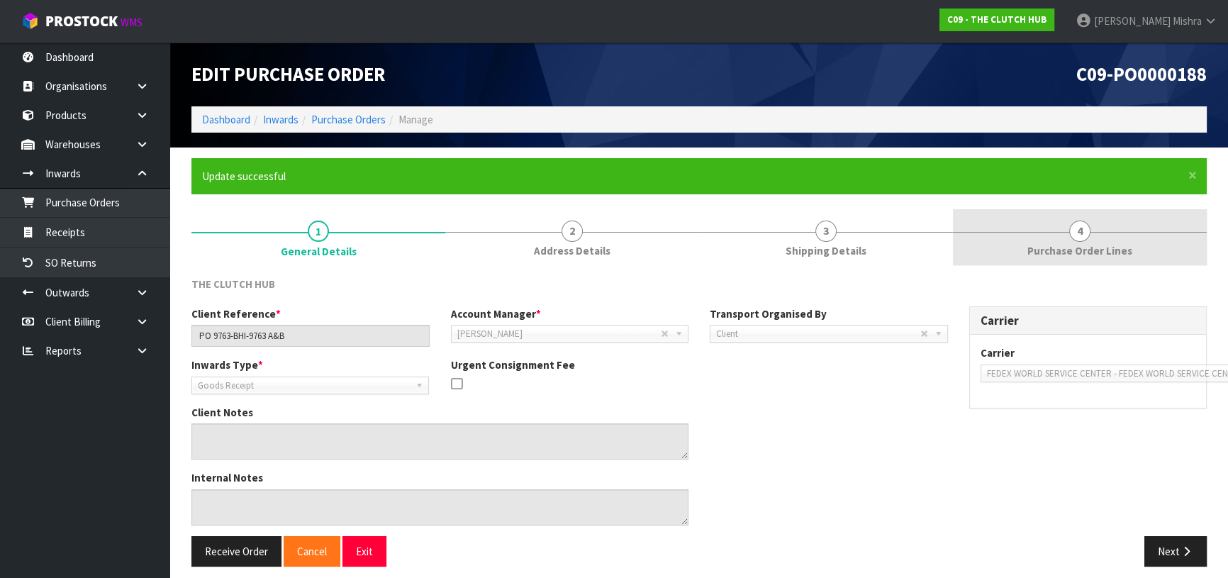
drag, startPoint x: 1073, startPoint y: 248, endPoint x: 1037, endPoint y: 245, distance: 36.3
click at [1069, 248] on span "Purchase Order Lines" at bounding box center [1079, 250] width 105 height 15
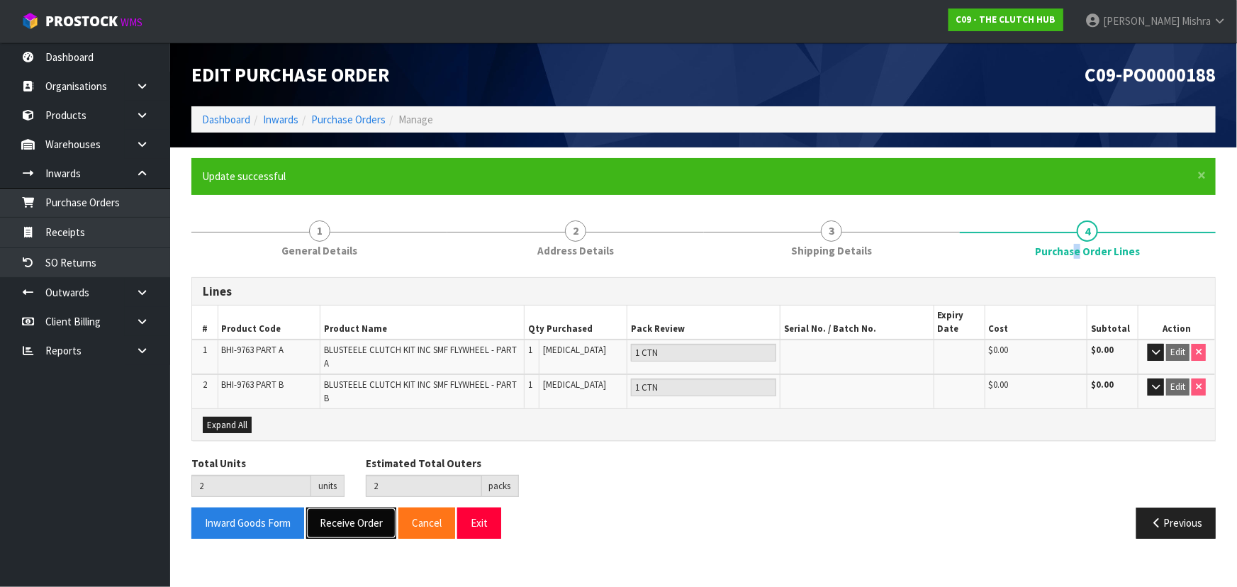
click at [347, 528] on button "Receive Order" at bounding box center [351, 523] width 90 height 30
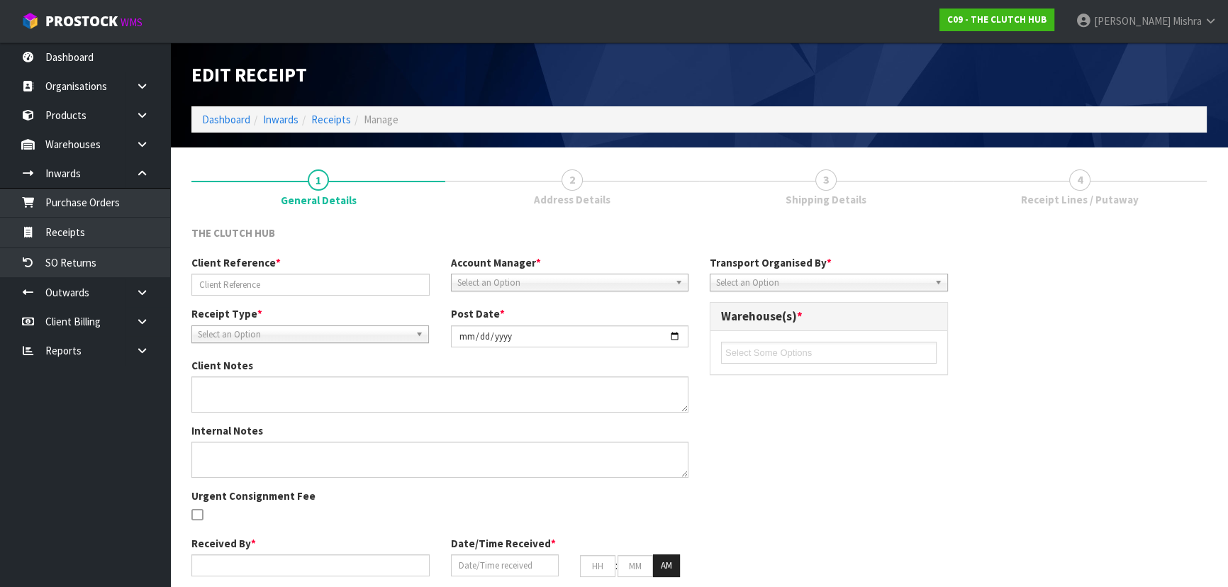
type input "PO 9763-BHI-9763 A&B"
type input "[DATE]"
type input "[PERSON_NAME]"
type input "[DATE]"
type input "08"
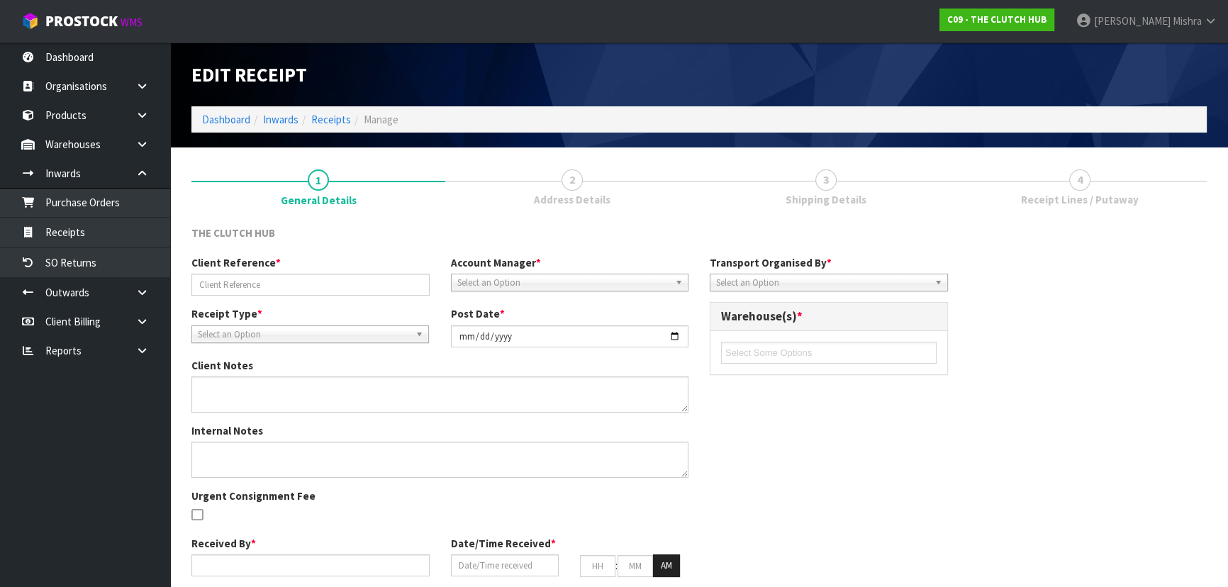
type input "41"
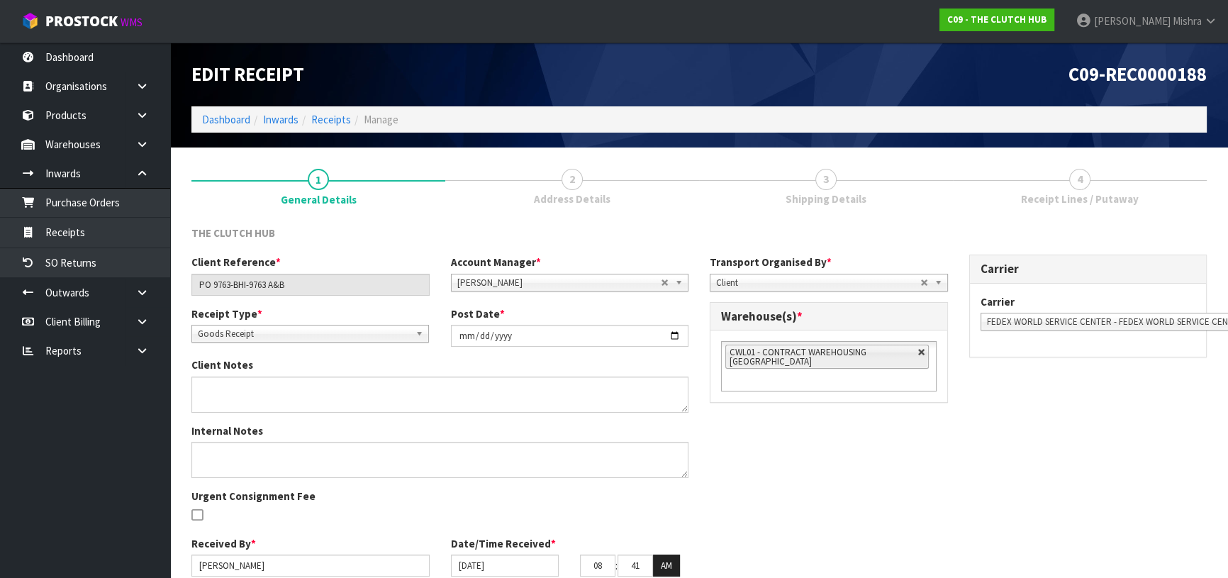
click at [920, 350] on link at bounding box center [922, 352] width 9 height 9
type input "Select Some Options"
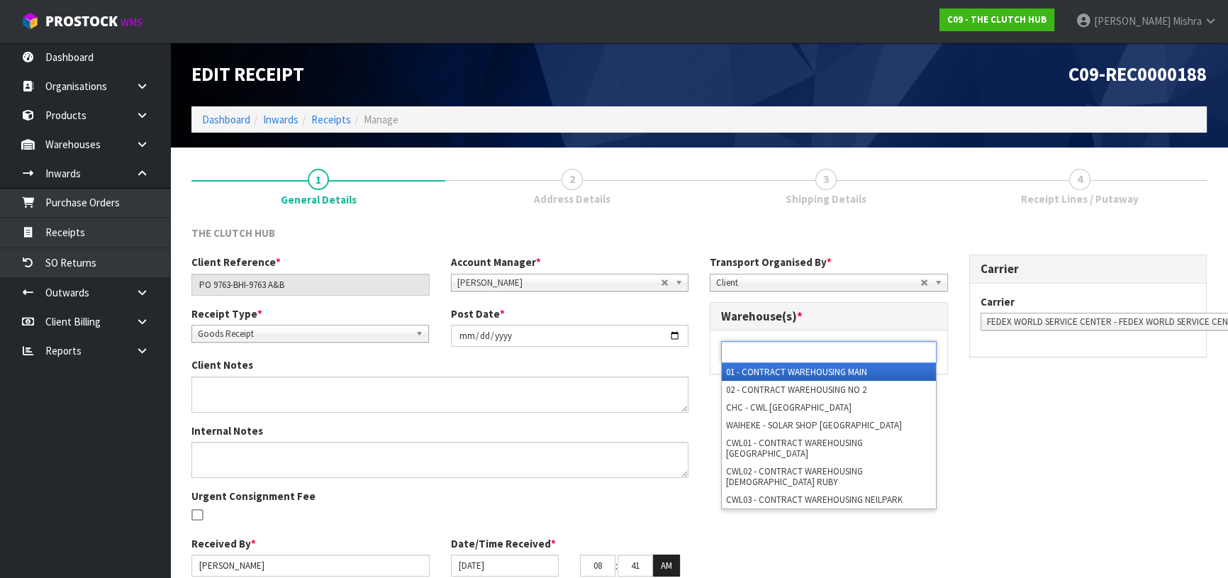
click at [867, 355] on ul at bounding box center [829, 352] width 216 height 22
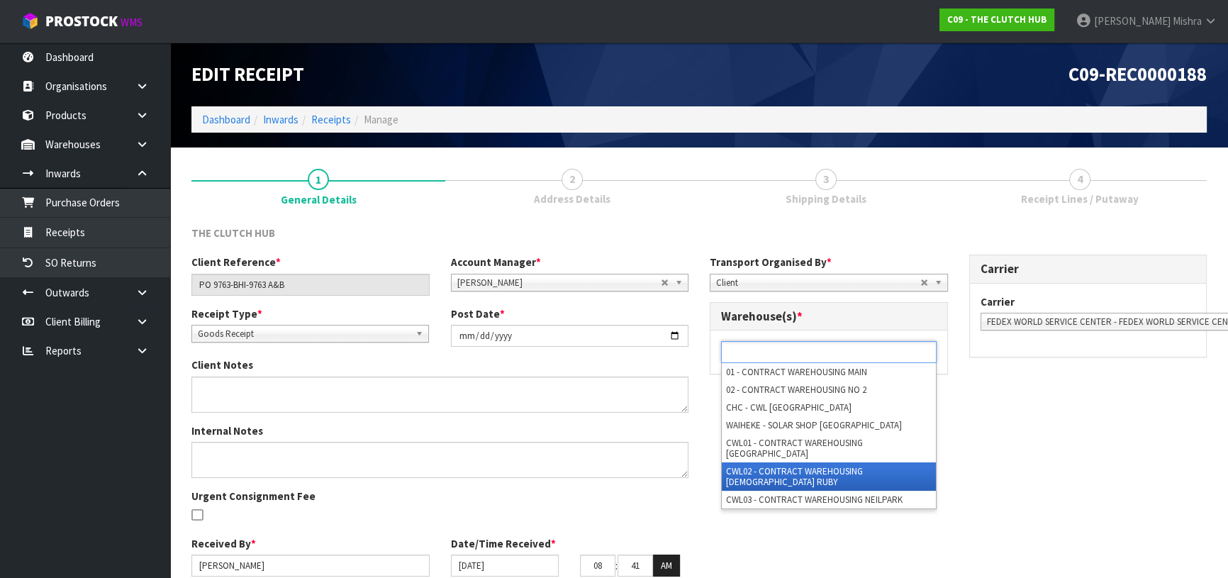
click at [879, 462] on li "CWL02 - CONTRACT WAREHOUSING [DEMOGRAPHIC_DATA] RUBY" at bounding box center [829, 476] width 214 height 28
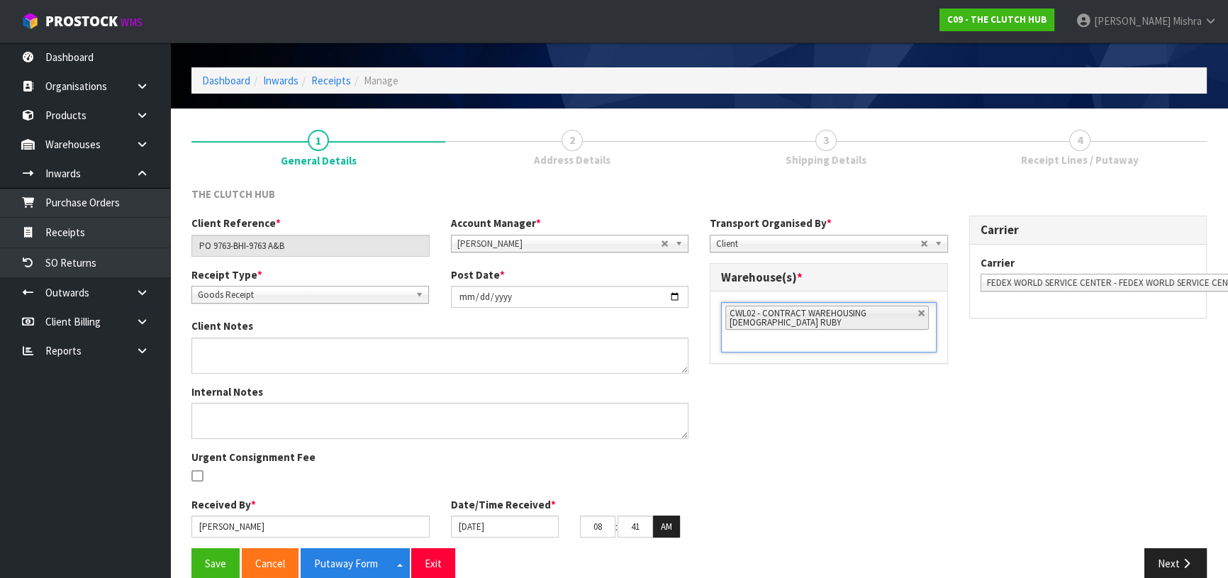
scroll to position [61, 0]
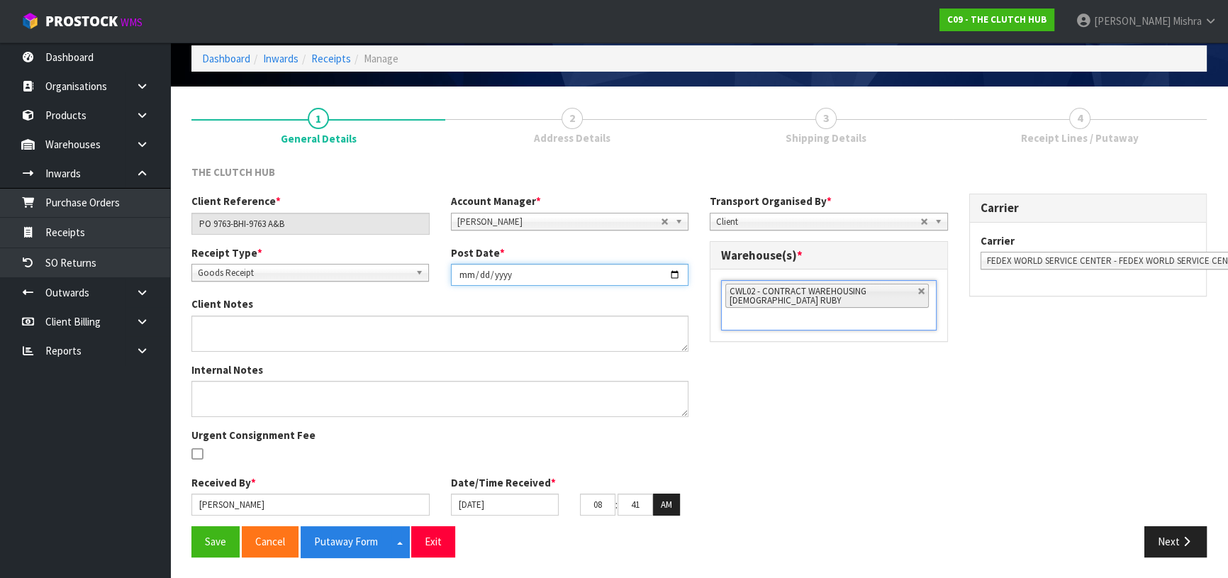
click at [684, 277] on input "[DATE]" at bounding box center [570, 275] width 238 height 22
click at [680, 277] on input "[DATE]" at bounding box center [570, 275] width 238 height 22
click at [673, 267] on input "[DATE]" at bounding box center [570, 275] width 238 height 22
click at [671, 272] on input "[DATE]" at bounding box center [570, 275] width 238 height 22
type input "[DATE]"
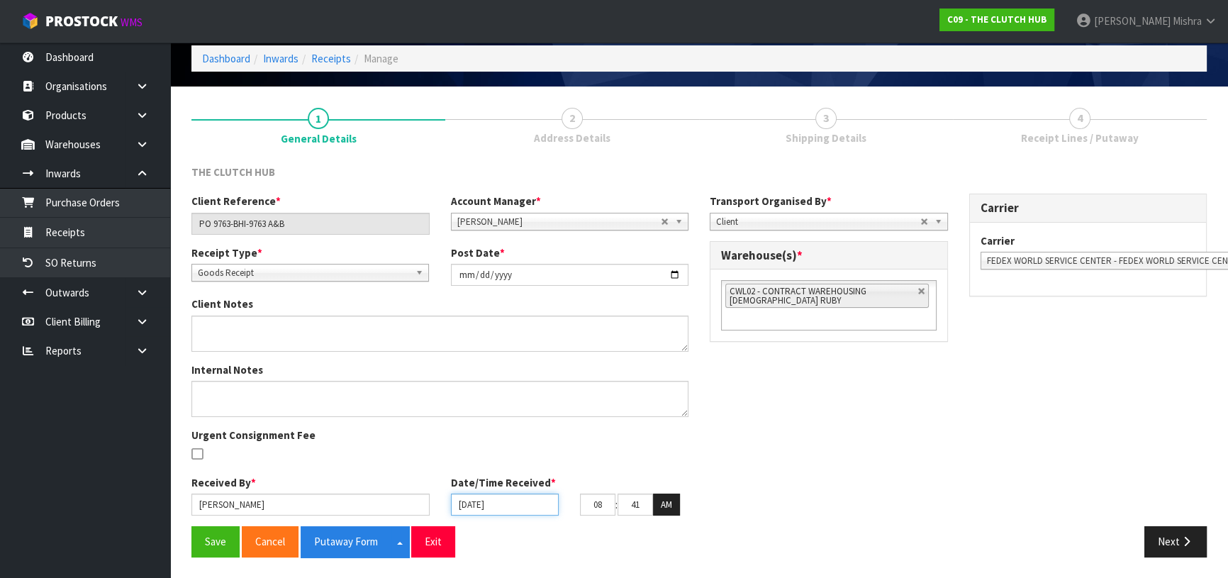
click at [548, 505] on input "[DATE]" at bounding box center [505, 505] width 108 height 22
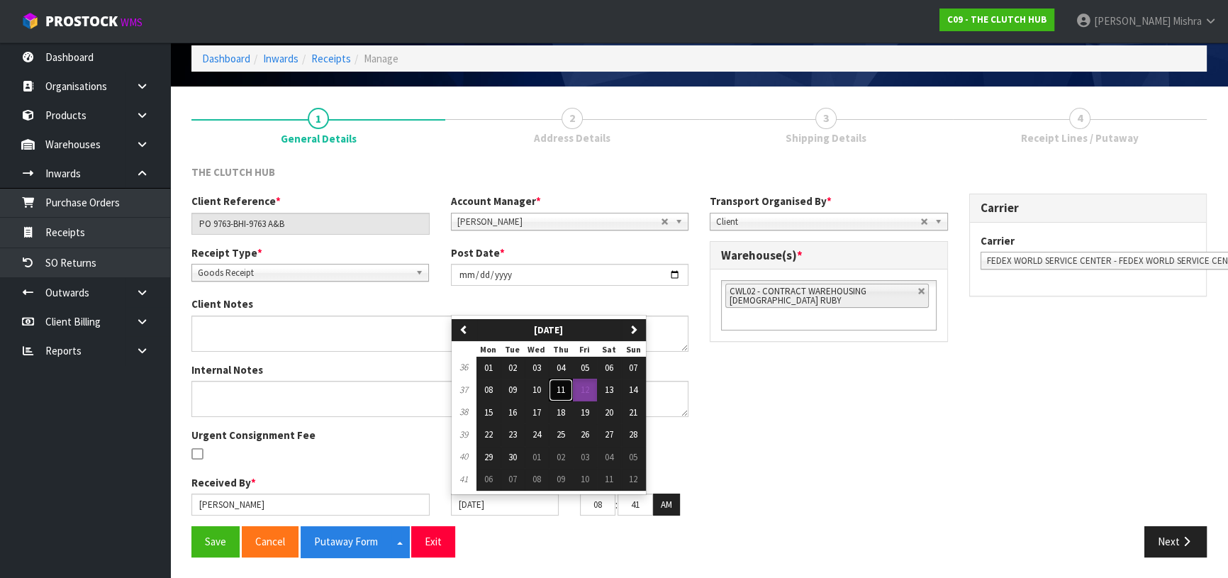
click at [568, 389] on button "11" at bounding box center [561, 390] width 24 height 23
type input "[DATE]"
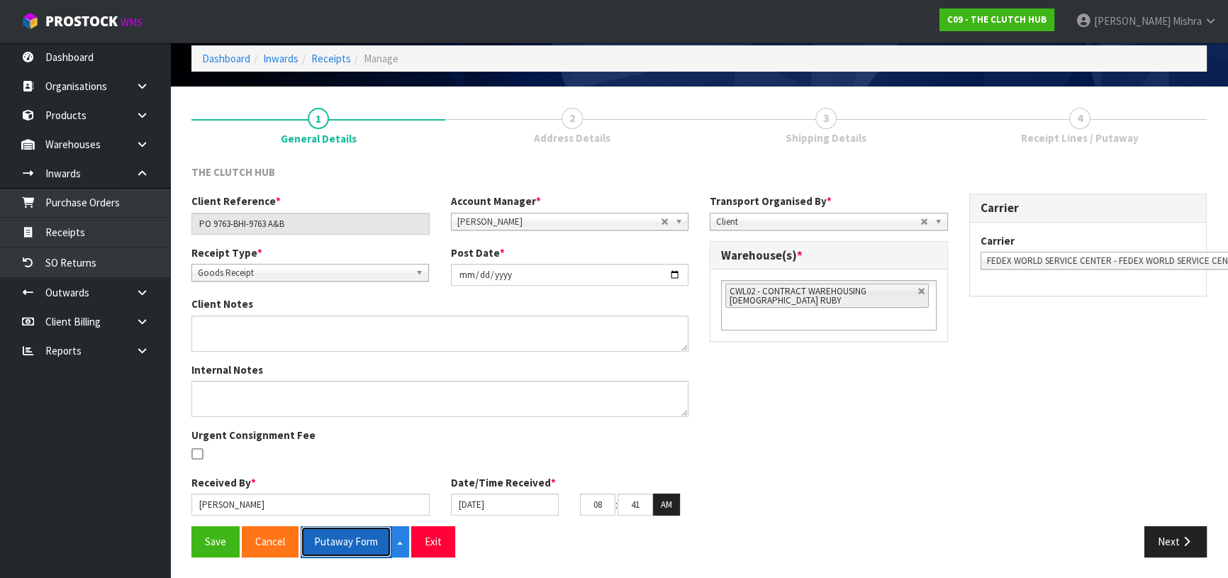
click at [368, 542] on button "Putaway Form" at bounding box center [346, 541] width 91 height 30
click at [1166, 540] on button "Next" at bounding box center [1175, 541] width 62 height 30
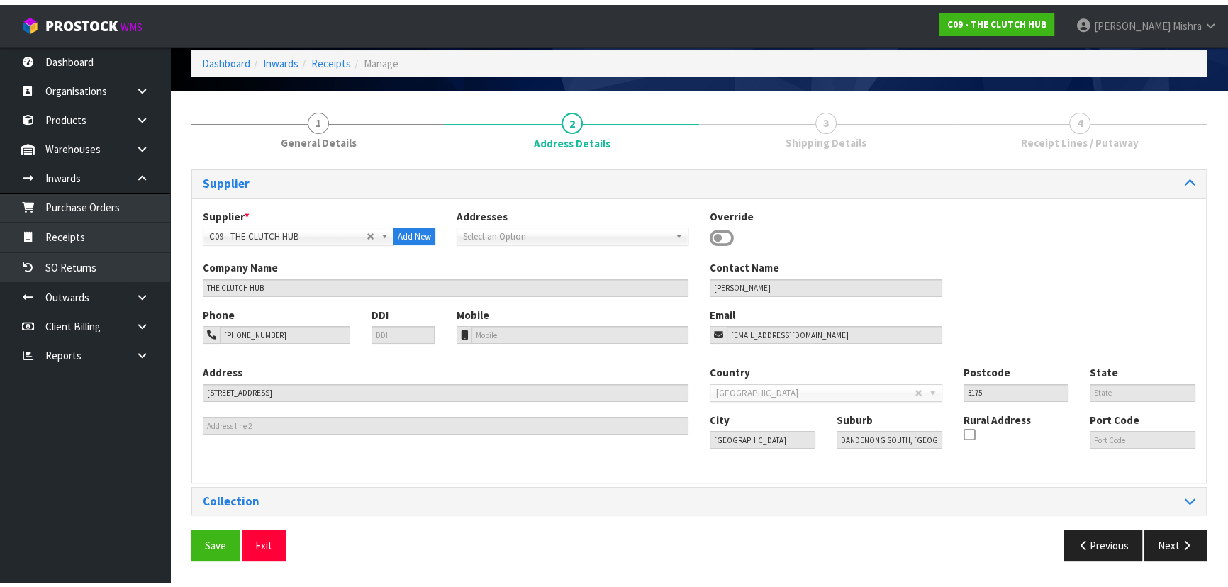
scroll to position [0, 0]
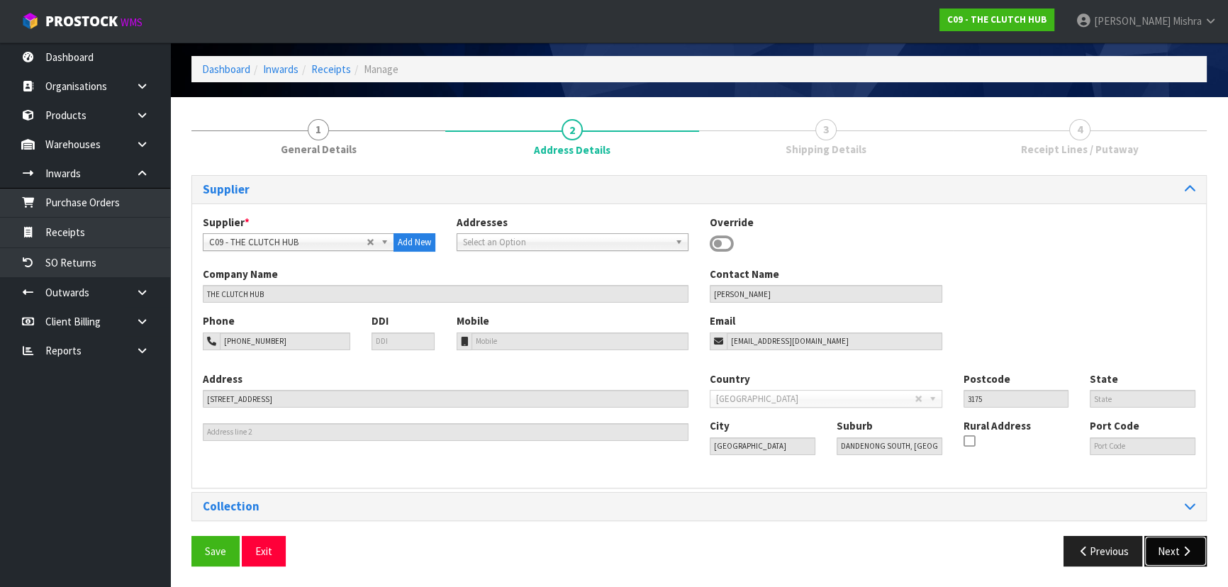
click at [1158, 557] on button "Next" at bounding box center [1175, 551] width 62 height 30
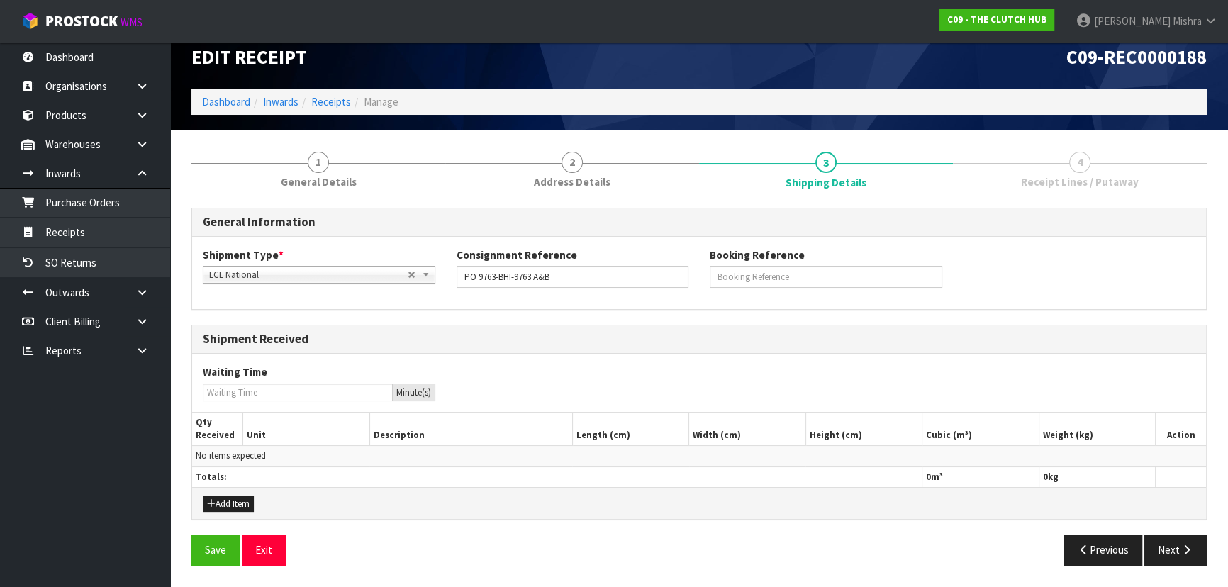
scroll to position [16, 0]
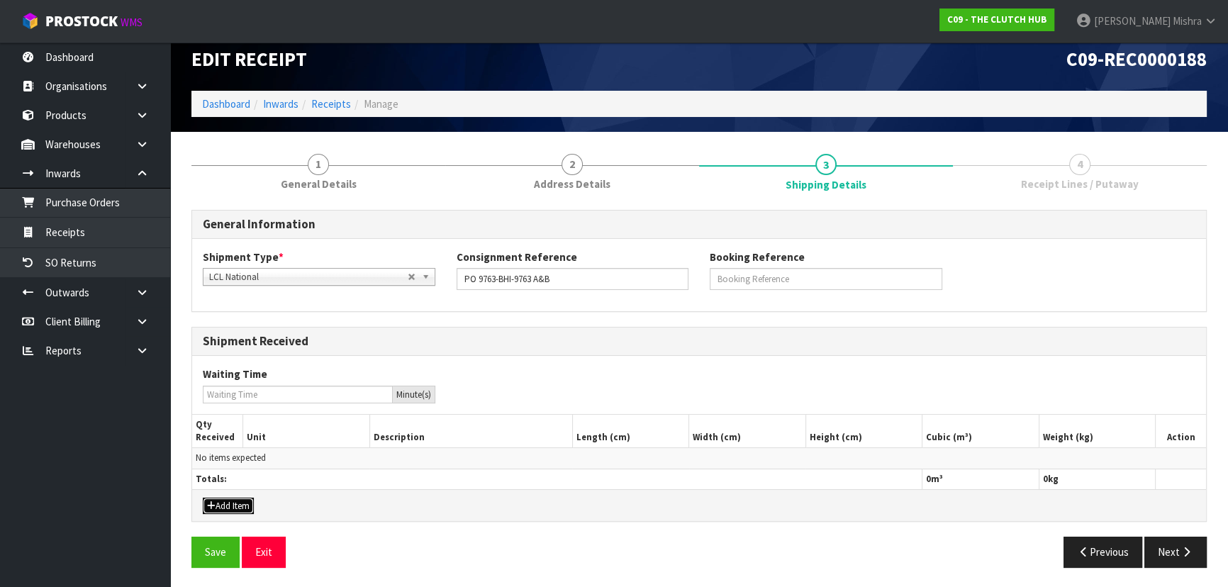
click at [233, 503] on button "Add Item" at bounding box center [228, 506] width 51 height 17
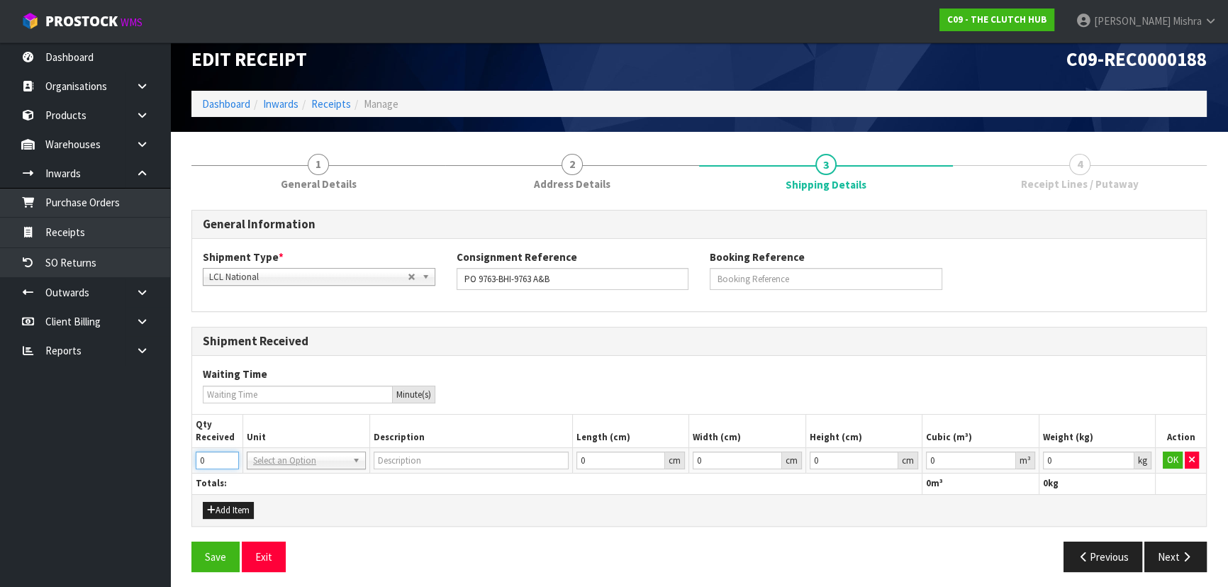
drag, startPoint x: 211, startPoint y: 460, endPoint x: 196, endPoint y: 455, distance: 16.4
click at [196, 455] on input "0" at bounding box center [217, 461] width 43 height 18
type input "2"
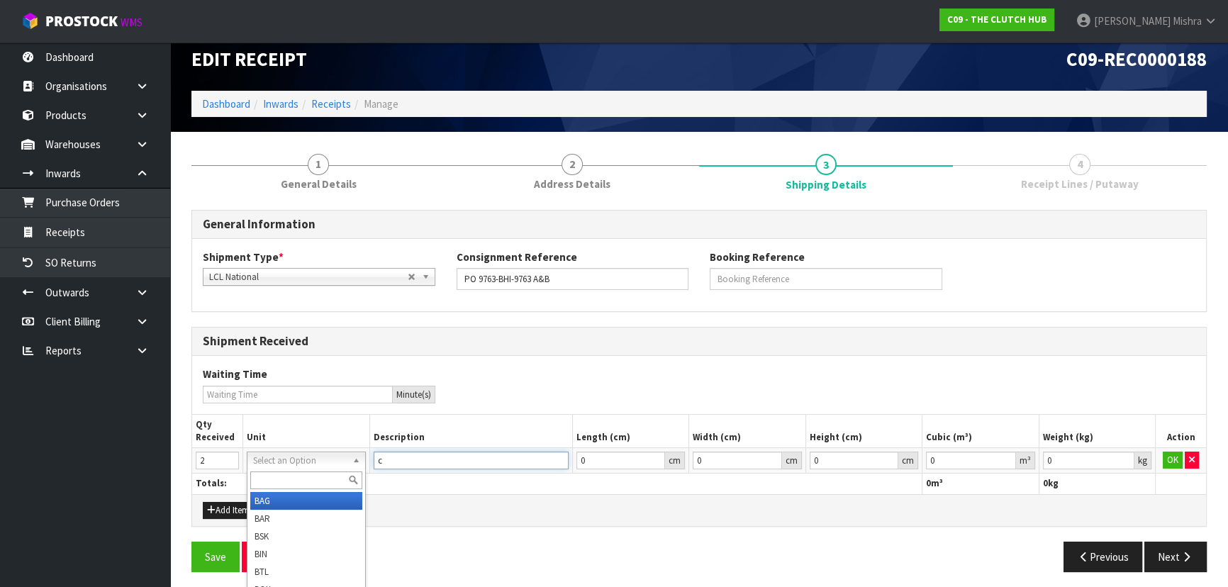
type input "c"
click at [262, 477] on input "text" at bounding box center [306, 481] width 112 height 18
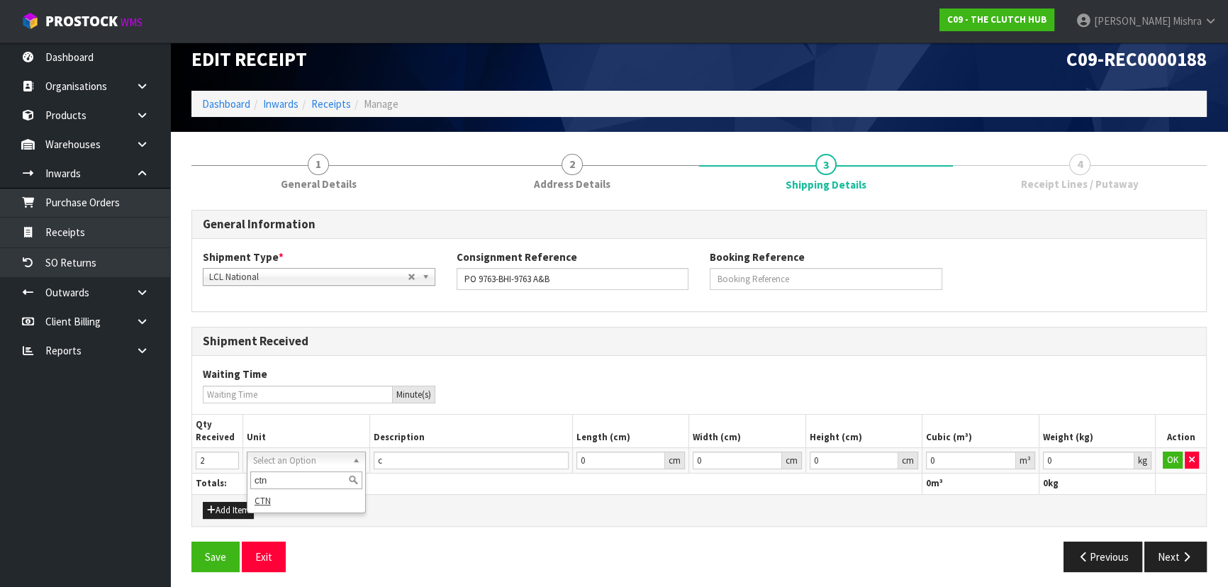
type input "ctn"
click at [291, 508] on div "ctn CTN" at bounding box center [306, 491] width 119 height 45
type input "CARTON"
drag, startPoint x: 1007, startPoint y: 458, endPoint x: 1024, endPoint y: 457, distance: 17.1
type input "0.000001"
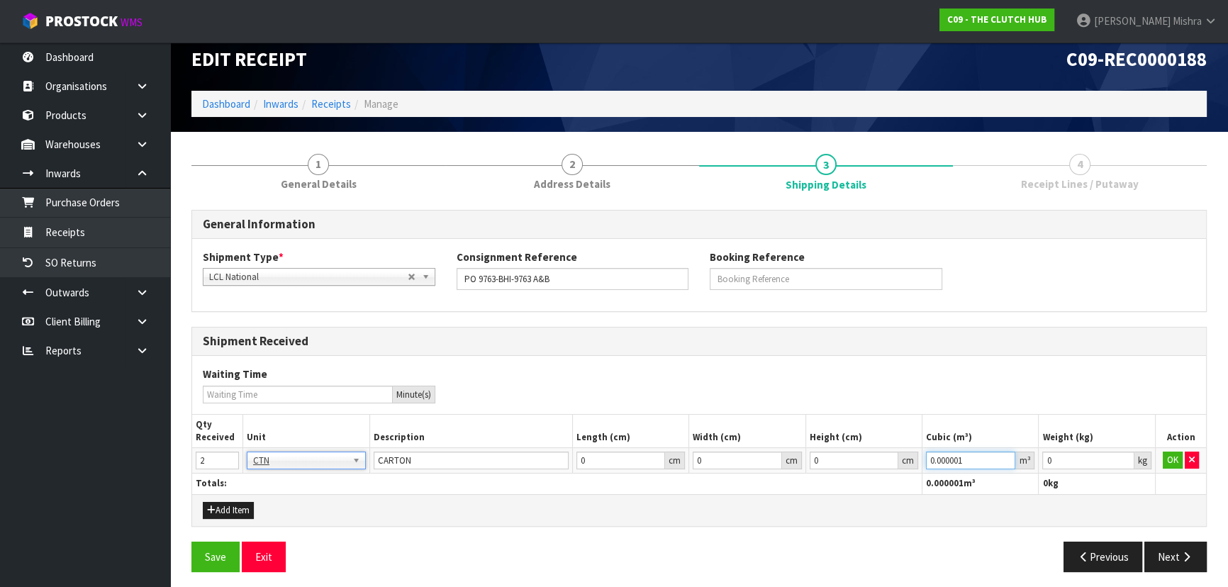
click at [1007, 457] on input "0.000001" at bounding box center [970, 461] width 89 height 18
type input "0.001"
click at [1123, 455] on input "0.001" at bounding box center [1087, 461] width 91 height 18
click at [1168, 452] on button "OK" at bounding box center [1173, 460] width 20 height 17
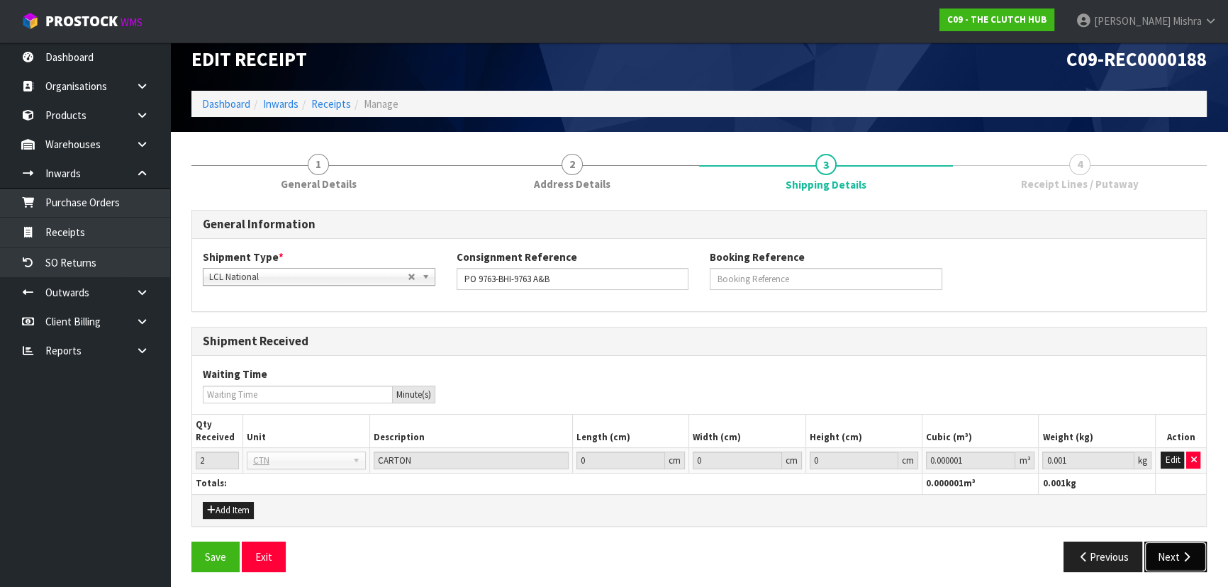
click at [1177, 560] on button "Next" at bounding box center [1175, 557] width 62 height 30
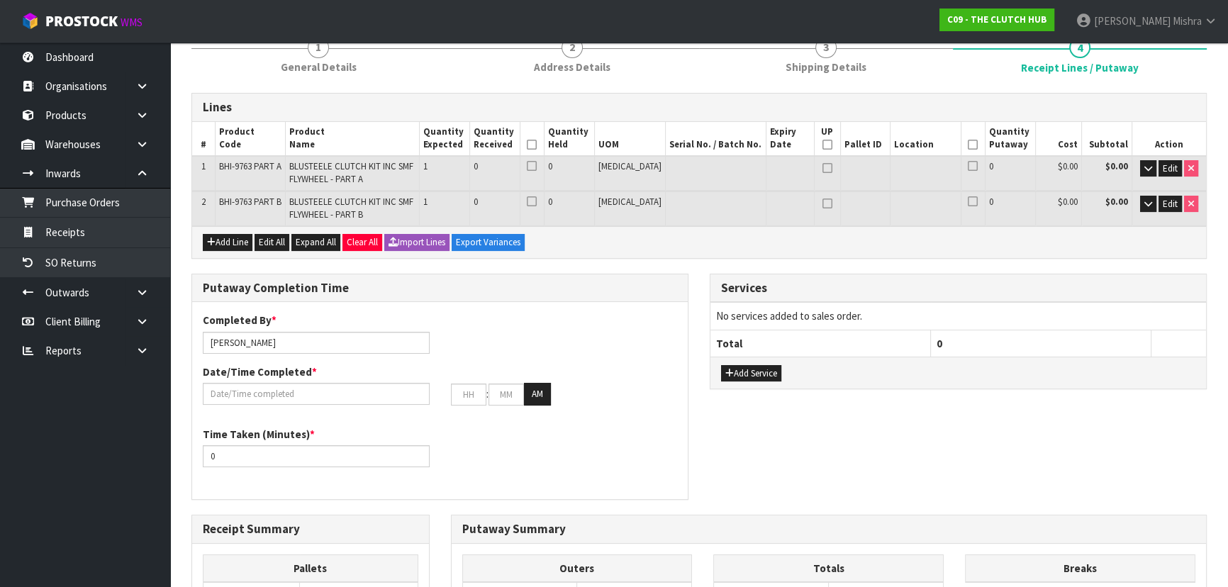
scroll to position [145, 0]
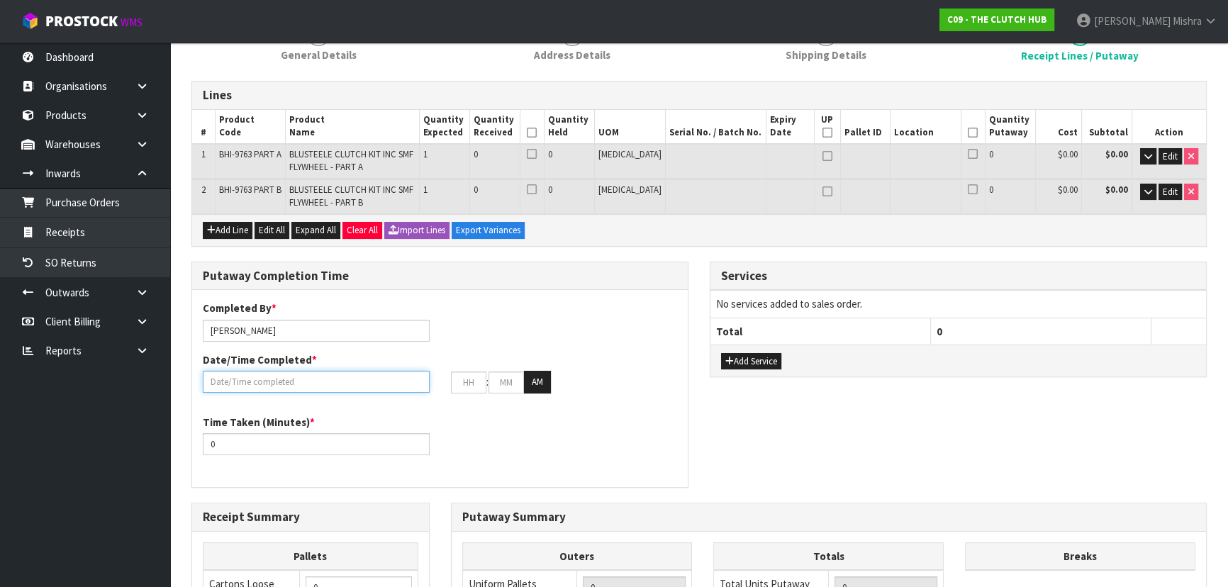
click at [308, 383] on input "text" at bounding box center [316, 382] width 227 height 22
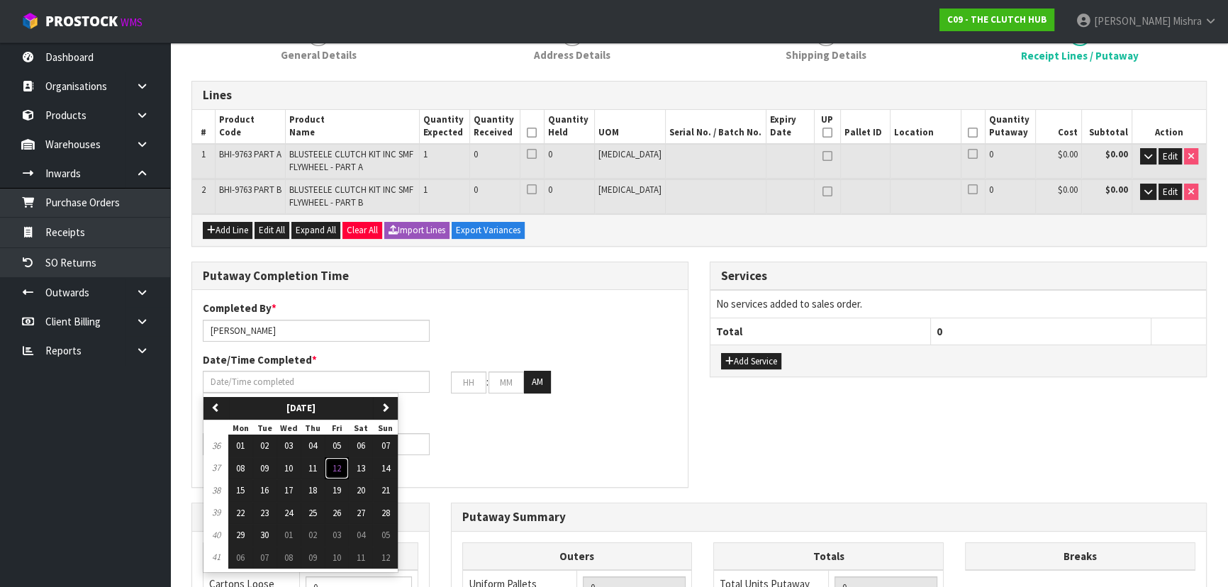
click at [338, 458] on button "12" at bounding box center [337, 468] width 24 height 23
type input "[DATE]"
type input "12"
type input "00"
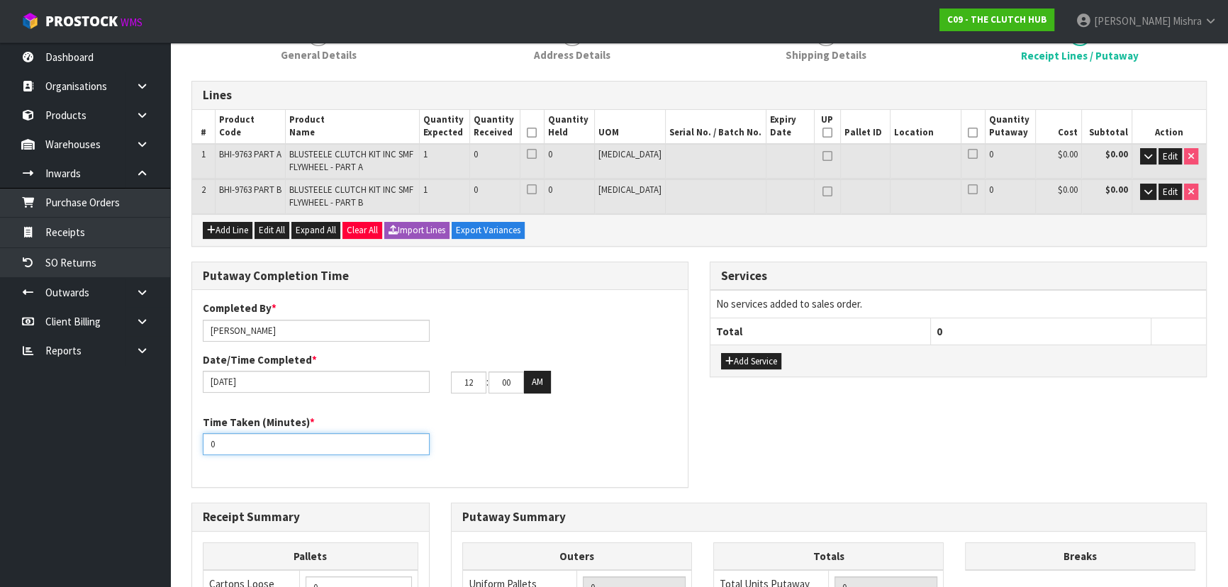
drag, startPoint x: 248, startPoint y: 437, endPoint x: 149, endPoint y: 449, distance: 99.9
click at [149, 442] on body "Toggle navigation ProStock WMS C09 - THE CLUTCH HUB [PERSON_NAME] Logout Dashbo…" at bounding box center [614, 148] width 1228 height 587
type input "15"
drag, startPoint x: 475, startPoint y: 377, endPoint x: 438, endPoint y: 379, distance: 36.9
click at [438, 379] on div "[DATE] 12 : 00 : 00 AM" at bounding box center [440, 382] width 496 height 23
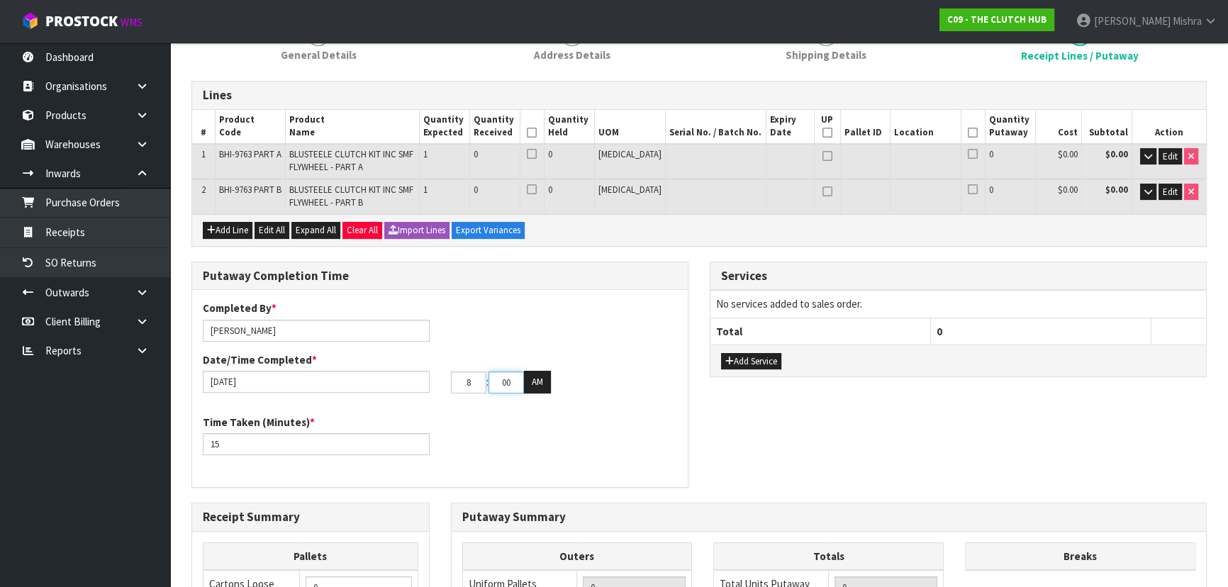
type input "08"
type input "42"
click at [537, 133] on icon at bounding box center [532, 133] width 10 height 1
click at [1167, 157] on span "Edit" at bounding box center [1170, 156] width 15 height 12
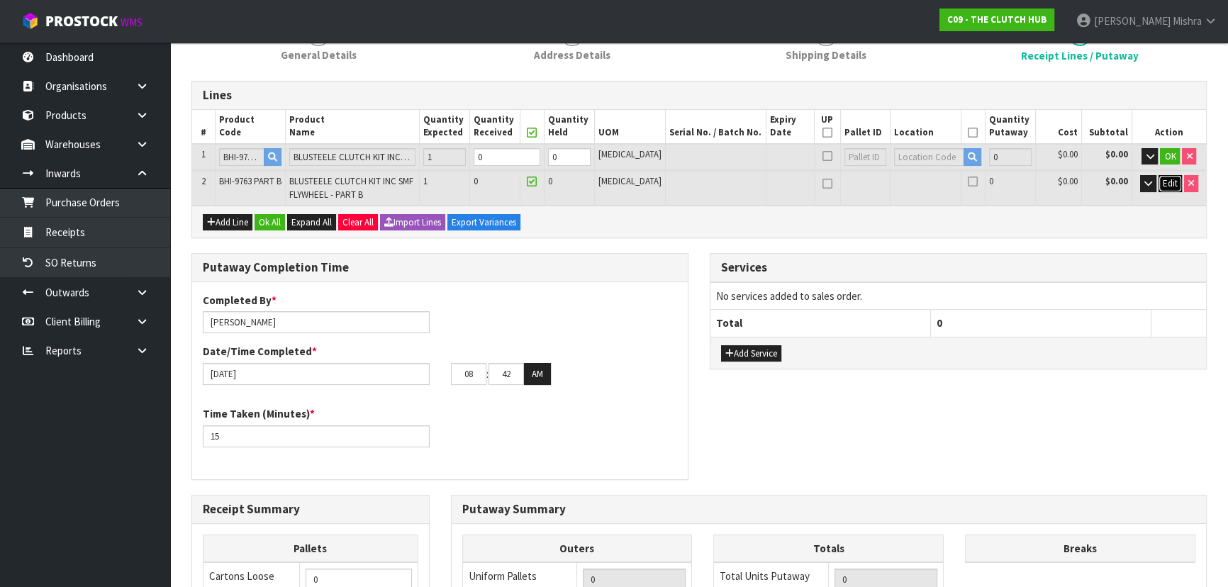
click at [1169, 188] on button "Edit" at bounding box center [1170, 183] width 23 height 17
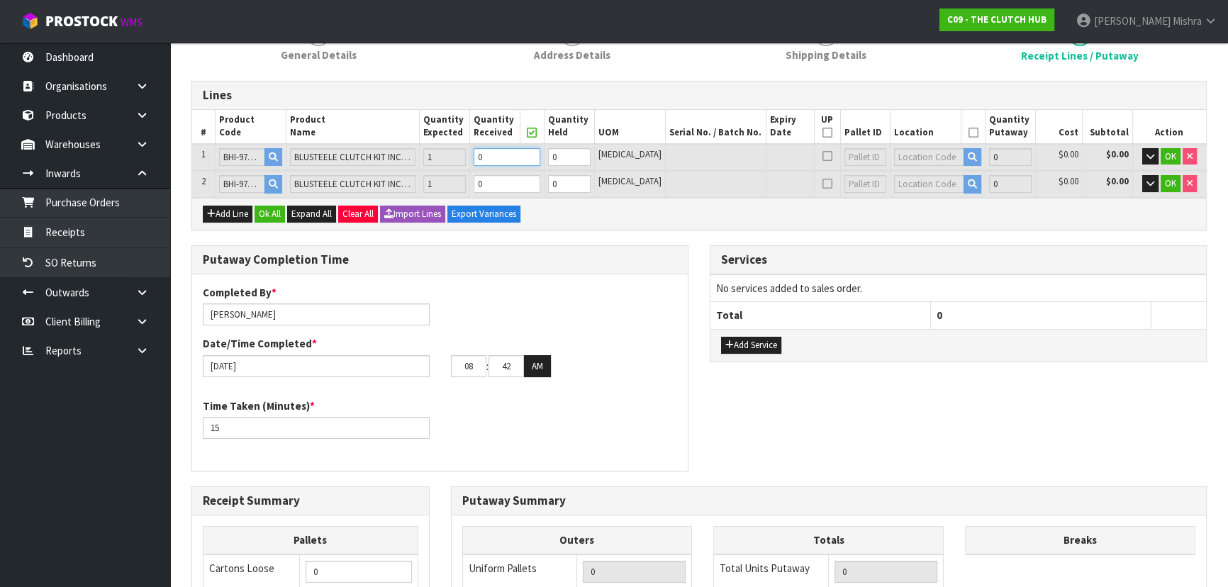
drag, startPoint x: 528, startPoint y: 155, endPoint x: 444, endPoint y: 157, distance: 83.7
click at [444, 157] on tr "1 BHI-9763 PART A BLUSTEELE CLUTCH KIT INC SMF FLYWHEEL - PART A 1 0 0 [MEDICAL…" at bounding box center [699, 157] width 1014 height 26
type input "1"
type input "0.0258"
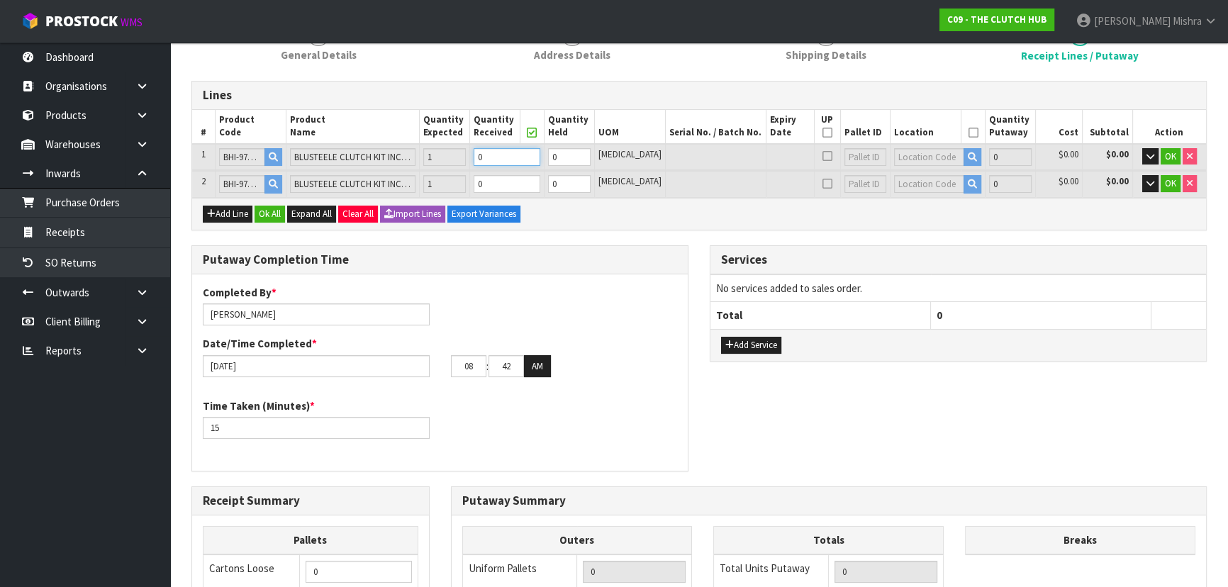
type input "11.5"
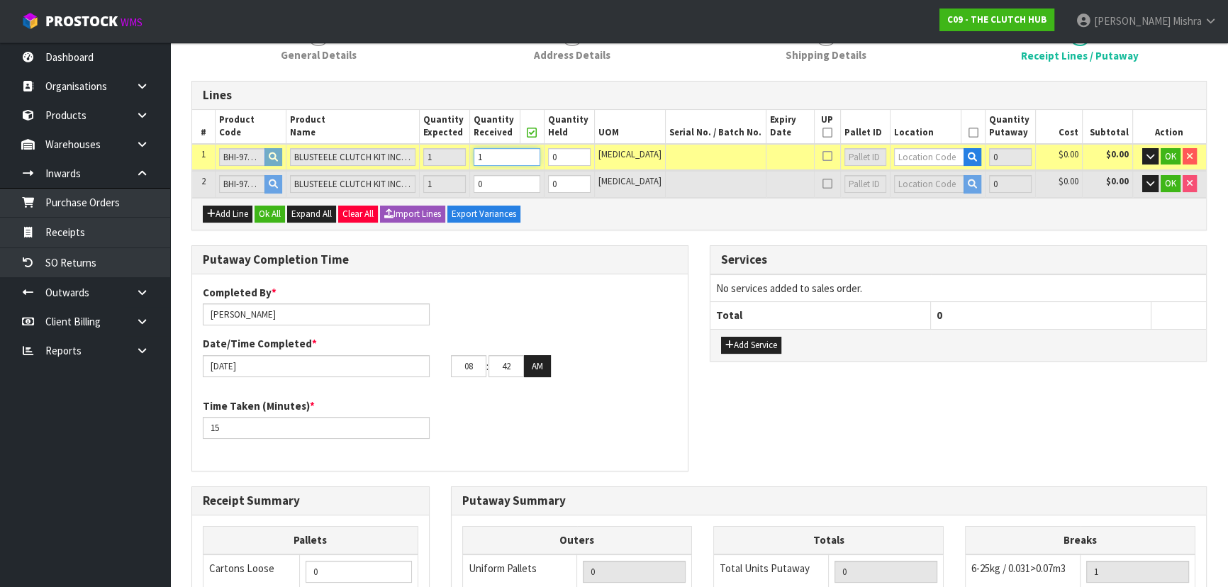
type input "1"
click at [464, 186] on tr "2 BHI-9763 PART B BLUSTEELE CLUTCH KIT INC SMF FLYWHEEL - PART B 1 0 0 [MEDICAL…" at bounding box center [699, 184] width 1014 height 26
type input "2"
type input "0.0516"
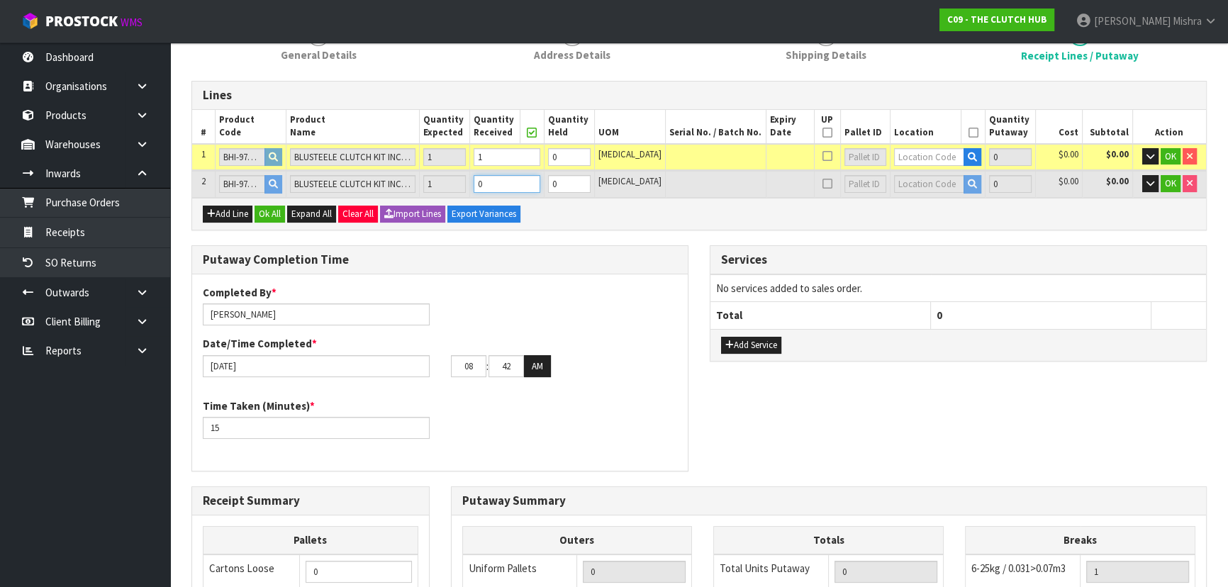
type input "33.5"
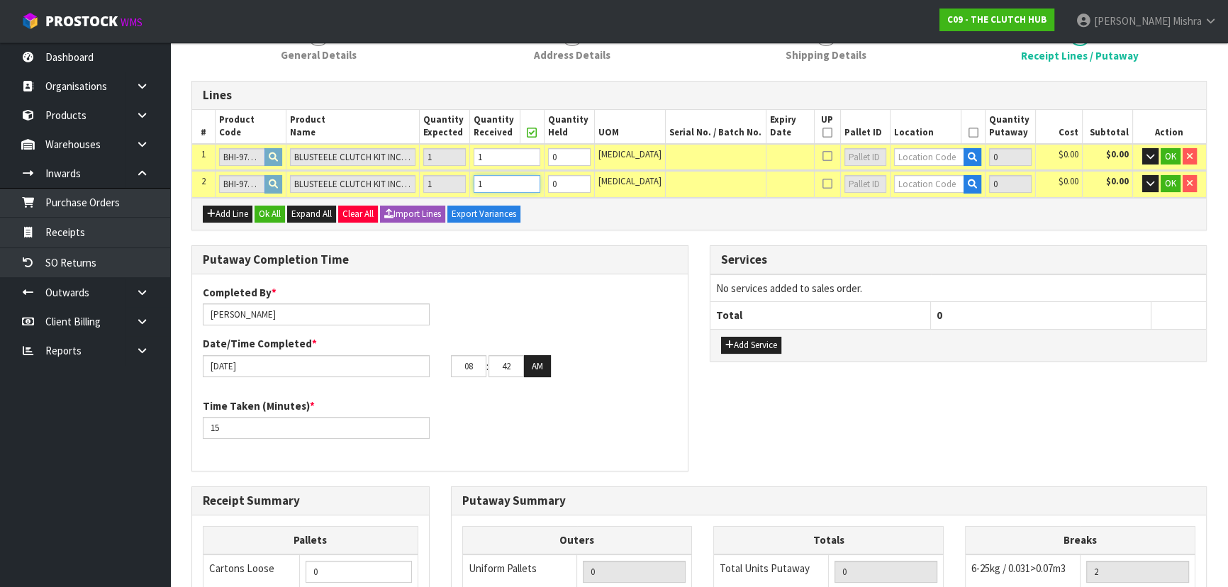
type input "1"
click at [921, 161] on input "text" at bounding box center [929, 157] width 70 height 18
type input "01-21-2"
click at [968, 176] on link "01-21-2 -A" at bounding box center [938, 180] width 112 height 19
type input "1"
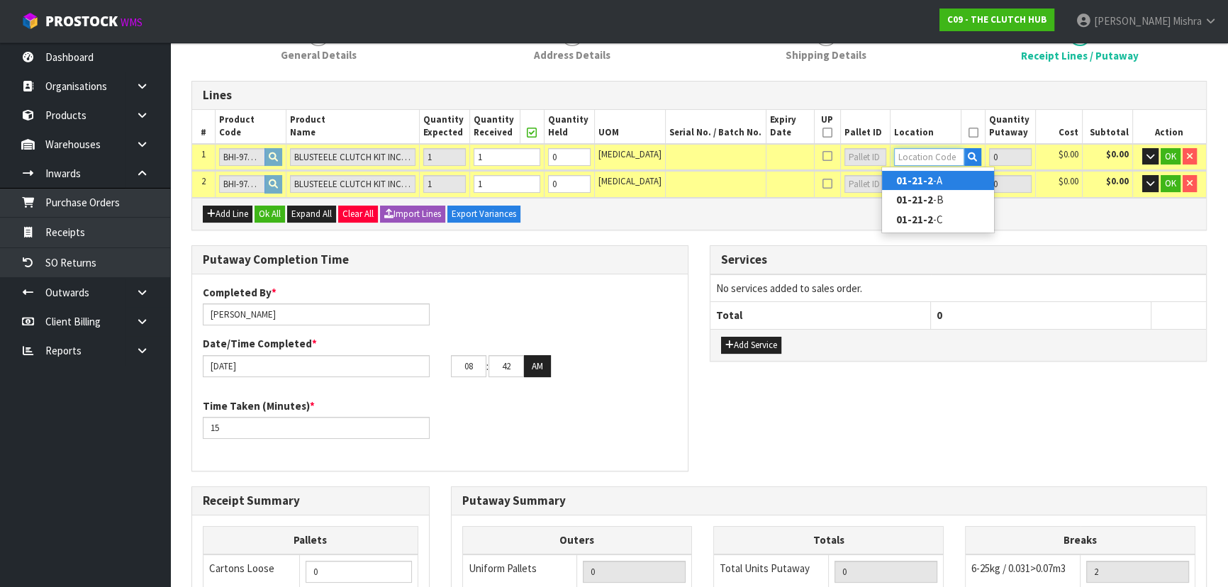
type input "01-21-2-A"
type input "1"
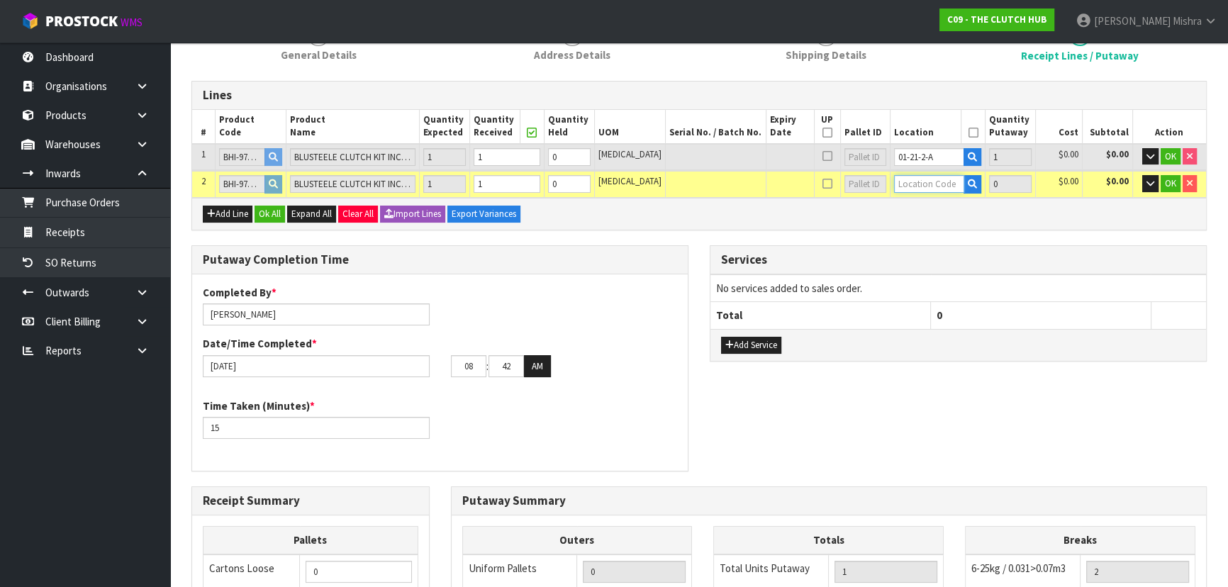
click at [916, 184] on input "text" at bounding box center [929, 184] width 70 height 18
type input "01-21-2"
click at [918, 207] on strong "01-21-2" at bounding box center [914, 207] width 37 height 13
type input "2"
type input "01-21-2-A"
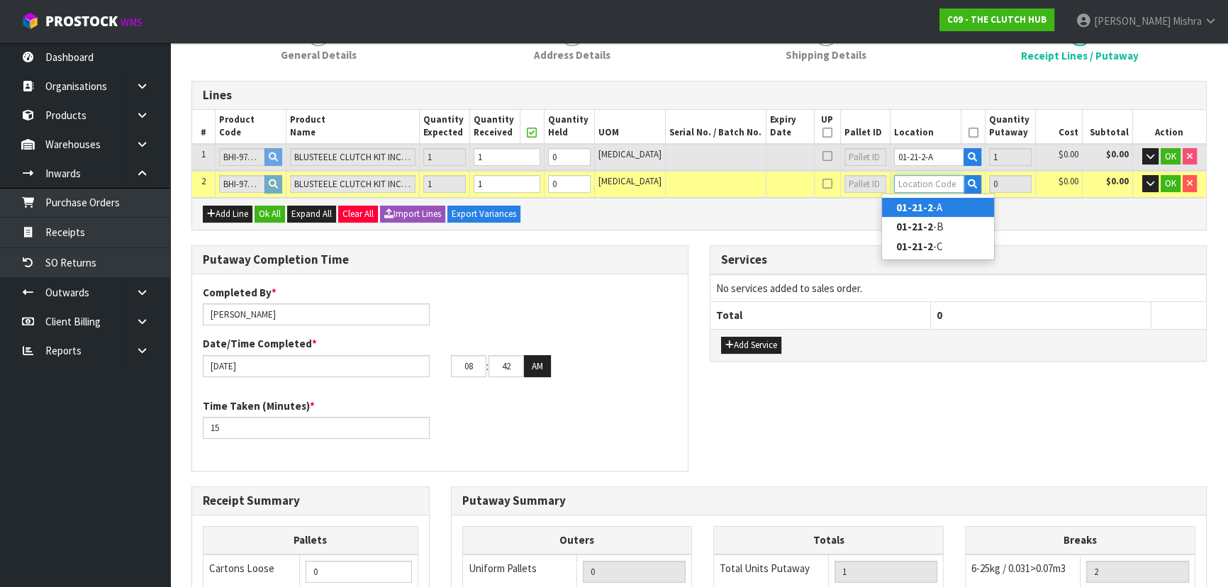
type input "1"
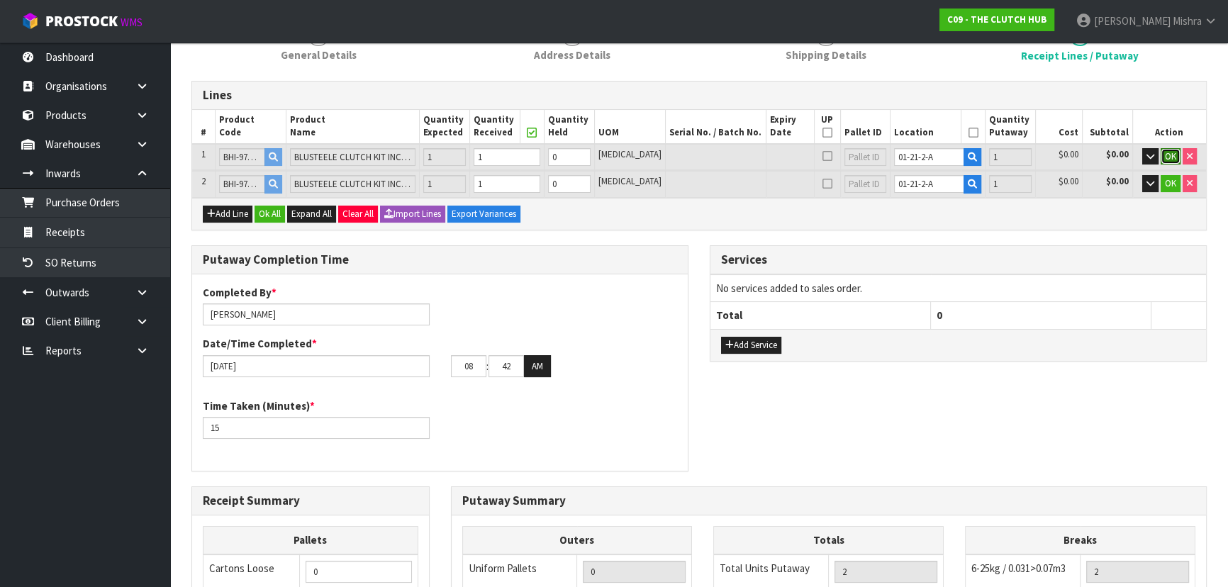
click at [1169, 155] on span "OK" at bounding box center [1170, 156] width 11 height 12
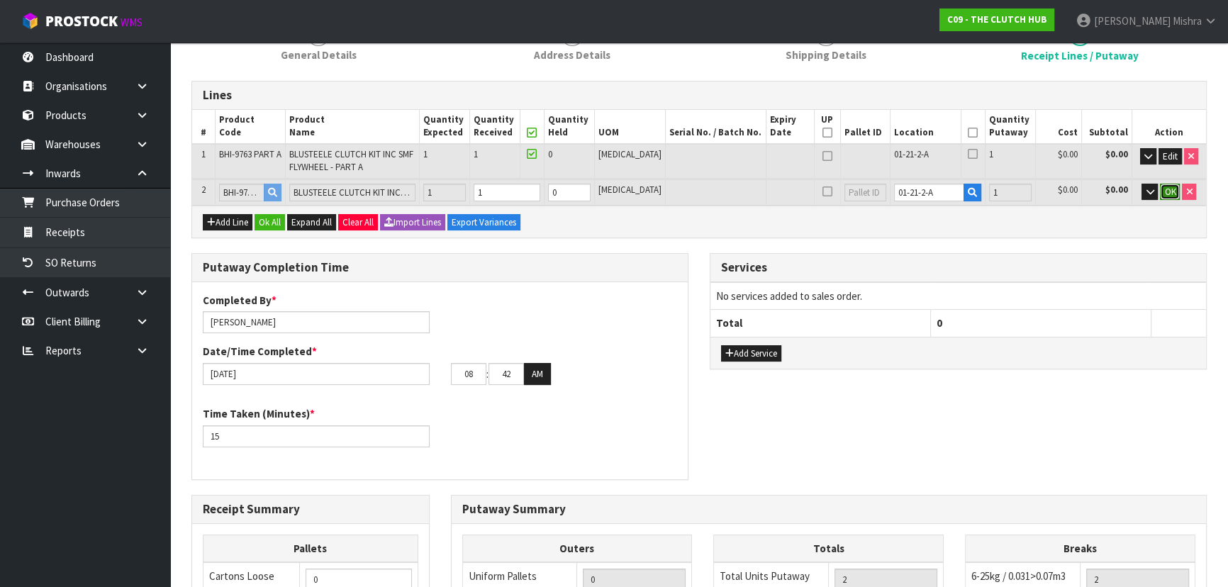
click at [1163, 184] on button "OK" at bounding box center [1170, 192] width 20 height 17
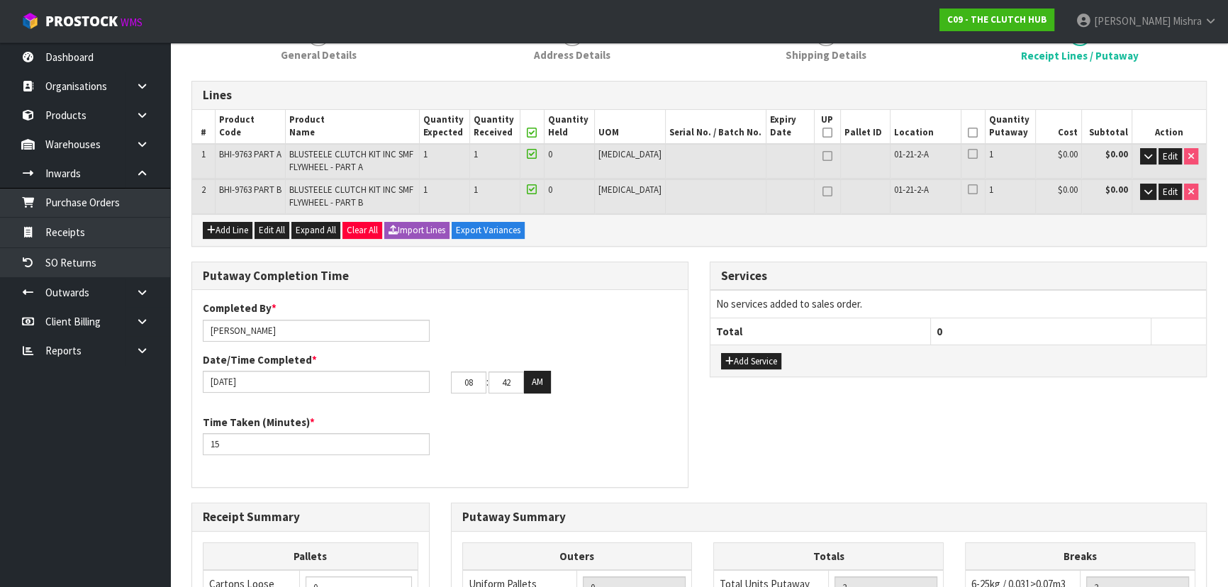
click at [968, 133] on icon at bounding box center [973, 133] width 10 height 1
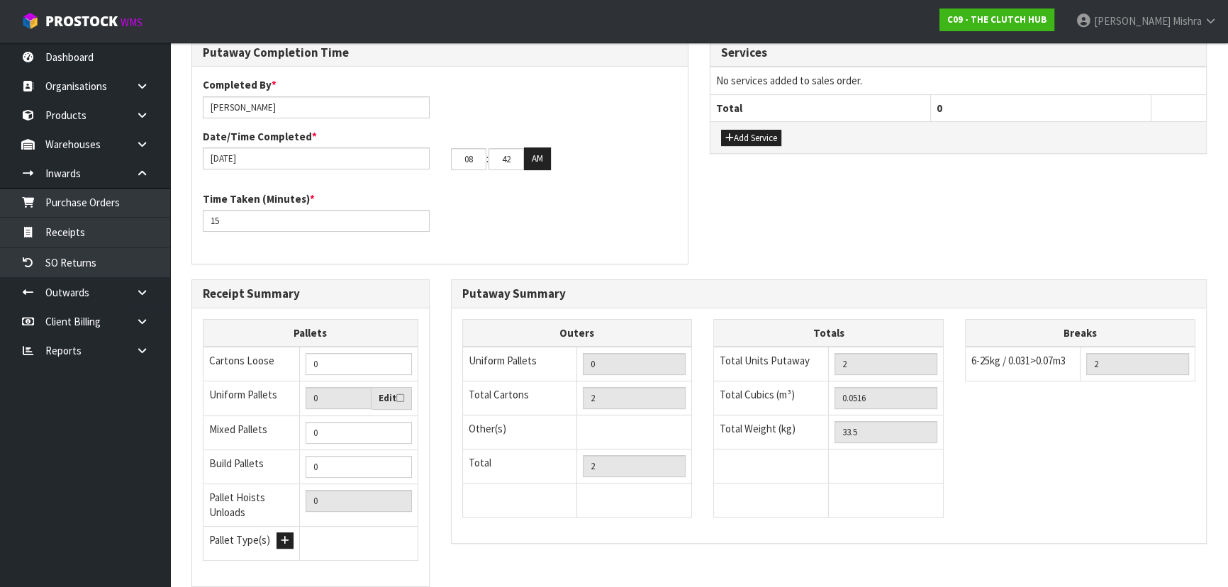
scroll to position [403, 0]
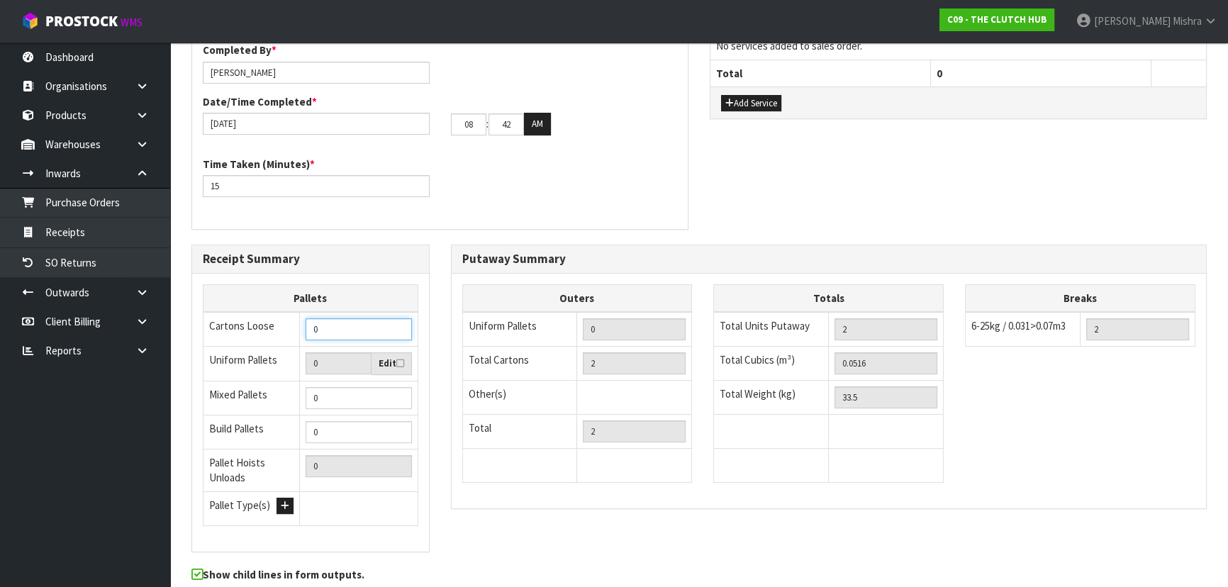
click at [240, 330] on tr "Cartons Loose 0" at bounding box center [311, 329] width 215 height 35
type input "2"
click at [473, 506] on div "Putaway Summary Outers Uniform Pallets 0 Total Cartons 2 Other(s) Bag x 0 Bar x…" at bounding box center [829, 377] width 757 height 264
drag, startPoint x: 879, startPoint y: 370, endPoint x: 805, endPoint y: 369, distance: 74.5
click at [805, 369] on tr "Total Cubics (m³) 0.0516" at bounding box center [829, 364] width 230 height 34
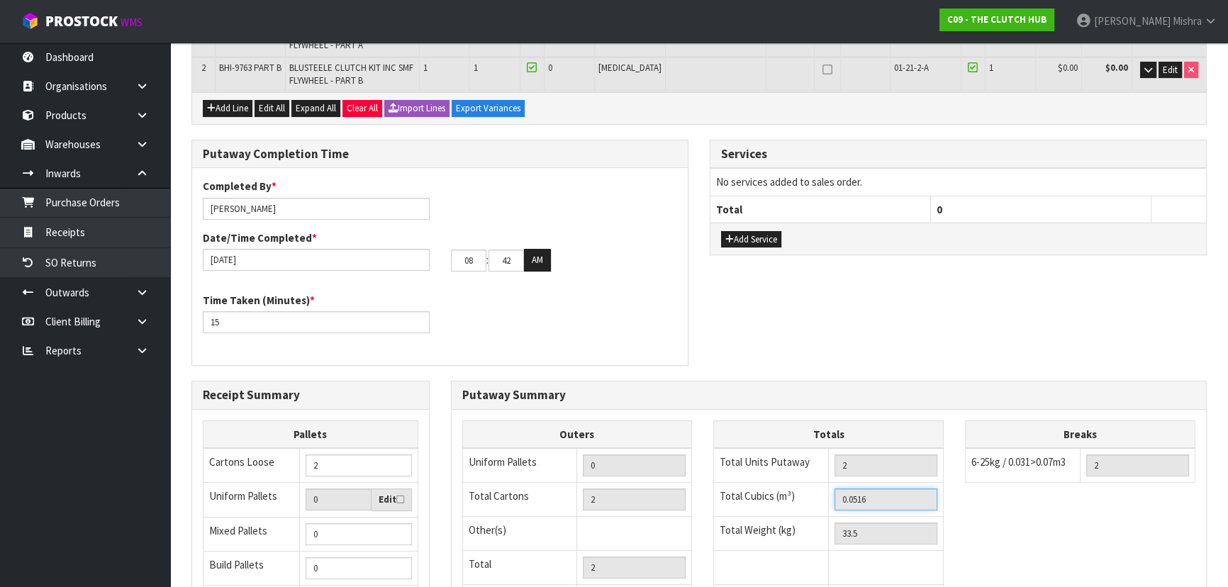
scroll to position [80, 0]
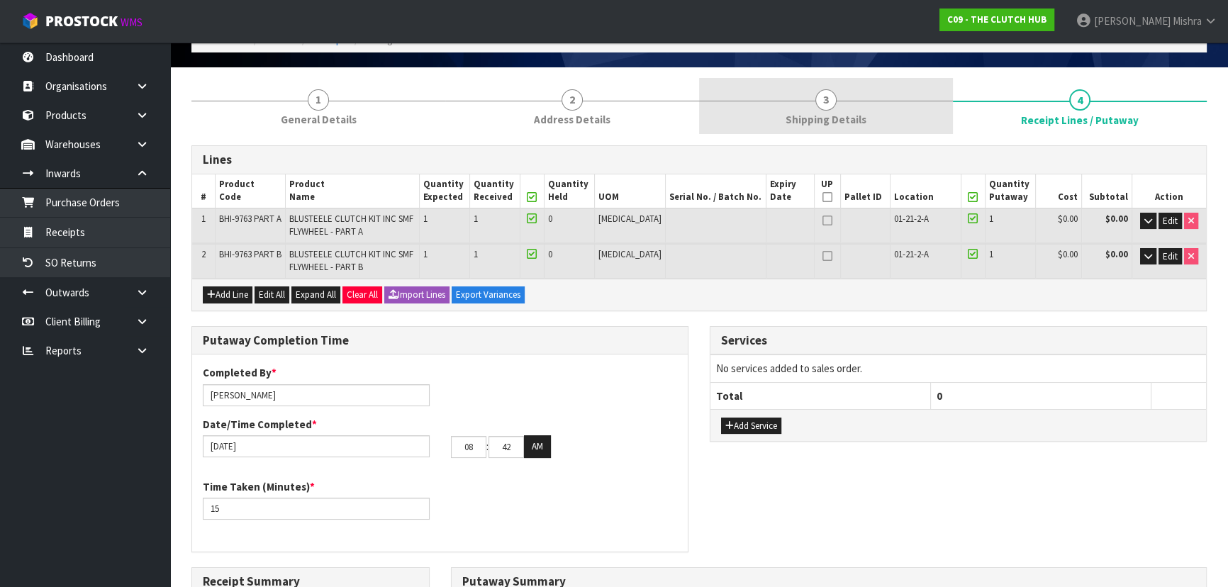
click at [830, 105] on span "3" at bounding box center [825, 99] width 21 height 21
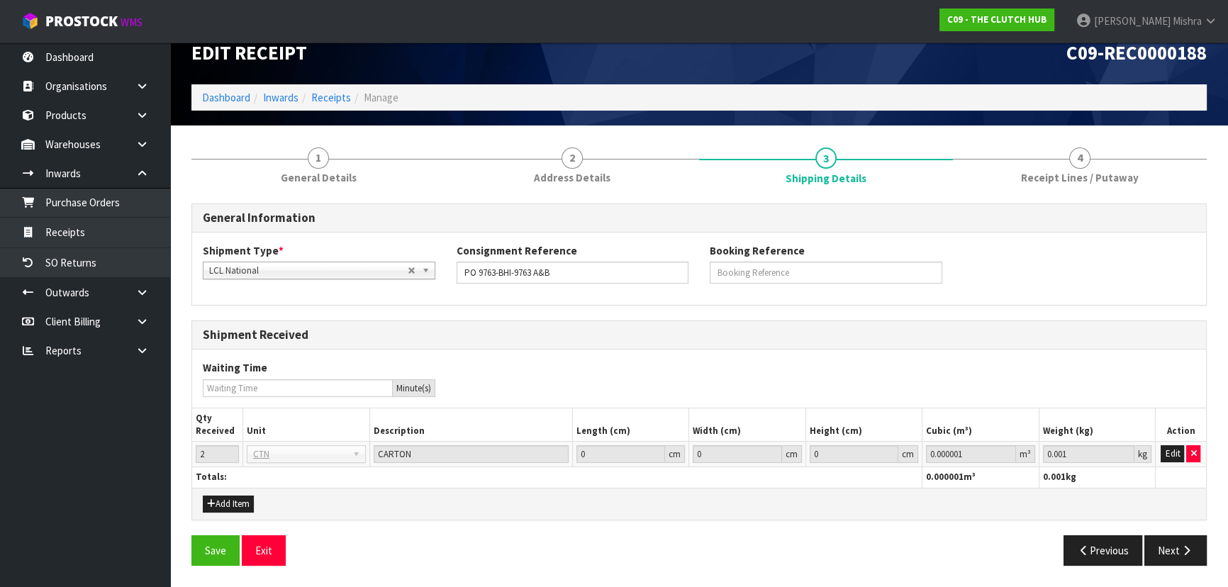
scroll to position [21, 0]
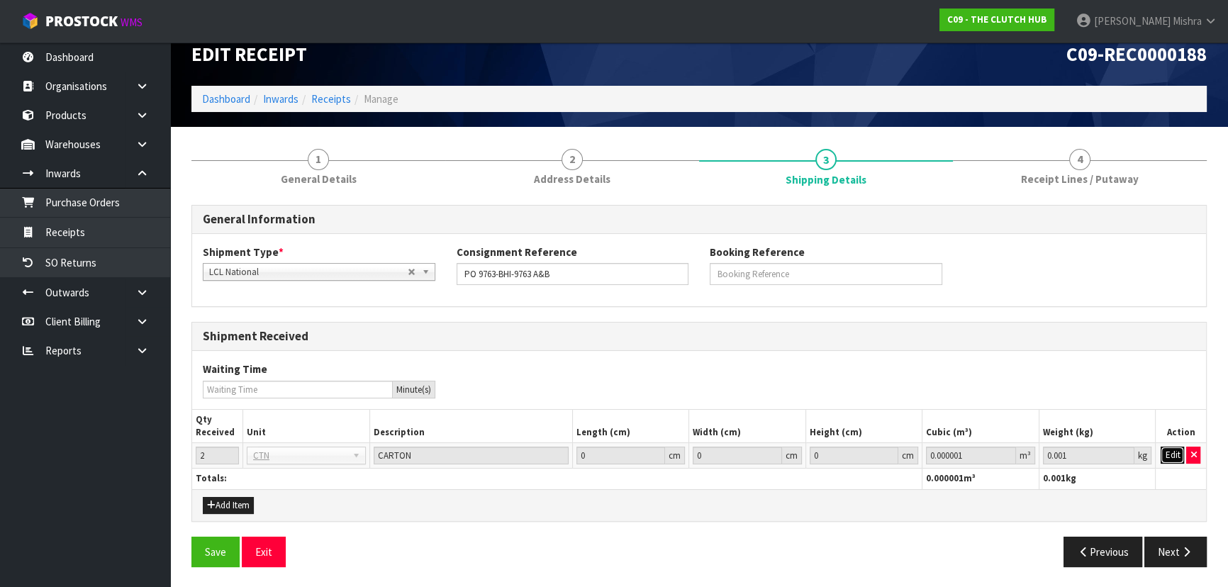
click at [1178, 454] on button "Edit" at bounding box center [1172, 455] width 23 height 17
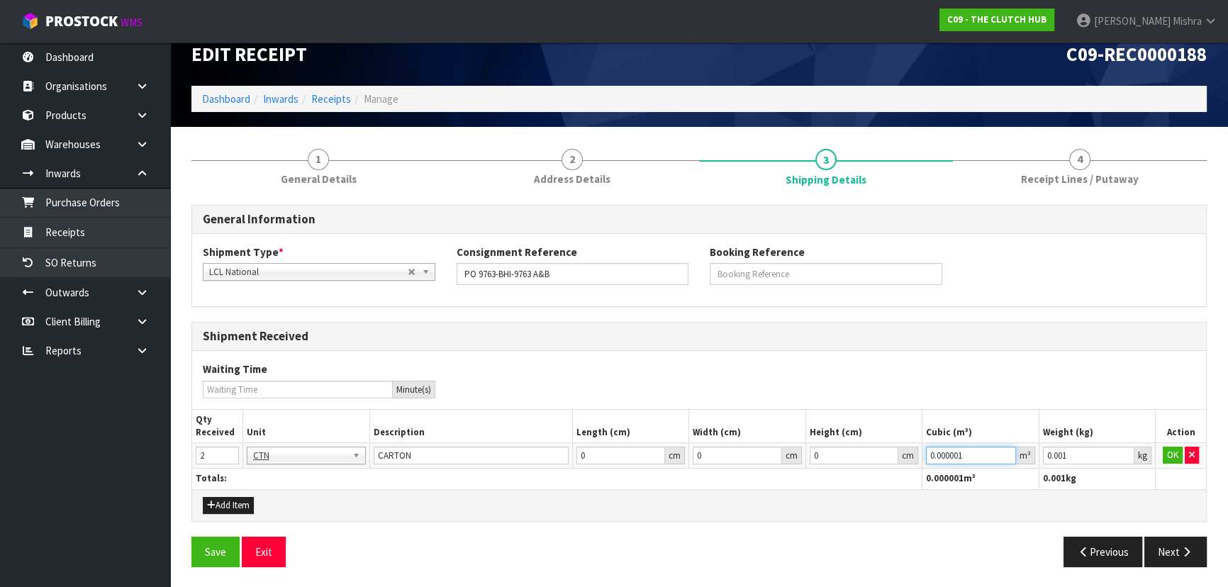
drag, startPoint x: 931, startPoint y: 457, endPoint x: 891, endPoint y: 456, distance: 40.4
click at [893, 456] on tr "2 BAG BAR BSK BIN BTL BOX BDL CAB CGE CTN CSE COI CRA CRT CBE CYL DRM JAR MTR P…" at bounding box center [699, 456] width 1014 height 26
paste input "516"
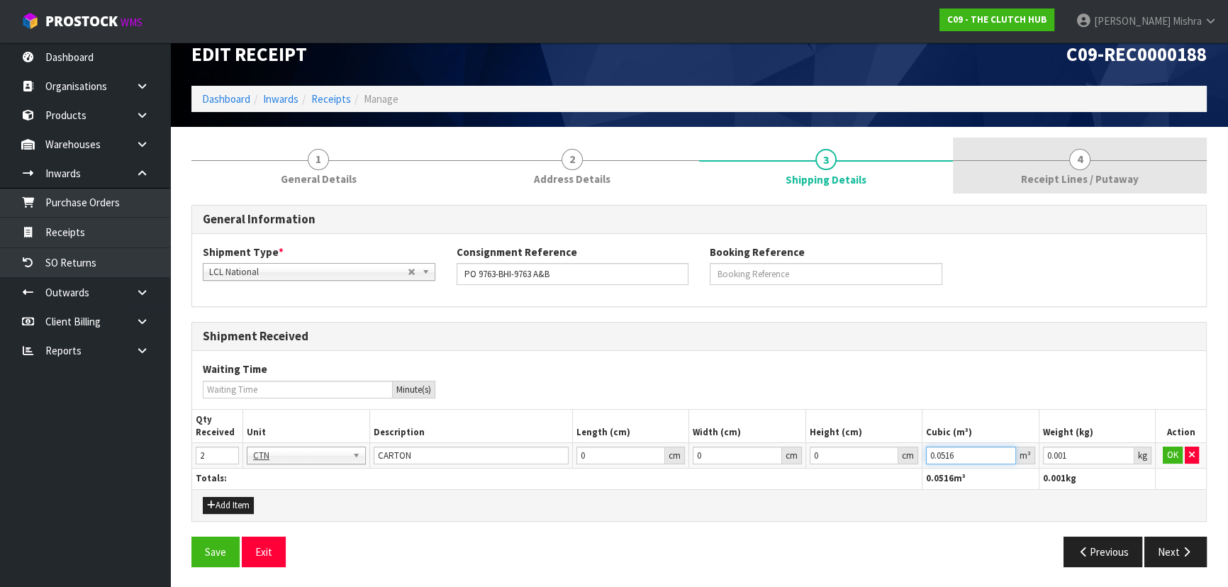
type input "0.0516"
click at [1079, 152] on span "4" at bounding box center [1079, 159] width 21 height 21
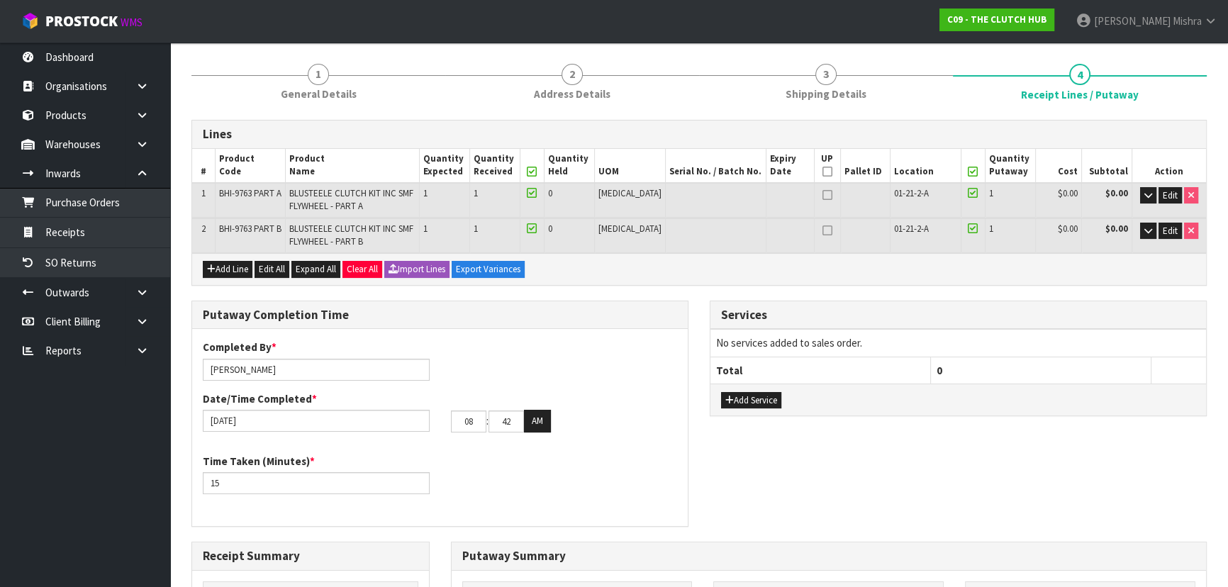
scroll to position [278, 0]
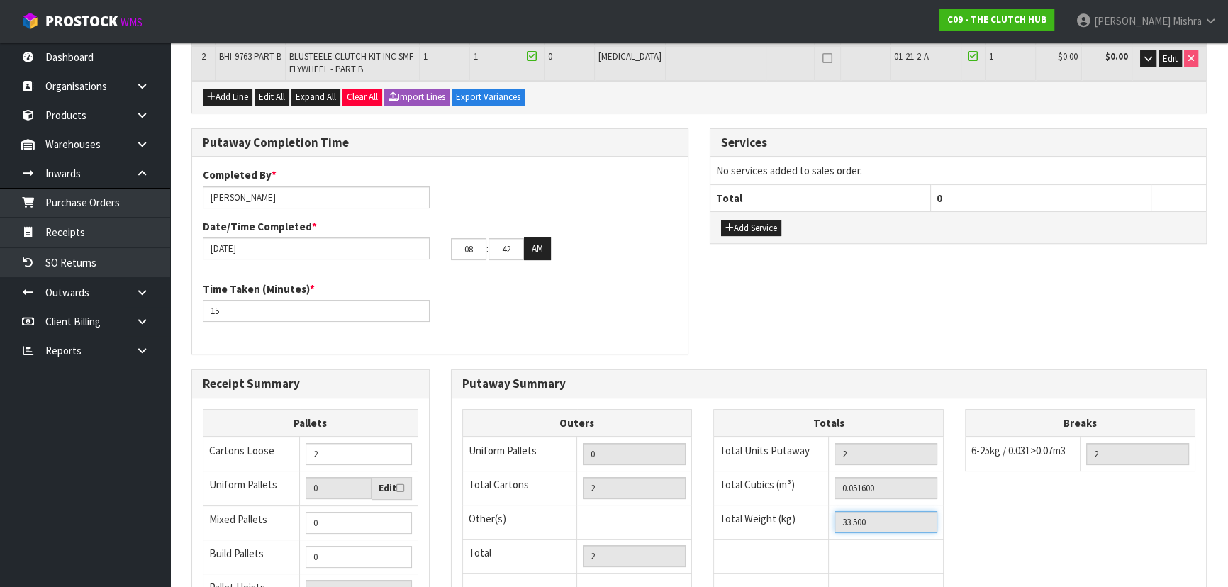
drag, startPoint x: 894, startPoint y: 523, endPoint x: 723, endPoint y: 536, distance: 172.1
click at [723, 536] on tbody "Total Units Putaway 2 Total Cubics (m³) 0.051600 Total Weight (kg) 33.500" at bounding box center [829, 522] width 230 height 171
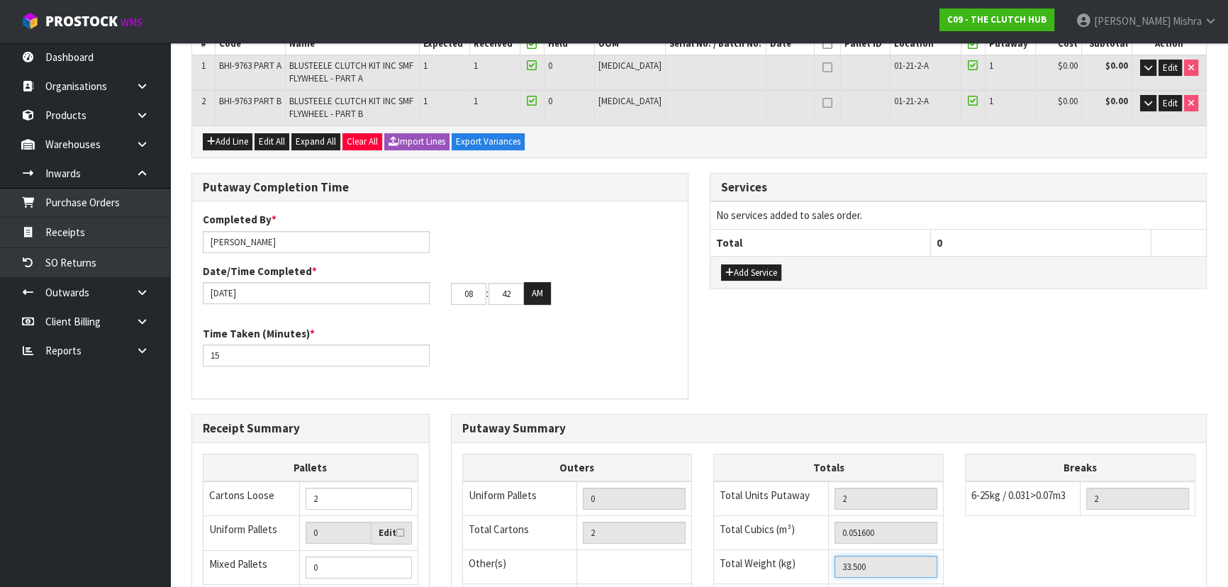
scroll to position [0, 0]
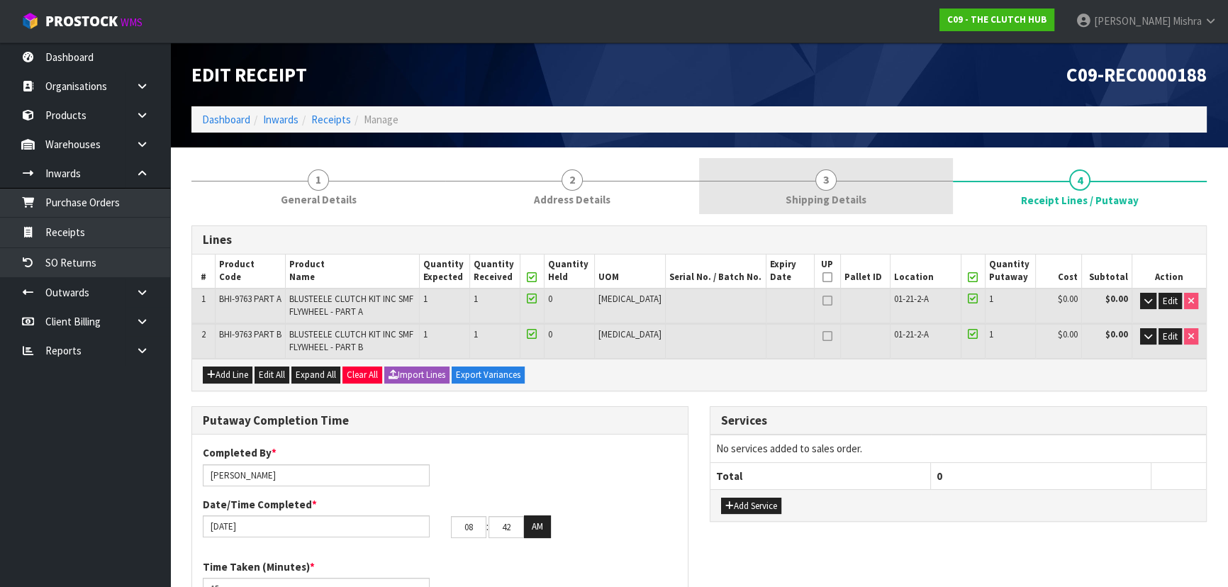
click at [852, 206] on span "Shipping Details" at bounding box center [826, 199] width 81 height 15
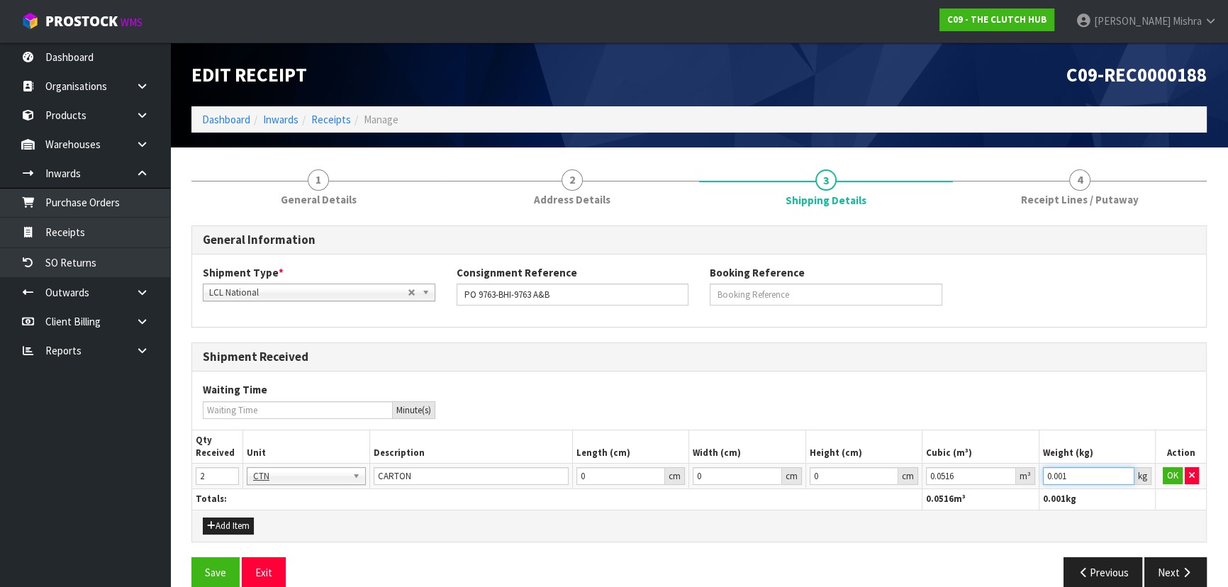
drag, startPoint x: 1082, startPoint y: 475, endPoint x: 953, endPoint y: 475, distance: 129.0
click at [953, 475] on tr "2 BAG BAR BSK BIN BTL BOX BDL CAB CGE CTN CSE COI CRA CRT CBE CYL DRM JAR MTR P…" at bounding box center [699, 477] width 1014 height 26
paste input "33.5"
type input "33.5"
click at [1174, 476] on button "OK" at bounding box center [1173, 475] width 20 height 17
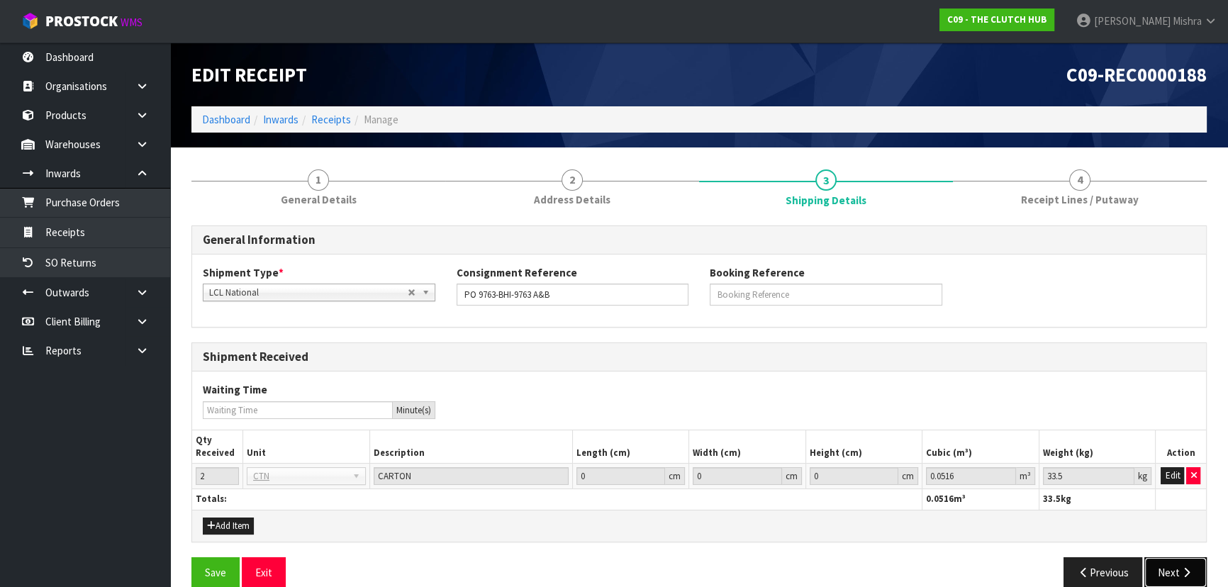
click at [1184, 569] on icon "button" at bounding box center [1186, 572] width 13 height 11
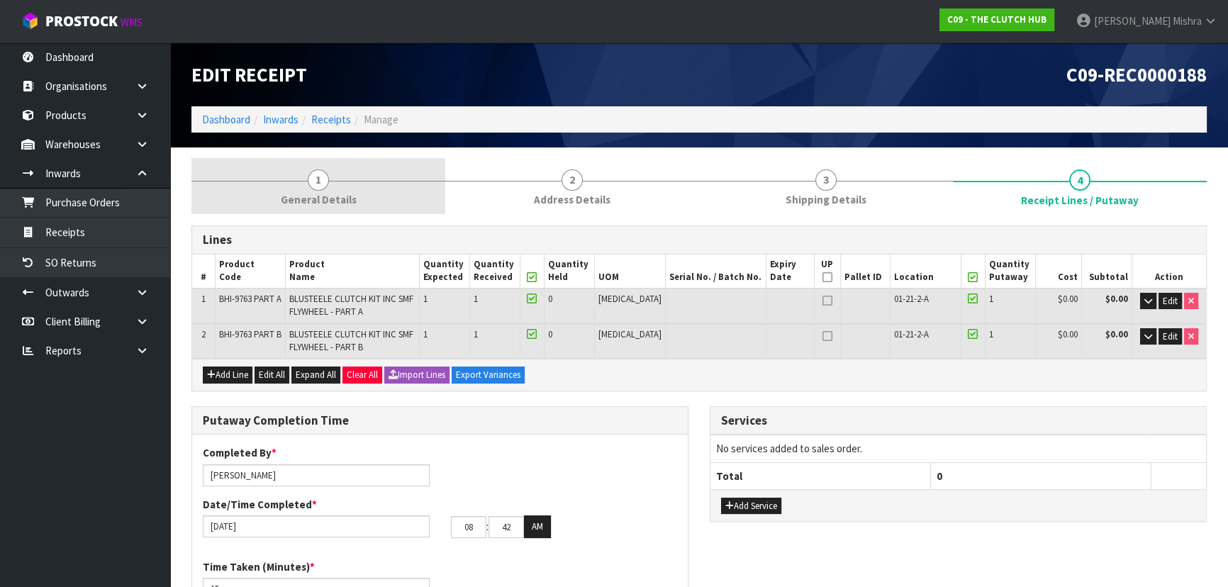
click at [307, 187] on link "1 General Details" at bounding box center [318, 186] width 254 height 56
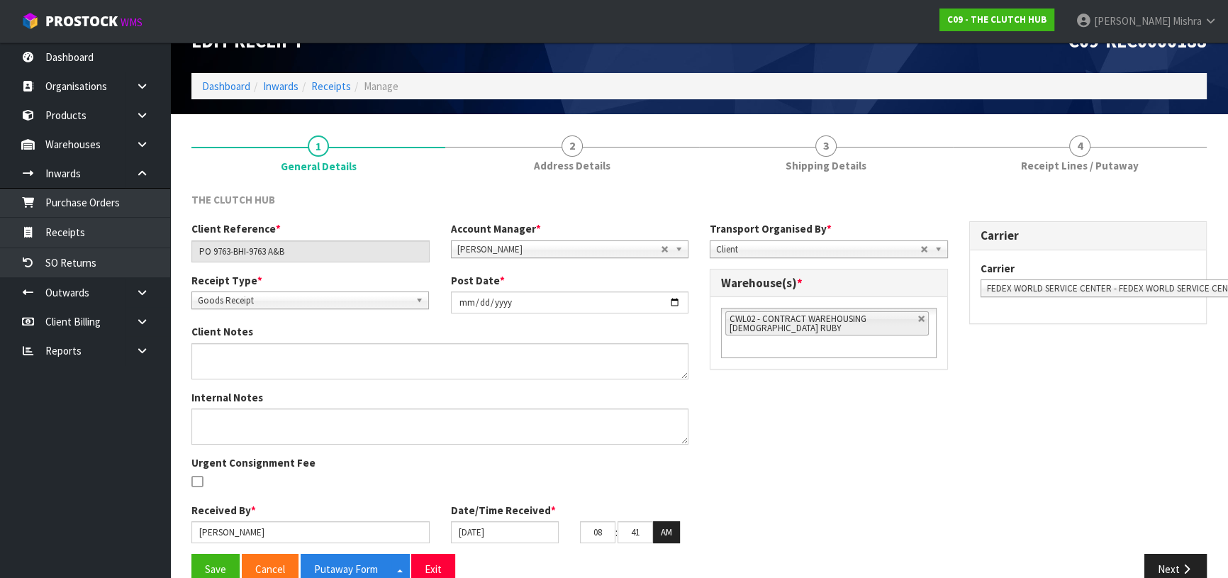
scroll to position [61, 0]
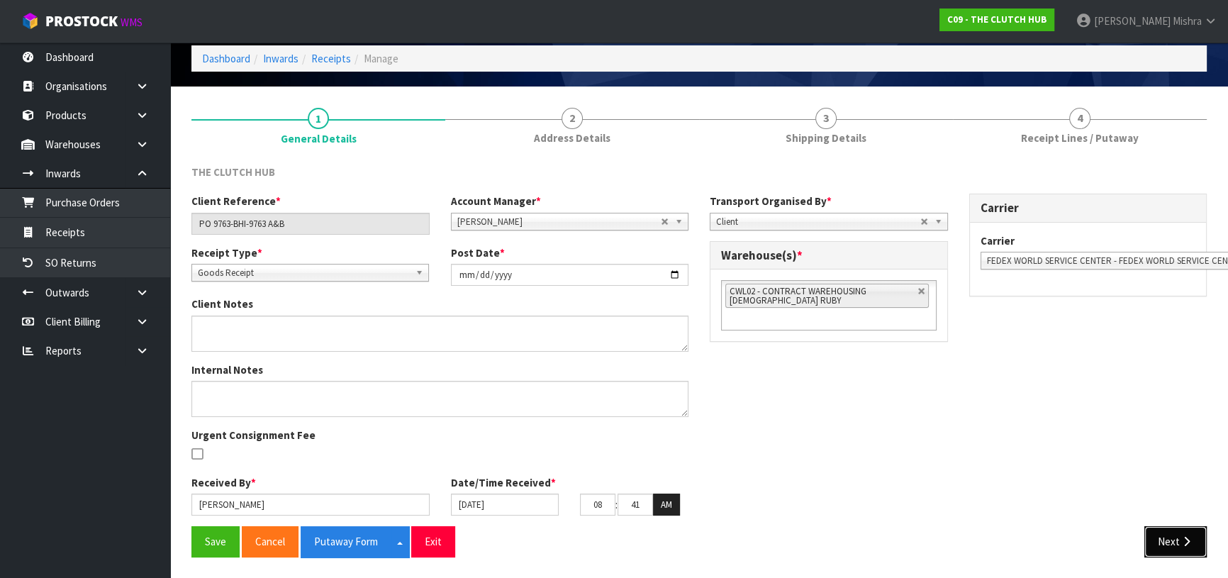
click at [1162, 540] on button "Next" at bounding box center [1175, 541] width 62 height 30
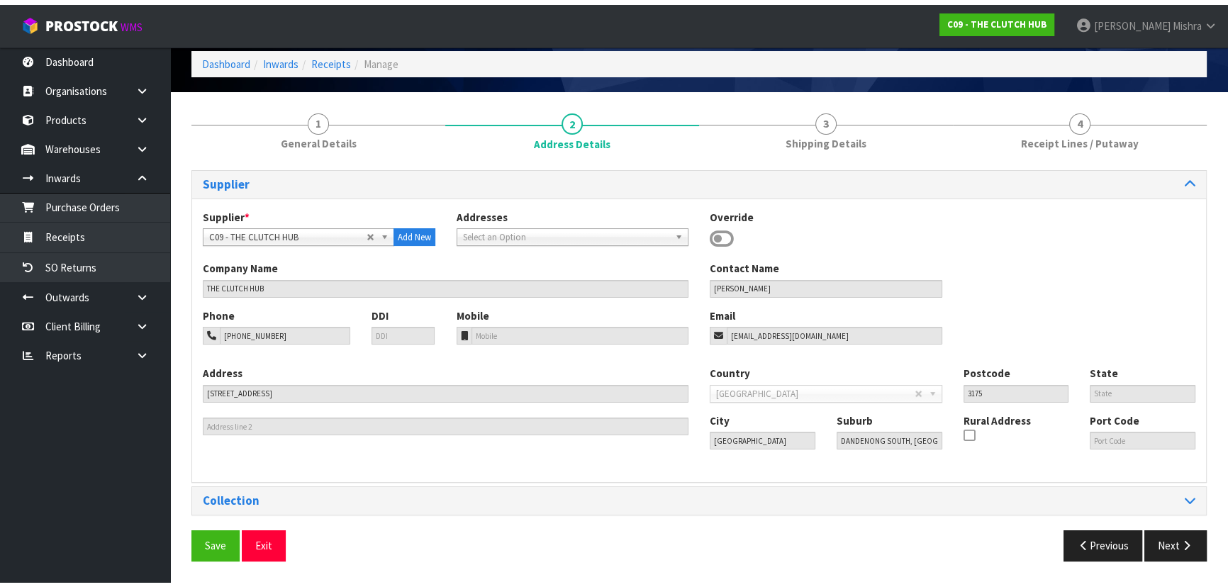
scroll to position [50, 0]
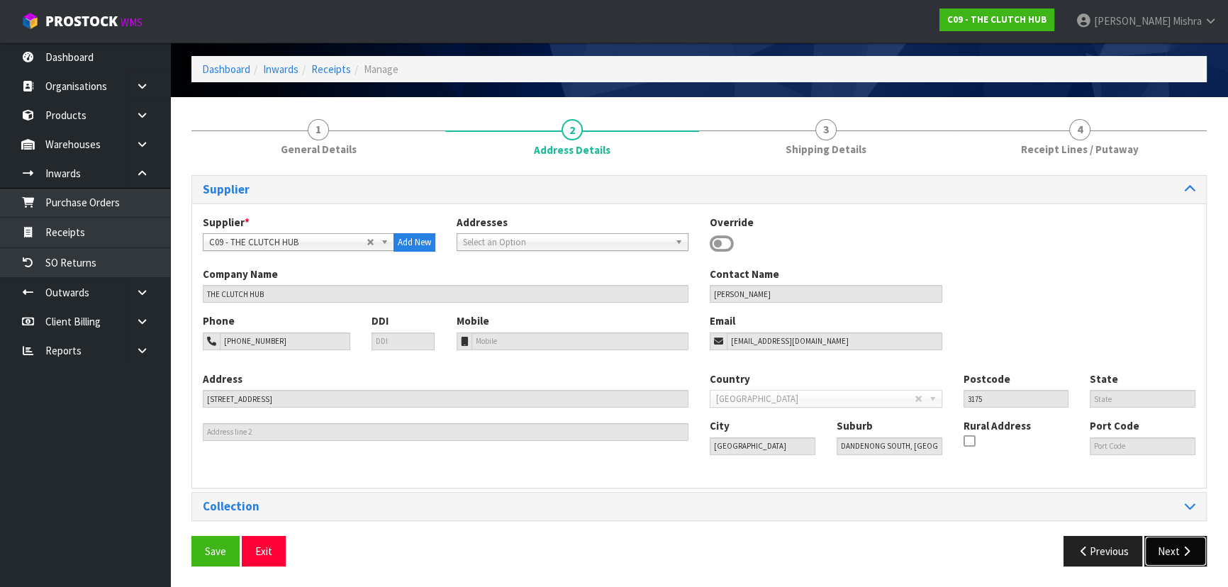
click at [1162, 540] on button "Next" at bounding box center [1175, 551] width 62 height 30
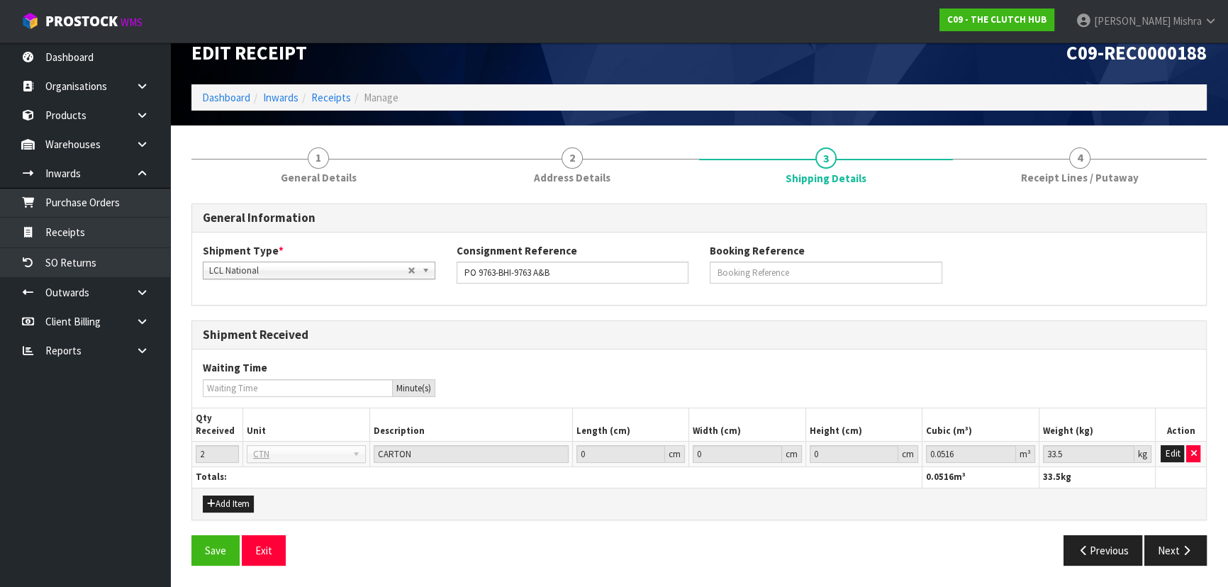
scroll to position [21, 0]
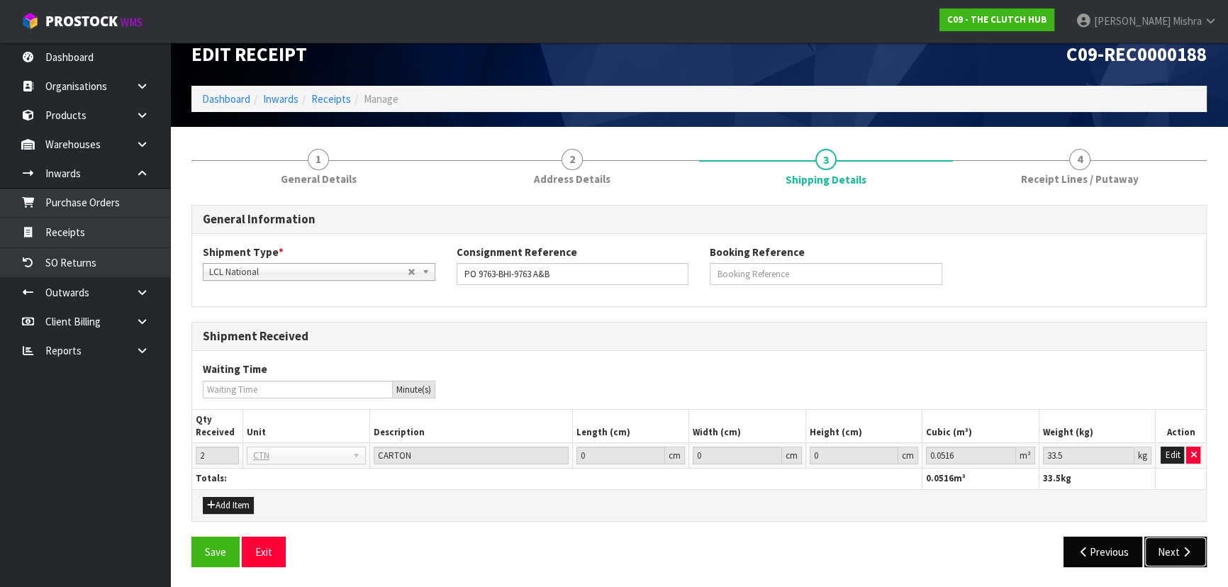
drag, startPoint x: 1171, startPoint y: 545, endPoint x: 1137, endPoint y: 542, distance: 34.8
click at [1171, 547] on button "Next" at bounding box center [1175, 552] width 62 height 30
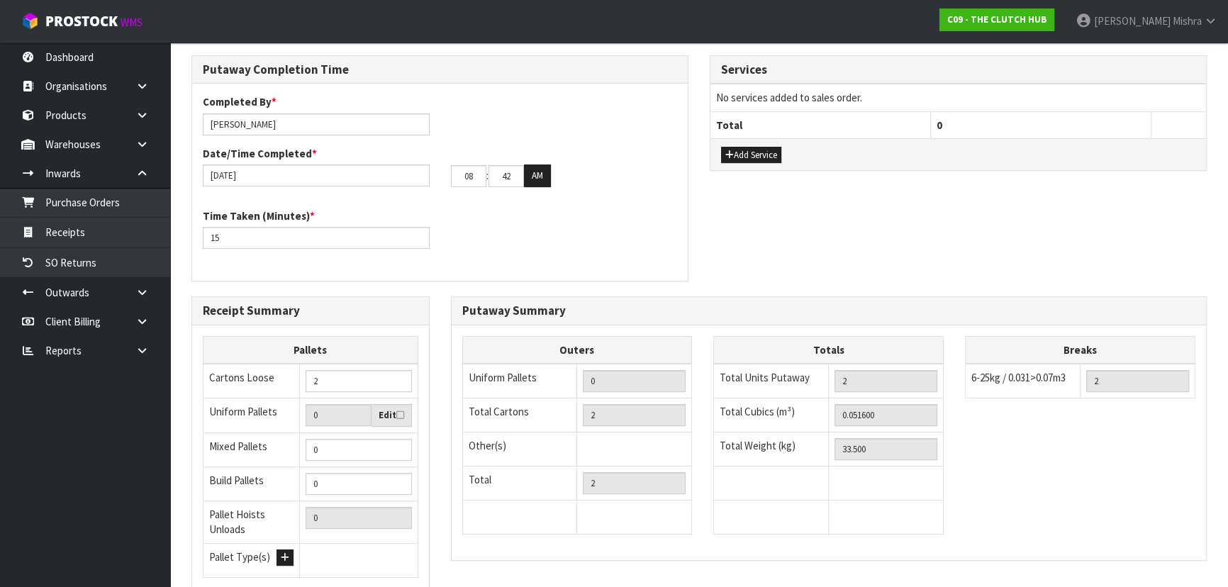
scroll to position [464, 0]
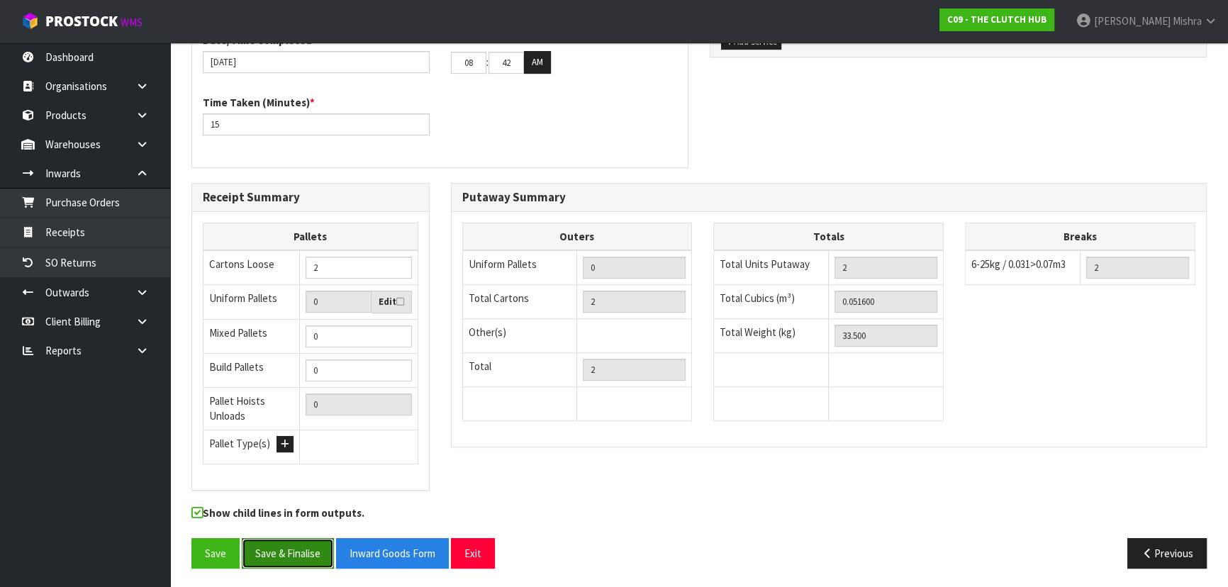
click at [284, 543] on button "Save & Finalise" at bounding box center [288, 553] width 92 height 30
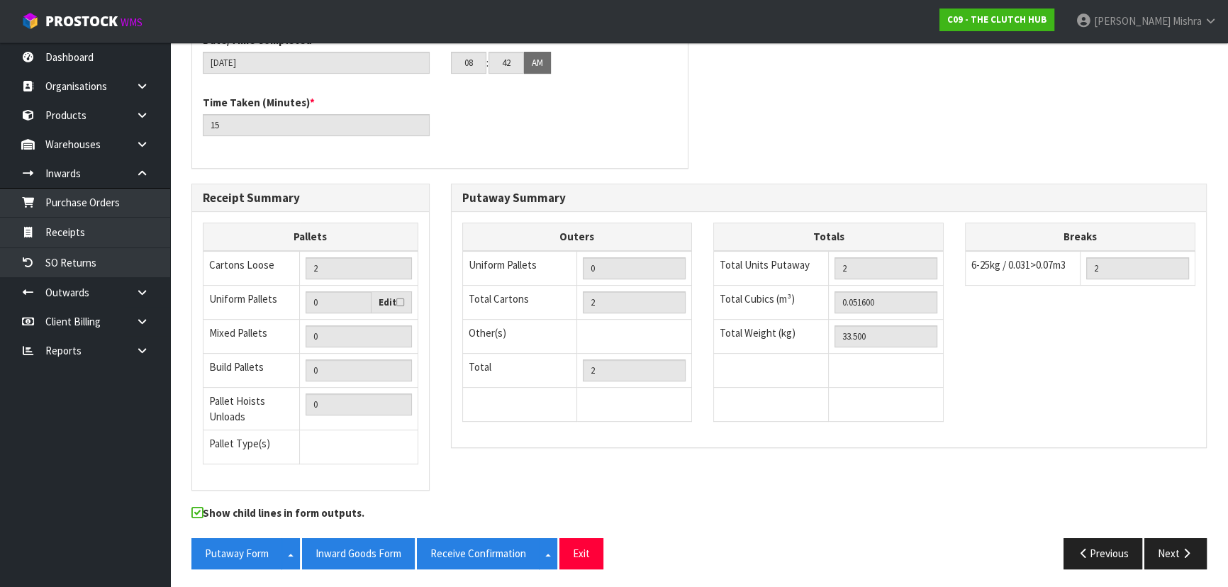
scroll to position [516, 0]
click at [386, 542] on button "Inward Goods Form" at bounding box center [358, 552] width 113 height 30
